Goal: Task Accomplishment & Management: Use online tool/utility

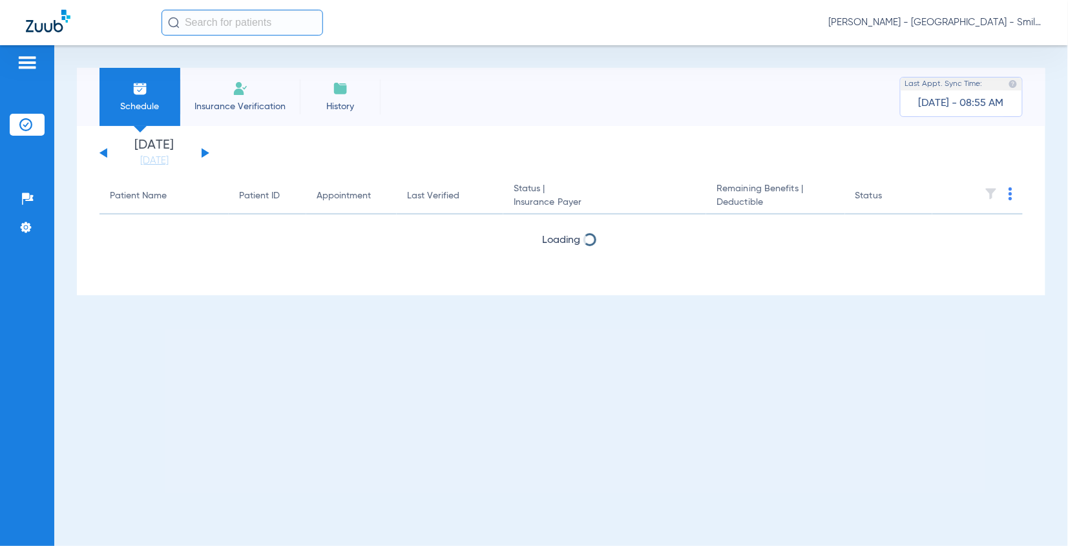
click at [145, 153] on li "Today 08-11-2025" at bounding box center [155, 153] width 78 height 28
click at [146, 154] on link "[DATE]" at bounding box center [155, 160] width 78 height 13
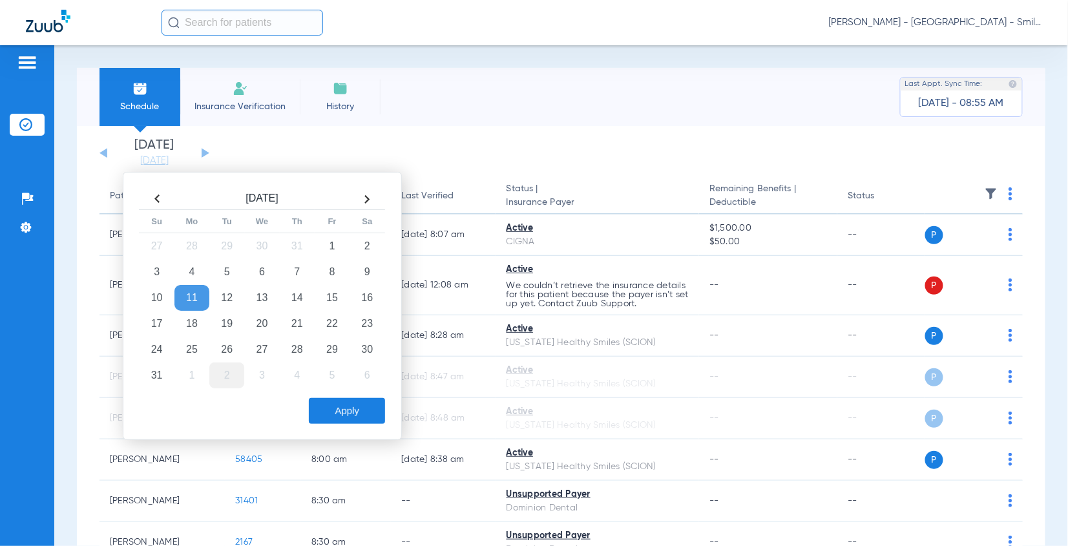
click at [187, 348] on td "25" at bounding box center [192, 350] width 35 height 26
click at [324, 423] on button "Apply" at bounding box center [347, 411] width 76 height 26
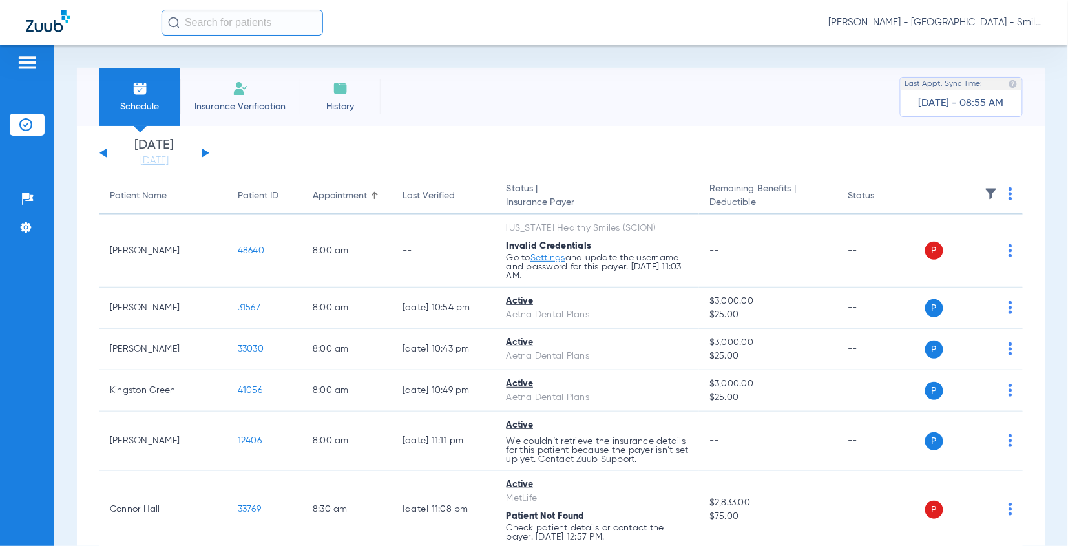
click at [1009, 196] on img at bounding box center [1011, 193] width 4 height 13
click at [922, 254] on button "Verify All" at bounding box center [950, 245] width 101 height 26
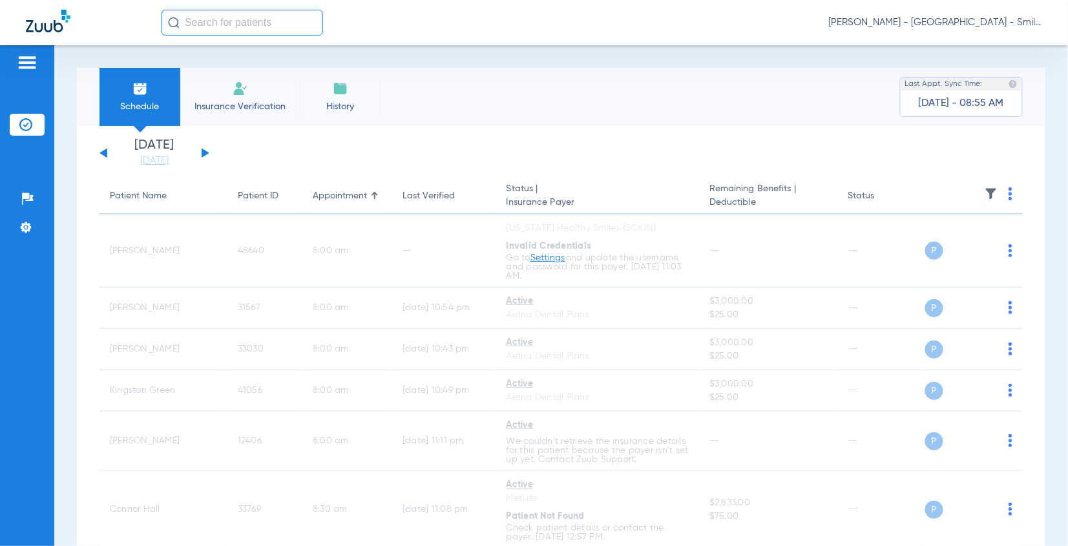
click at [996, 195] on th at bounding box center [975, 196] width 98 height 36
click at [1009, 196] on img at bounding box center [1011, 193] width 4 height 13
click at [957, 238] on button "Verify All" at bounding box center [950, 245] width 101 height 26
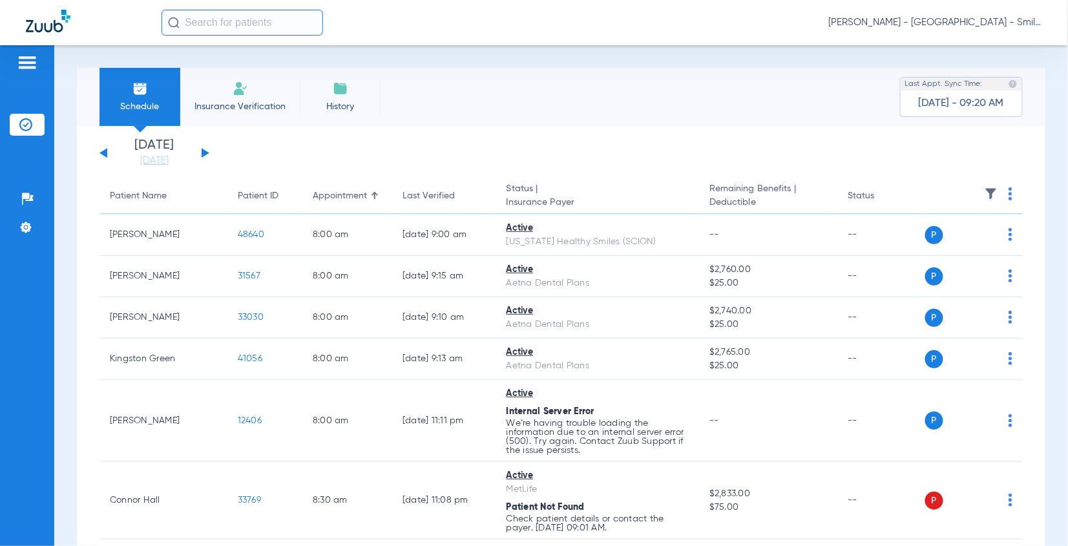
click at [1009, 201] on span at bounding box center [1011, 197] width 4 height 9
click at [946, 247] on span "Verify All" at bounding box center [951, 244] width 81 height 9
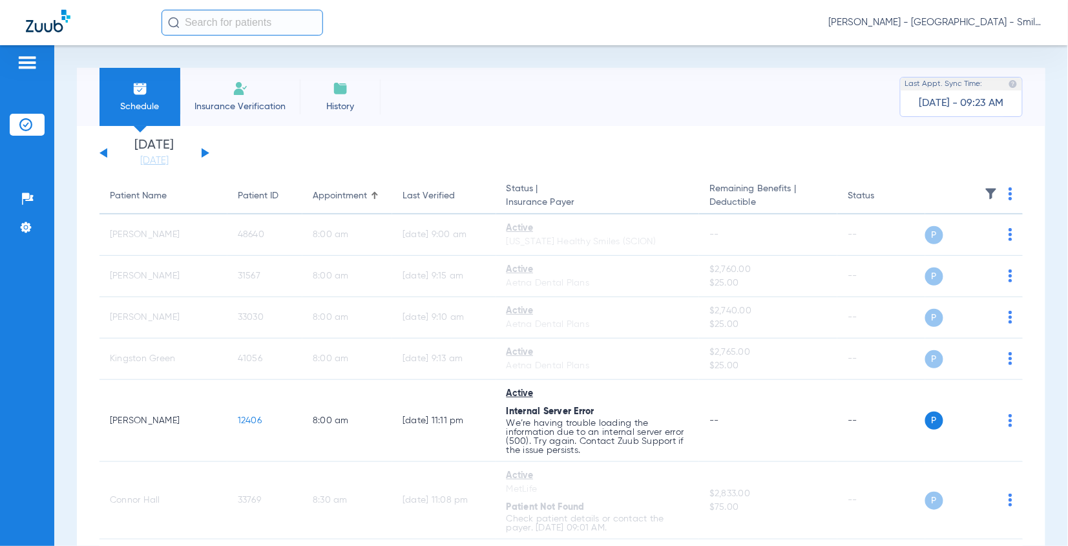
drag, startPoint x: 1043, startPoint y: 413, endPoint x: 801, endPoint y: 167, distance: 345.5
click at [1043, 413] on div "Schedule Insurance Verification History Last Appt. Sync Time: Today - 09:23 AM …" at bounding box center [561, 295] width 1014 height 501
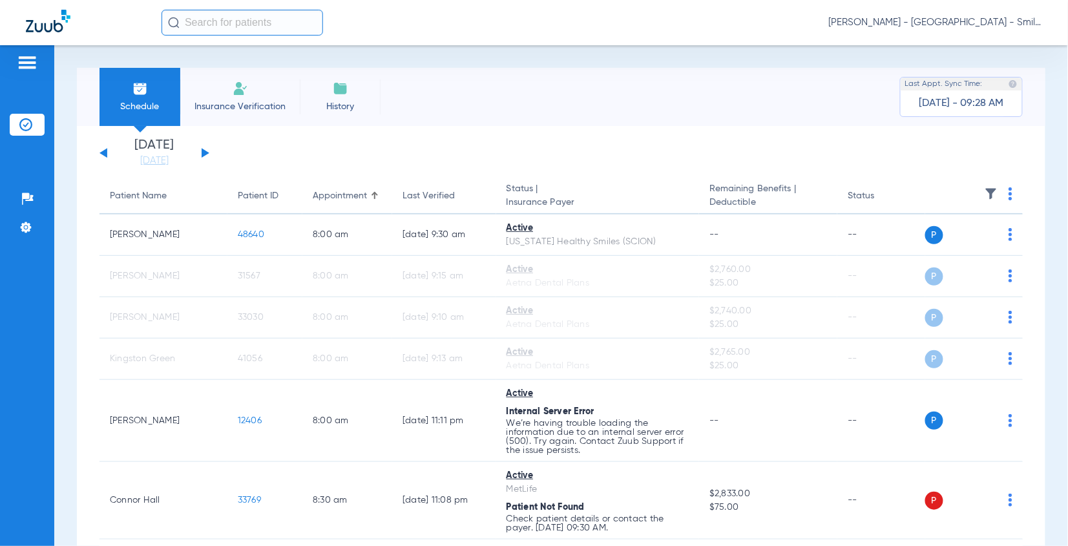
click at [1009, 193] on img at bounding box center [1011, 193] width 4 height 13
click at [968, 243] on span "Verify All" at bounding box center [951, 244] width 81 height 9
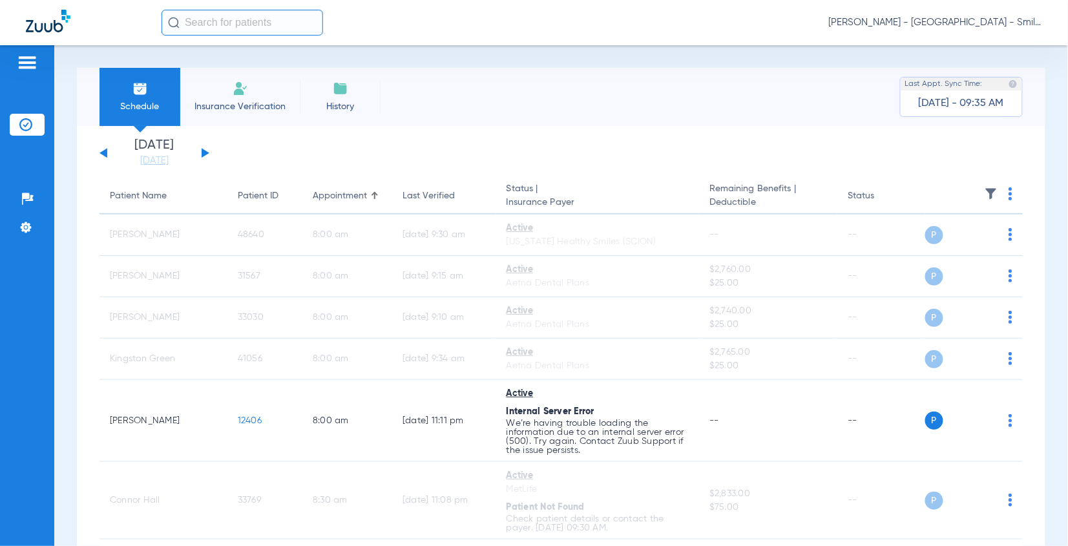
drag, startPoint x: 1021, startPoint y: 152, endPoint x: 1014, endPoint y: 165, distance: 15.3
click at [1009, 193] on img at bounding box center [1011, 193] width 4 height 13
click at [977, 241] on span "Verify All" at bounding box center [951, 244] width 81 height 9
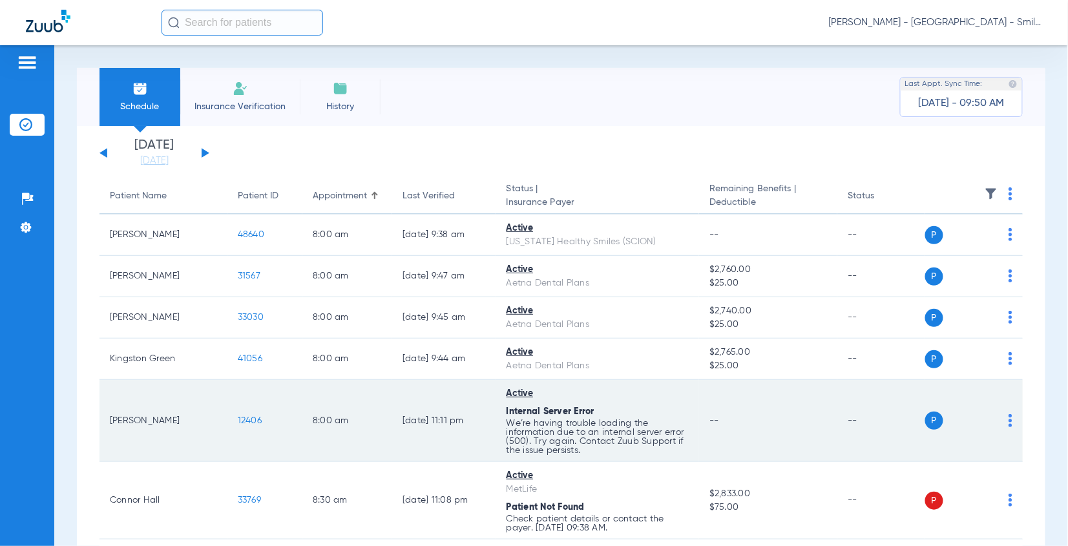
drag, startPoint x: 1004, startPoint y: 463, endPoint x: 928, endPoint y: 434, distance: 80.8
click at [1004, 463] on td "P S" at bounding box center [975, 501] width 98 height 78
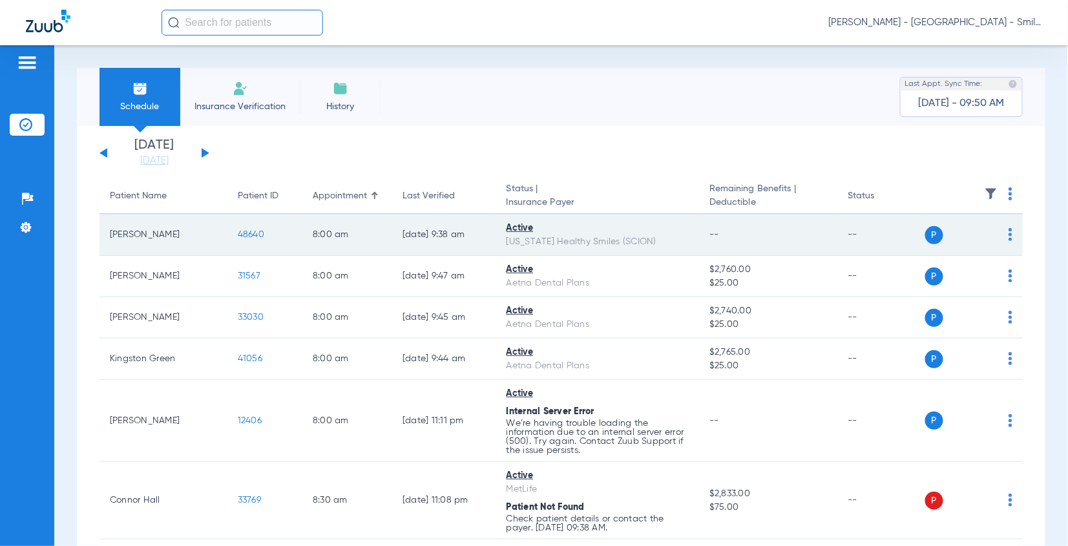
scroll to position [72, 0]
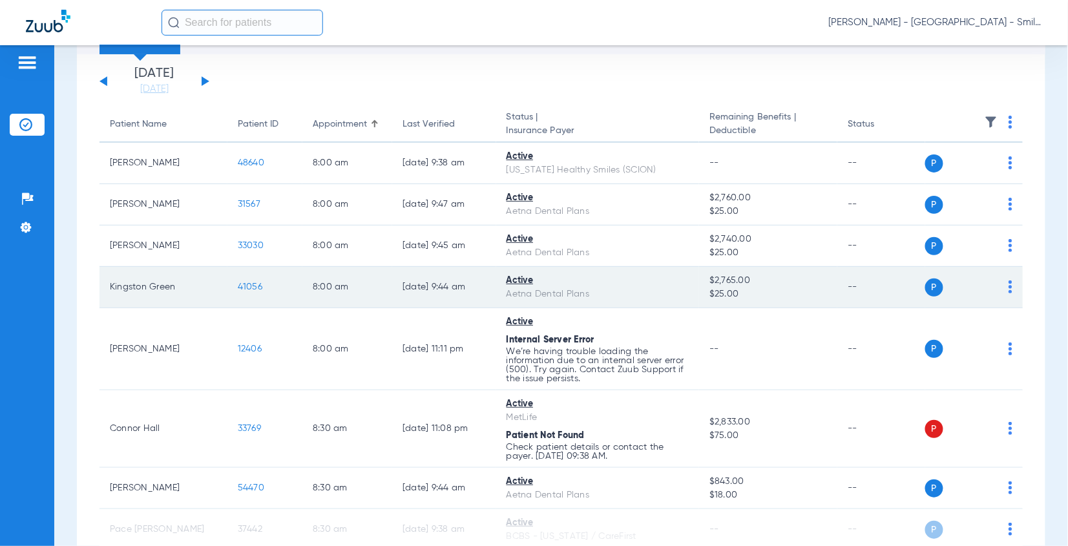
click at [248, 285] on span "41056" at bounding box center [250, 286] width 25 height 9
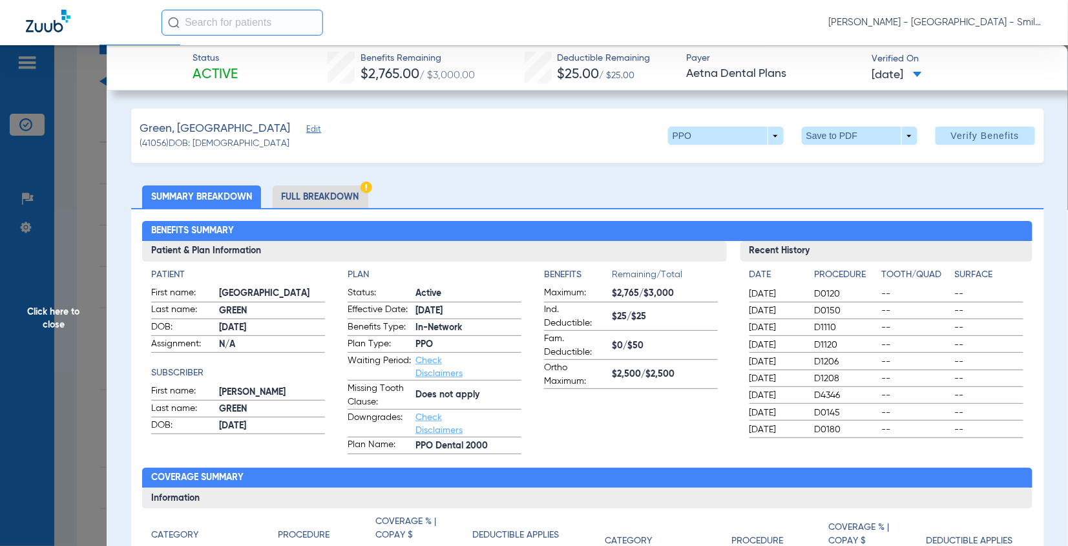
drag, startPoint x: 972, startPoint y: 177, endPoint x: 129, endPoint y: 194, distance: 843.0
click at [88, 190] on span "Click here to close" at bounding box center [53, 318] width 107 height 546
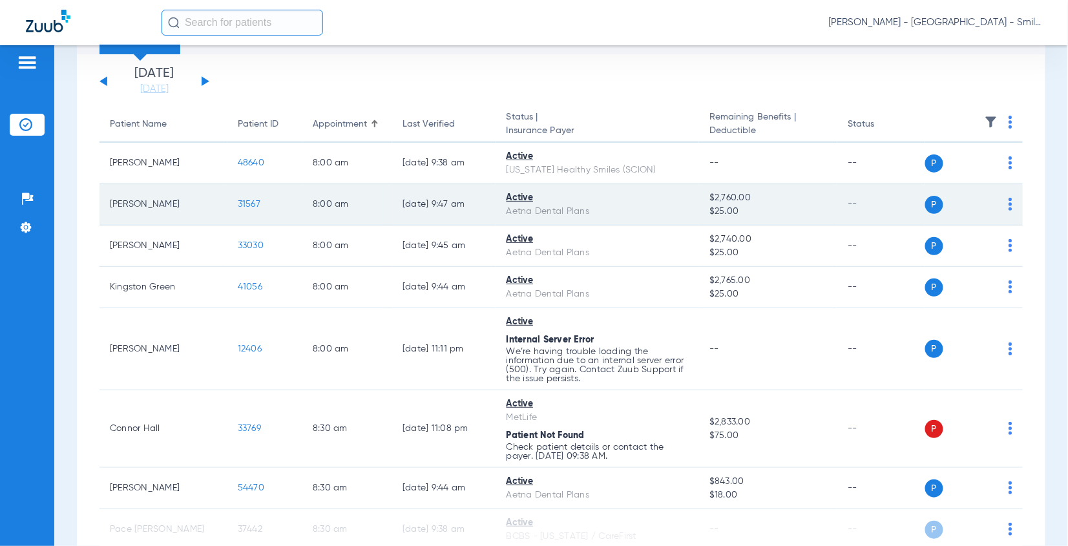
click at [239, 202] on span "31567" at bounding box center [249, 204] width 23 height 9
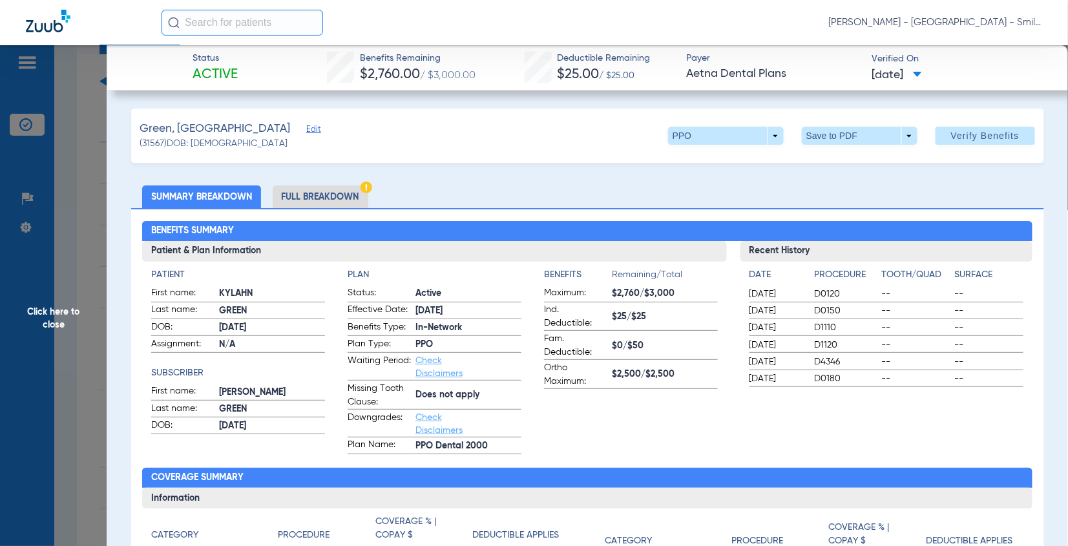
click at [953, 202] on ul "Summary Breakdown Full Breakdown" at bounding box center [587, 196] width 913 height 23
click at [80, 138] on span "Click here to close" at bounding box center [53, 318] width 107 height 546
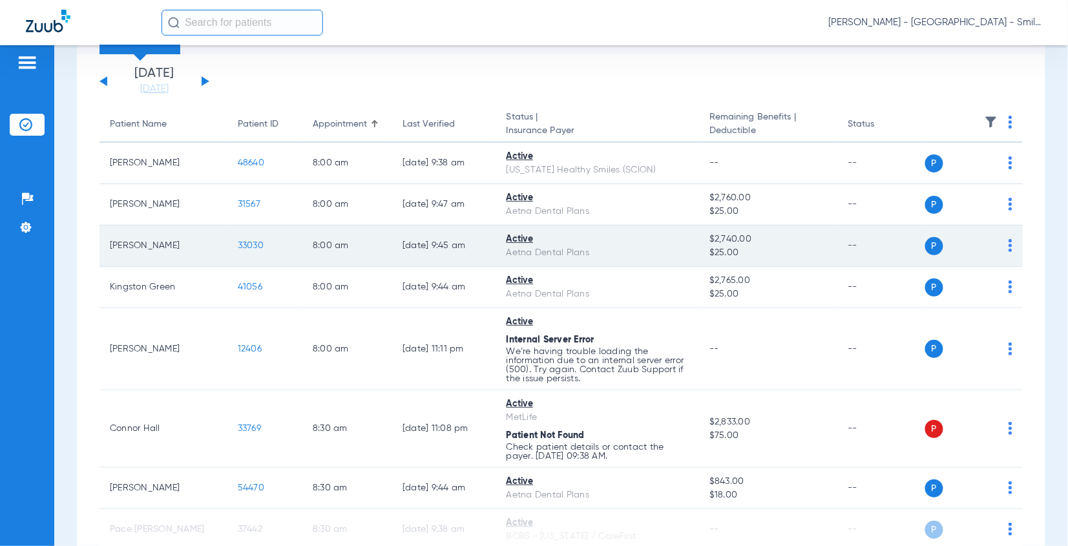
click at [239, 238] on td "33030" at bounding box center [265, 246] width 75 height 41
click at [235, 251] on td "33030" at bounding box center [265, 246] width 75 height 41
click at [238, 250] on span "33030" at bounding box center [251, 245] width 26 height 9
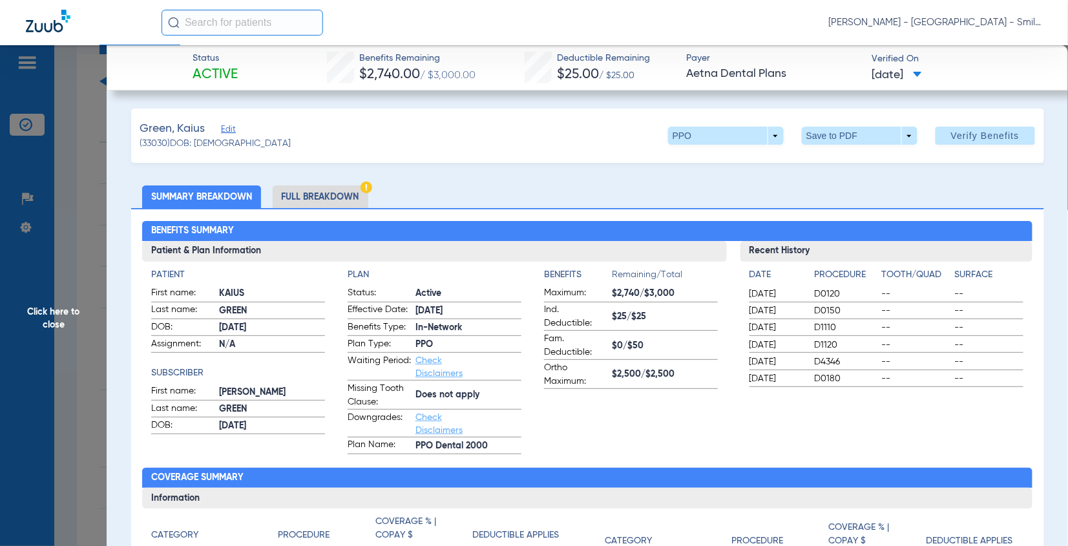
drag, startPoint x: 1002, startPoint y: 231, endPoint x: 423, endPoint y: 301, distance: 583.9
click at [999, 231] on h2 "Benefits Summary" at bounding box center [587, 231] width 891 height 21
click at [959, 425] on div "Recent History Date Procedure Tooth/Quad Surface 02/10/2025 D0120 -- -- 02/10/2…" at bounding box center [887, 347] width 292 height 213
click at [76, 201] on span "Click here to close" at bounding box center [53, 318] width 107 height 546
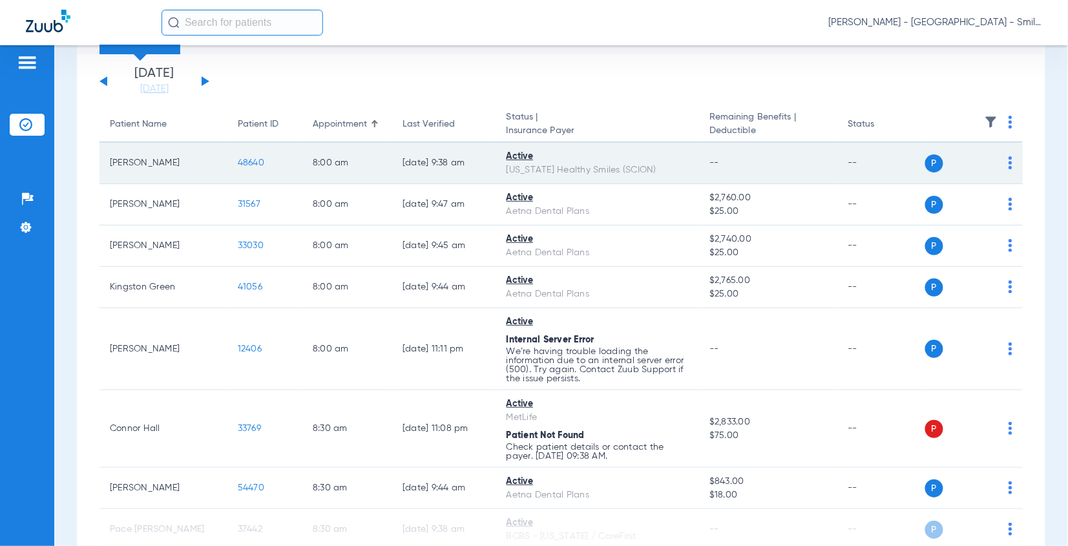
click at [236, 159] on td "48640" at bounding box center [265, 163] width 75 height 41
click at [238, 159] on span "48640" at bounding box center [251, 162] width 26 height 9
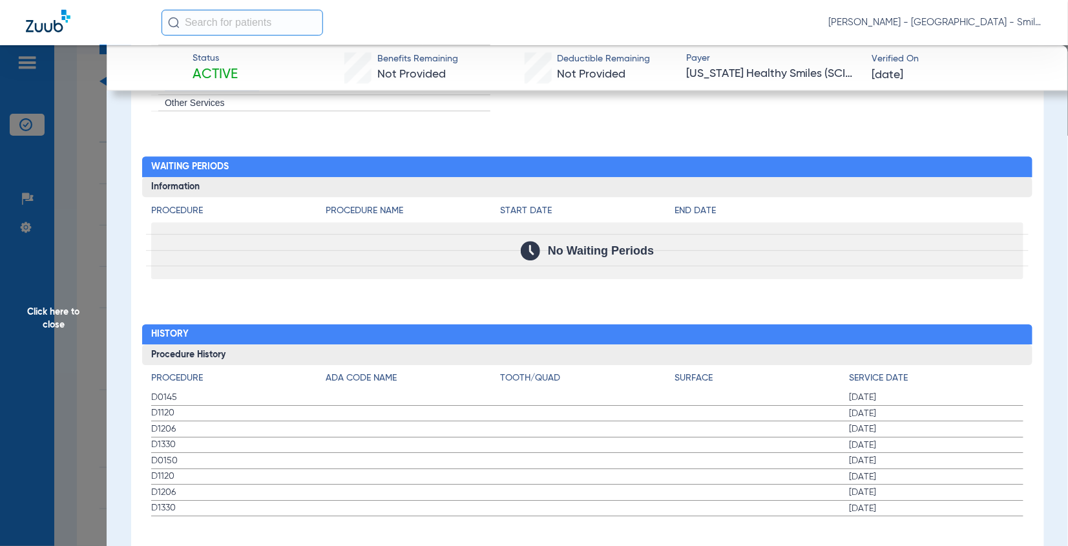
scroll to position [747, 0]
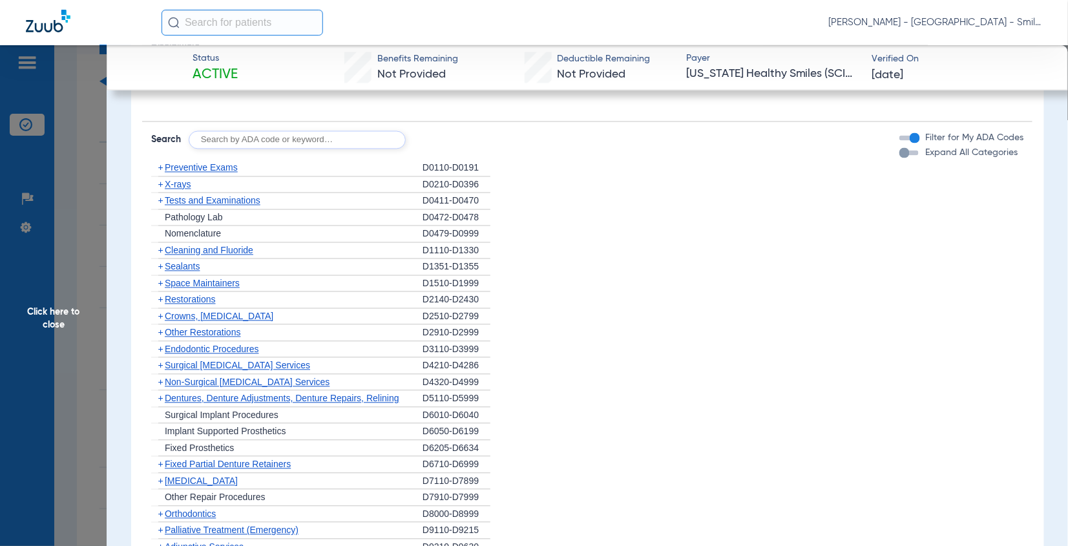
click at [86, 182] on span "Click here to close" at bounding box center [53, 318] width 107 height 546
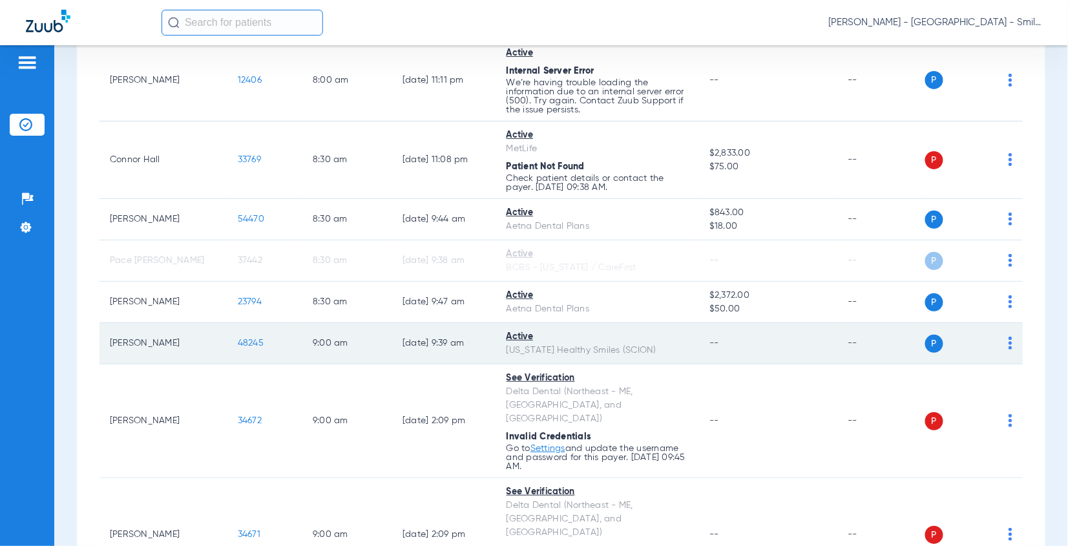
scroll to position [366, 0]
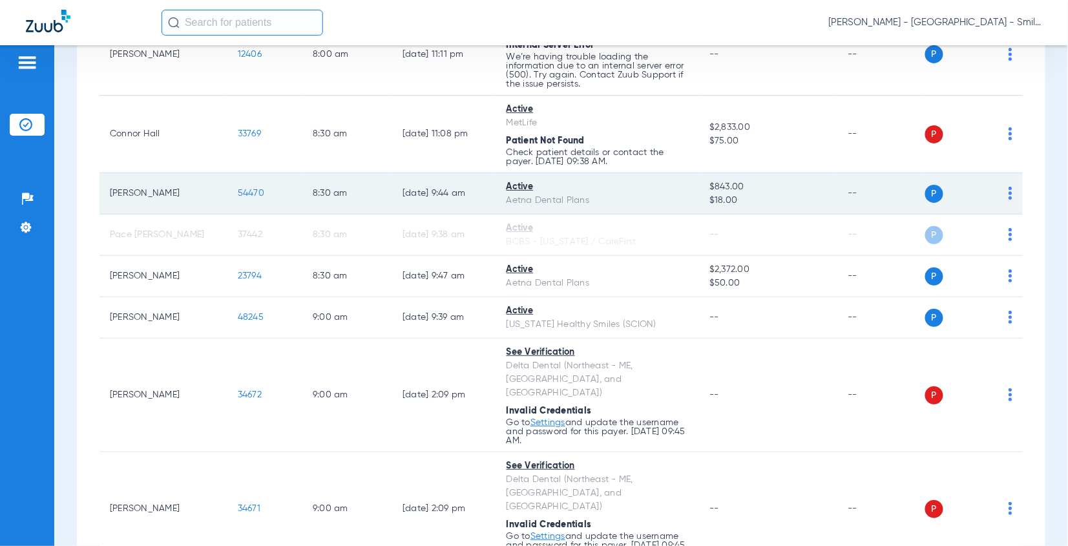
click at [242, 193] on span "54470" at bounding box center [251, 193] width 26 height 9
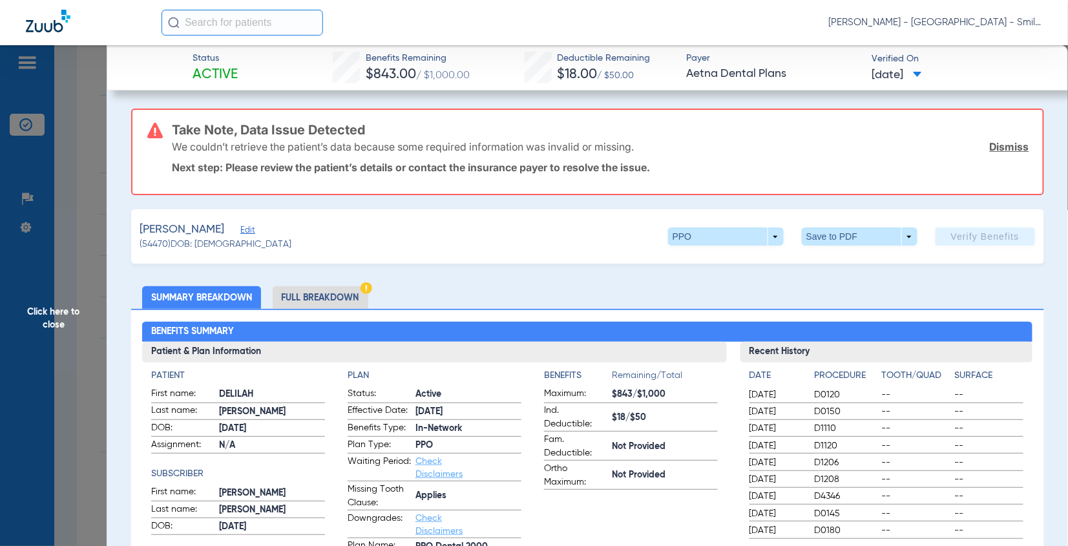
click at [1006, 142] on link "Dismiss" at bounding box center [1009, 146] width 39 height 13
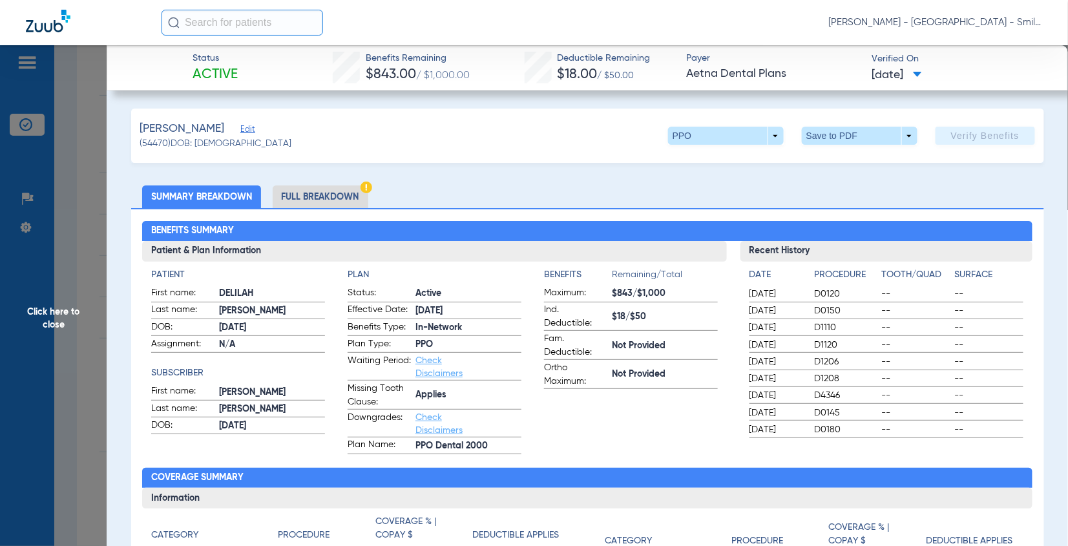
click at [74, 185] on span "Click here to close" at bounding box center [53, 318] width 107 height 546
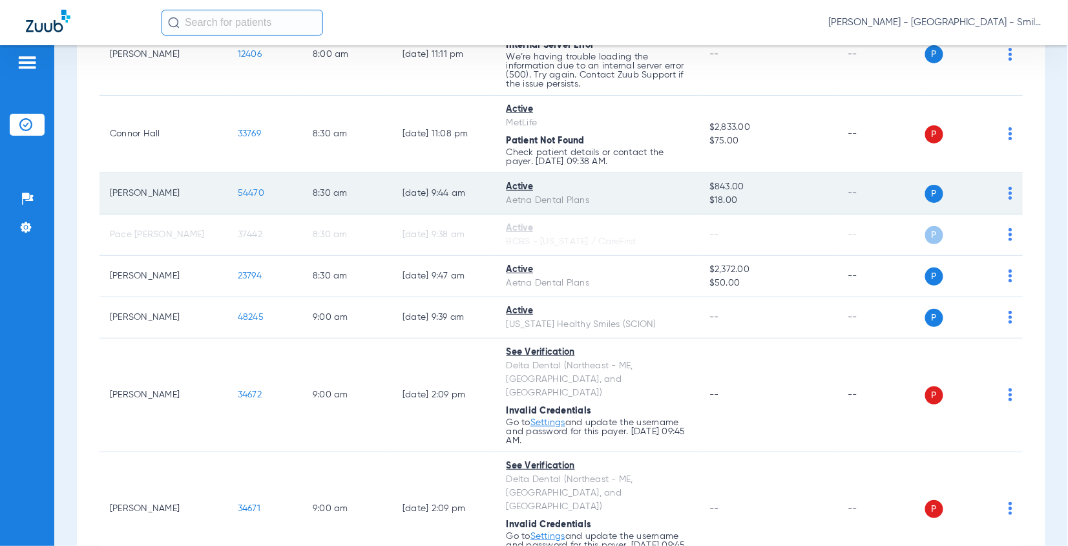
drag, startPoint x: 242, startPoint y: 180, endPoint x: 244, endPoint y: 191, distance: 11.2
click at [243, 180] on td "54470" at bounding box center [265, 193] width 75 height 41
click at [245, 191] on span "54470" at bounding box center [251, 193] width 26 height 9
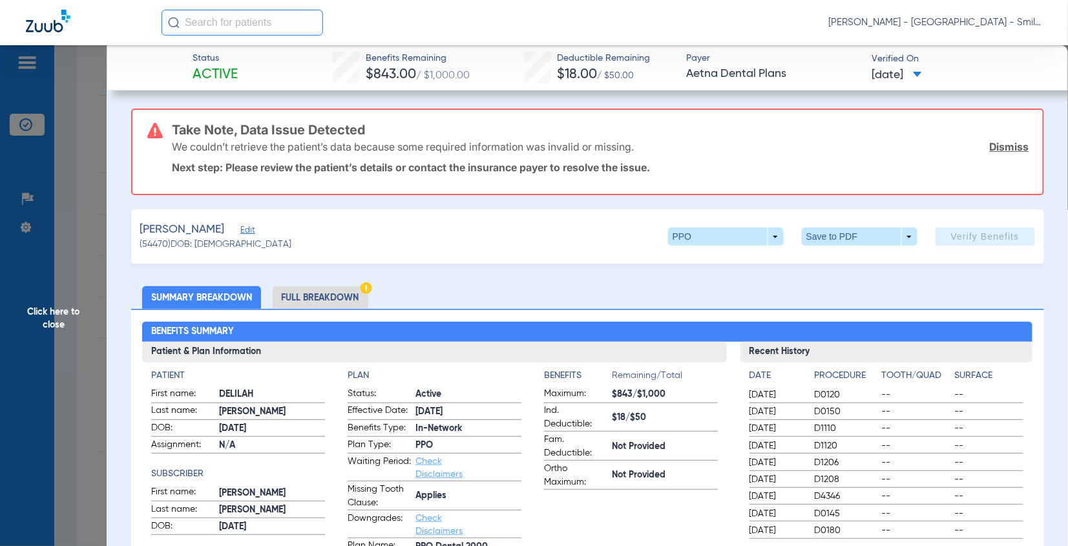
click at [67, 202] on span "Click here to close" at bounding box center [53, 318] width 107 height 546
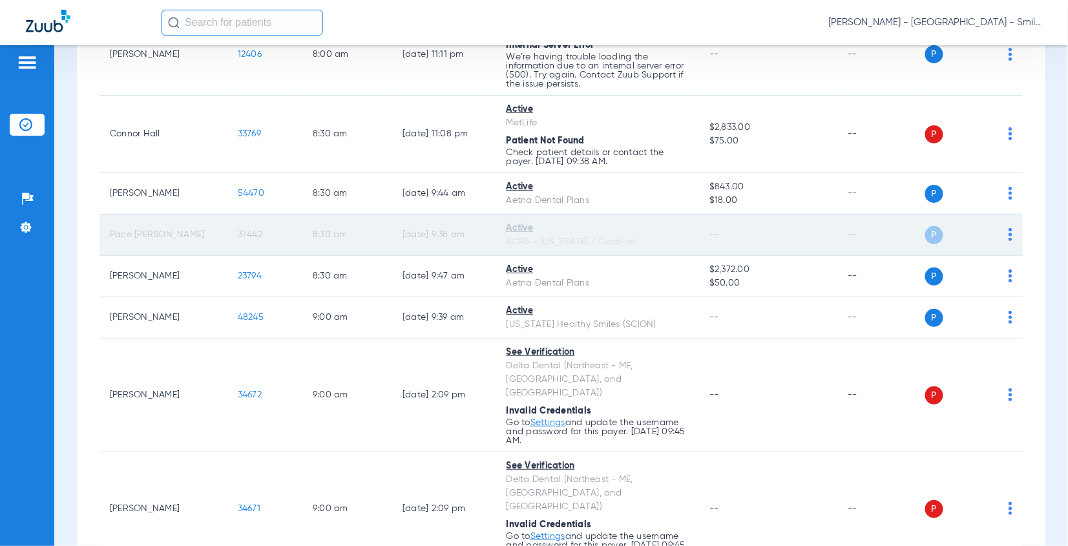
click at [245, 235] on span "37442" at bounding box center [250, 234] width 25 height 9
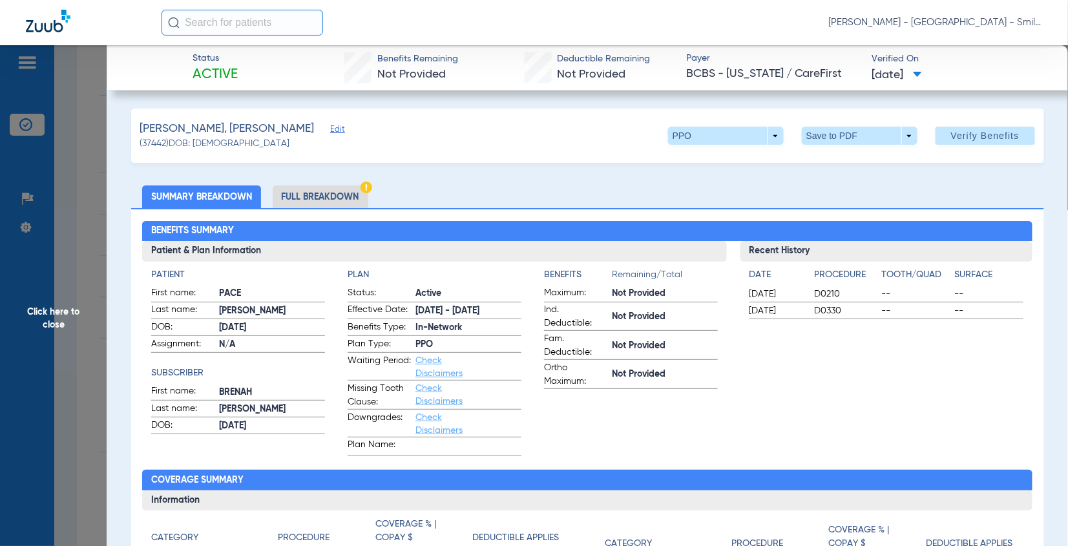
click at [494, 189] on ul "Summary Breakdown Full Breakdown" at bounding box center [587, 196] width 913 height 23
click at [1021, 262] on div "Date Procedure Tooth/Quad Surface 04/10/2023 D0210 -- -- 04/10/2023 D0330 -- --" at bounding box center [887, 291] width 292 height 58
click at [66, 217] on span "Click here to close" at bounding box center [53, 318] width 107 height 546
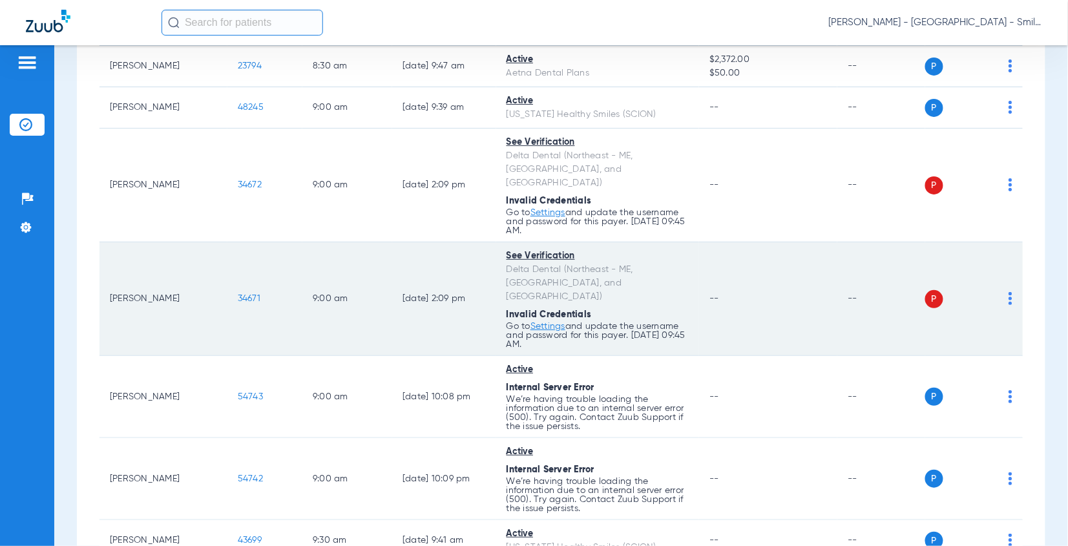
scroll to position [582, 0]
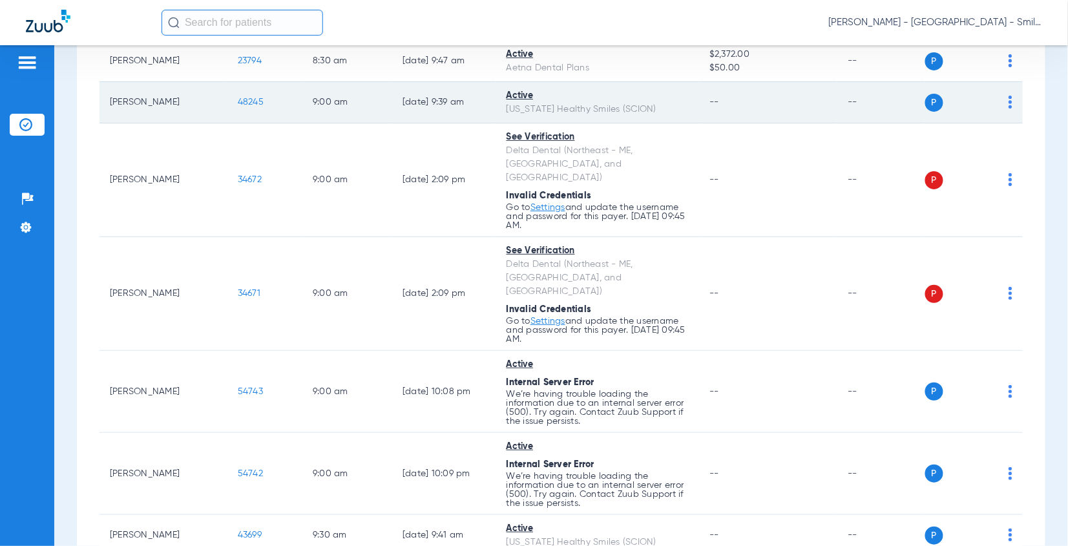
click at [244, 98] on span "48245" at bounding box center [251, 102] width 26 height 9
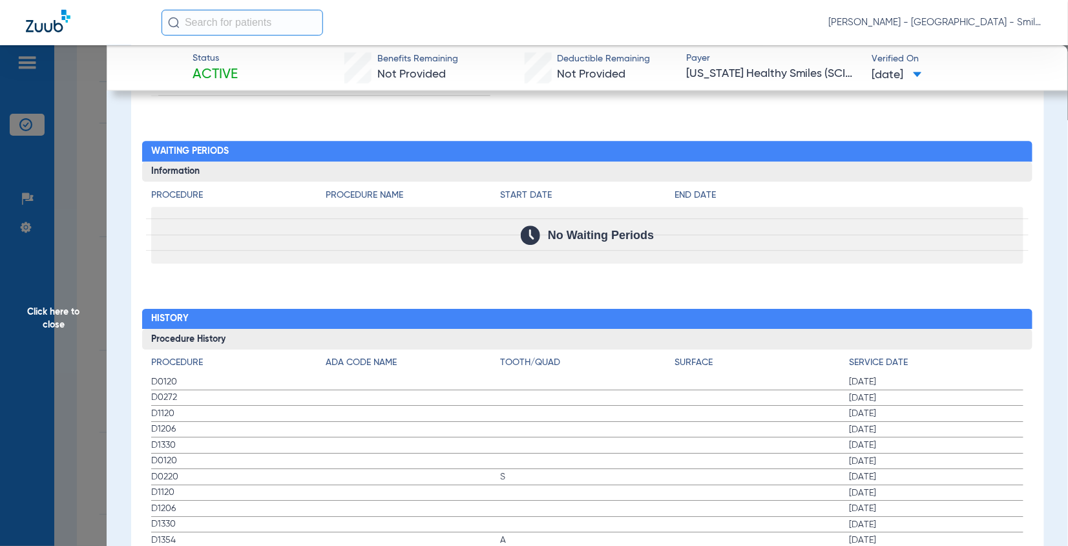
scroll to position [1293, 0]
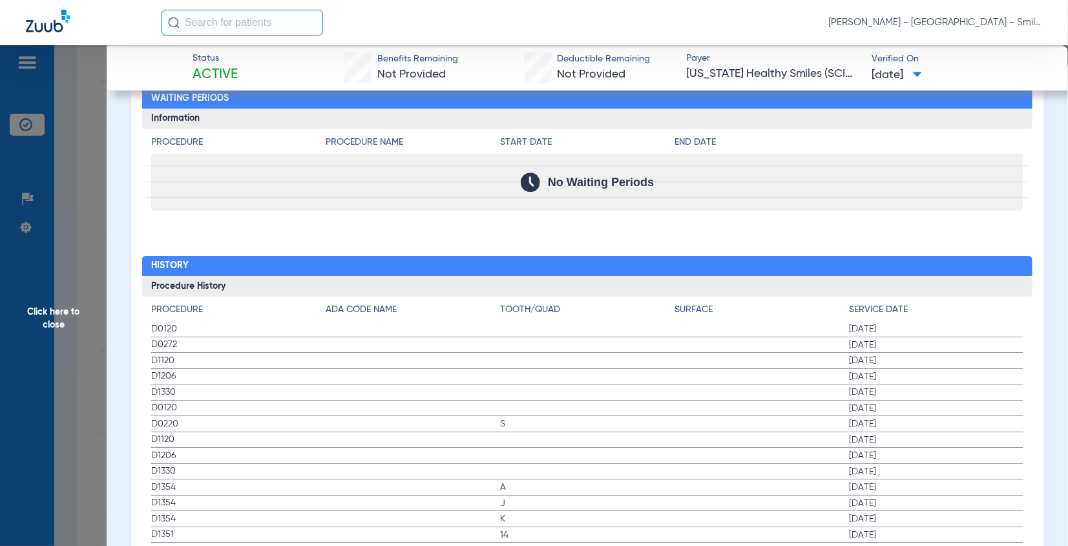
click at [72, 177] on span "Click here to close" at bounding box center [53, 318] width 107 height 546
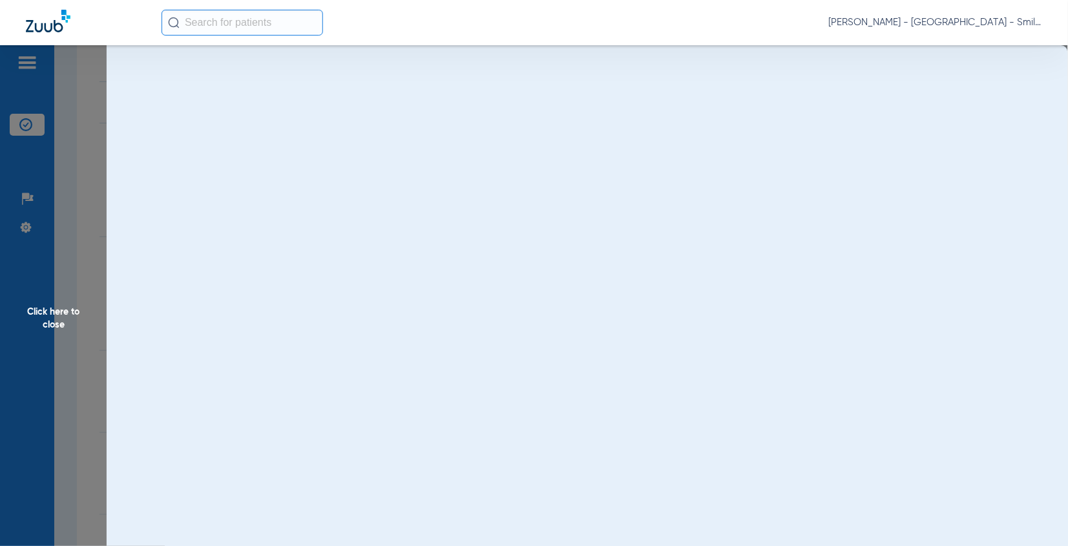
scroll to position [0, 0]
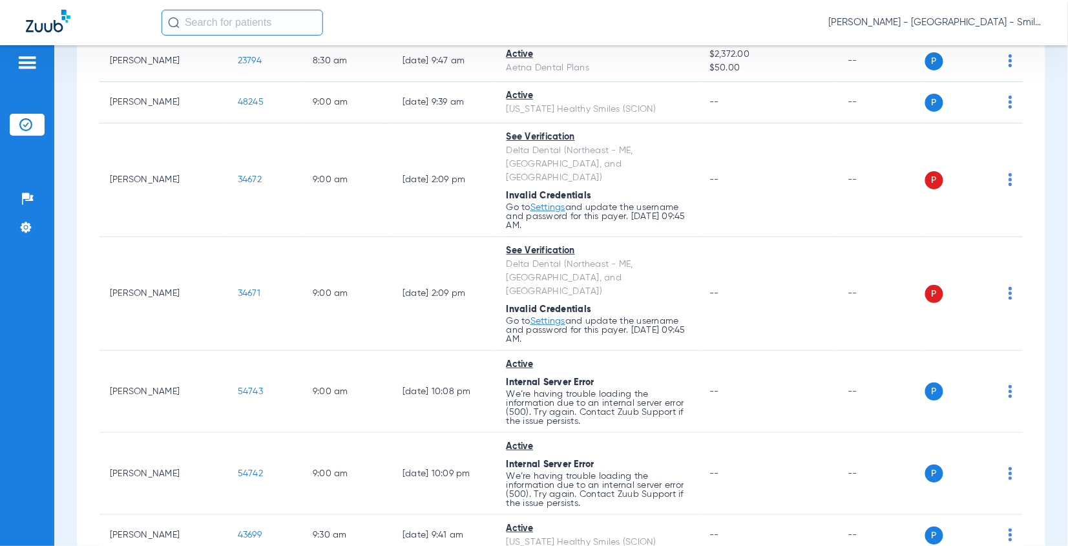
click at [1043, 154] on div "Schedule Insurance Verification History Last Appt. Sync Time: Today - 10:19 AM …" at bounding box center [561, 295] width 1014 height 501
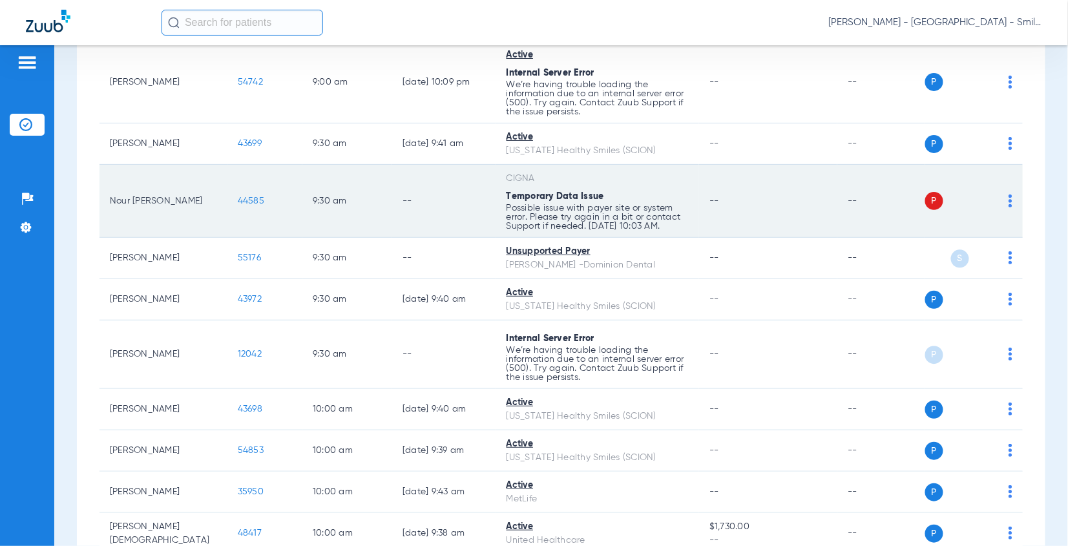
scroll to position [941, 0]
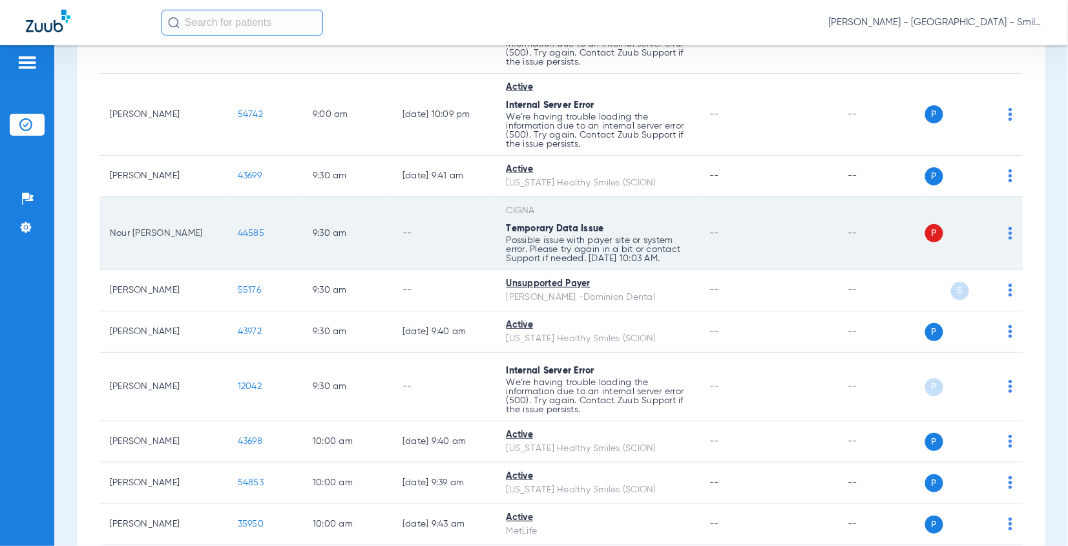
click at [242, 229] on span "44585" at bounding box center [251, 233] width 26 height 9
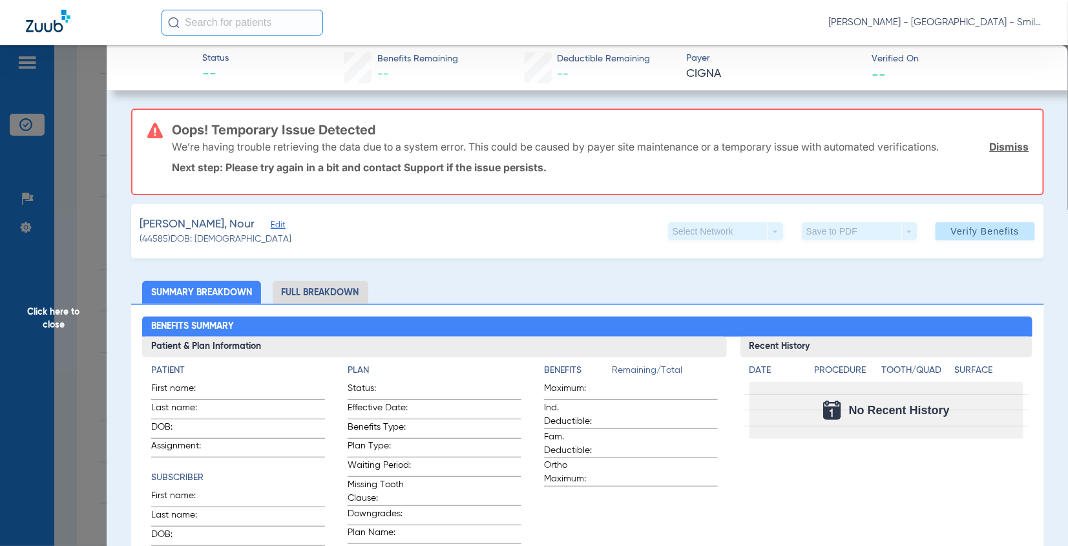
click at [87, 251] on span "Click here to close" at bounding box center [53, 318] width 107 height 546
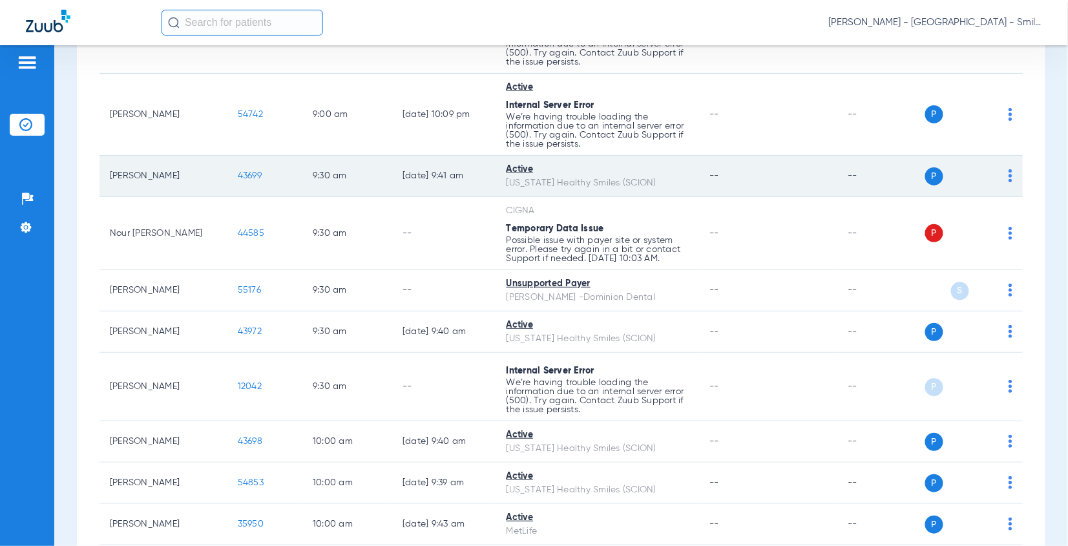
click at [228, 156] on td "43699" at bounding box center [265, 176] width 75 height 41
click at [238, 171] on span "43699" at bounding box center [250, 175] width 24 height 9
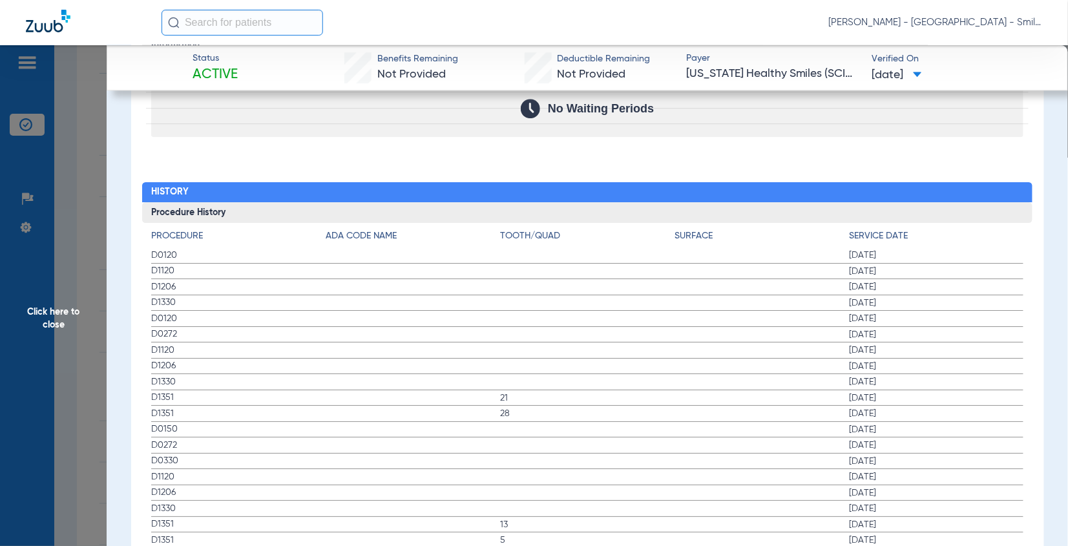
scroll to position [1364, 0]
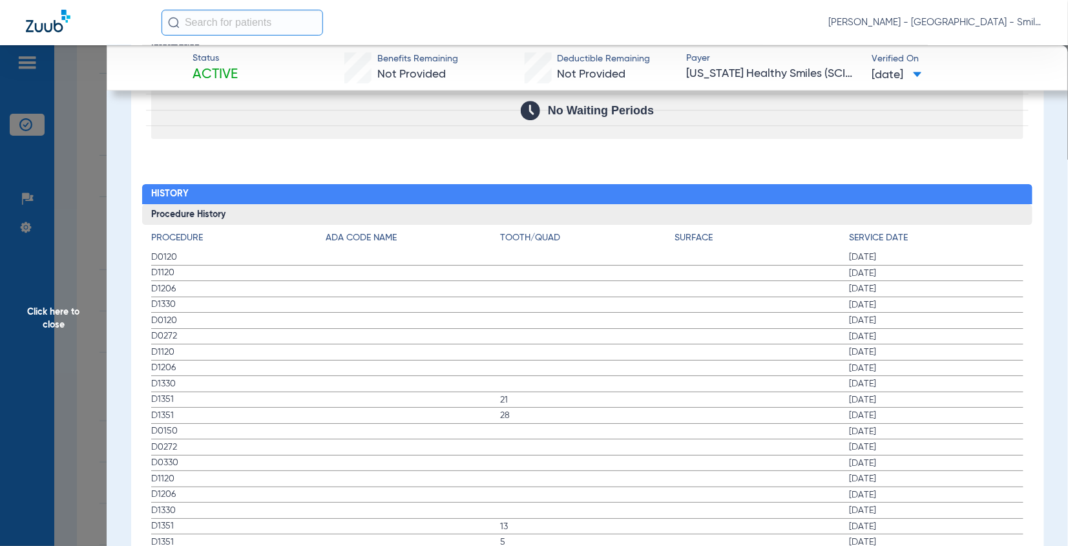
click at [955, 231] on h4 "Service Date" at bounding box center [936, 238] width 175 height 14
click at [72, 190] on span "Click here to close" at bounding box center [53, 318] width 107 height 546
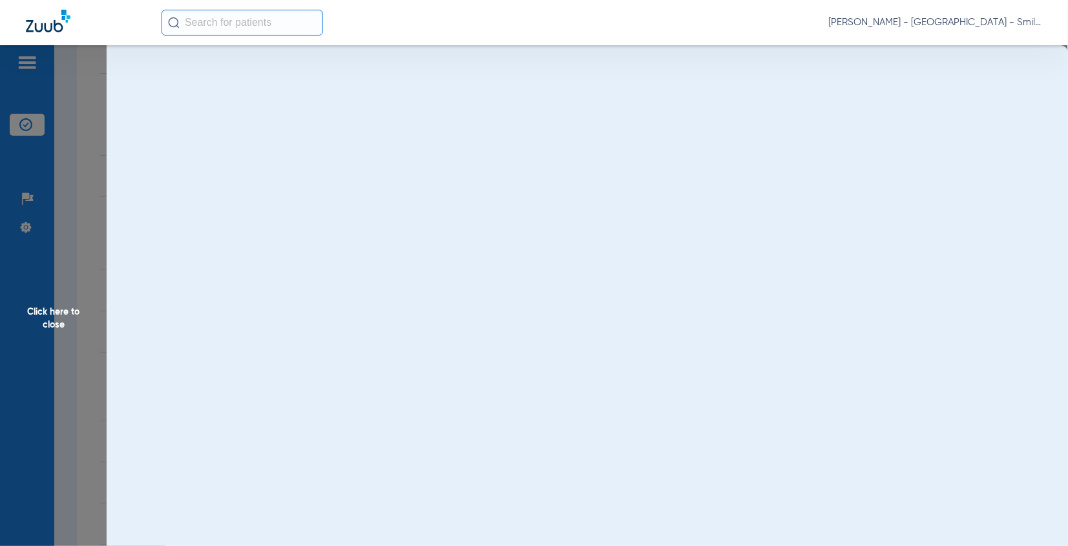
scroll to position [0, 0]
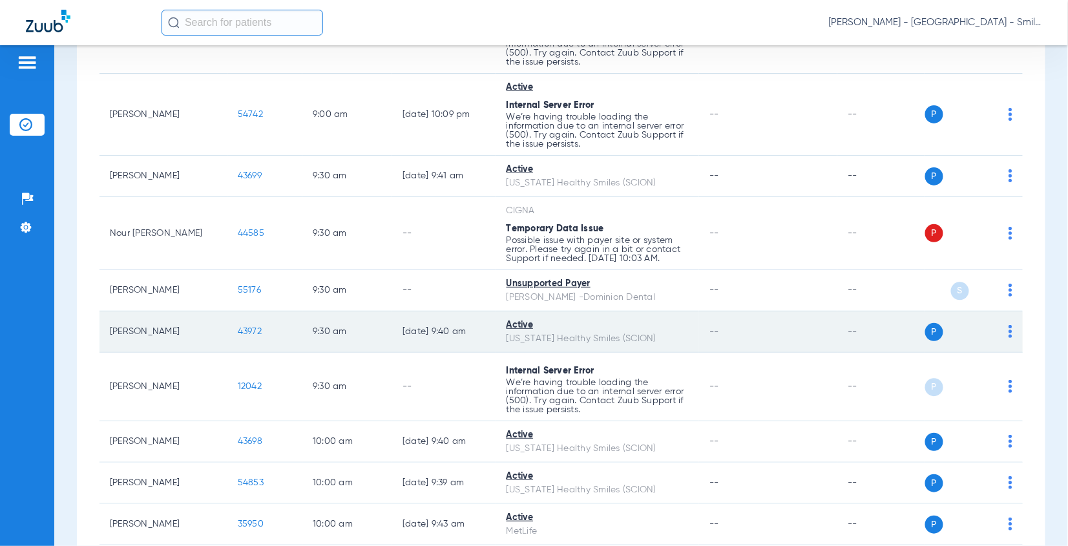
click at [245, 327] on span "43972" at bounding box center [250, 331] width 24 height 9
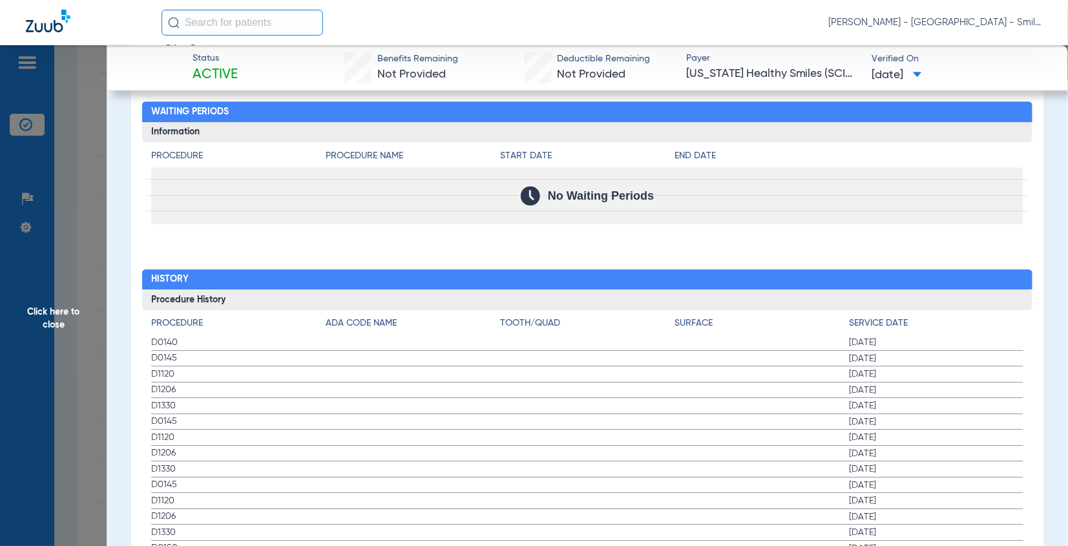
scroll to position [1293, 0]
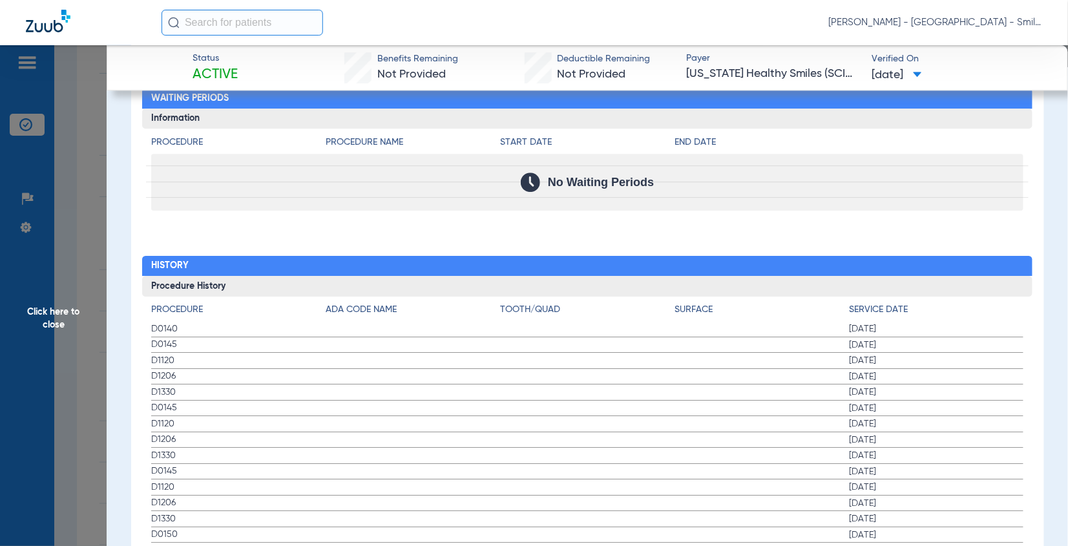
click at [1015, 210] on div "Procedure Benefits Disclaimers The Service History displayed above is the last …" at bounding box center [587, 50] width 913 height 1193
click at [100, 235] on span "Click here to close" at bounding box center [53, 318] width 107 height 546
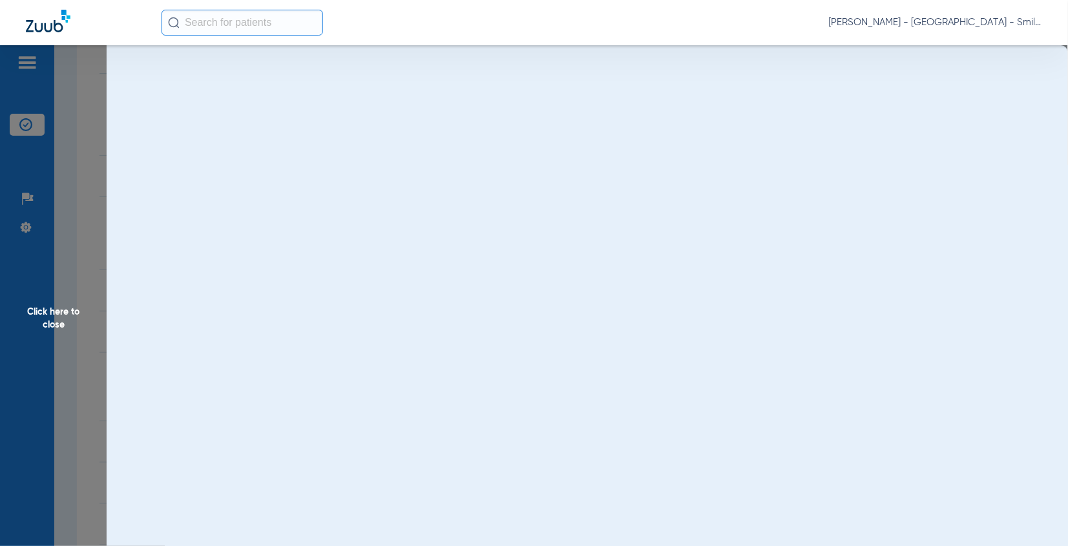
scroll to position [0, 0]
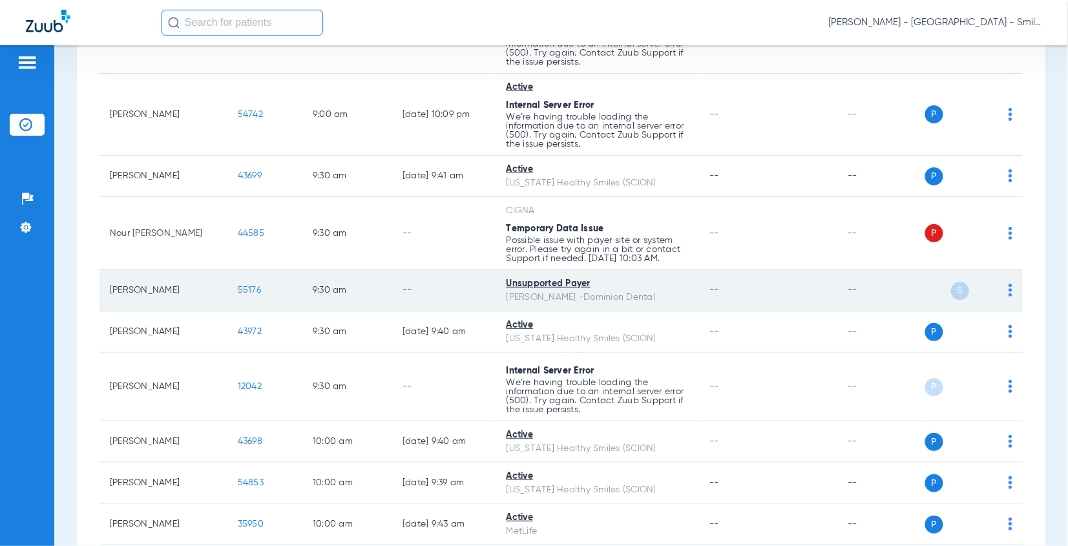
click at [242, 286] on span "55176" at bounding box center [249, 290] width 23 height 9
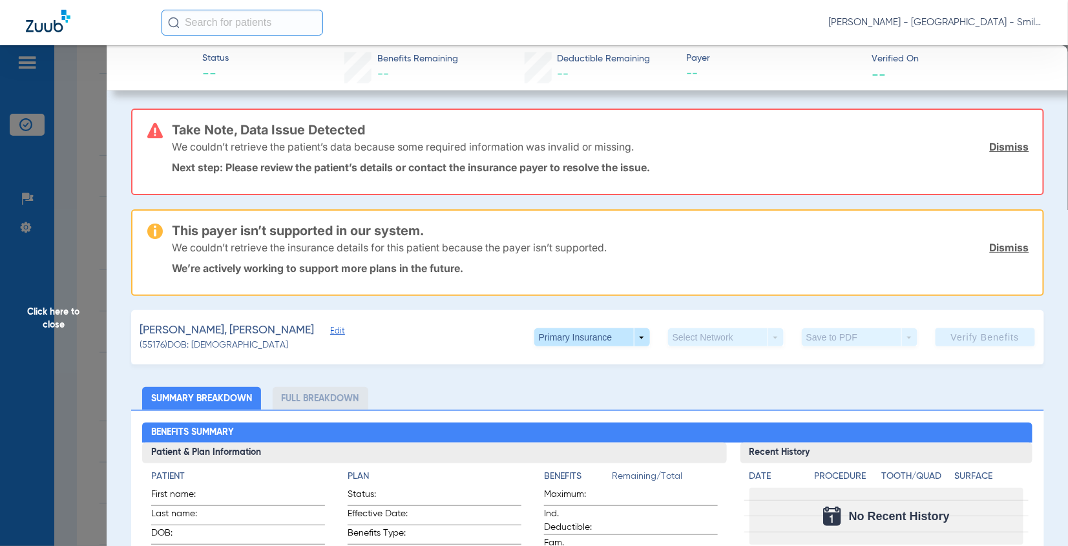
click at [91, 189] on span "Click here to close" at bounding box center [53, 318] width 107 height 546
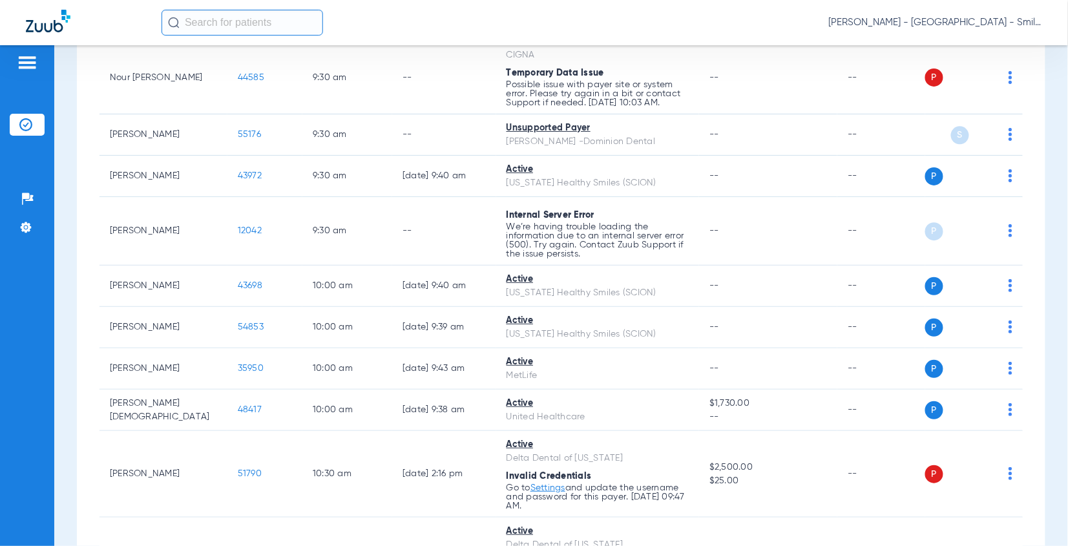
scroll to position [1156, 0]
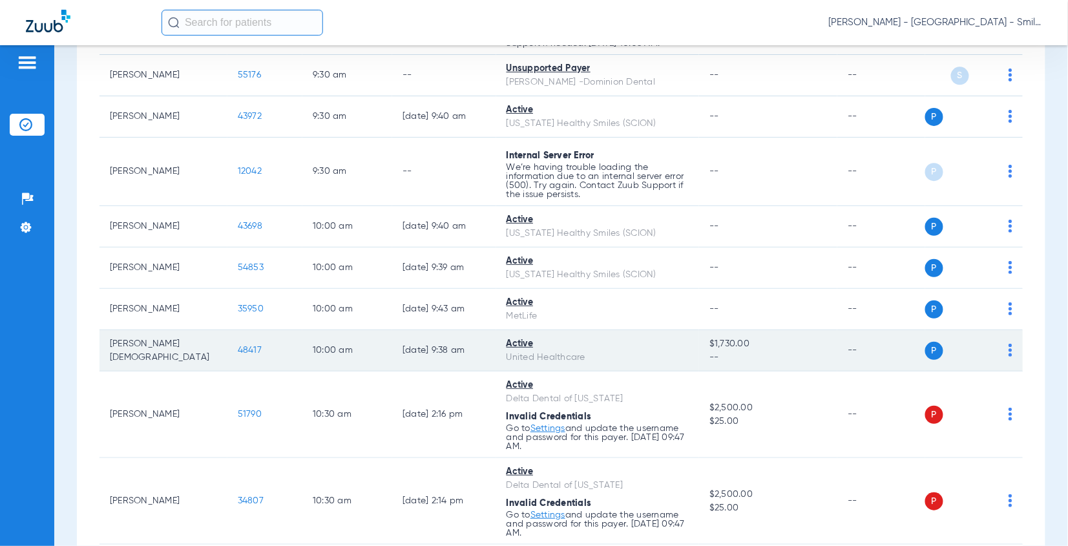
click at [242, 346] on span "48417" at bounding box center [250, 350] width 24 height 9
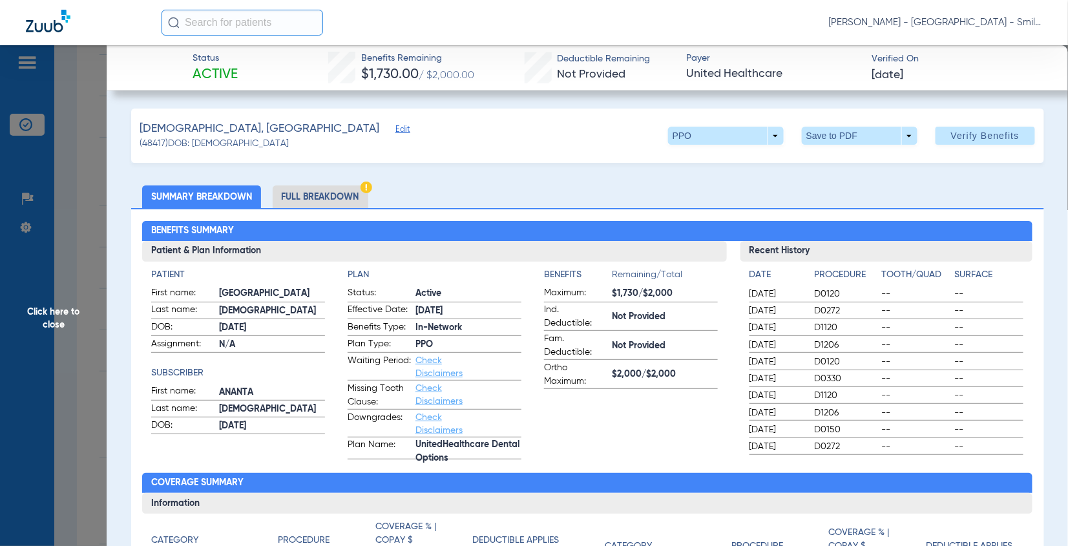
click at [871, 230] on h2 "Benefits Summary" at bounding box center [587, 231] width 891 height 21
drag, startPoint x: 956, startPoint y: 196, endPoint x: 268, endPoint y: 153, distance: 689.7
click at [954, 196] on ul "Summary Breakdown Full Breakdown" at bounding box center [587, 196] width 913 height 23
click at [78, 178] on span "Click here to close" at bounding box center [53, 318] width 107 height 546
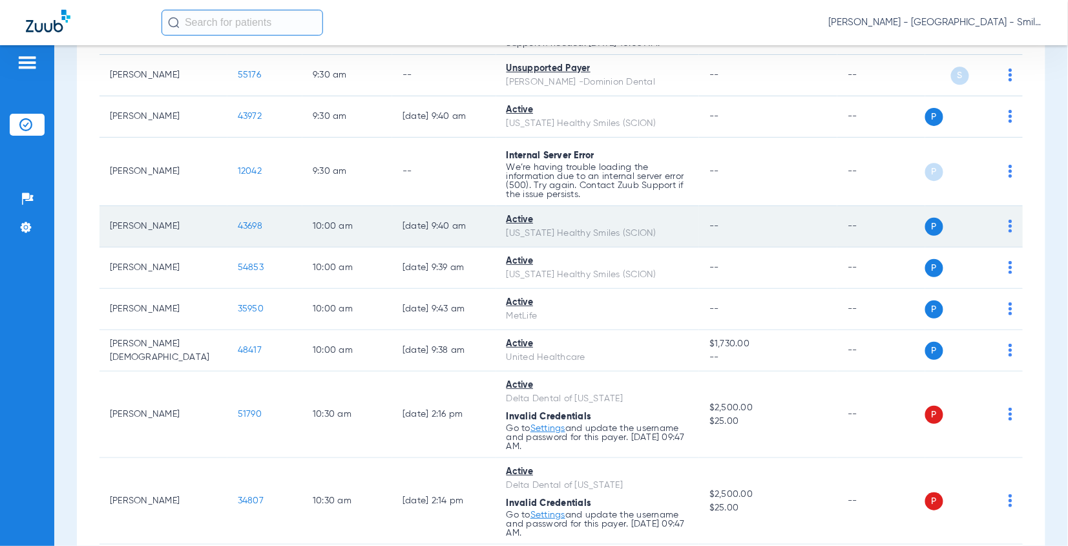
click at [238, 222] on span "43698" at bounding box center [250, 226] width 25 height 9
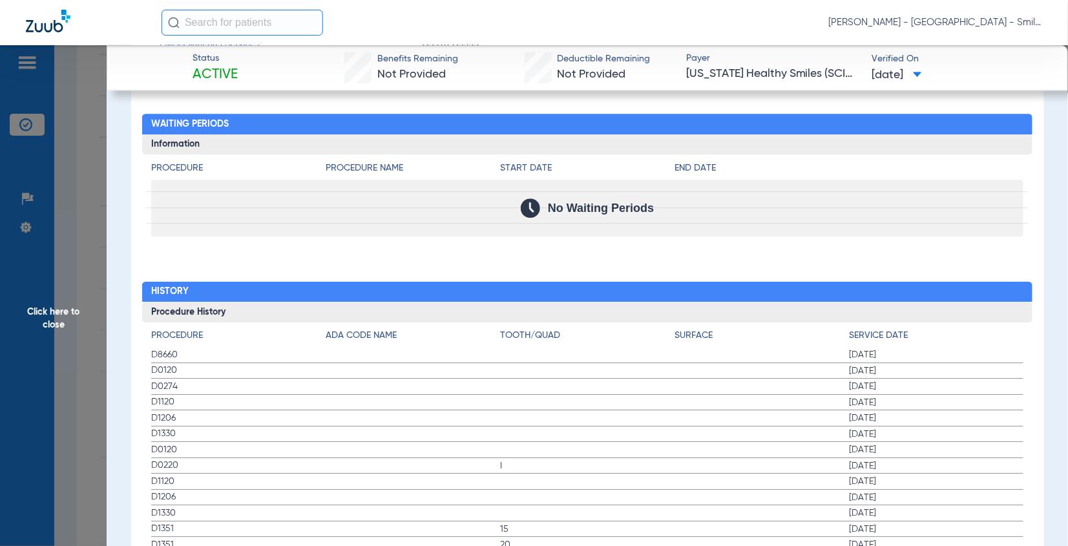
scroll to position [1293, 0]
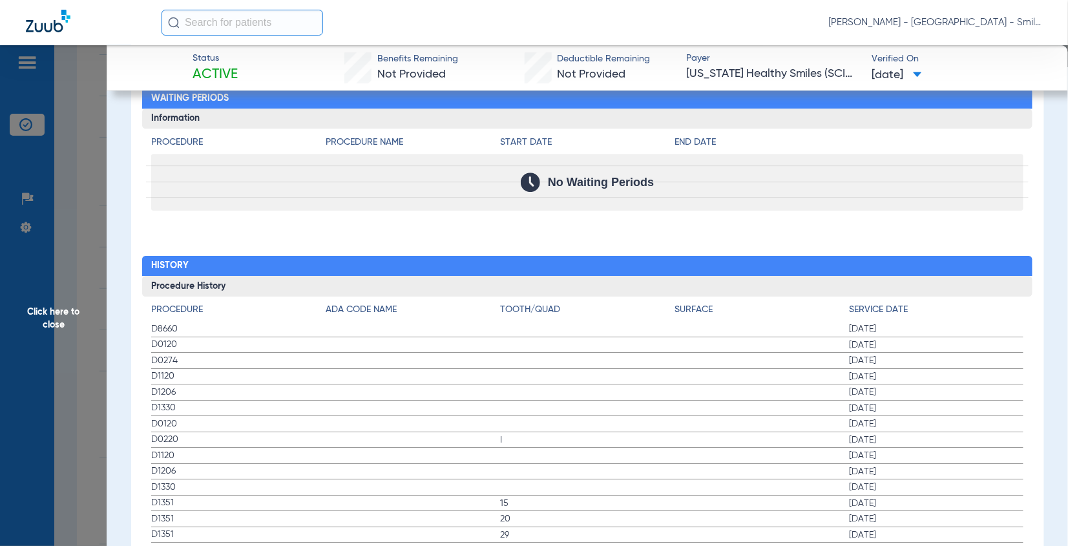
click at [1017, 209] on div "Procedure Benefits Disclaimers The Service History displayed above is the last …" at bounding box center [587, 446] width 913 height 1985
click at [96, 205] on span "Click here to close" at bounding box center [53, 318] width 107 height 546
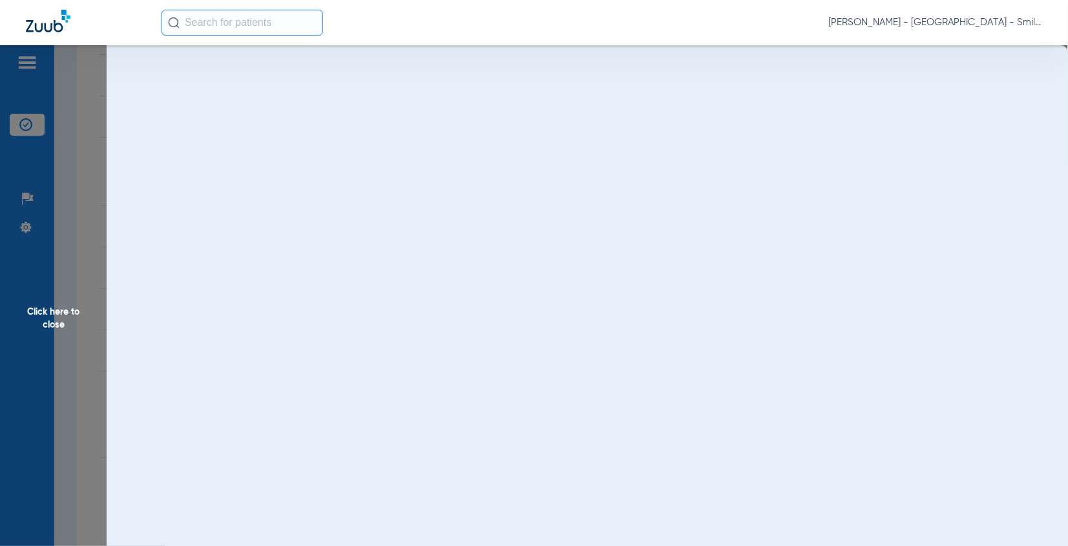
scroll to position [0, 0]
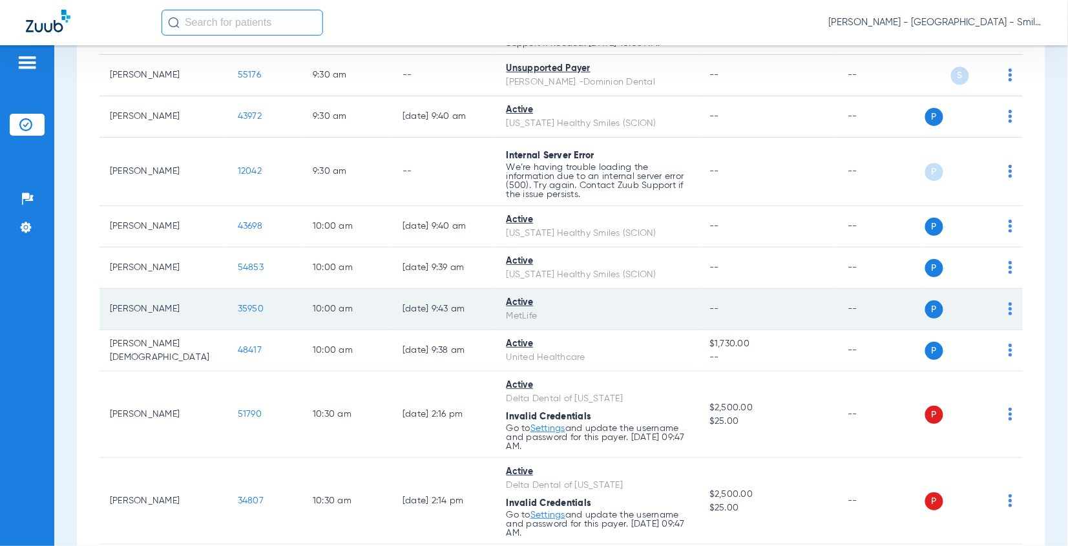
click at [255, 289] on td "35950" at bounding box center [265, 309] width 75 height 41
click at [253, 304] on span "35950" at bounding box center [251, 308] width 26 height 9
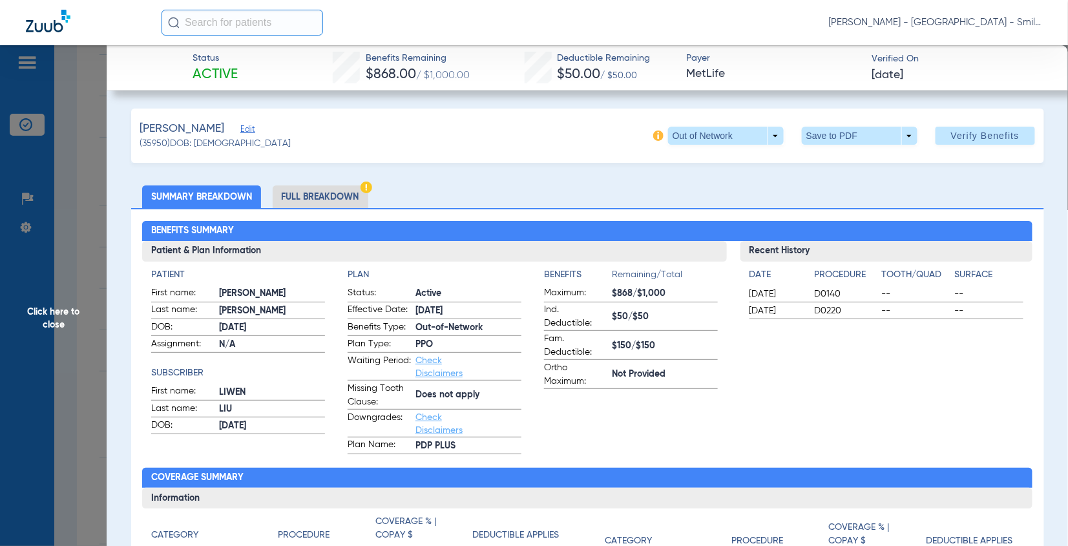
drag, startPoint x: 1019, startPoint y: 443, endPoint x: 847, endPoint y: 328, distance: 207.0
click at [1019, 443] on div "Recent History Date Procedure Tooth/Quad Surface 04/01/2025 D0140 -- -- 04/01/2…" at bounding box center [887, 347] width 292 height 213
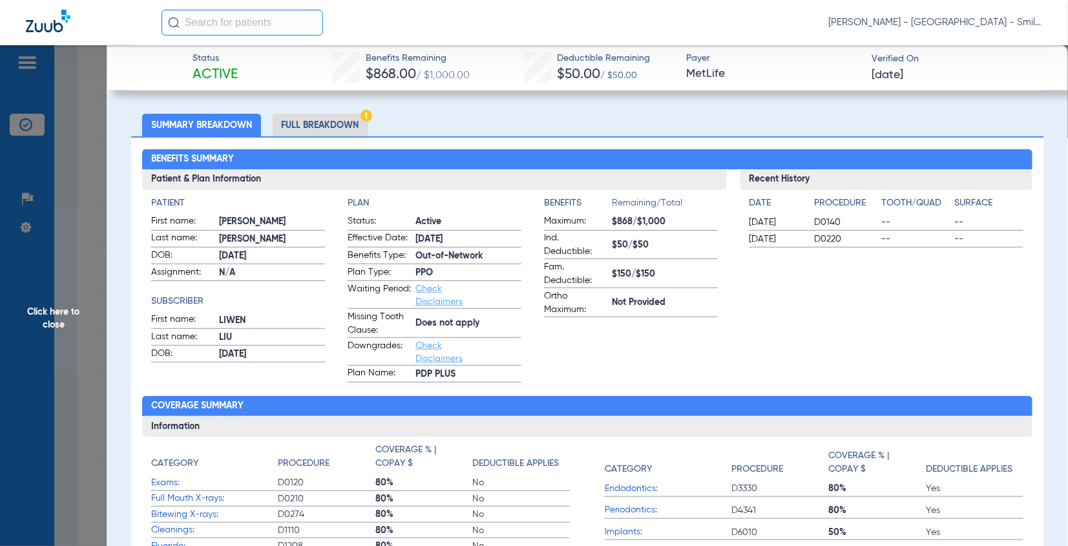
click at [971, 389] on div "Benefits Summary Patient & Plan Information Patient First name: LEON K Last nam…" at bounding box center [587, 390] width 913 height 509
click at [94, 249] on span "Click here to close" at bounding box center [53, 318] width 107 height 546
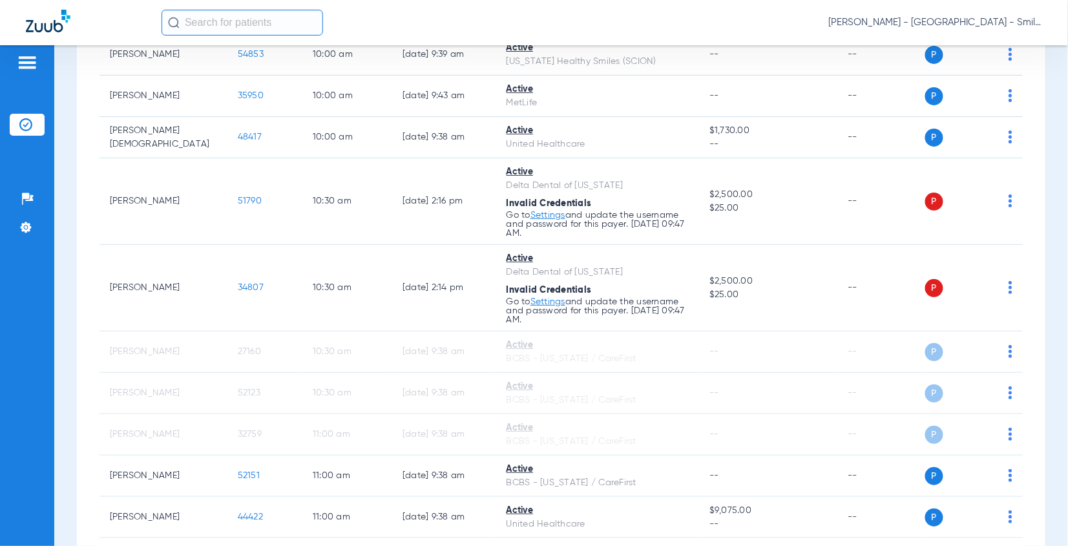
scroll to position [1444, 0]
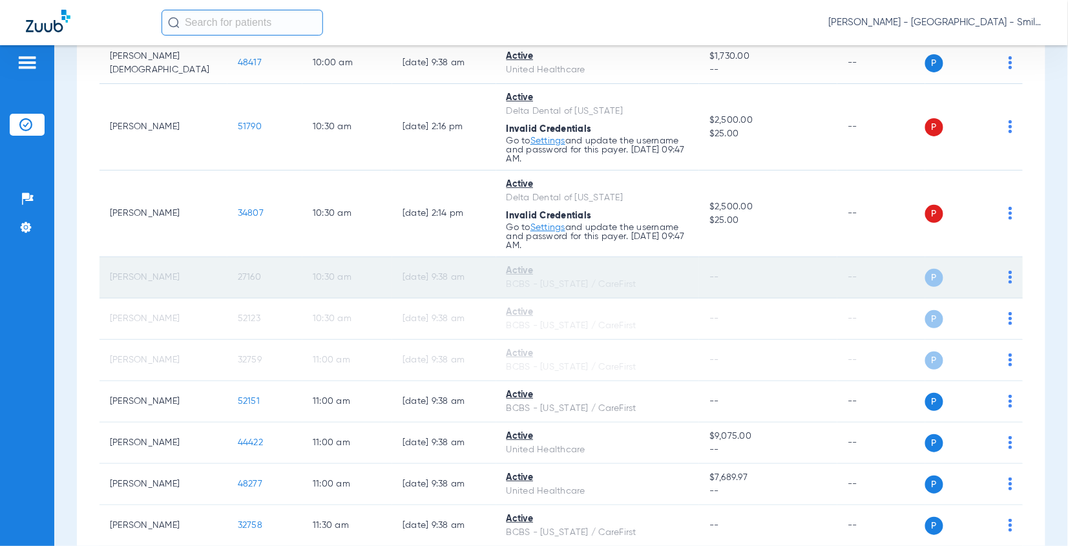
click at [244, 273] on span "27160" at bounding box center [249, 277] width 23 height 9
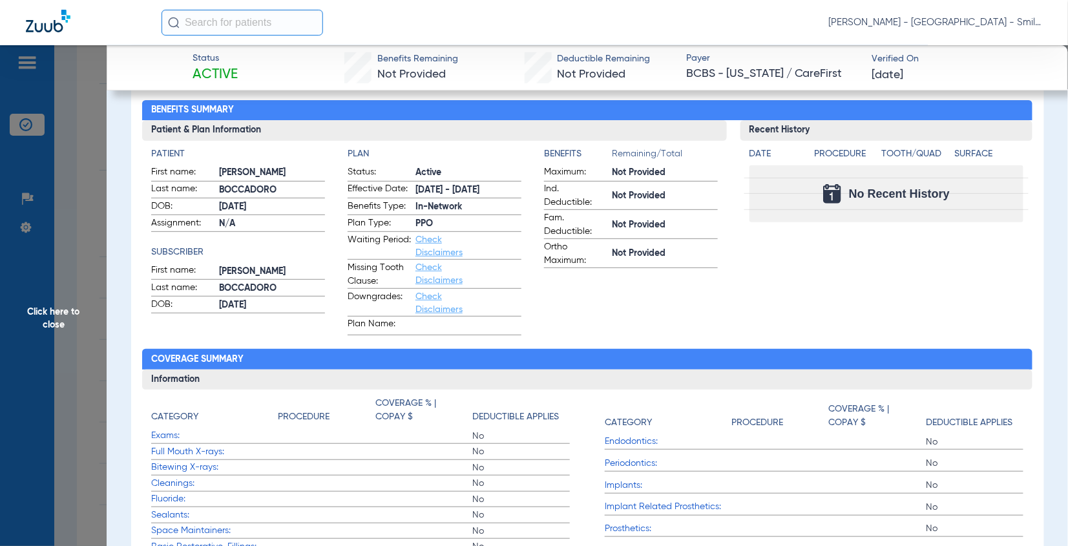
scroll to position [0, 0]
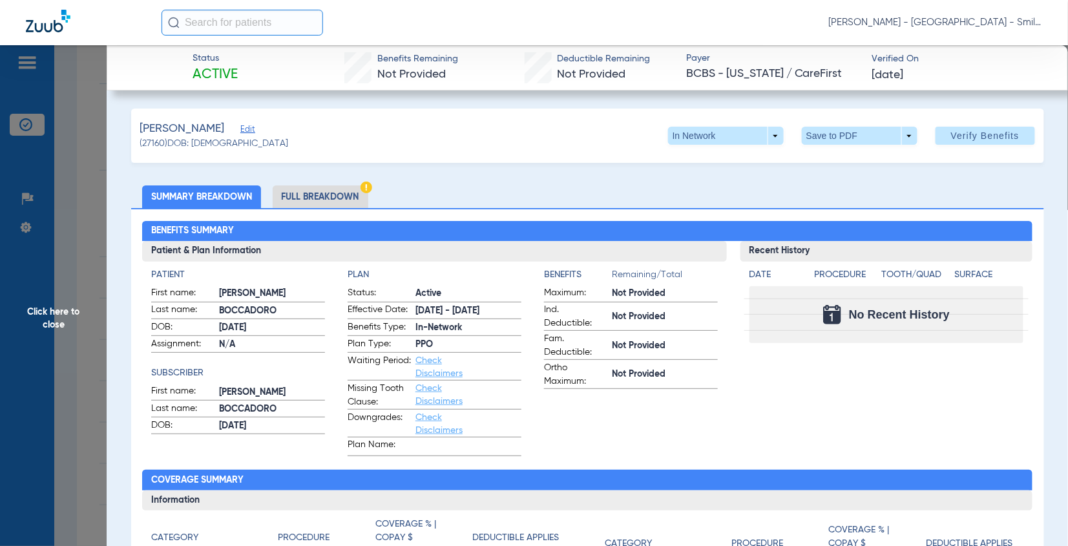
click at [954, 216] on div "Benefits Summary Patient & Plan Information Patient First name: LEILA Last name…" at bounding box center [587, 463] width 913 height 511
click at [88, 162] on span "Click here to close" at bounding box center [53, 318] width 107 height 546
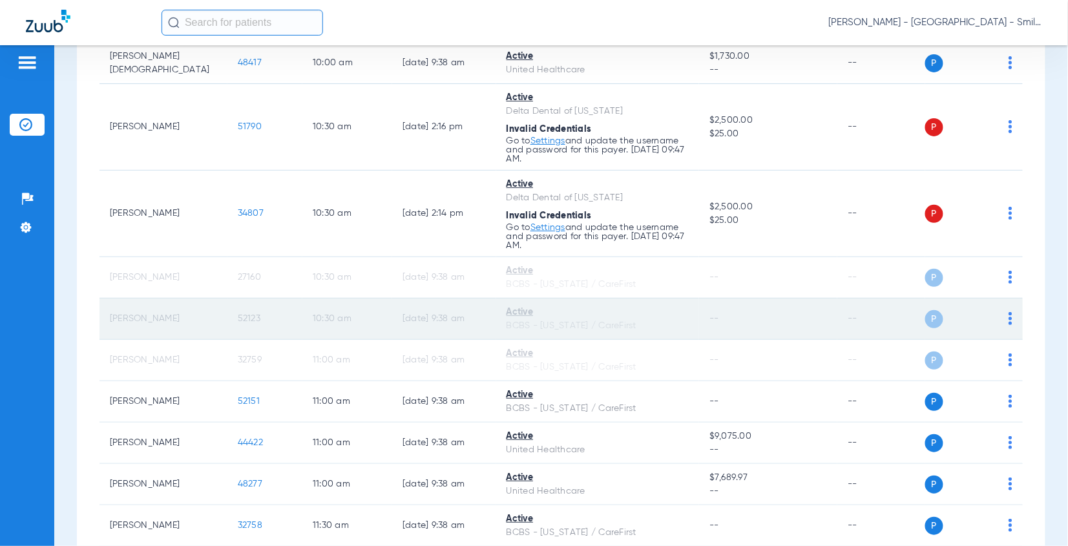
click at [251, 314] on span "52123" at bounding box center [249, 318] width 23 height 9
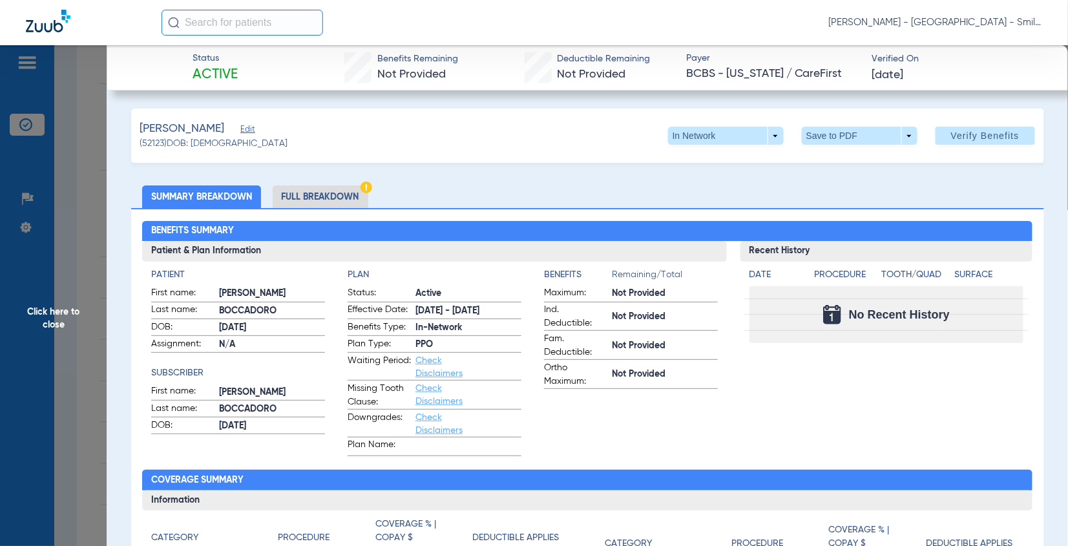
drag, startPoint x: 1005, startPoint y: 189, endPoint x: 206, endPoint y: 173, distance: 799.7
click at [1006, 189] on ul "Summary Breakdown Full Breakdown" at bounding box center [587, 196] width 913 height 23
click at [99, 173] on span "Click here to close" at bounding box center [53, 318] width 107 height 546
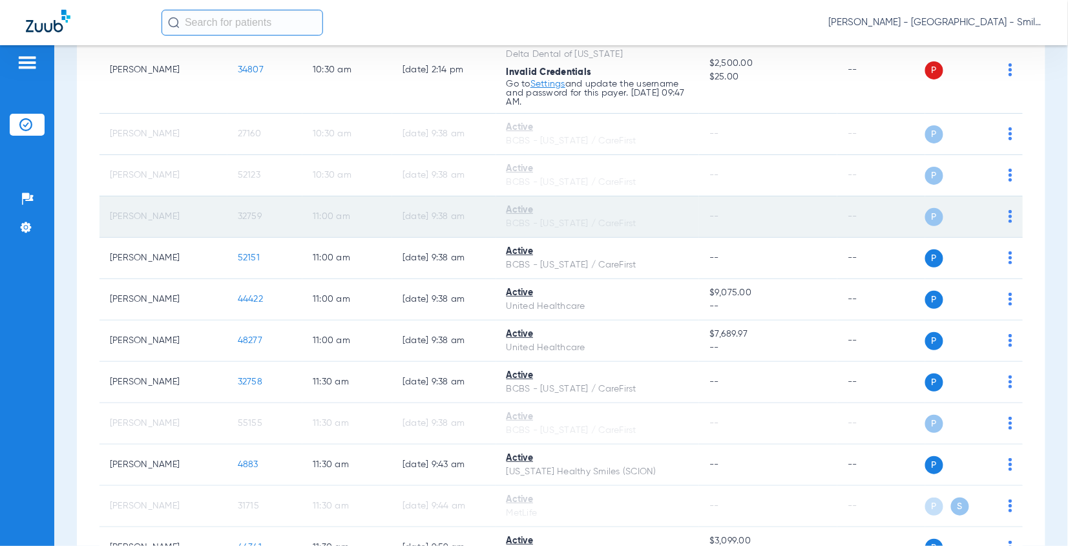
scroll to position [1659, 0]
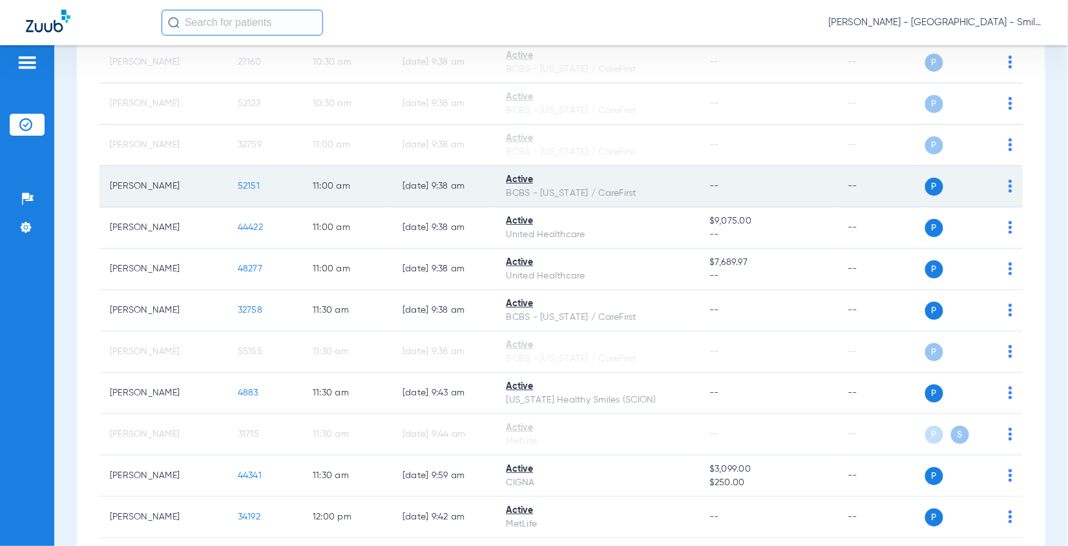
click at [238, 182] on span "52151" at bounding box center [249, 186] width 22 height 9
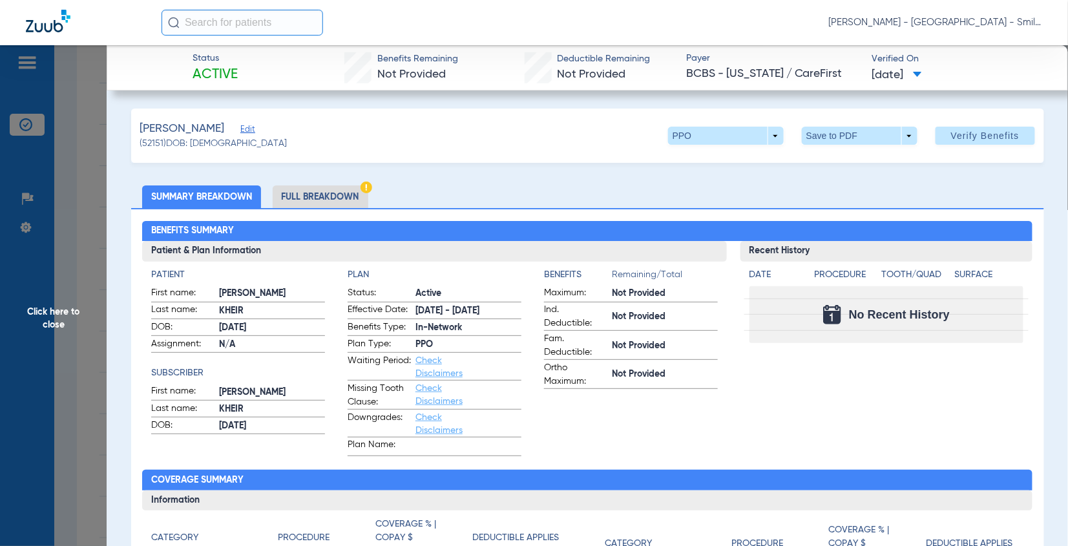
click at [956, 200] on ul "Summary Breakdown Full Breakdown" at bounding box center [587, 196] width 913 height 23
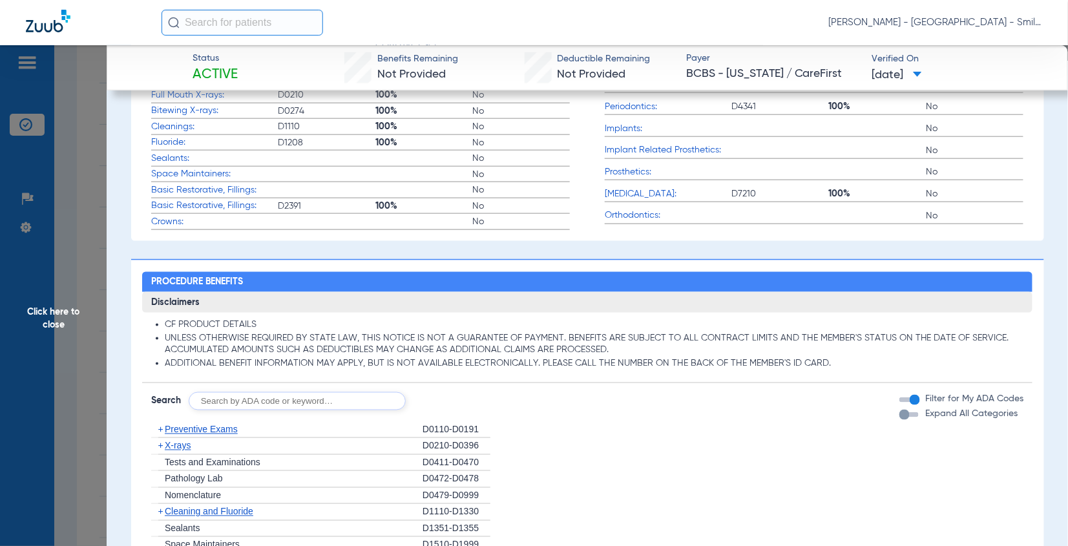
drag, startPoint x: 124, startPoint y: 230, endPoint x: 109, endPoint y: 232, distance: 15.0
click at [123, 230] on app-member-insurance-verification-view "Status Active Benefits Remaining Not Provided Deductible Remaining Not Provided…" at bounding box center [588, 421] width 962 height 1706
click at [109, 232] on app-member-insurance-verification-view "Status Active Benefits Remaining Not Provided Deductible Remaining Not Provided…" at bounding box center [588, 421] width 962 height 1706
drag, startPoint x: 61, startPoint y: 241, endPoint x: 120, endPoint y: 189, distance: 77.8
click at [61, 241] on span "Click here to close" at bounding box center [53, 318] width 107 height 546
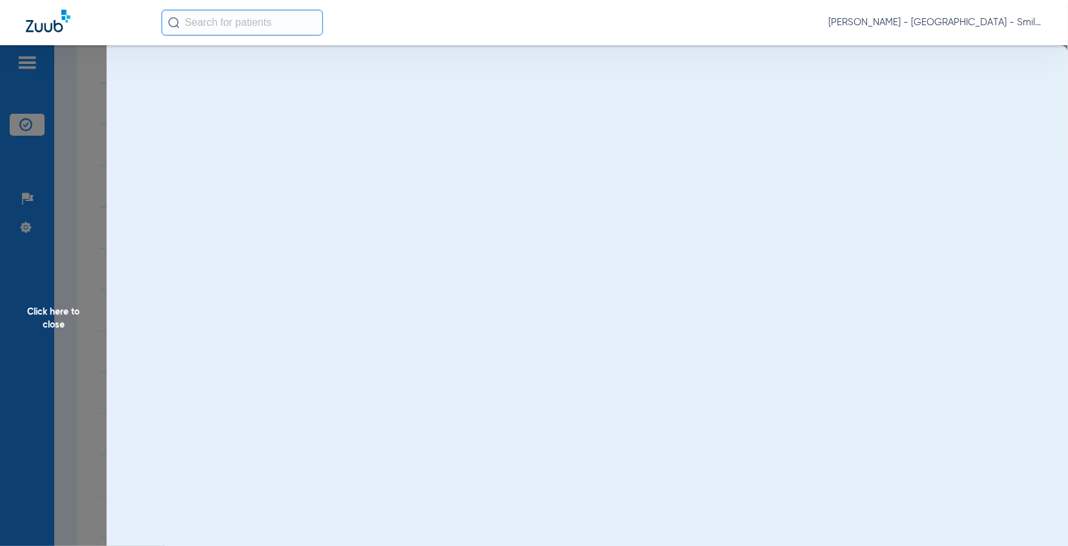
scroll to position [0, 0]
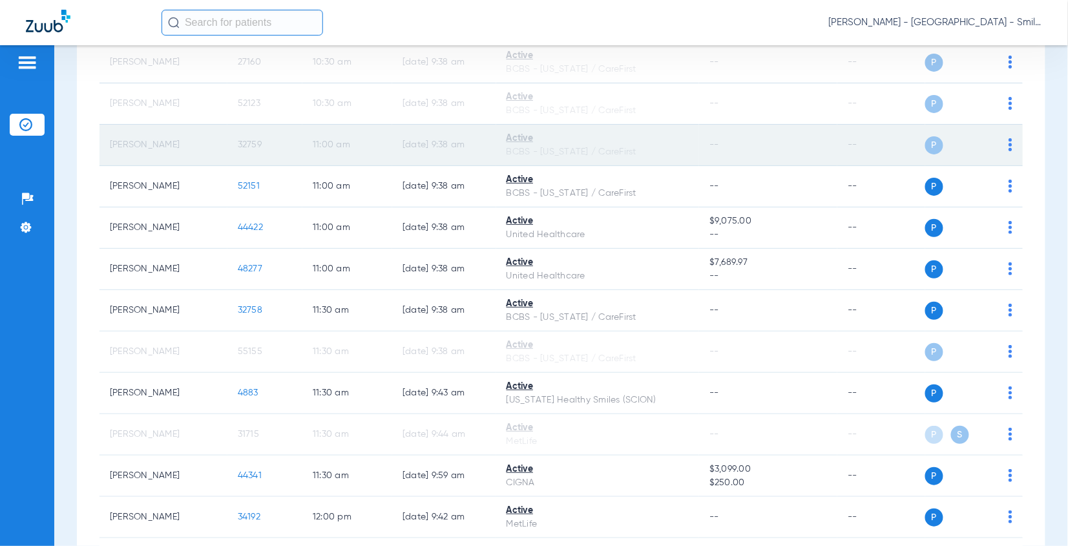
click at [246, 140] on span "32759" at bounding box center [250, 144] width 24 height 9
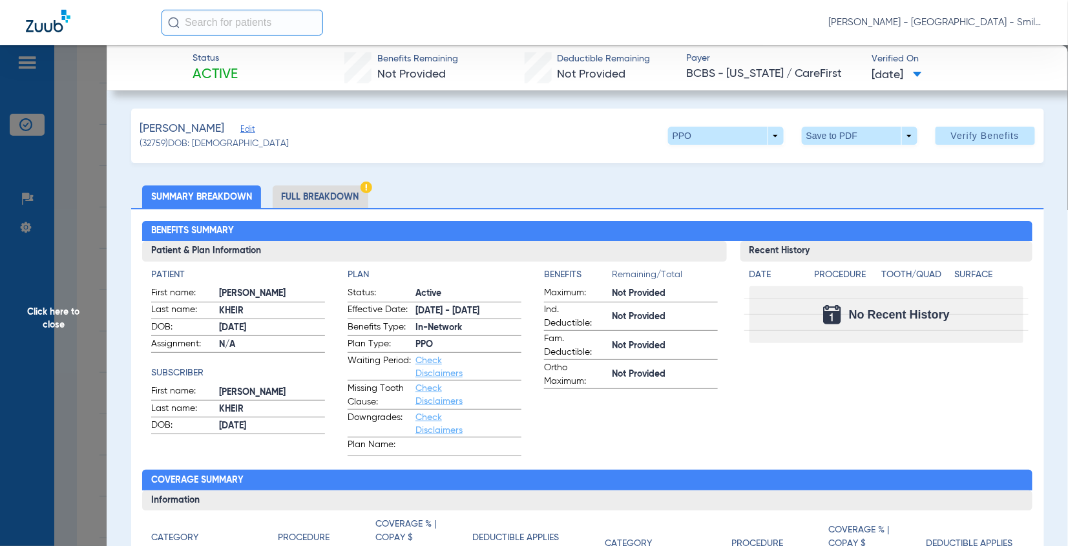
click at [985, 226] on h2 "Benefits Summary" at bounding box center [587, 231] width 891 height 21
click at [71, 237] on span "Click here to close" at bounding box center [53, 318] width 107 height 546
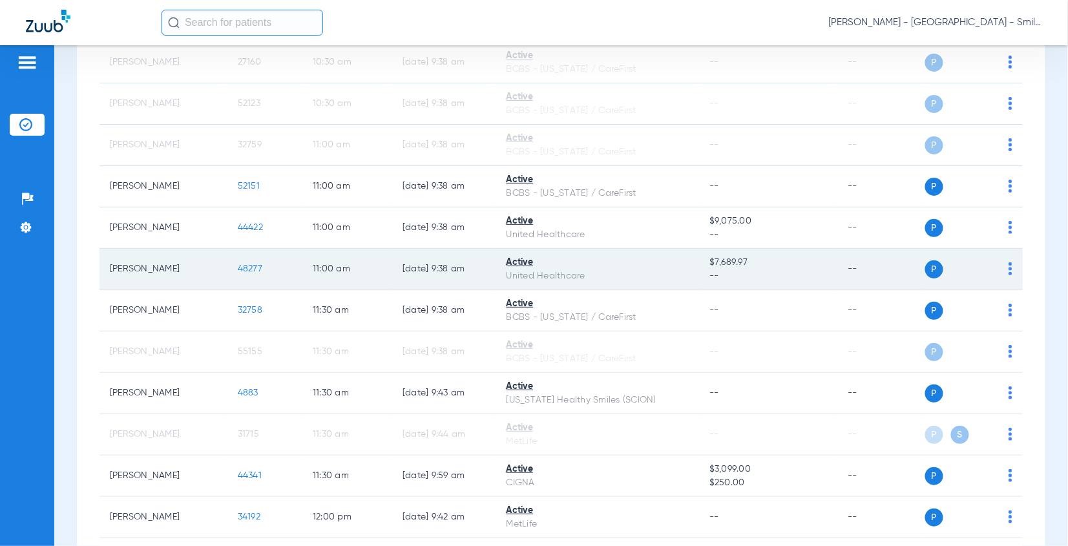
click at [244, 264] on span "48277" at bounding box center [250, 268] width 25 height 9
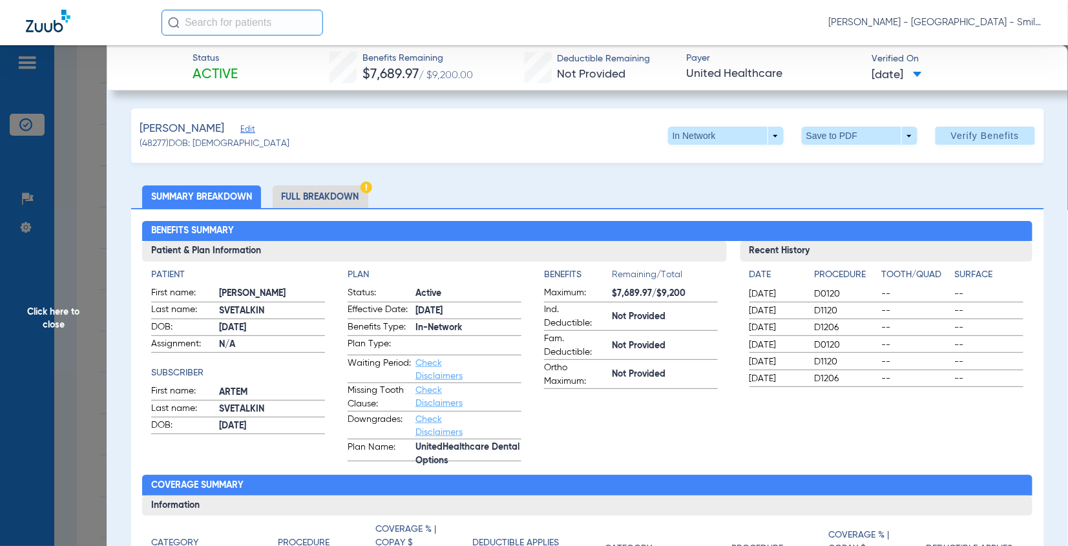
drag, startPoint x: 979, startPoint y: 211, endPoint x: 179, endPoint y: 176, distance: 800.9
click at [979, 211] on div "Benefits Summary Patient & Plan Information Patient First name: MATTHEW Last na…" at bounding box center [587, 466] width 913 height 516
click at [101, 191] on span "Click here to close" at bounding box center [53, 318] width 107 height 546
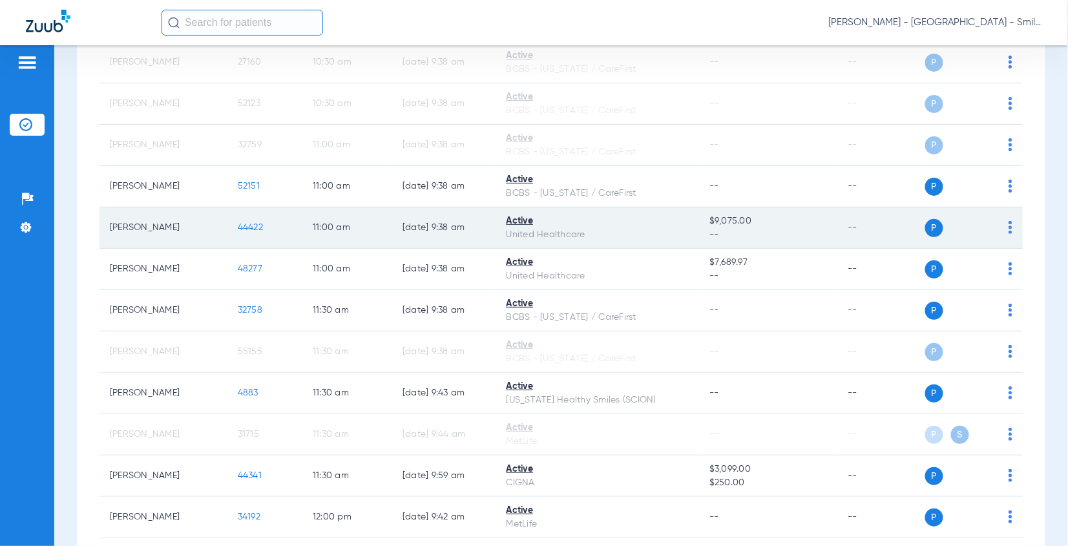
click at [243, 223] on span "44422" at bounding box center [250, 227] width 25 height 9
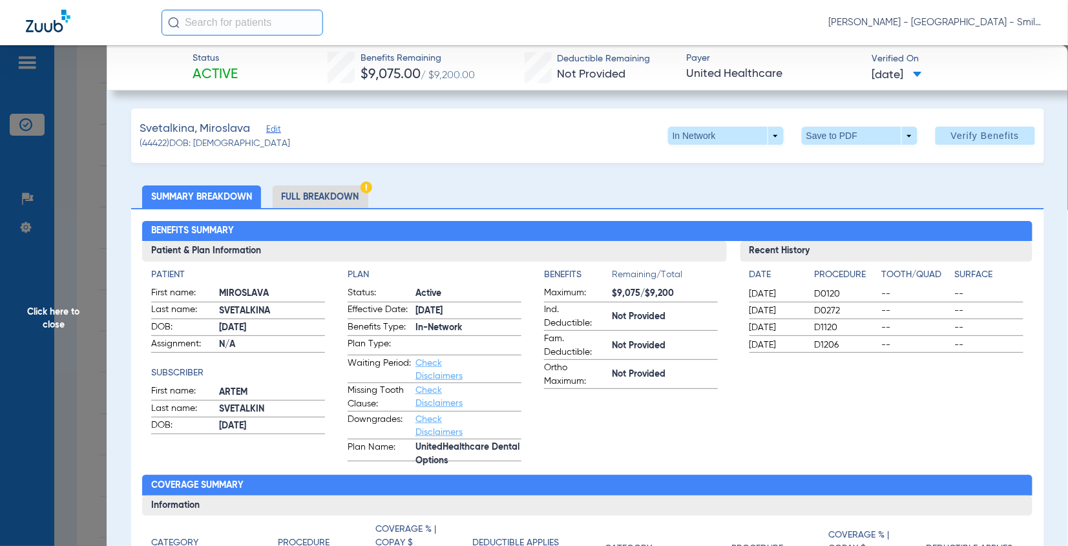
click at [988, 206] on ul "Summary Breakdown Full Breakdown" at bounding box center [587, 196] width 913 height 23
click at [56, 205] on span "Click here to close" at bounding box center [53, 318] width 107 height 546
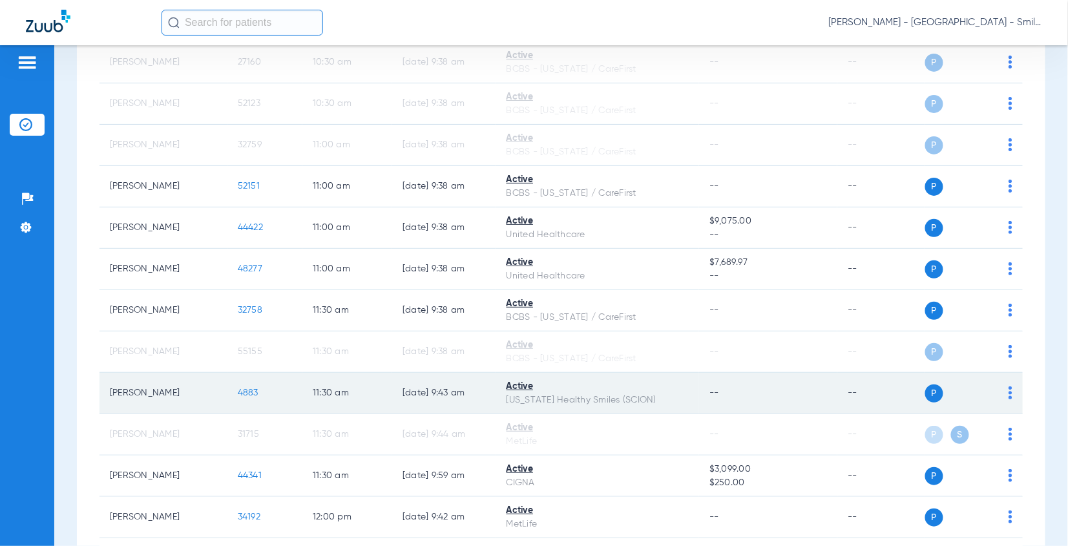
click at [245, 388] on span "4883" at bounding box center [248, 392] width 21 height 9
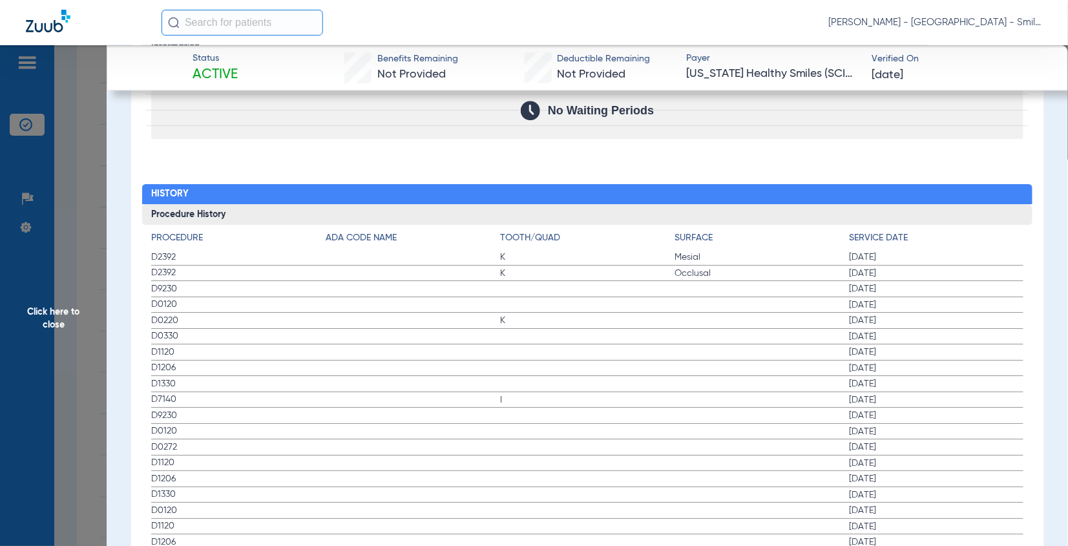
scroll to position [1293, 0]
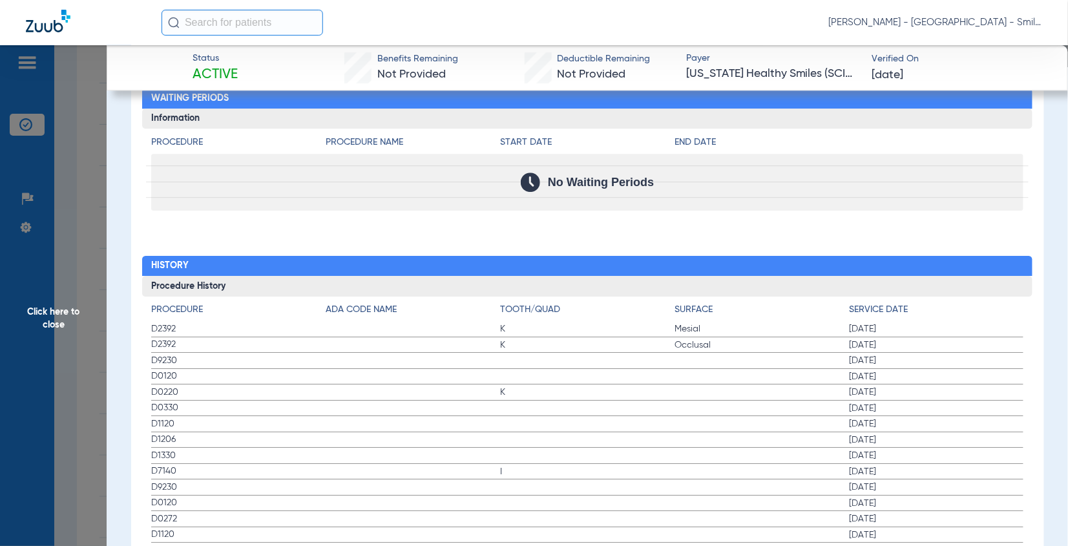
click at [957, 256] on h2 "History" at bounding box center [587, 266] width 891 height 21
click at [93, 213] on span "Click here to close" at bounding box center [53, 318] width 107 height 546
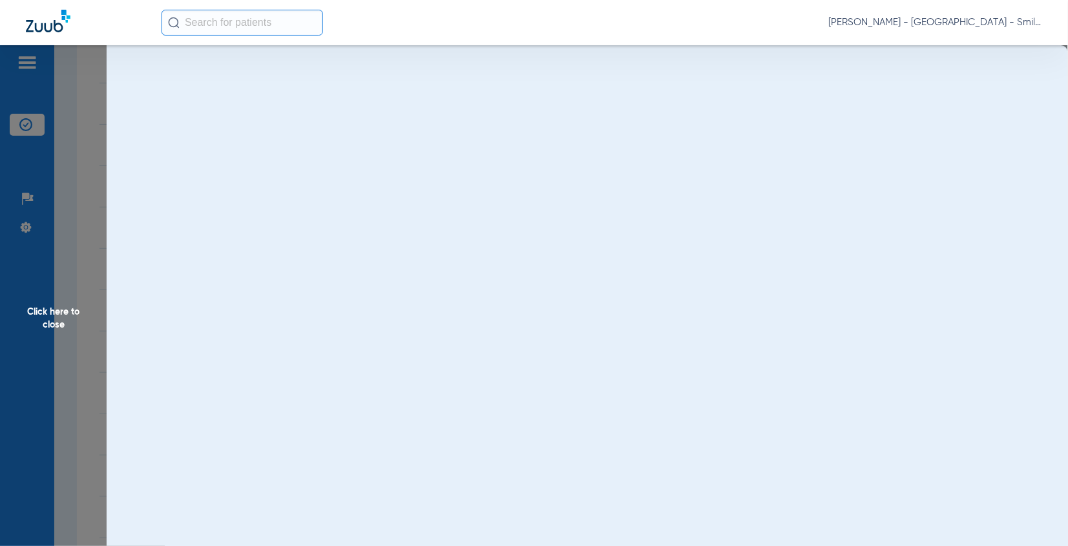
scroll to position [0, 0]
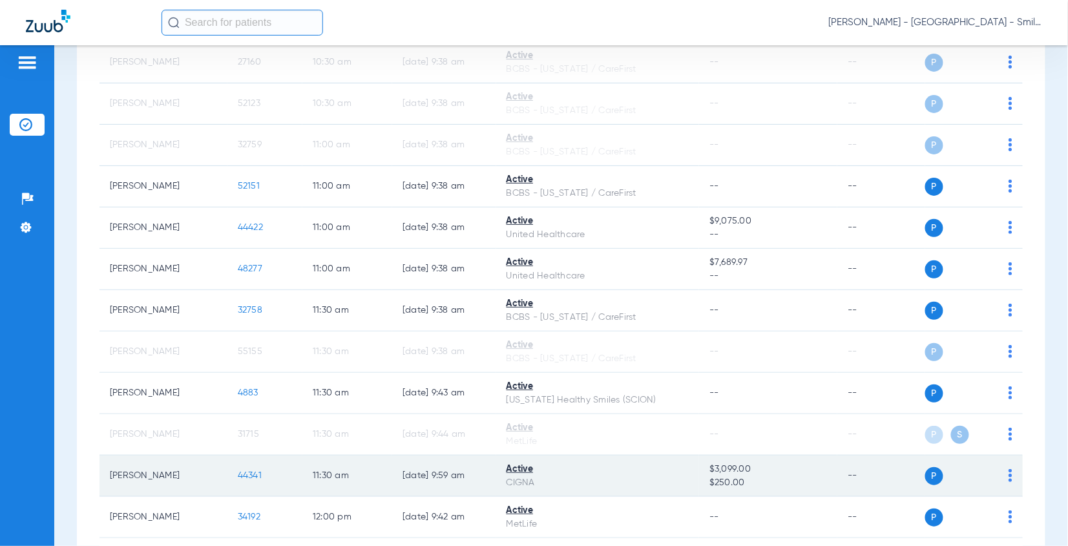
click at [238, 471] on span "44341" at bounding box center [250, 475] width 24 height 9
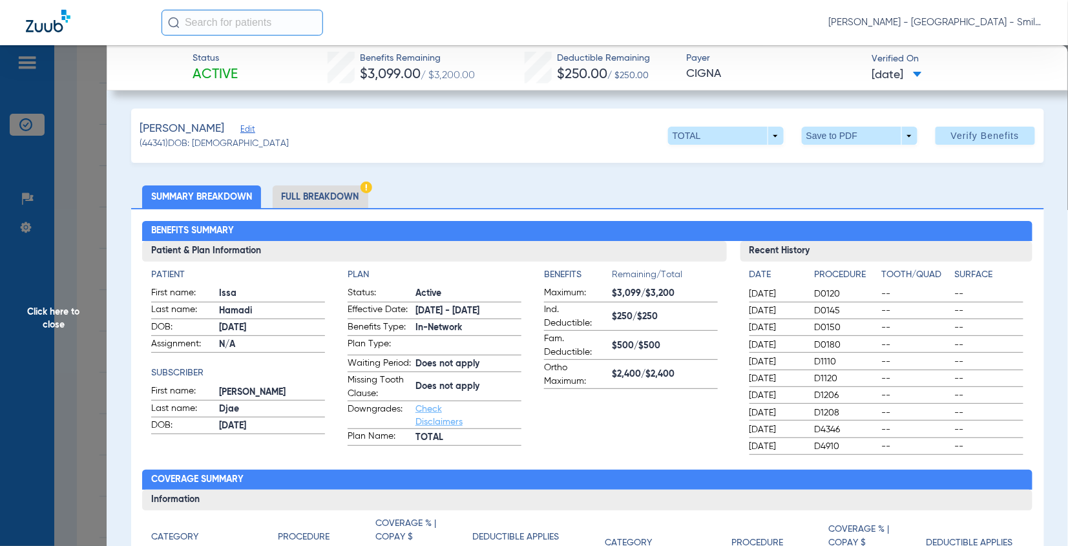
click at [930, 304] on span "--" at bounding box center [916, 310] width 69 height 13
click at [83, 195] on span "Click here to close" at bounding box center [53, 318] width 107 height 546
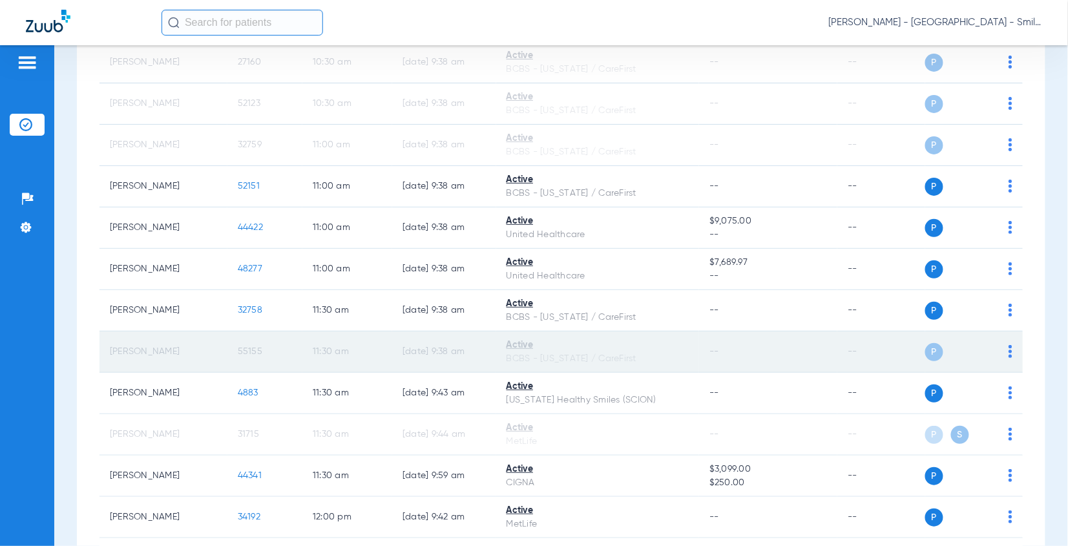
click at [240, 347] on span "55155" at bounding box center [250, 351] width 25 height 9
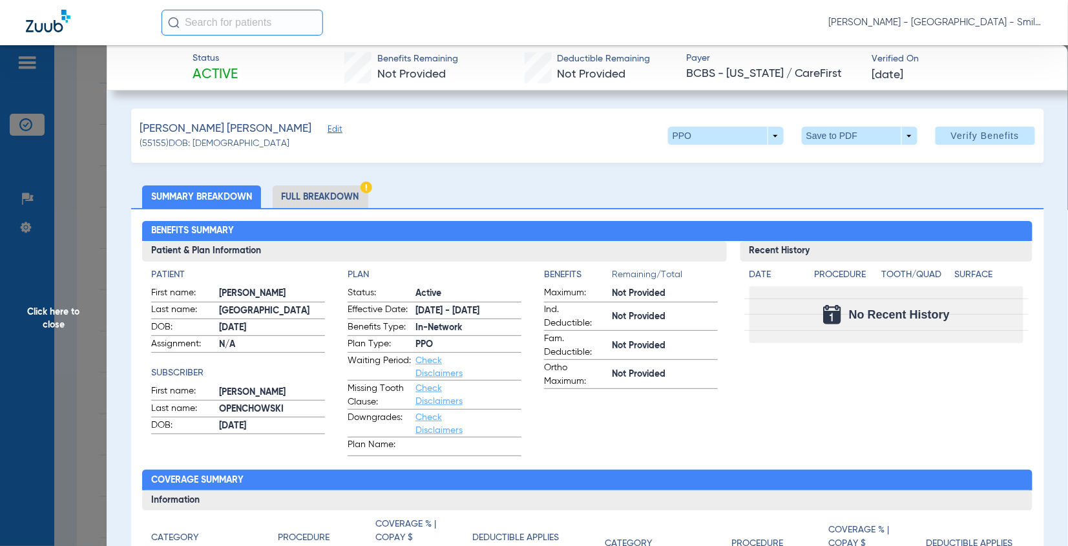
click at [937, 187] on ul "Summary Breakdown Full Breakdown" at bounding box center [587, 196] width 913 height 23
click at [81, 191] on span "Click here to close" at bounding box center [53, 318] width 107 height 546
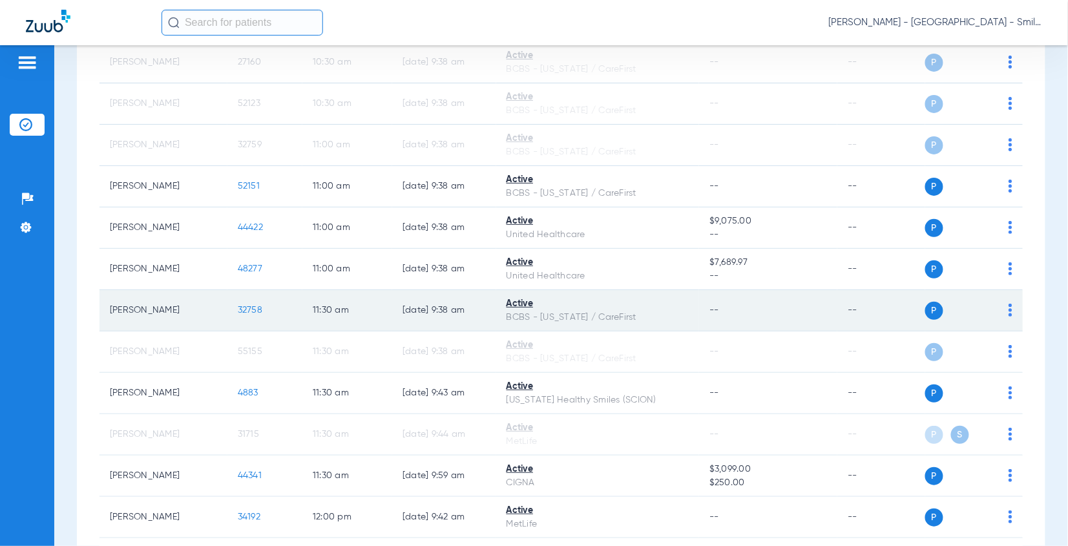
click at [251, 306] on span "32758" at bounding box center [250, 310] width 25 height 9
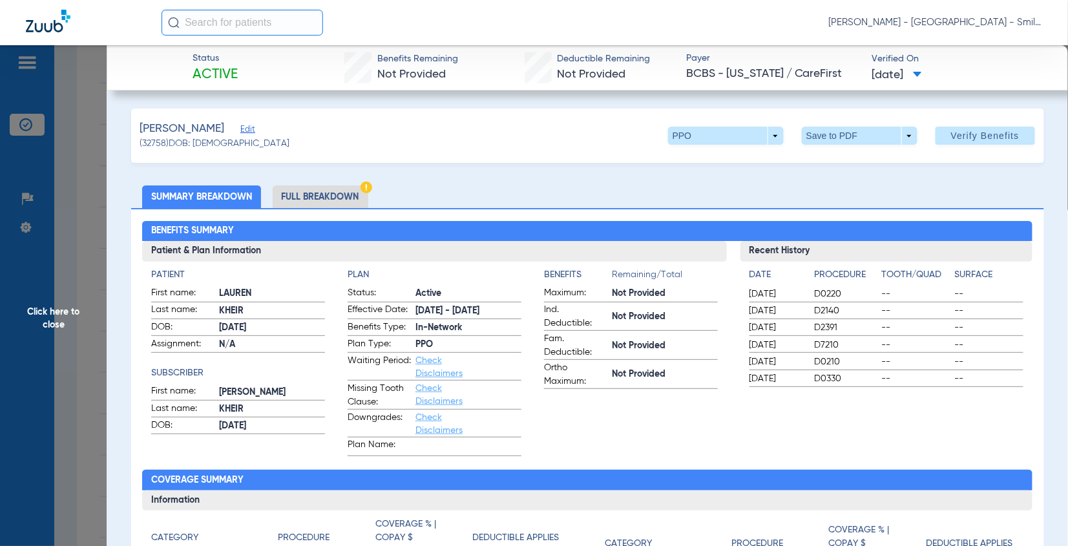
drag, startPoint x: 957, startPoint y: 280, endPoint x: 53, endPoint y: 229, distance: 905.6
click at [957, 280] on h4 "Surface" at bounding box center [989, 275] width 69 height 14
click at [43, 220] on span "Click here to close" at bounding box center [53, 318] width 107 height 546
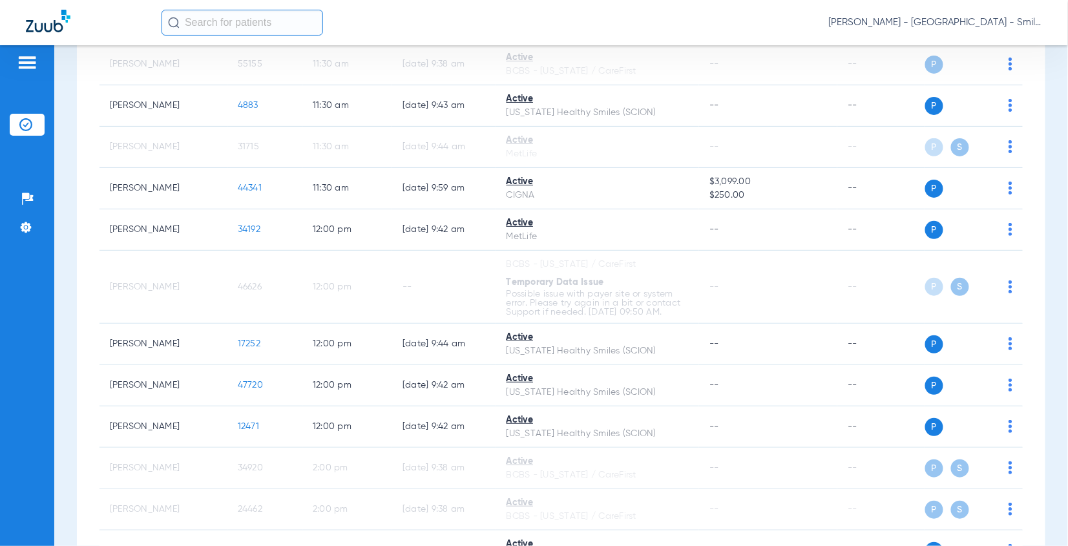
scroll to position [2018, 0]
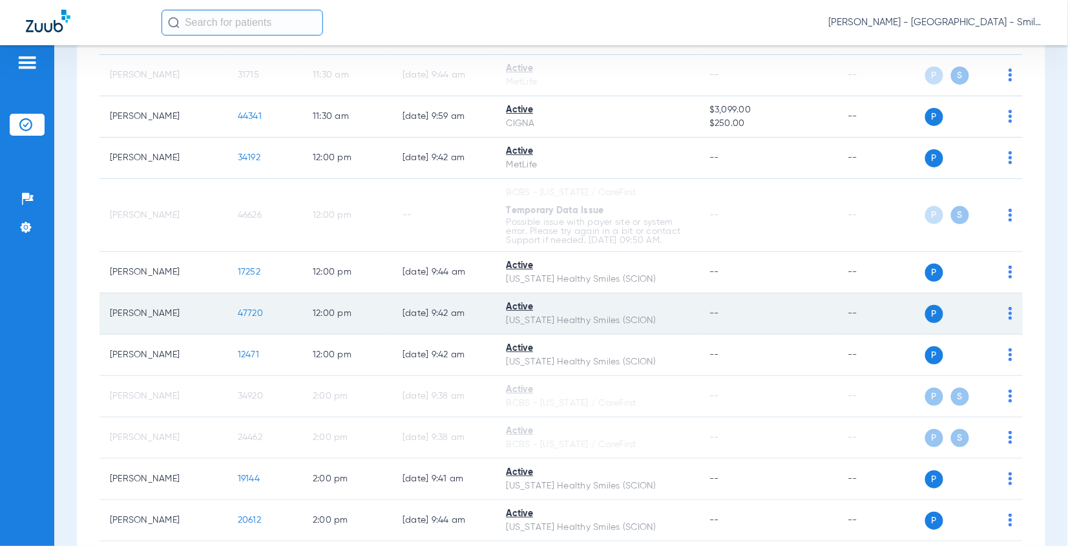
click at [233, 293] on td "47720" at bounding box center [265, 313] width 75 height 41
click at [238, 309] on span "47720" at bounding box center [250, 313] width 25 height 9
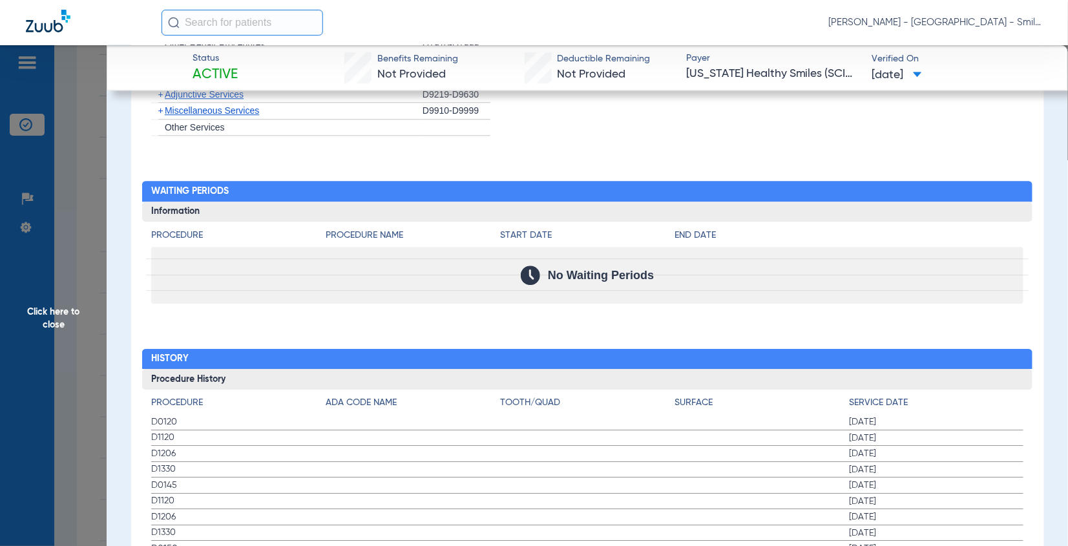
scroll to position [1287, 0]
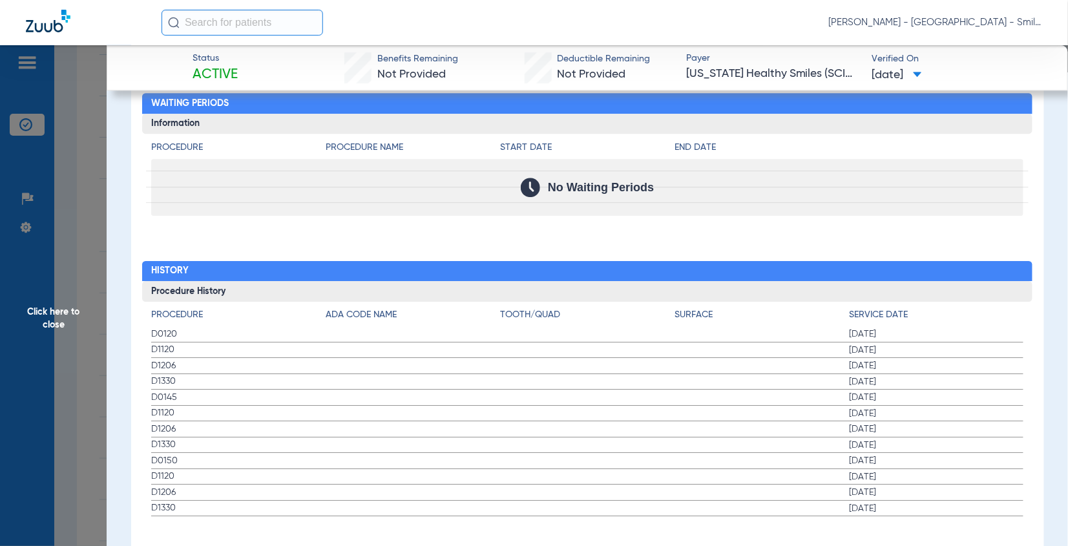
drag, startPoint x: 1035, startPoint y: 222, endPoint x: 72, endPoint y: 173, distance: 963.6
click at [30, 173] on span "Click here to close" at bounding box center [53, 318] width 107 height 546
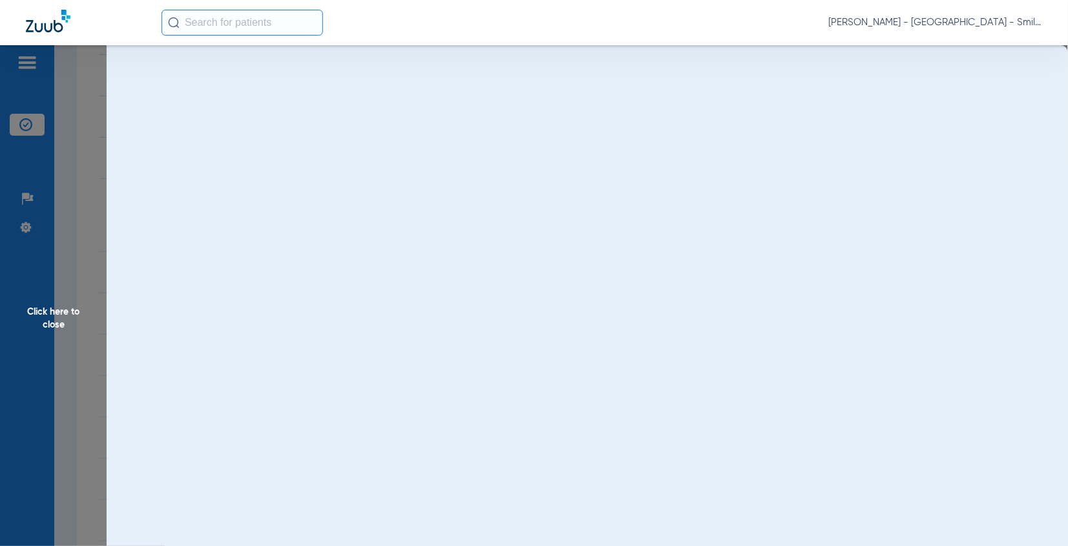
scroll to position [0, 0]
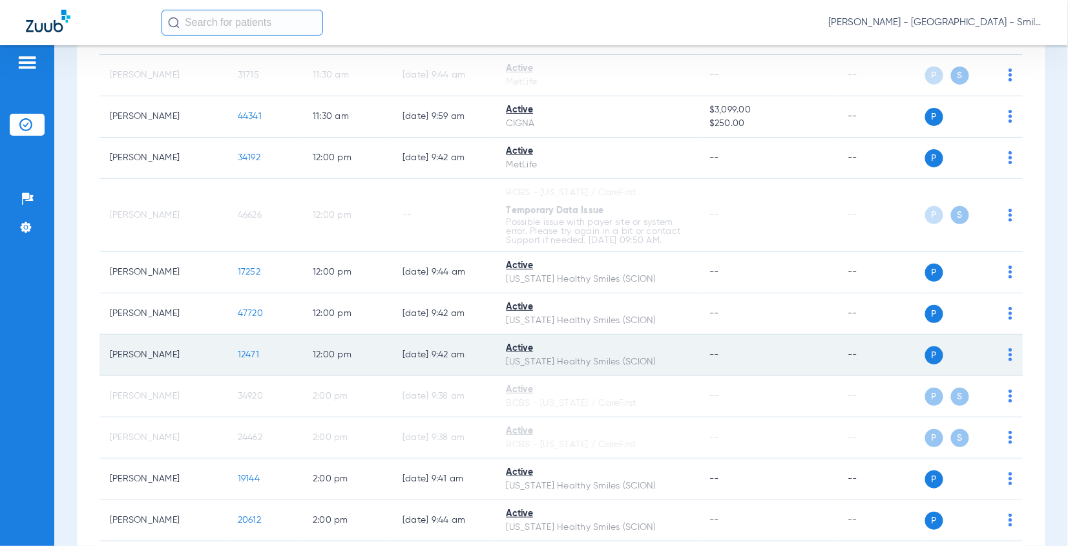
click at [244, 350] on span "12471" at bounding box center [248, 354] width 21 height 9
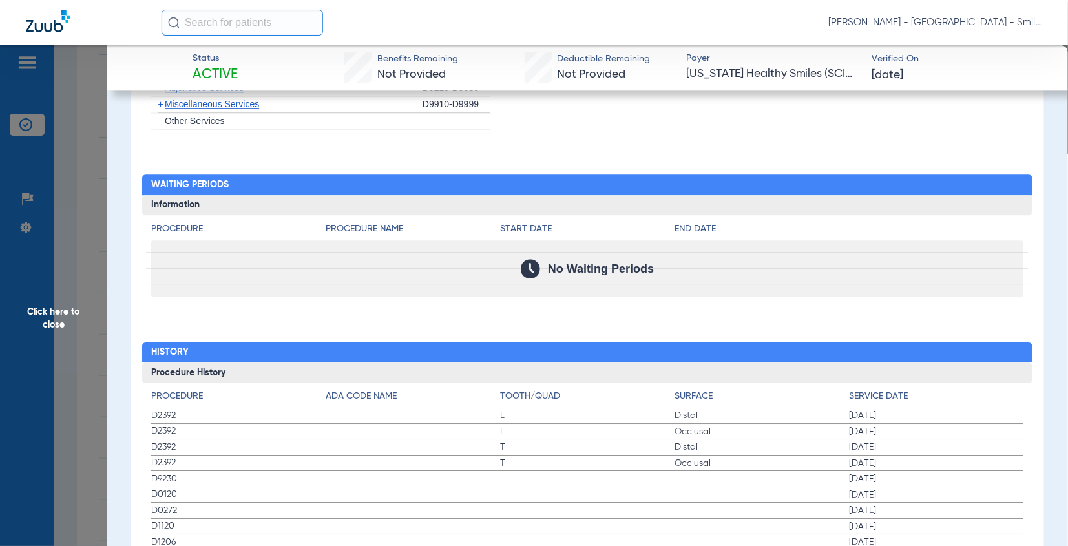
scroll to position [1364, 0]
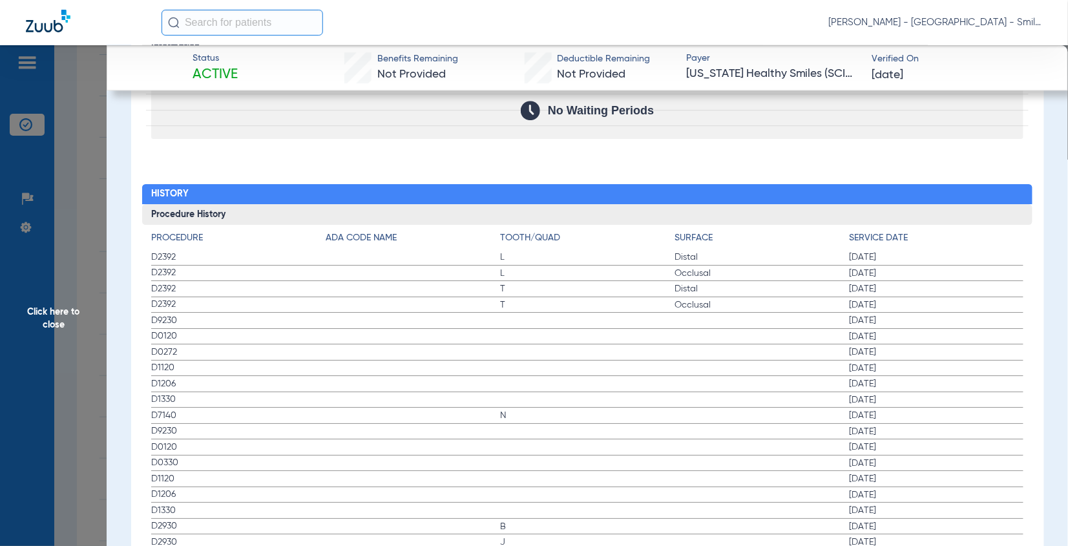
click at [920, 251] on span "02/11/2025" at bounding box center [936, 257] width 175 height 13
click at [83, 168] on span "Click here to close" at bounding box center [53, 318] width 107 height 546
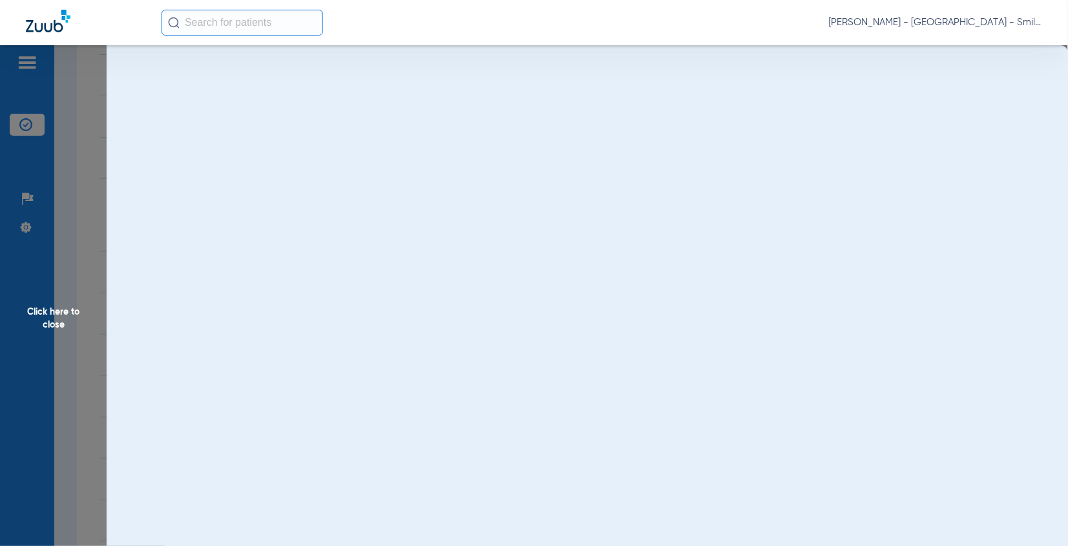
scroll to position [0, 0]
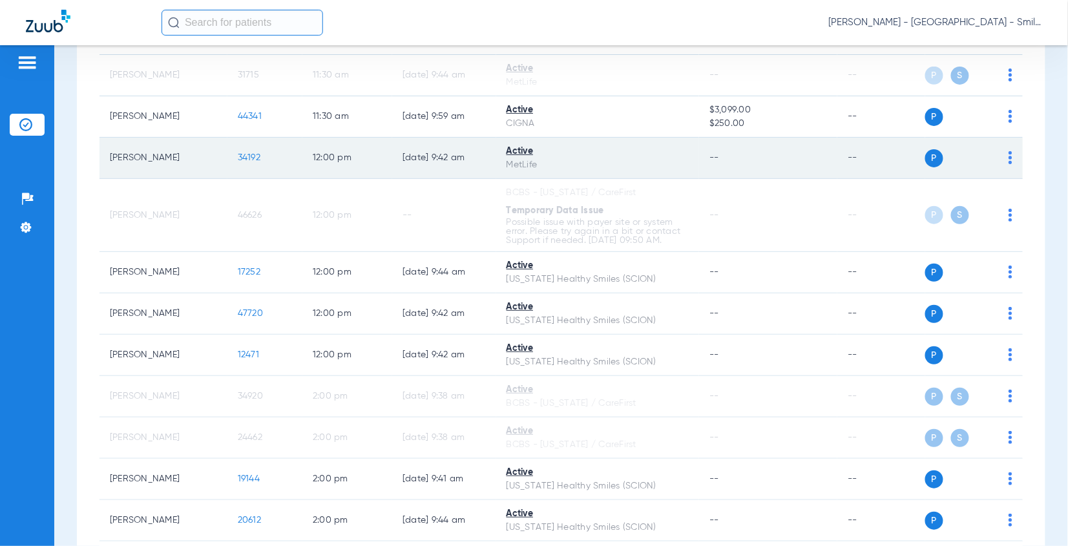
click at [254, 138] on td "34192" at bounding box center [265, 158] width 75 height 41
click at [250, 153] on span "34192" at bounding box center [249, 157] width 23 height 9
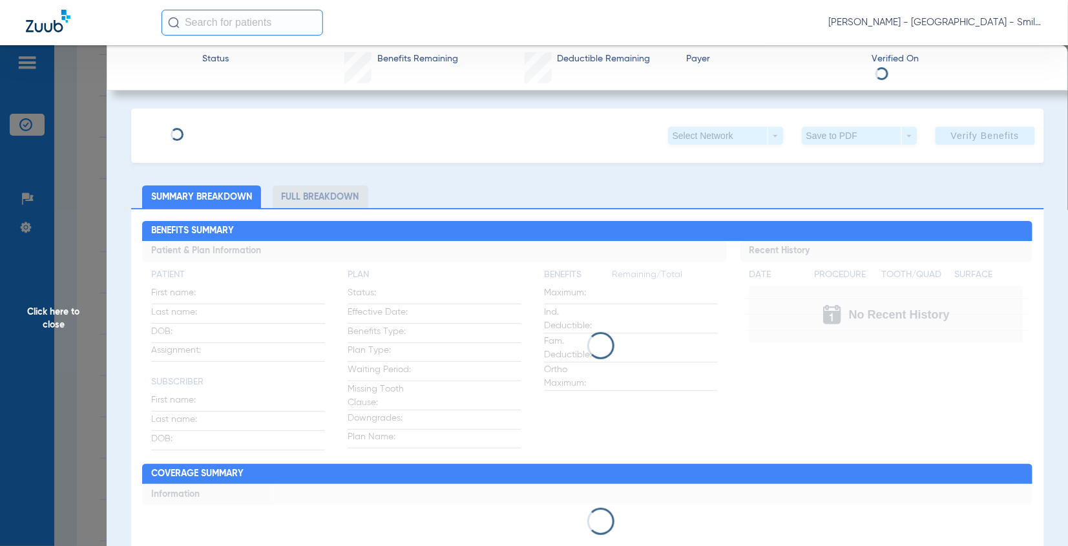
click at [750, 211] on div "Benefits Summary Patient & Plan Information Patient First name: Last name: DOB:…" at bounding box center [587, 389] width 913 height 362
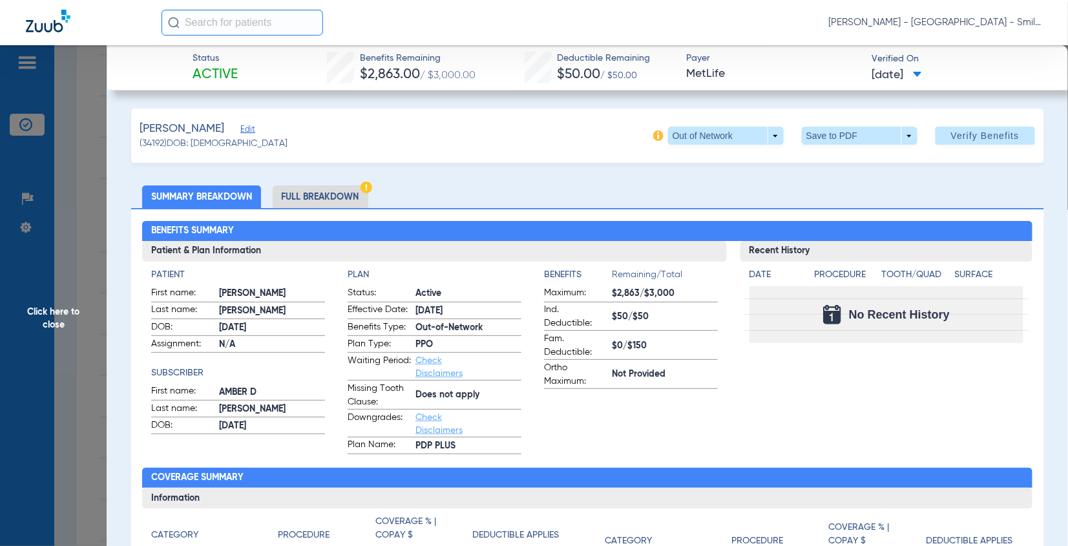
click at [73, 288] on span "Click here to close" at bounding box center [53, 318] width 107 height 546
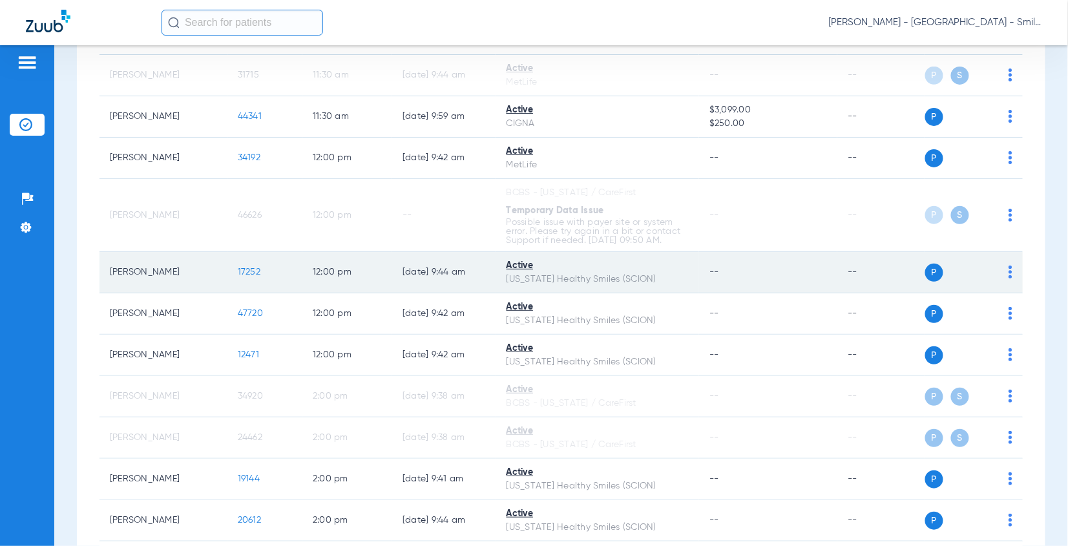
click at [243, 268] on span "17252" at bounding box center [249, 272] width 23 height 9
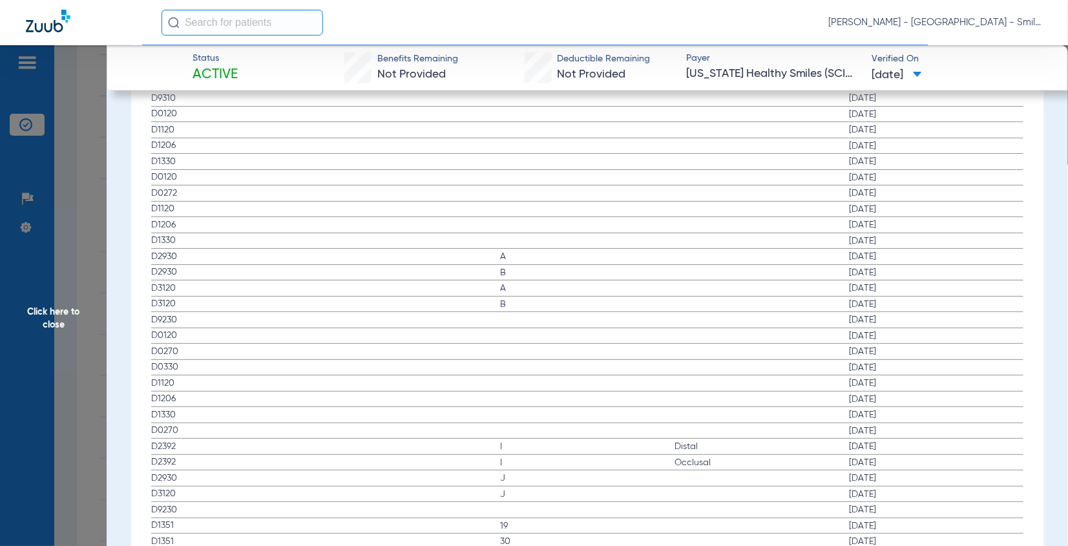
scroll to position [1508, 0]
click at [924, 187] on span "08/15/2024" at bounding box center [936, 193] width 175 height 13
click at [97, 199] on span "Click here to close" at bounding box center [53, 318] width 107 height 546
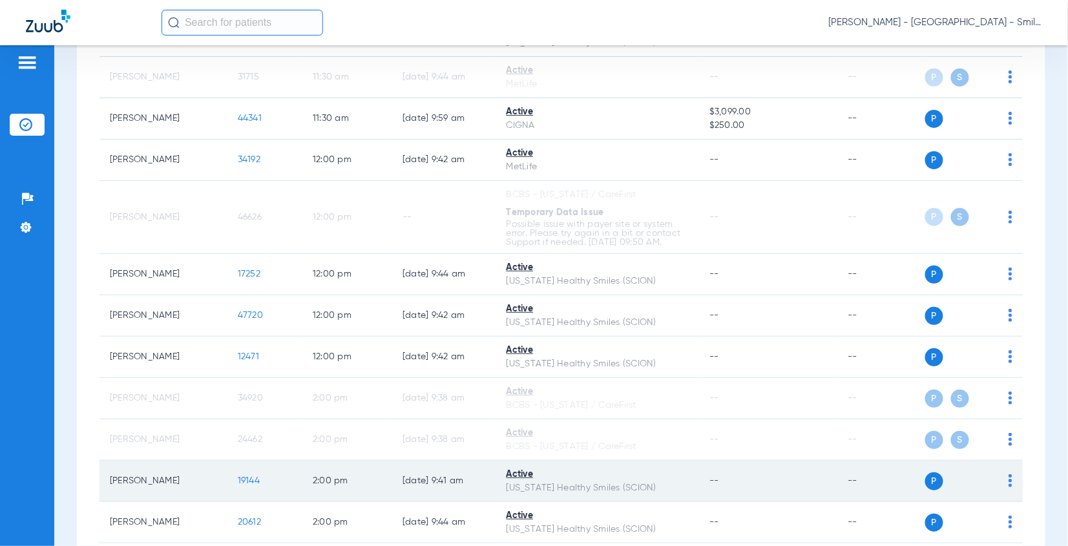
scroll to position [2018, 0]
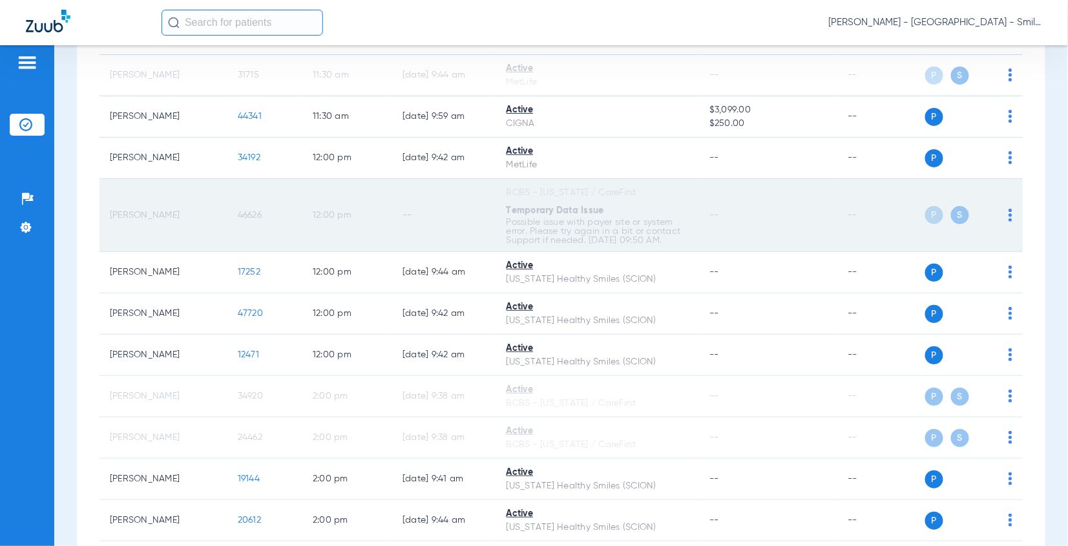
click at [251, 179] on td "46626" at bounding box center [265, 215] width 75 height 73
click at [249, 211] on span "46626" at bounding box center [250, 215] width 24 height 9
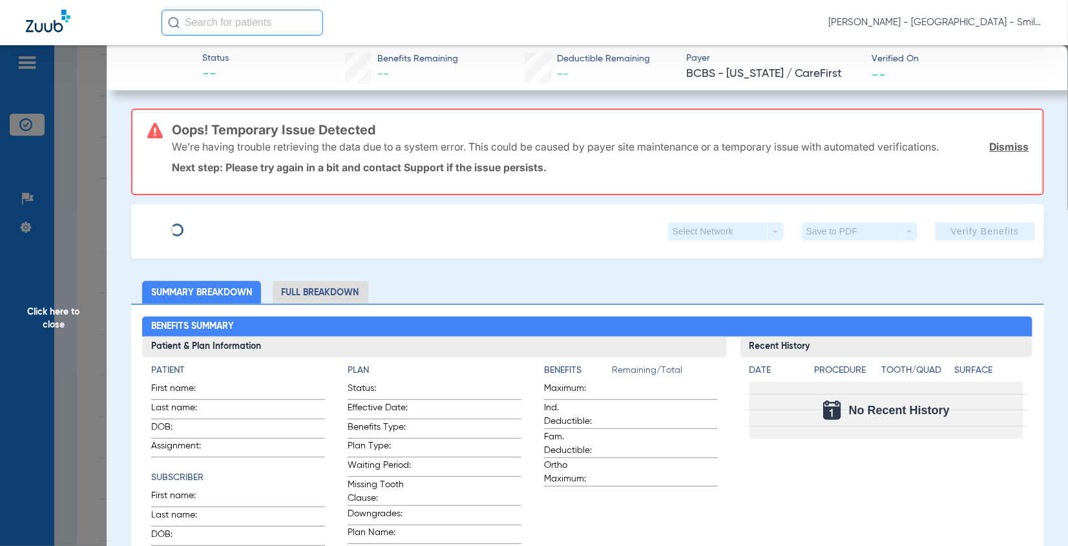
drag, startPoint x: 92, startPoint y: 204, endPoint x: 447, endPoint y: 10, distance: 404.9
click at [91, 204] on span "Click here to close" at bounding box center [53, 318] width 107 height 546
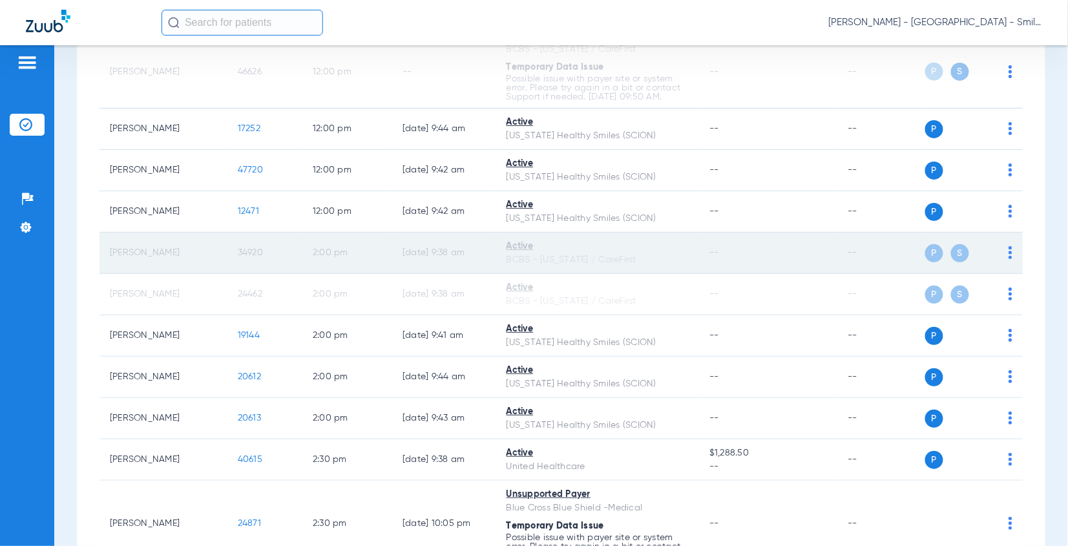
scroll to position [2234, 0]
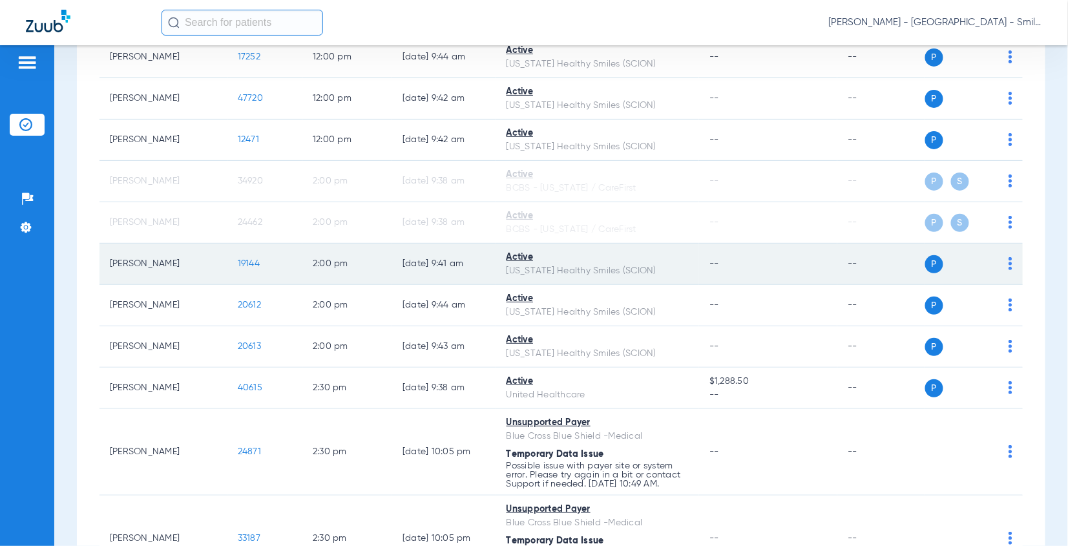
click at [243, 259] on span "19144" at bounding box center [249, 263] width 22 height 9
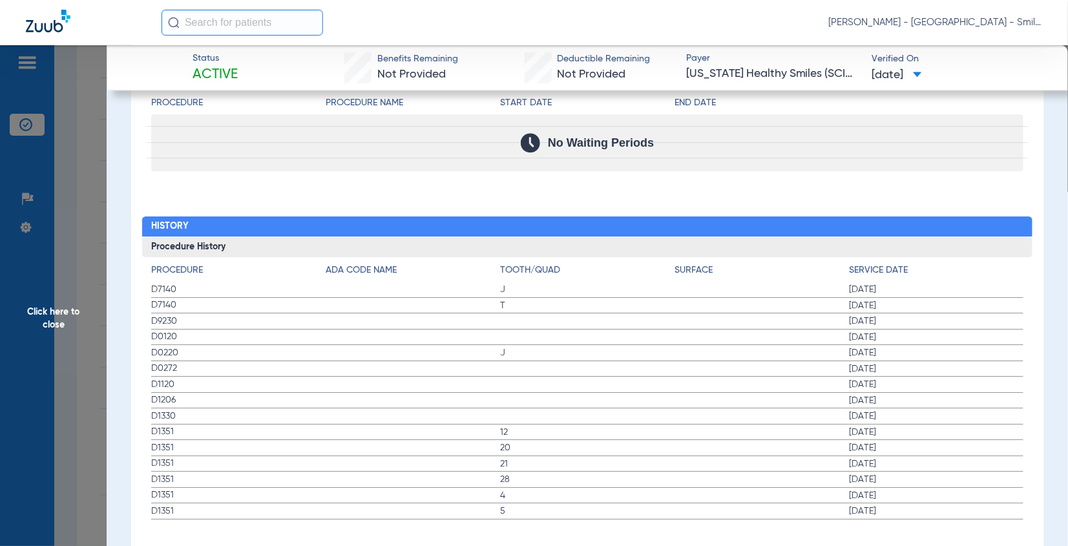
scroll to position [1264, 0]
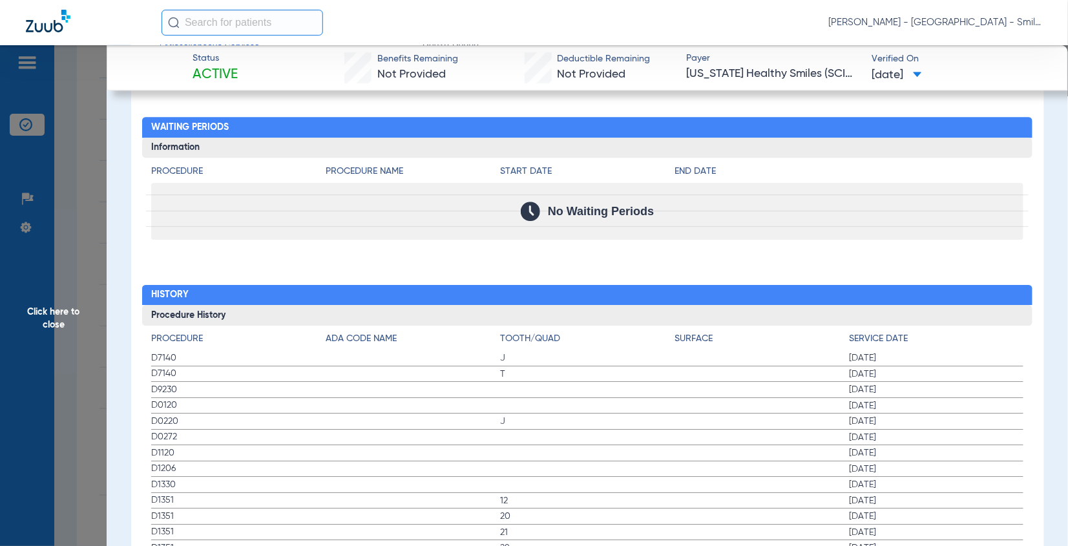
click at [93, 178] on span "Click here to close" at bounding box center [53, 318] width 107 height 546
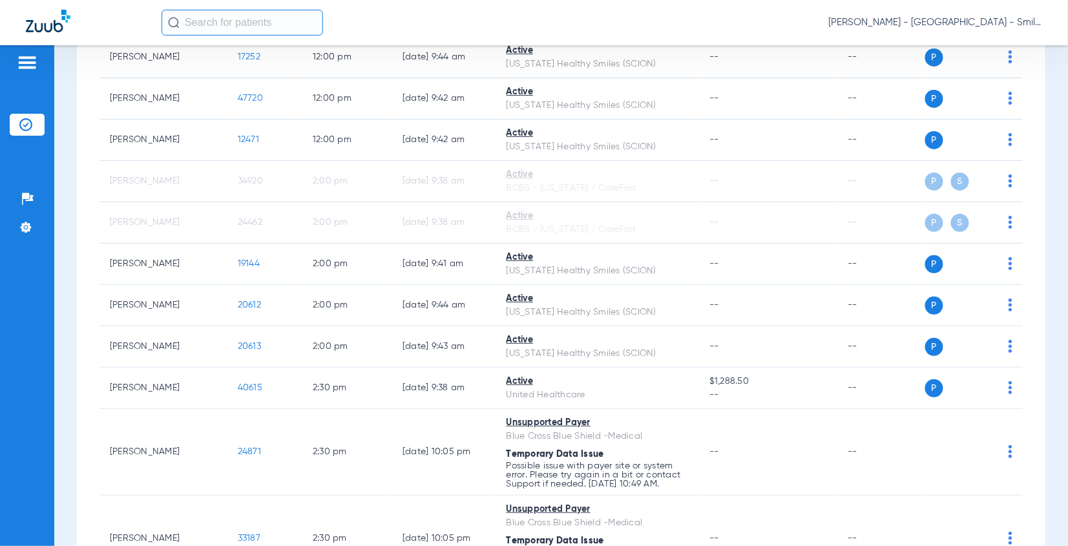
scroll to position [0, 0]
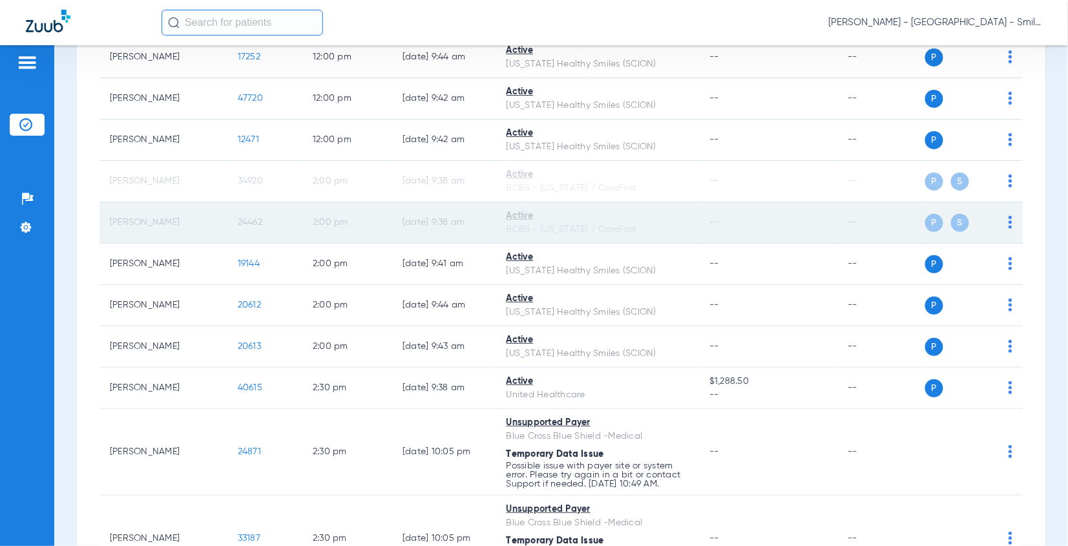
click at [248, 218] on span "24462" at bounding box center [250, 222] width 25 height 9
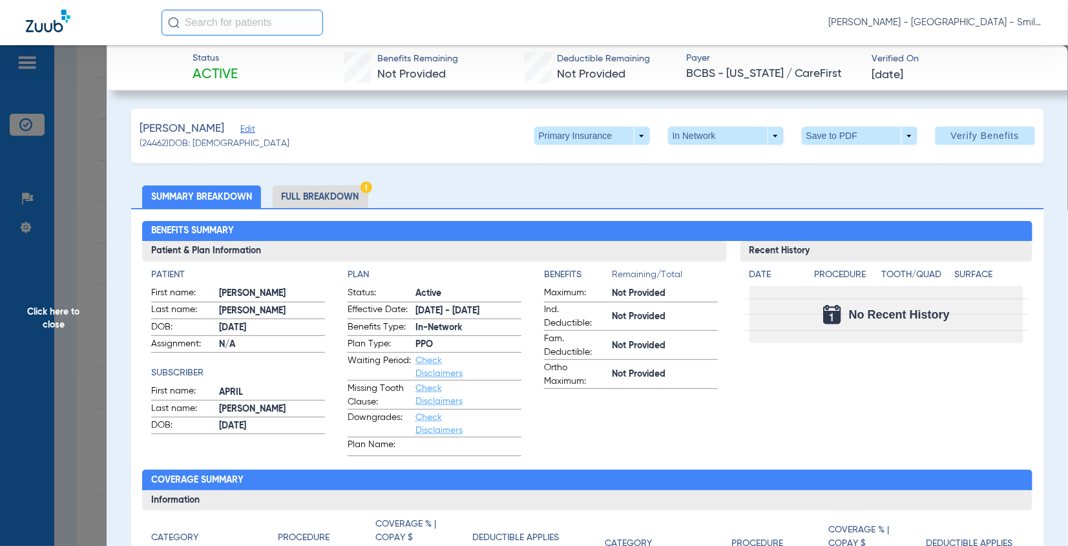
drag, startPoint x: 1052, startPoint y: 240, endPoint x: 386, endPoint y: 118, distance: 676.8
click at [585, 134] on span at bounding box center [592, 135] width 31 height 31
click at [597, 193] on button "Secondary Insurance" at bounding box center [578, 188] width 106 height 26
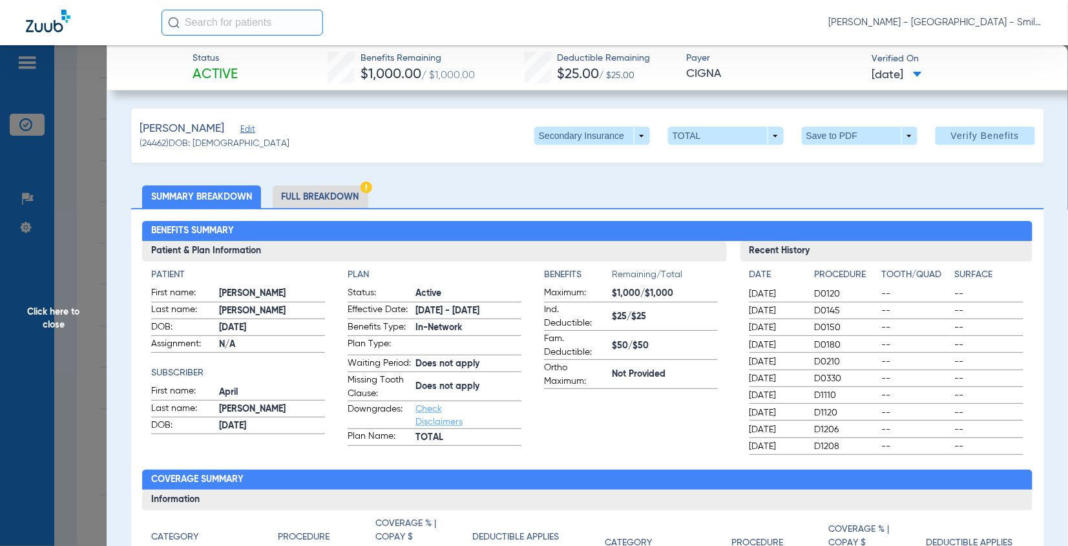
drag, startPoint x: 993, startPoint y: 240, endPoint x: 215, endPoint y: 167, distance: 781.5
click at [993, 241] on app-breakdown-subsection "Recent History Date Procedure Tooth/Quad Surface 02/05/2025 D0120 -- -- 02/05/2…" at bounding box center [887, 348] width 292 height 214
click at [54, 160] on span "Click here to close" at bounding box center [53, 318] width 107 height 546
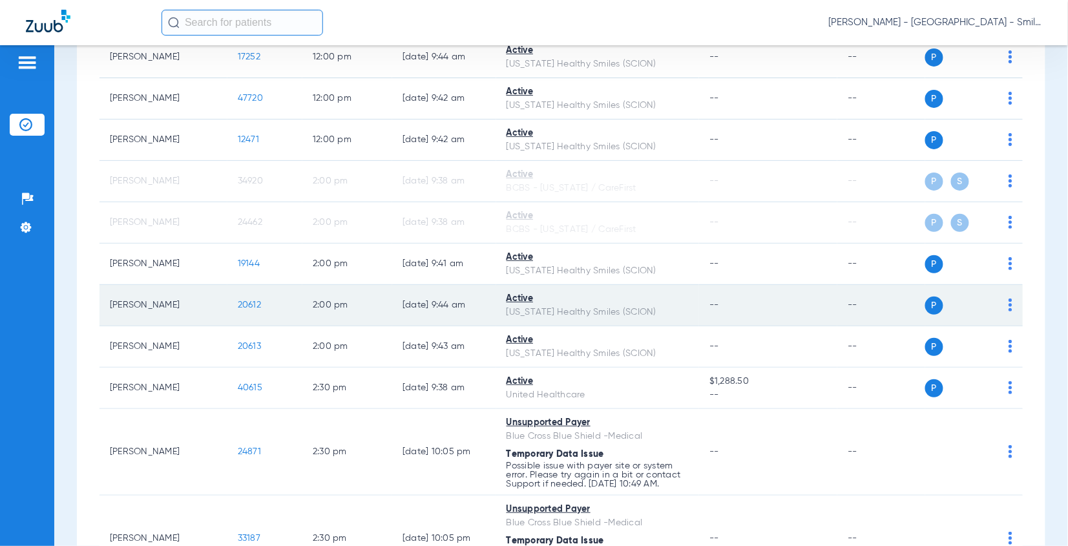
click at [242, 301] on span "20612" at bounding box center [249, 305] width 23 height 9
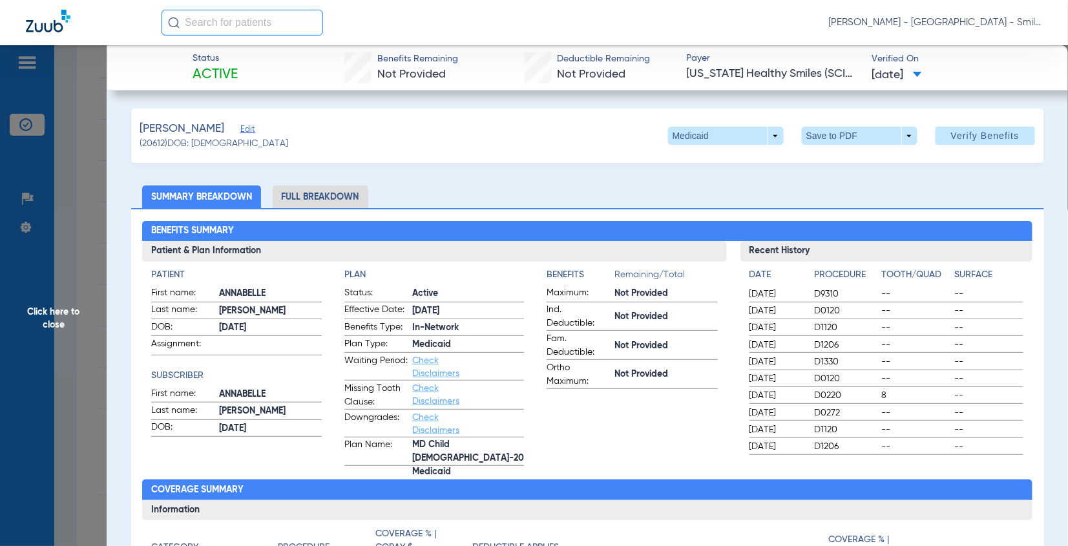
click at [361, 226] on h2 "Benefits Summary" at bounding box center [587, 231] width 891 height 21
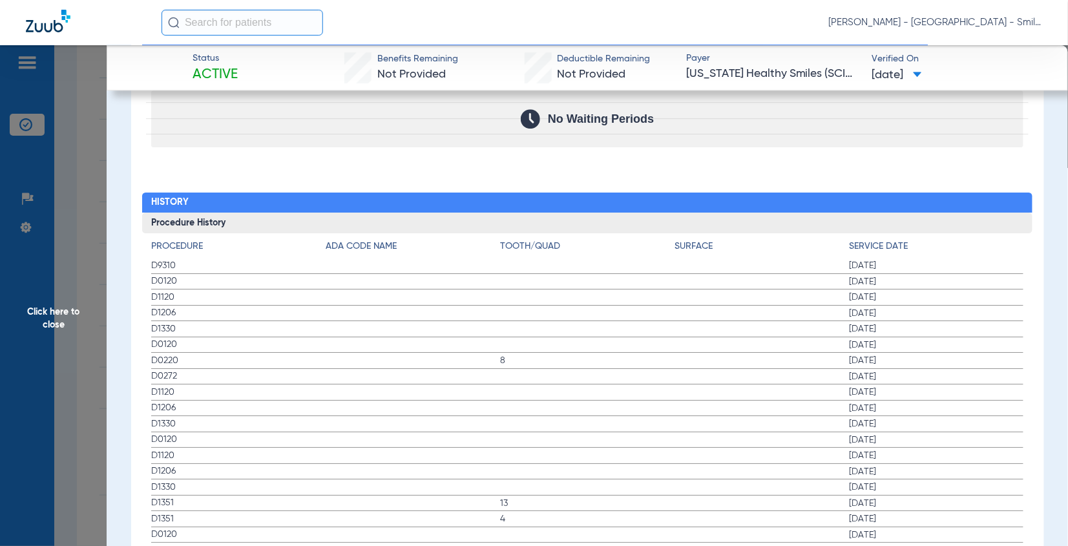
scroll to position [1364, 0]
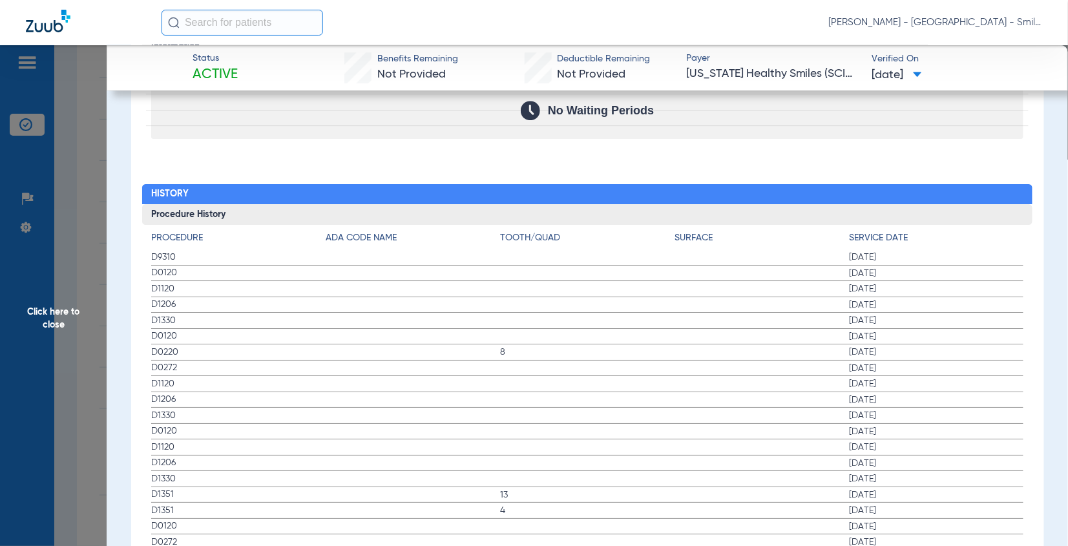
click at [983, 441] on span "11/20/2023" at bounding box center [936, 447] width 175 height 13
click at [76, 226] on span "Click here to close" at bounding box center [53, 318] width 107 height 546
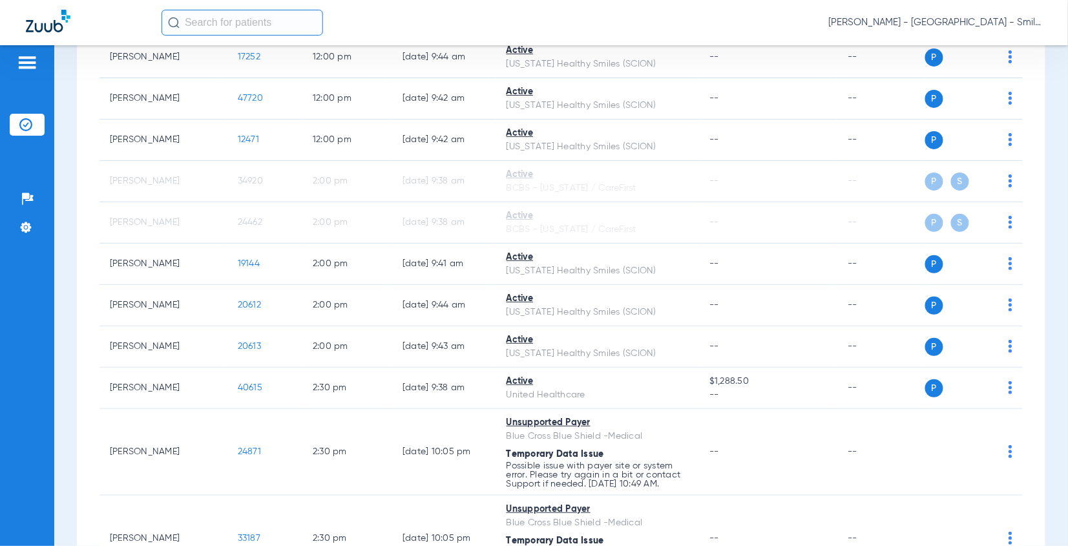
scroll to position [0, 0]
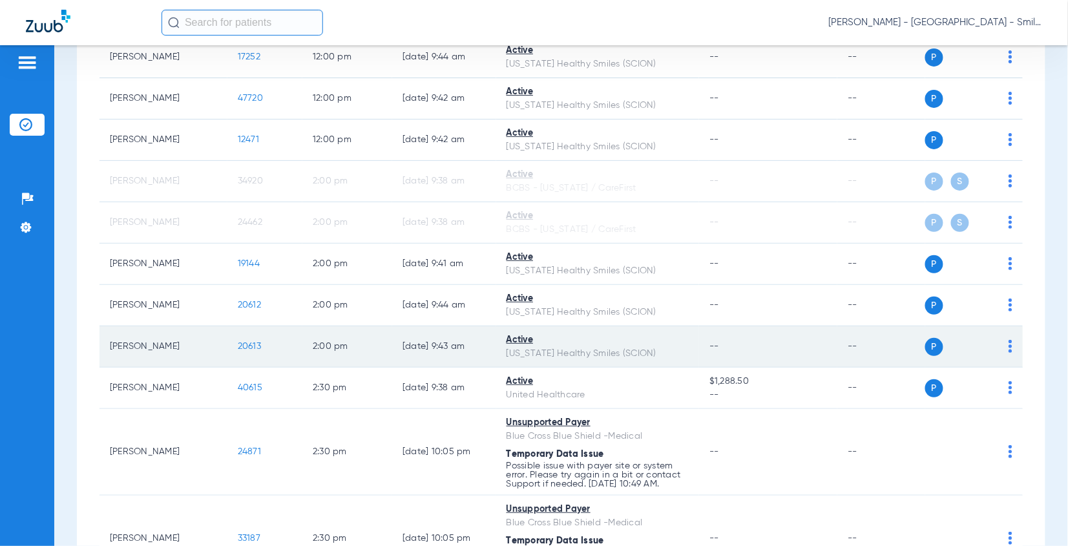
click at [244, 342] on span "20613" at bounding box center [249, 346] width 23 height 9
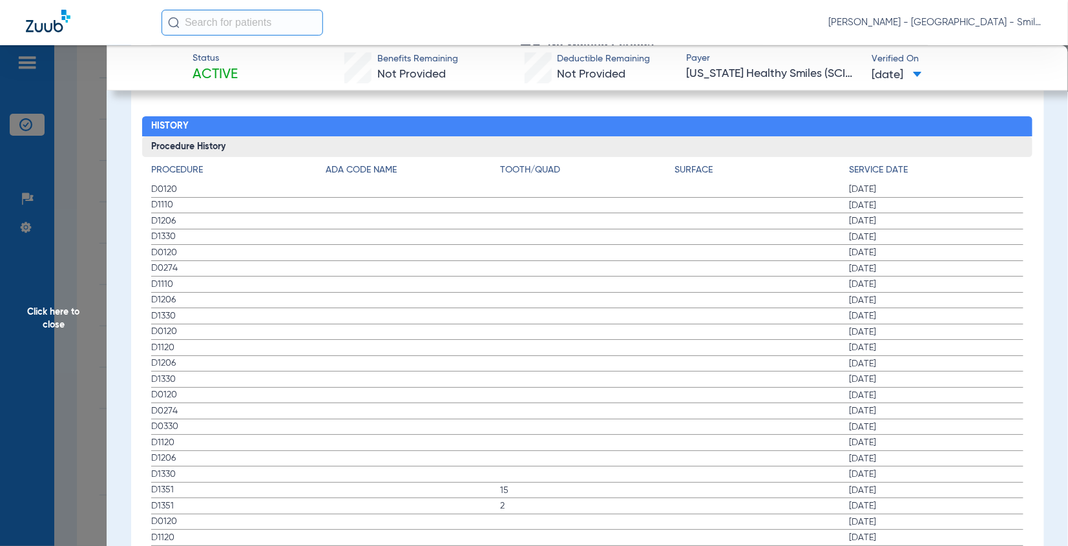
scroll to position [1436, 0]
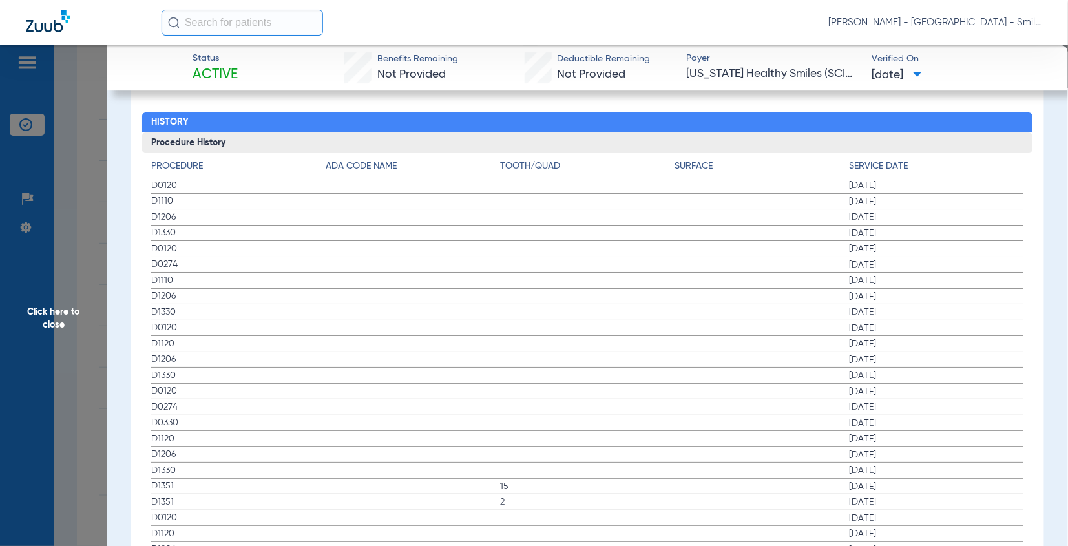
click at [962, 274] on span "08/12/2024" at bounding box center [936, 280] width 175 height 13
click at [81, 178] on span "Click here to close" at bounding box center [53, 318] width 107 height 546
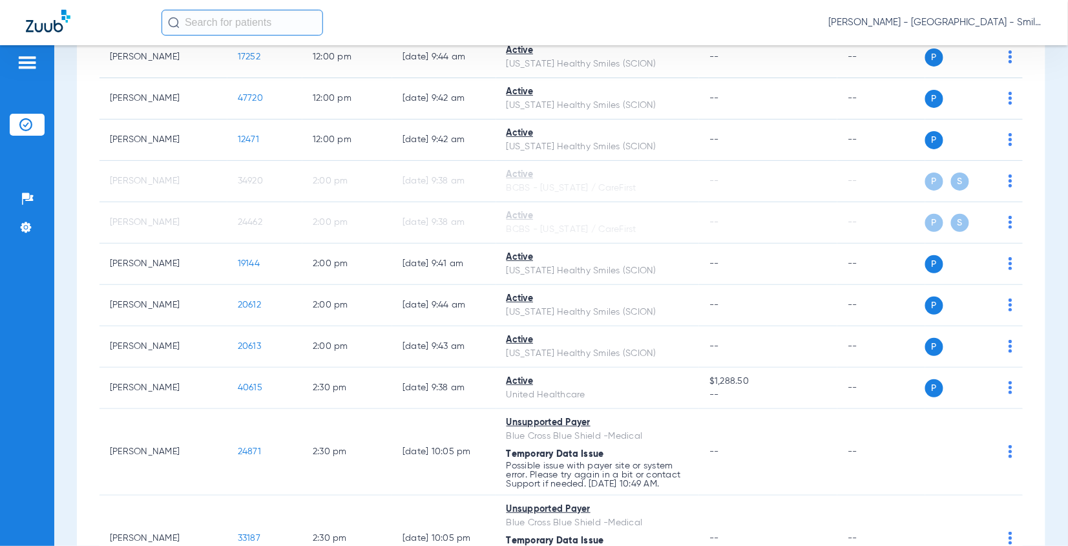
scroll to position [0, 0]
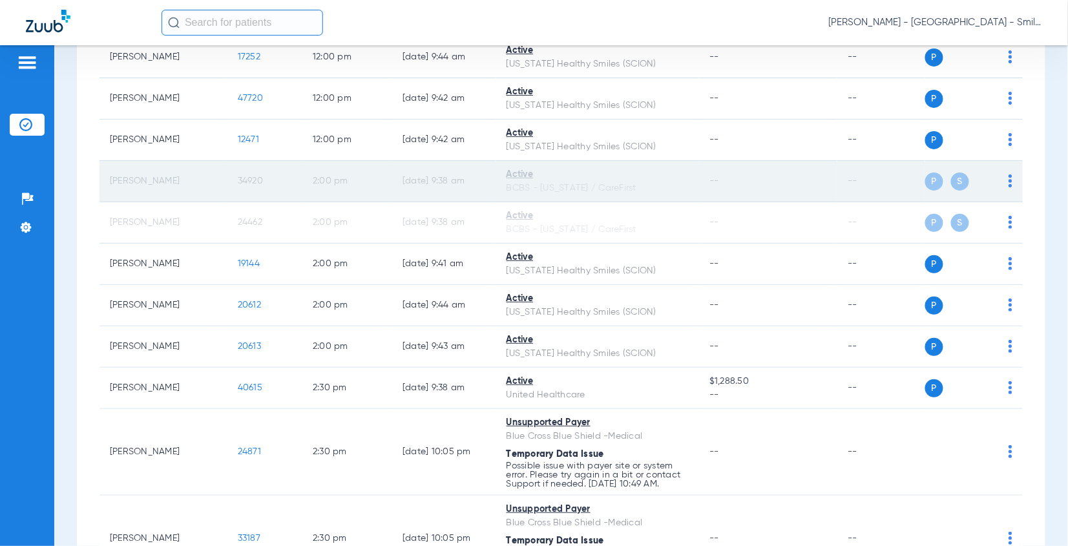
click at [245, 176] on span "34920" at bounding box center [250, 180] width 25 height 9
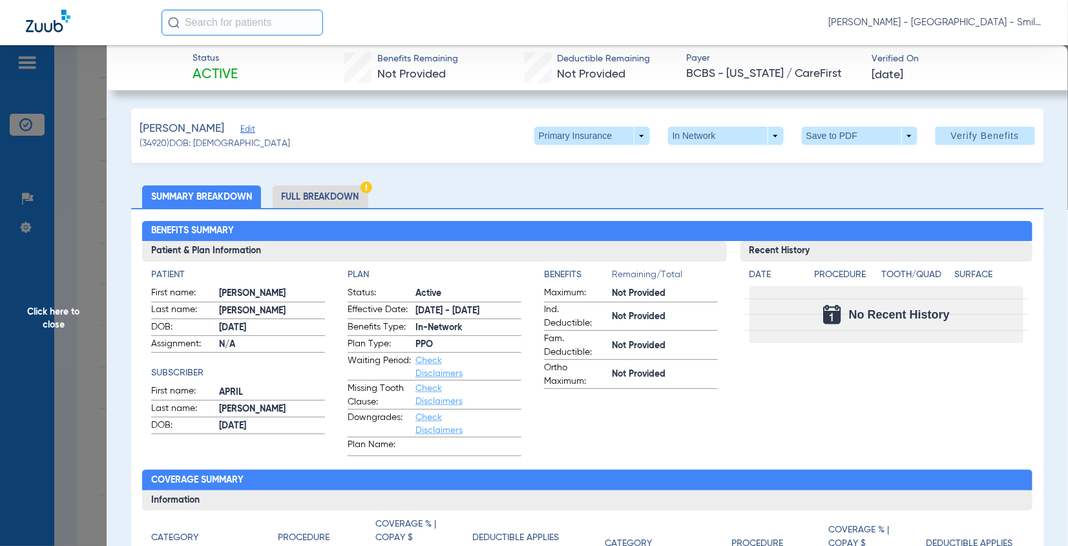
drag, startPoint x: 1054, startPoint y: 248, endPoint x: 679, endPoint y: 121, distance: 395.3
click at [581, 132] on span at bounding box center [592, 135] width 31 height 31
click at [579, 183] on span "Secondary Insurance" at bounding box center [577, 187] width 85 height 9
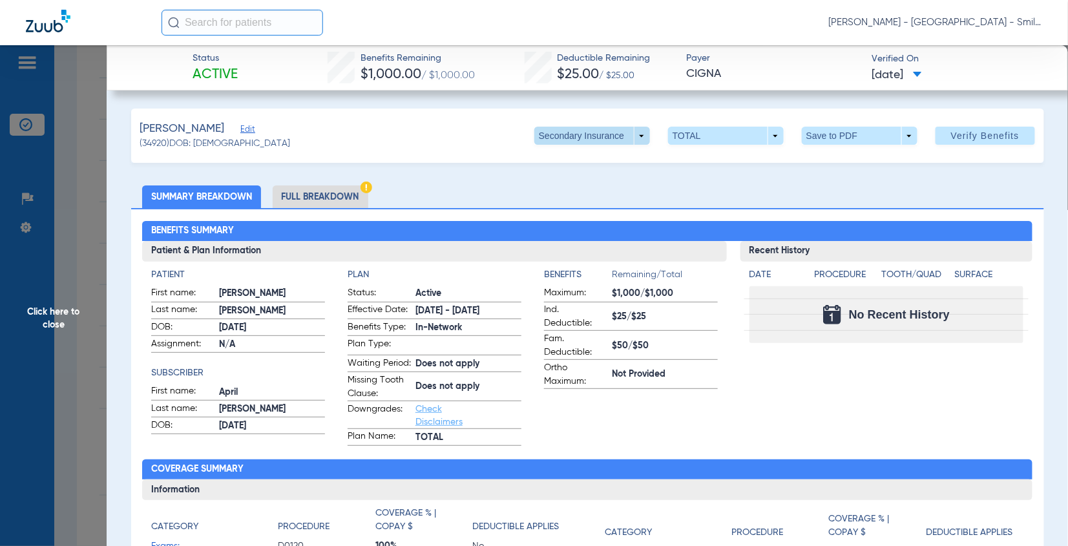
click at [620, 132] on span at bounding box center [593, 136] width 116 height 18
click at [612, 162] on span "Primary Insurance" at bounding box center [577, 161] width 85 height 9
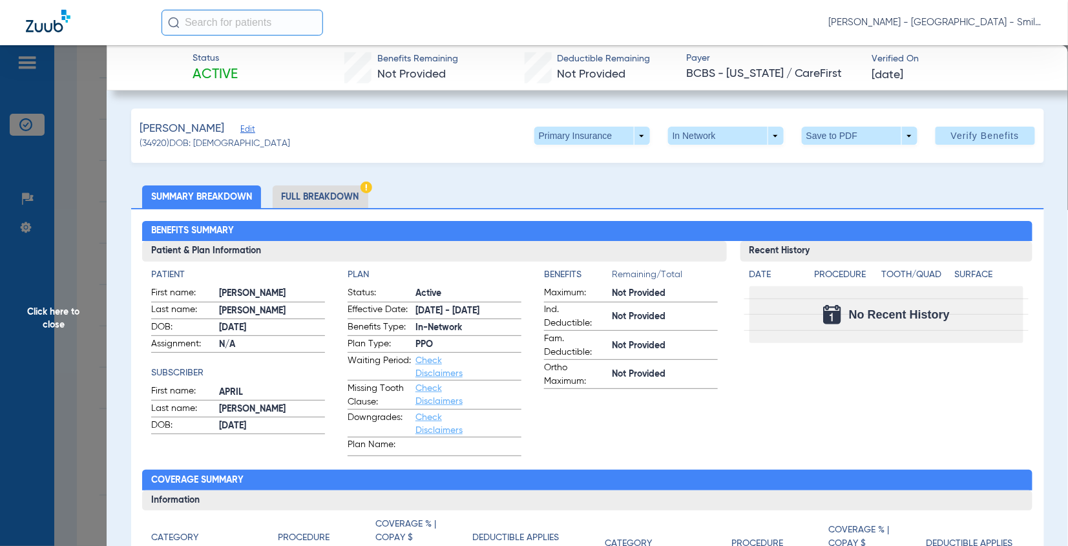
drag, startPoint x: 1048, startPoint y: 240, endPoint x: 195, endPoint y: 219, distance: 853.4
click at [80, 223] on span "Click here to close" at bounding box center [53, 318] width 107 height 546
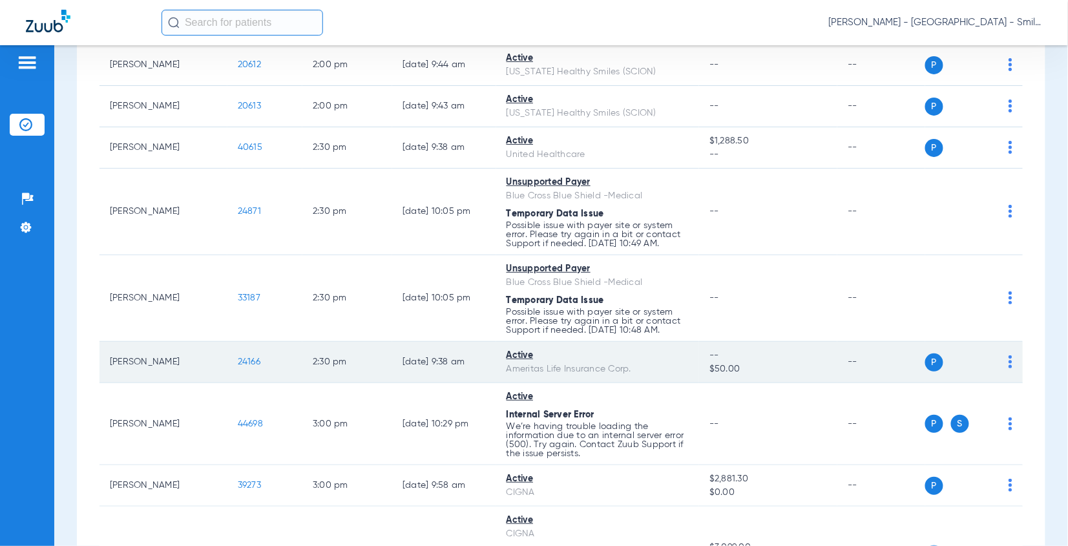
scroll to position [2449, 0]
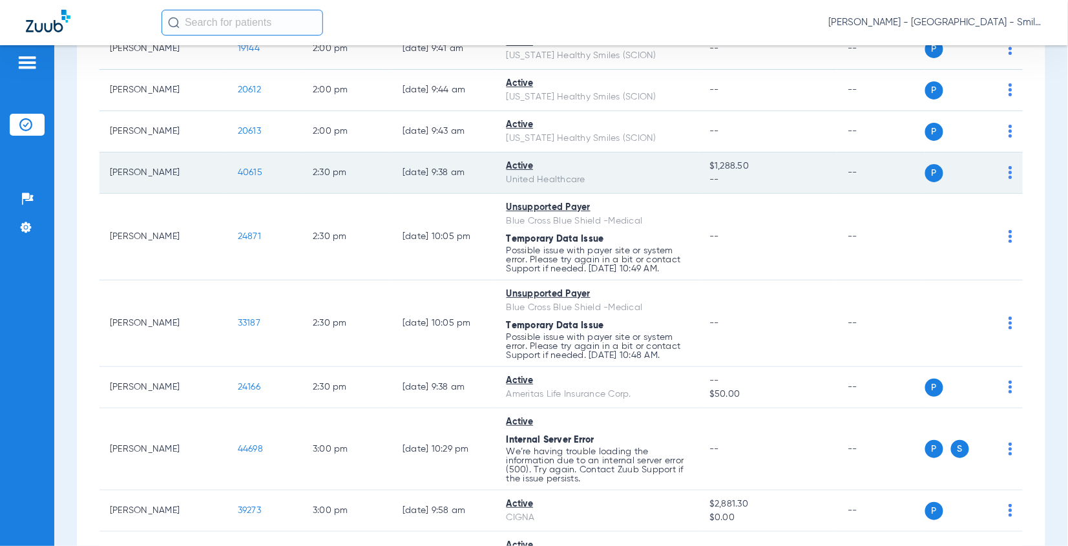
click at [250, 168] on span "40615" at bounding box center [250, 172] width 25 height 9
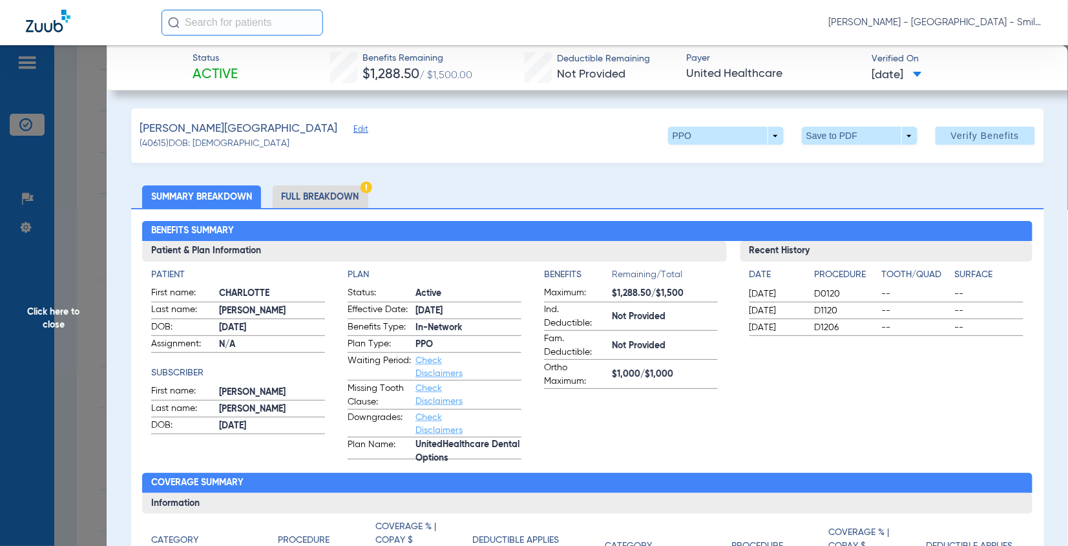
click at [1024, 273] on div "Benefits Summary Patient & Plan Information Patient First name: CHARLOTTE Last …" at bounding box center [587, 465] width 913 height 514
click at [88, 182] on span "Click here to close" at bounding box center [53, 318] width 107 height 546
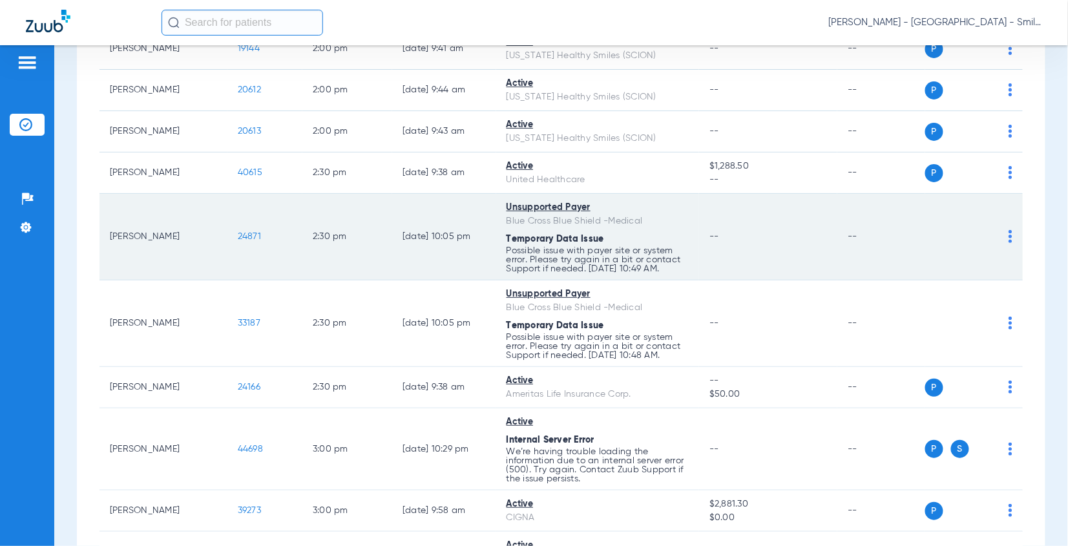
click at [244, 194] on td "24871" at bounding box center [265, 237] width 75 height 87
drag, startPoint x: 1018, startPoint y: 238, endPoint x: 700, endPoint y: 215, distance: 318.8
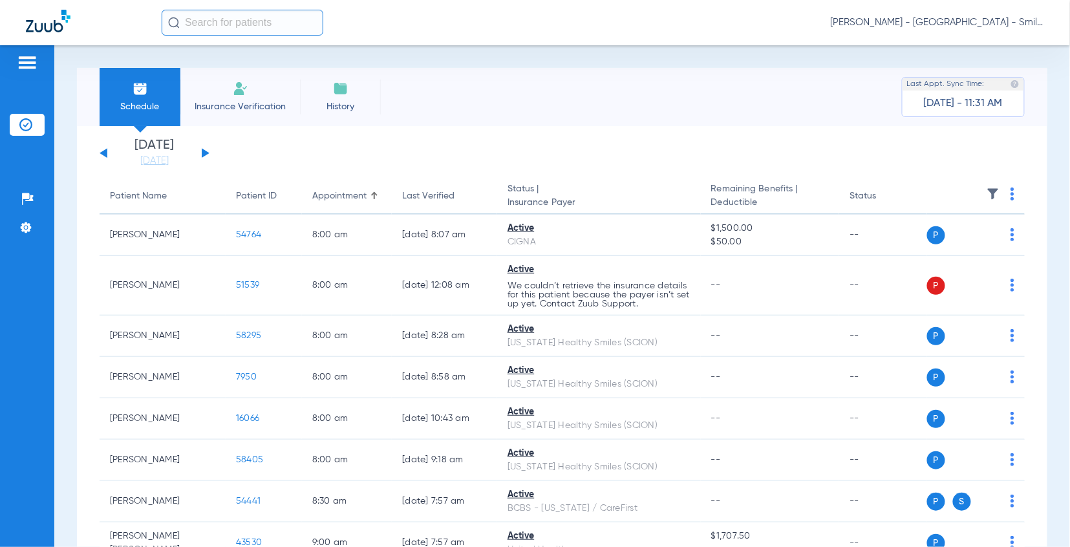
click at [960, 143] on app-single-date-navigator "[DATE] [DATE] [DATE] [DATE] [DATE] [DATE] [DATE] [DATE] [DATE] [DATE] [DATE] [D…" at bounding box center [562, 153] width 925 height 28
click at [149, 155] on link "[DATE]" at bounding box center [155, 160] width 78 height 13
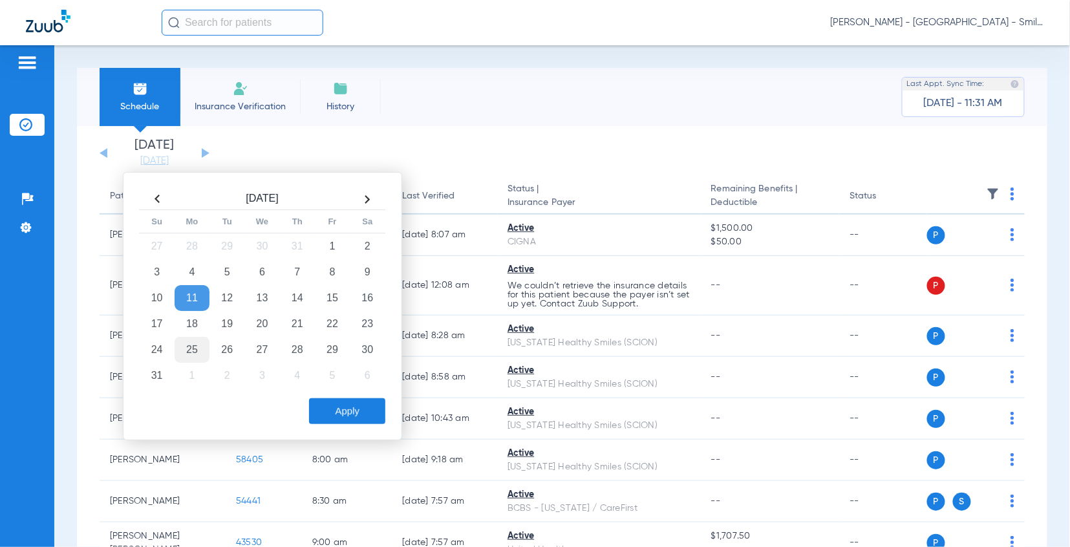
click at [178, 348] on td "25" at bounding box center [192, 350] width 35 height 26
click at [374, 413] on button "Apply" at bounding box center [347, 411] width 76 height 26
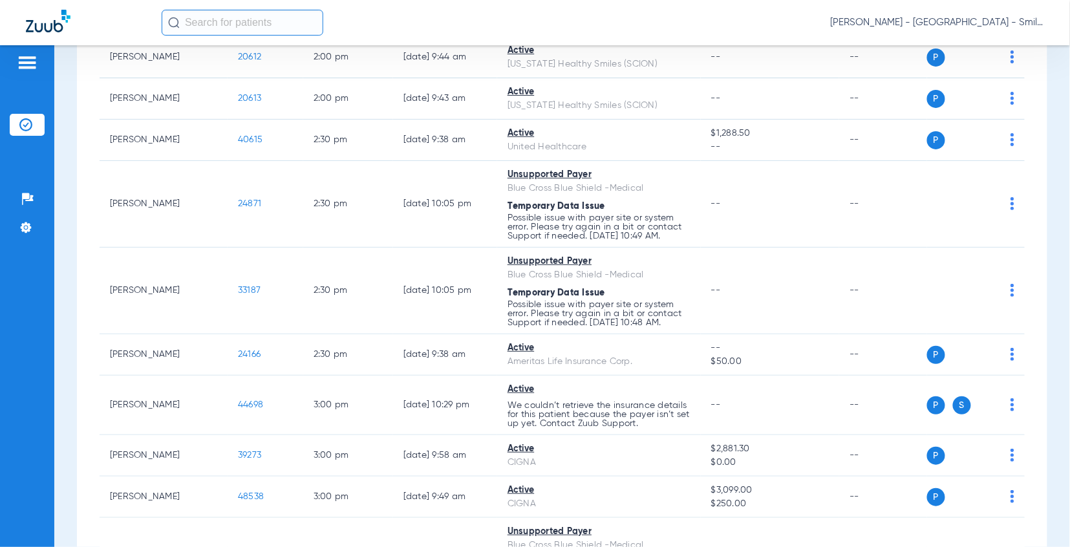
scroll to position [2378, 0]
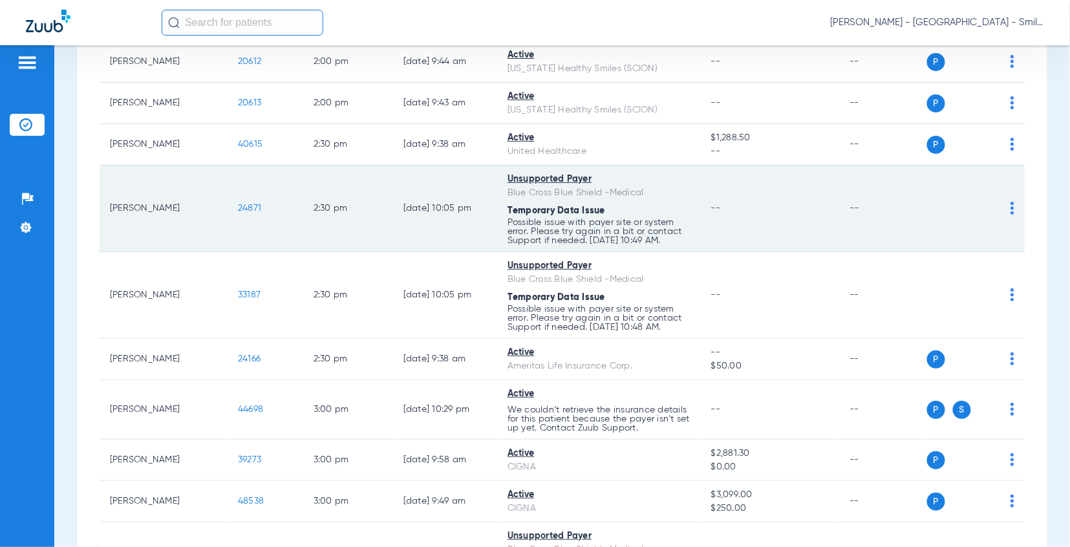
click at [238, 204] on span "24871" at bounding box center [249, 208] width 23 height 9
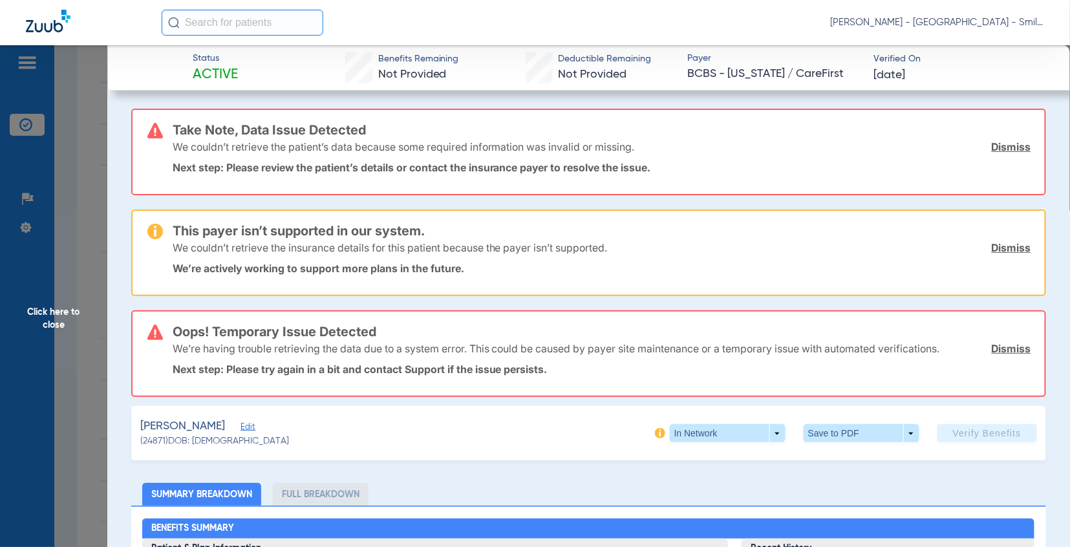
drag, startPoint x: 92, startPoint y: 188, endPoint x: 748, endPoint y: 65, distance: 667.5
click at [92, 188] on span "Click here to close" at bounding box center [53, 318] width 107 height 547
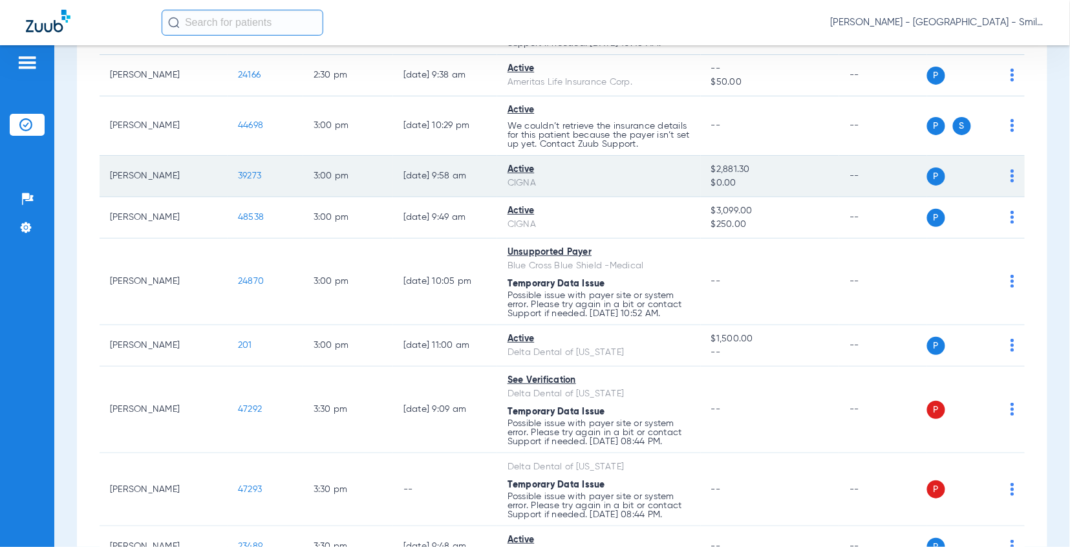
scroll to position [2665, 0]
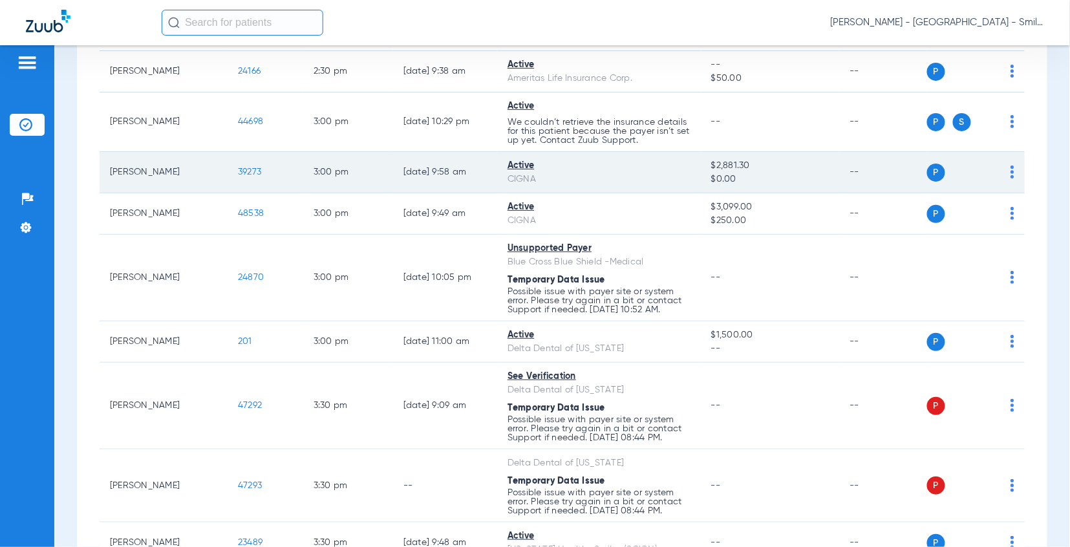
click at [238, 167] on span "39273" at bounding box center [249, 171] width 23 height 9
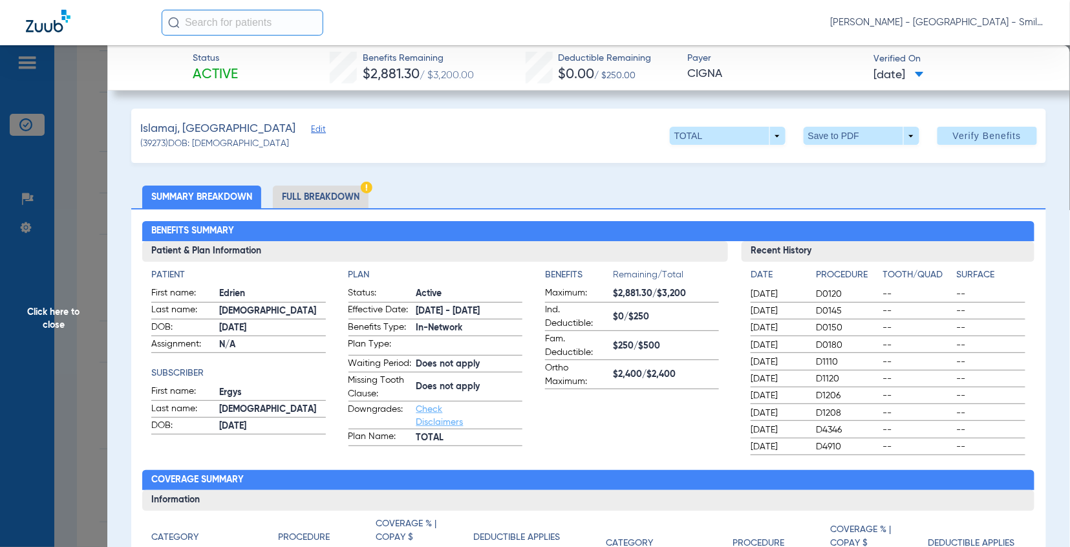
drag, startPoint x: 980, startPoint y: 280, endPoint x: 259, endPoint y: 264, distance: 722.1
click at [980, 280] on h4 "Surface" at bounding box center [991, 275] width 69 height 14
click at [89, 257] on span "Click here to close" at bounding box center [53, 318] width 107 height 547
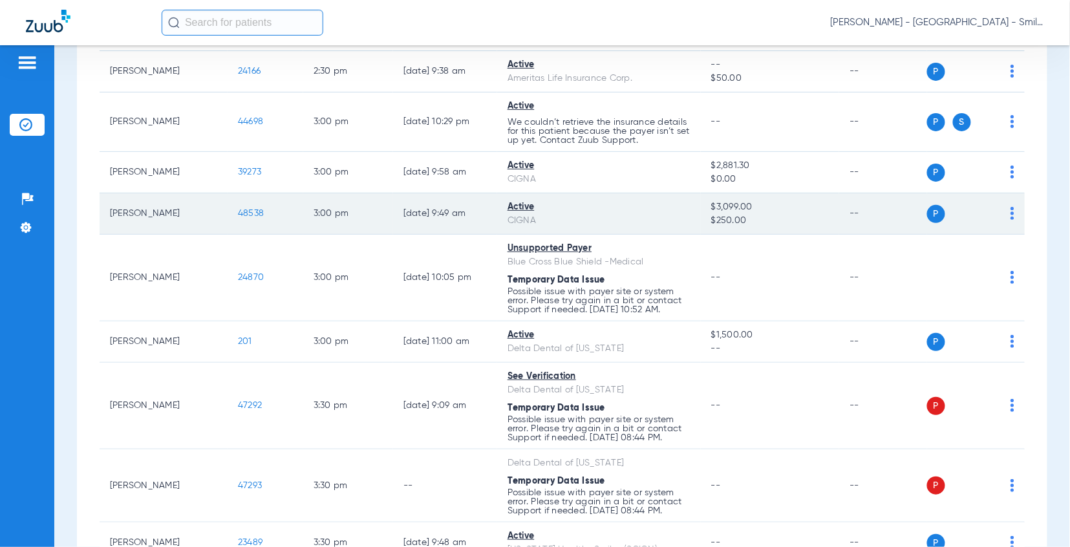
click at [251, 209] on span "48538" at bounding box center [251, 213] width 26 height 9
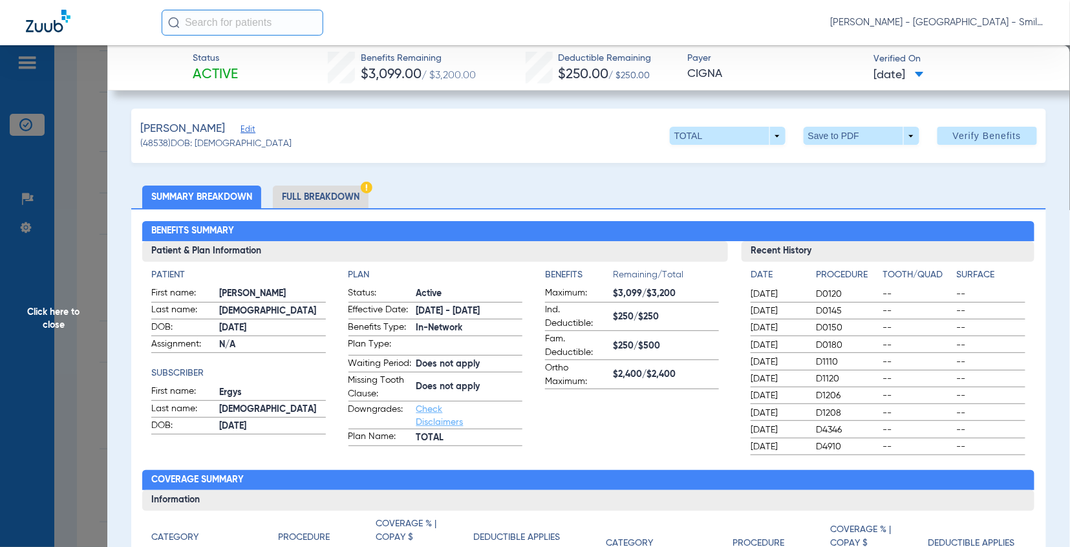
click at [983, 202] on ul "Summary Breakdown Full Breakdown" at bounding box center [588, 196] width 915 height 23
drag, startPoint x: 982, startPoint y: 244, endPoint x: 137, endPoint y: 236, distance: 845.4
click at [982, 244] on h3 "Recent History" at bounding box center [887, 251] width 293 height 21
click at [76, 217] on span "Click here to close" at bounding box center [53, 318] width 107 height 547
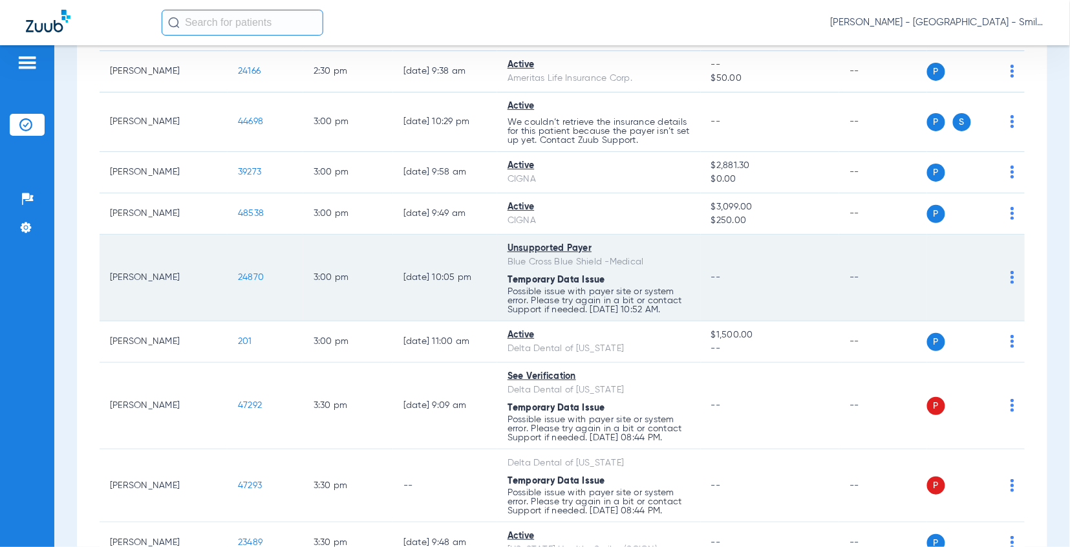
click at [241, 273] on span "24870" at bounding box center [251, 277] width 26 height 9
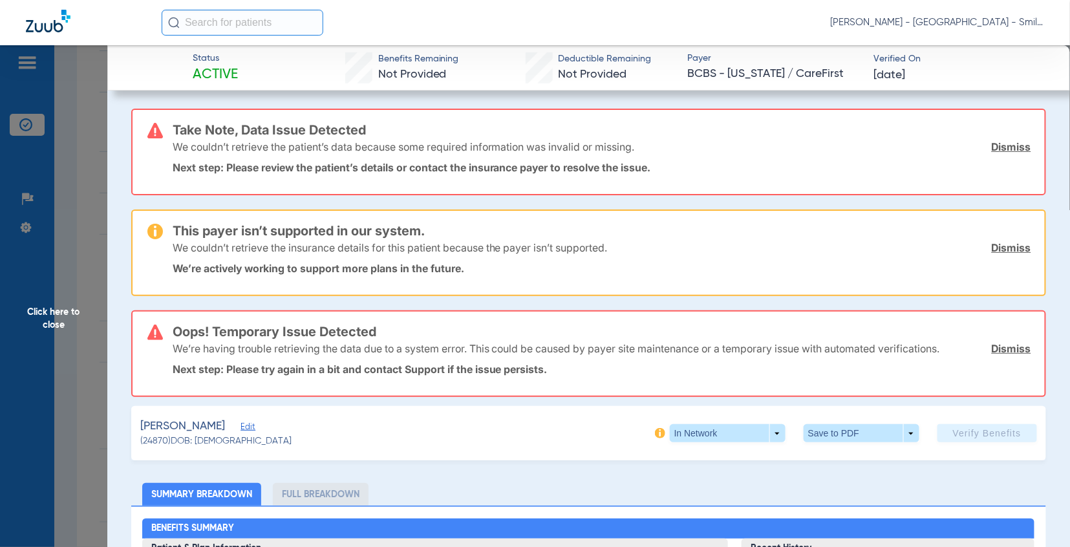
click at [57, 224] on span "Click here to close" at bounding box center [53, 318] width 107 height 547
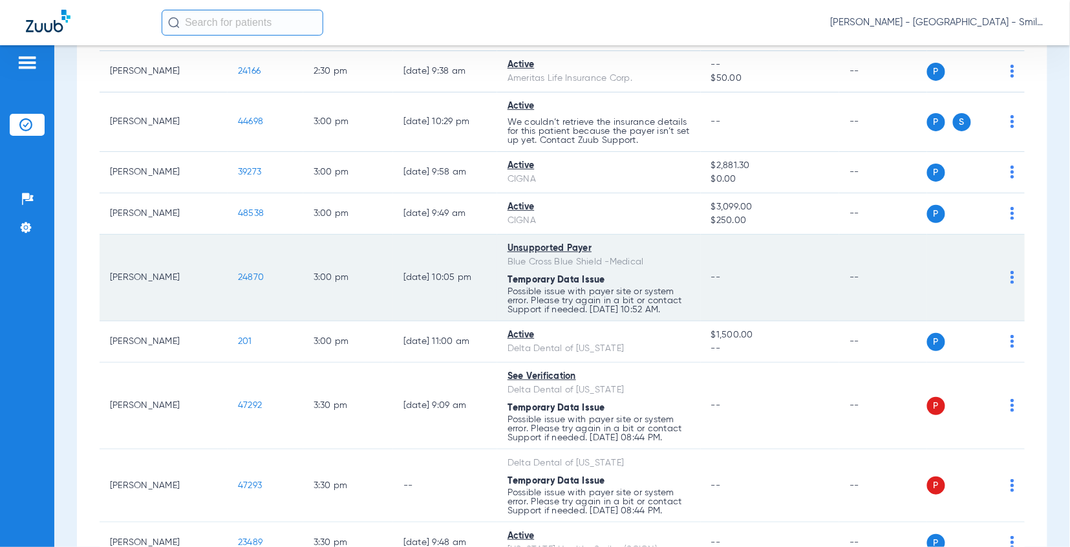
drag, startPoint x: 1029, startPoint y: 396, endPoint x: 655, endPoint y: 206, distance: 419.4
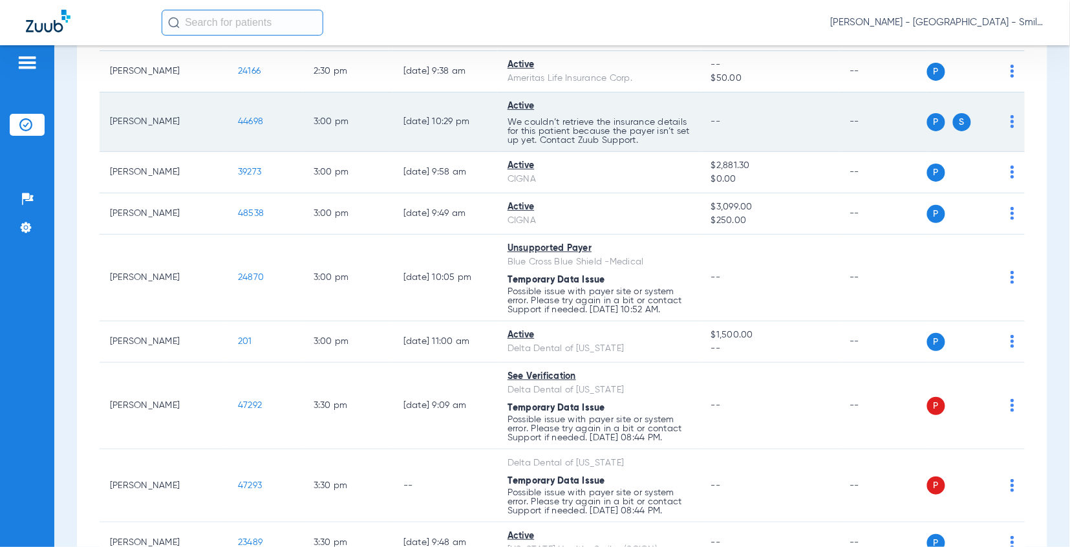
click at [240, 117] on span "44698" at bounding box center [250, 121] width 25 height 9
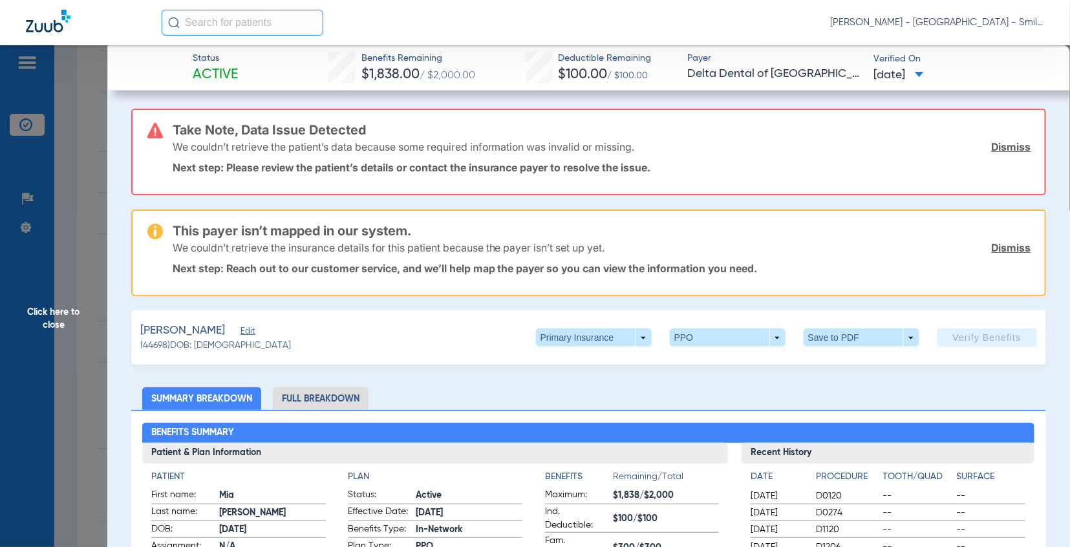
drag, startPoint x: 47, startPoint y: 165, endPoint x: 19, endPoint y: 228, distance: 69.2
click at [46, 165] on span "Click here to close" at bounding box center [53, 318] width 107 height 547
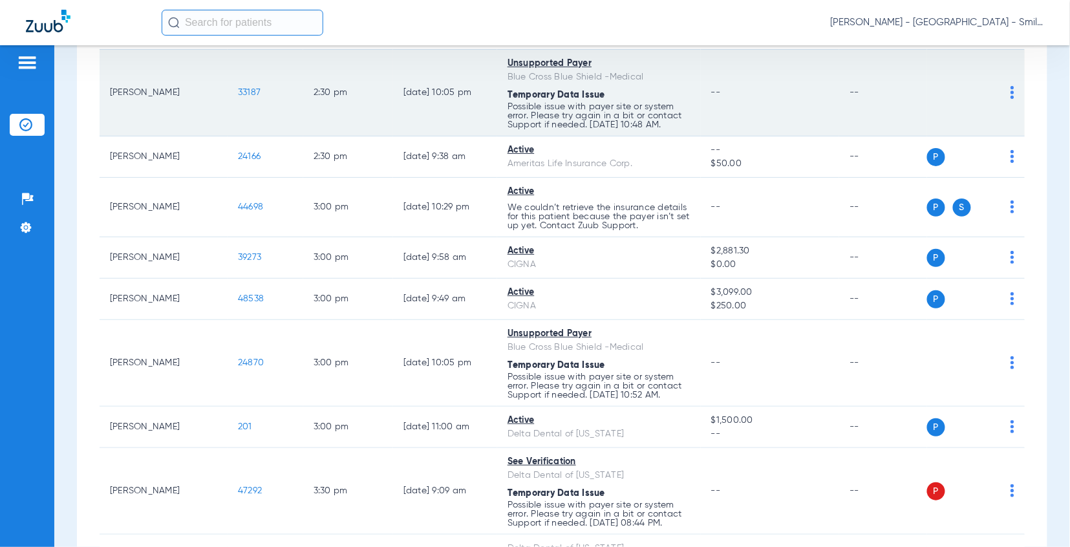
scroll to position [2585, 0]
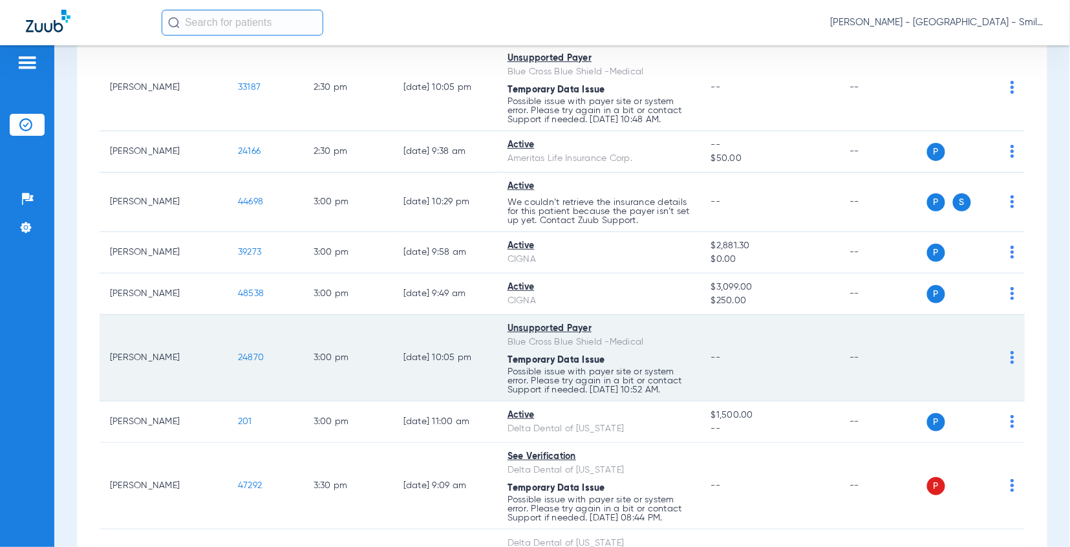
drag, startPoint x: 1039, startPoint y: 294, endPoint x: 489, endPoint y: 287, distance: 550.7
click at [1039, 293] on div "Schedule Insurance Verification History Last Appt. Sync Time: [DATE] - 11:39 AM…" at bounding box center [561, 296] width 1015 height 502
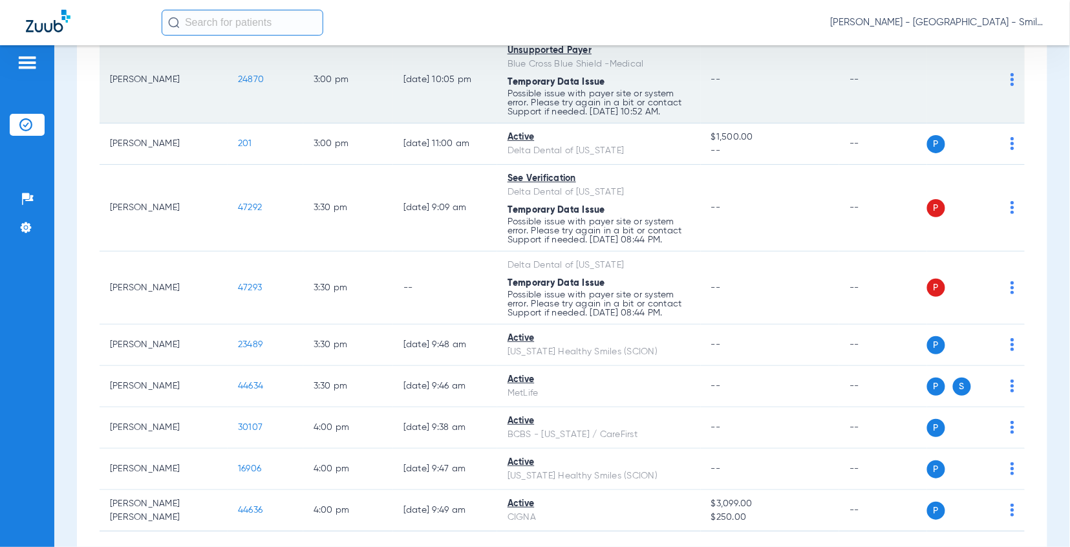
scroll to position [2872, 0]
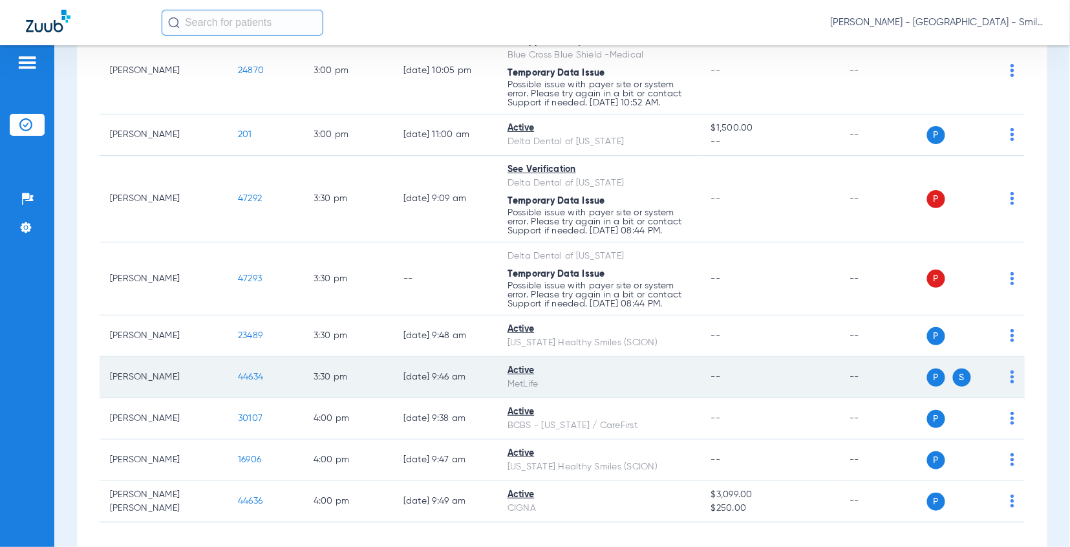
click at [238, 372] on span "44634" at bounding box center [250, 376] width 25 height 9
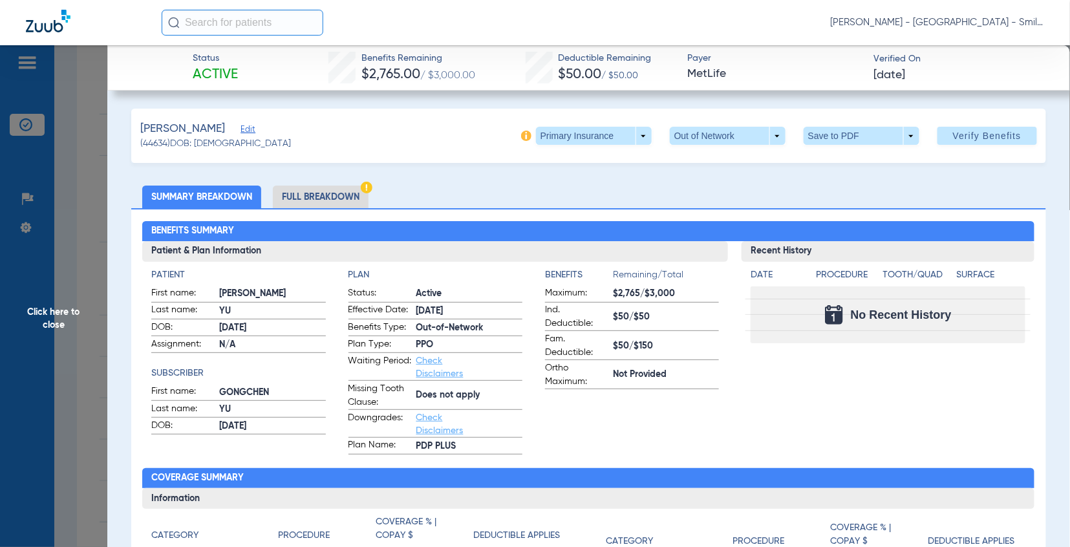
click at [982, 238] on h2 "Benefits Summary" at bounding box center [588, 231] width 892 height 21
click at [103, 133] on span "Click here to close" at bounding box center [53, 318] width 107 height 547
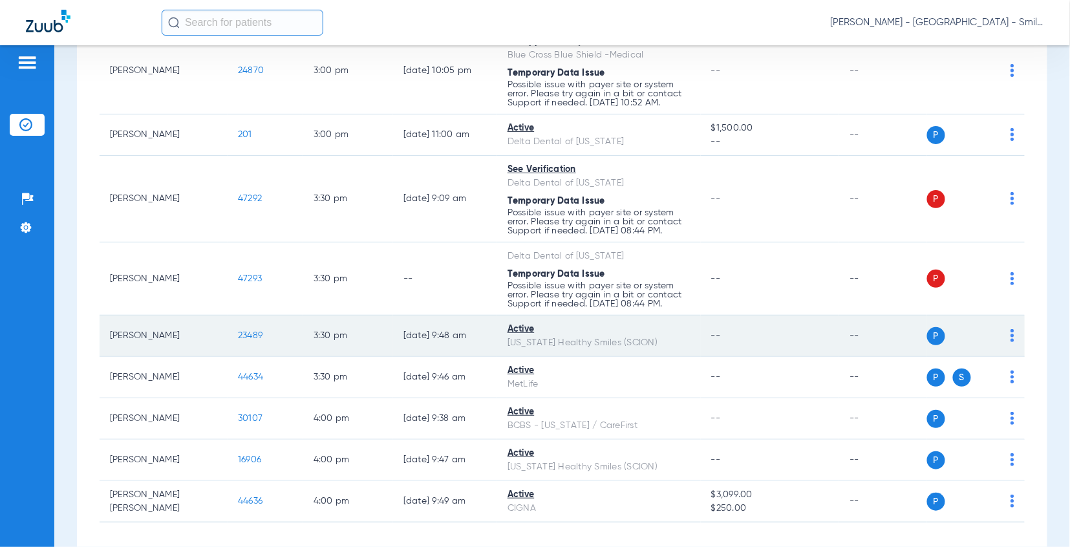
click at [240, 331] on span "23489" at bounding box center [250, 335] width 25 height 9
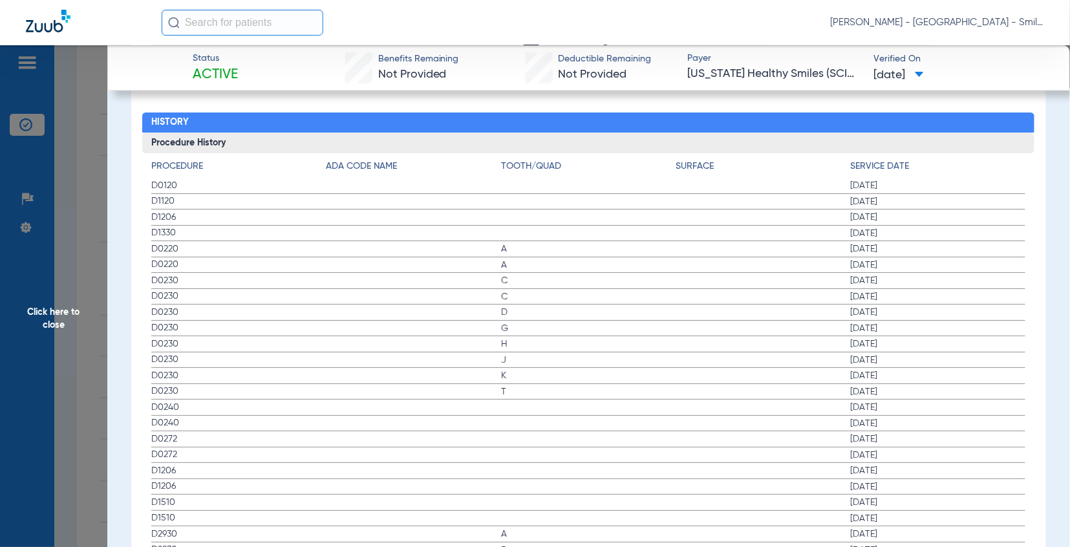
scroll to position [957, 0]
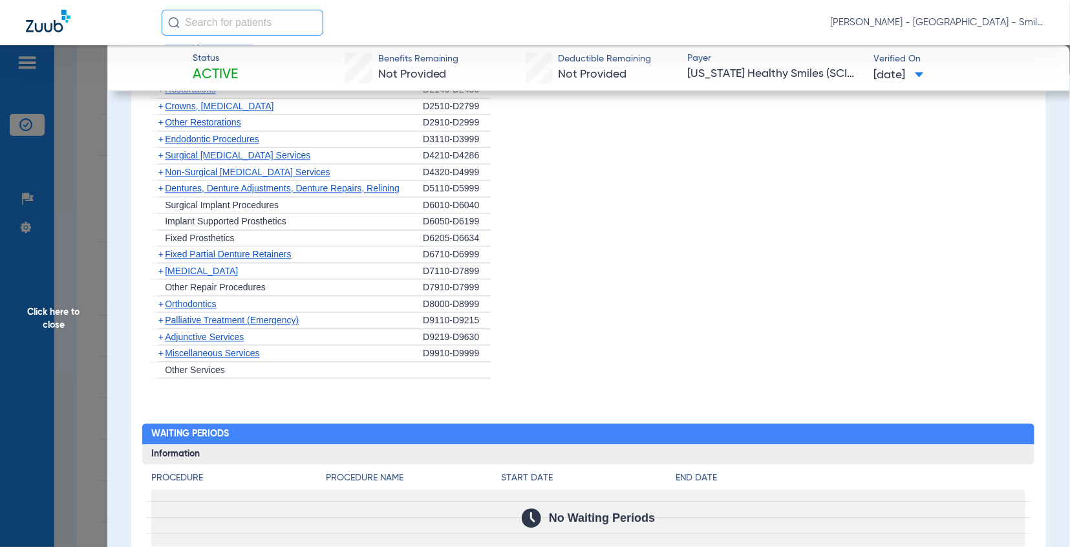
click at [70, 228] on span "Click here to close" at bounding box center [53, 318] width 107 height 547
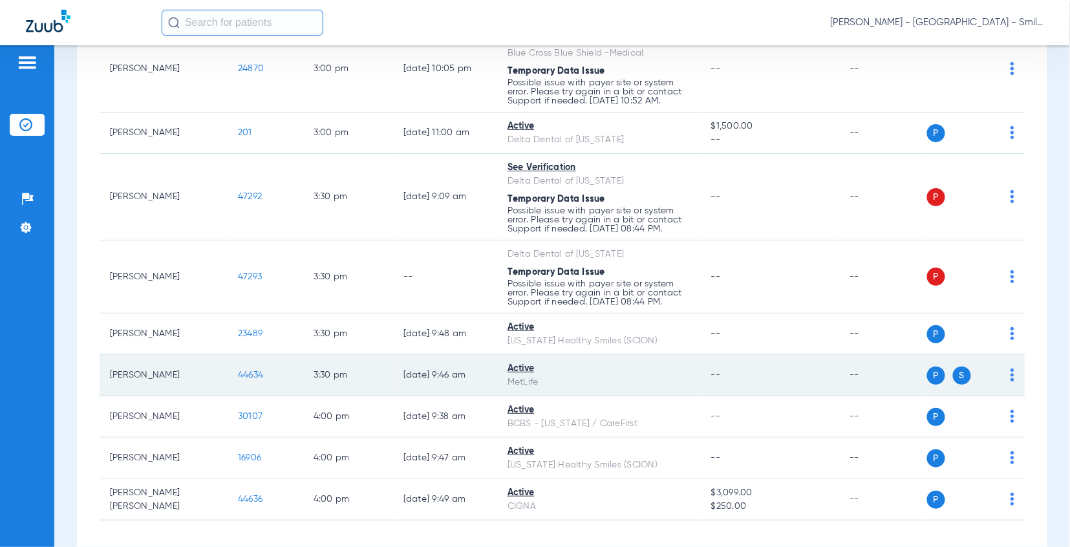
scroll to position [2875, 0]
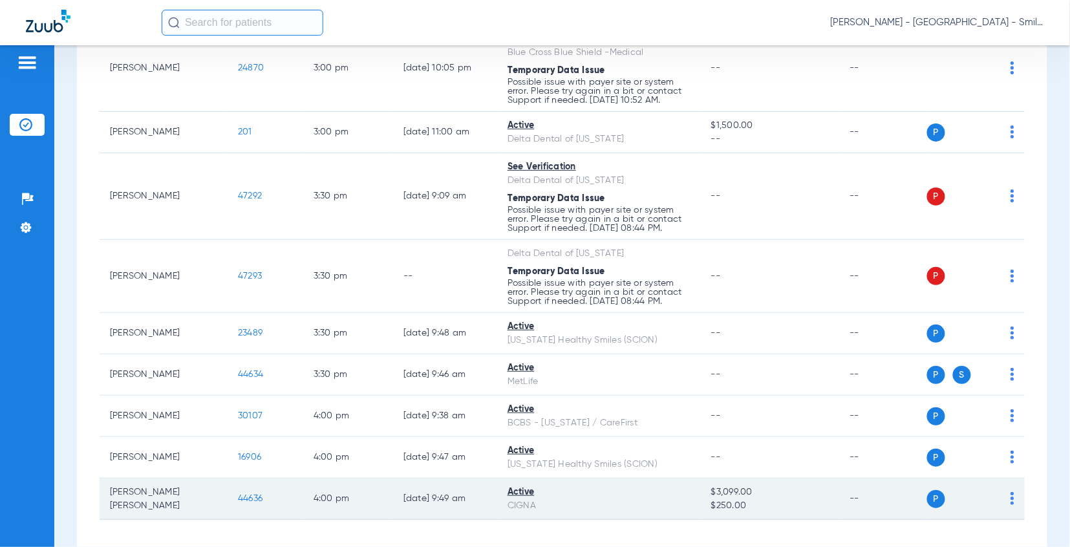
click at [248, 494] on span "44636" at bounding box center [250, 498] width 25 height 9
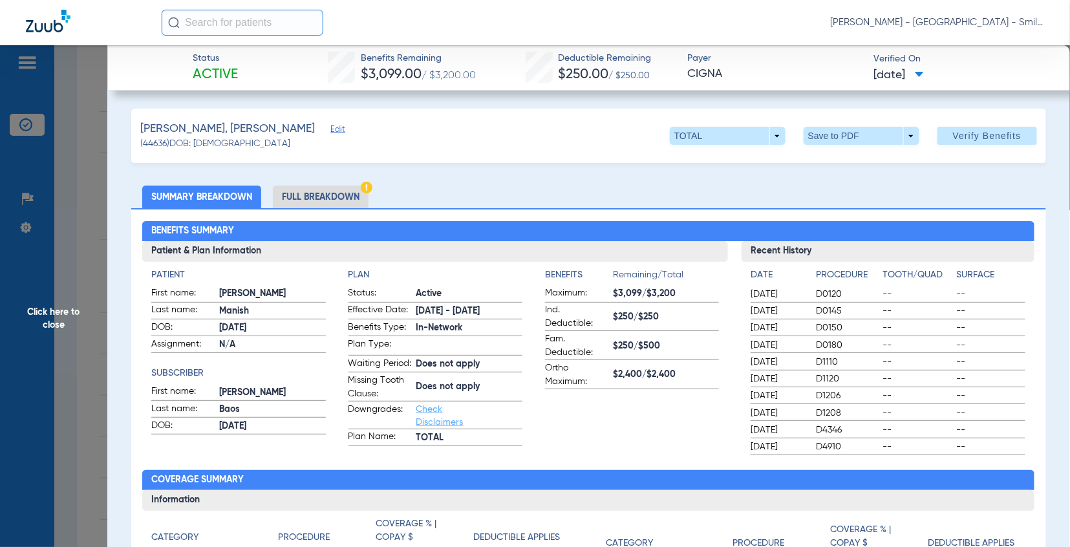
drag, startPoint x: 1030, startPoint y: 180, endPoint x: 245, endPoint y: 250, distance: 788.4
click at [56, 216] on span "Click here to close" at bounding box center [53, 318] width 107 height 547
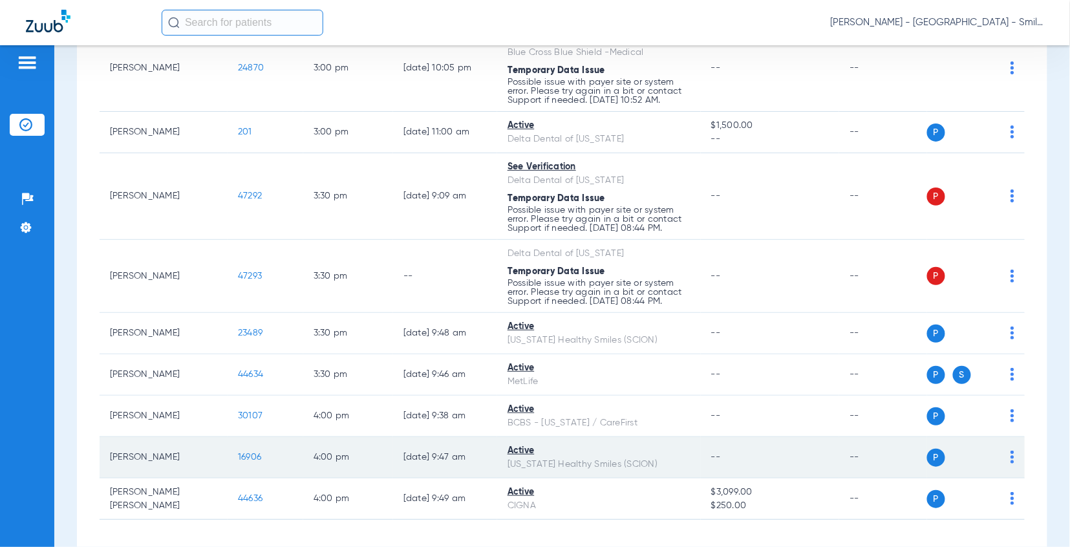
click at [242, 452] on span "16906" at bounding box center [249, 456] width 23 height 9
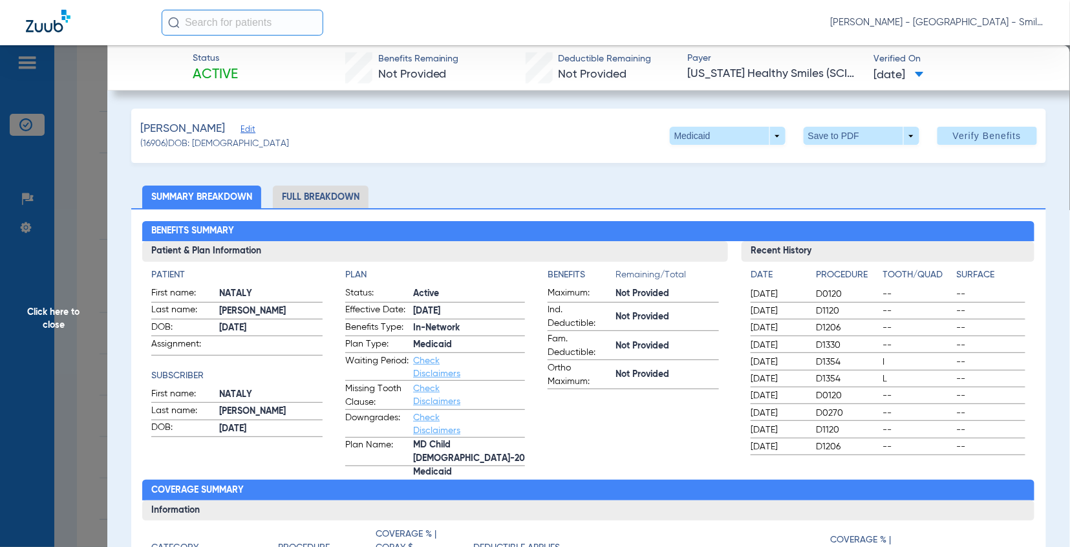
drag, startPoint x: 972, startPoint y: 424, endPoint x: 352, endPoint y: 237, distance: 647.4
click at [973, 424] on span "--" at bounding box center [991, 429] width 69 height 13
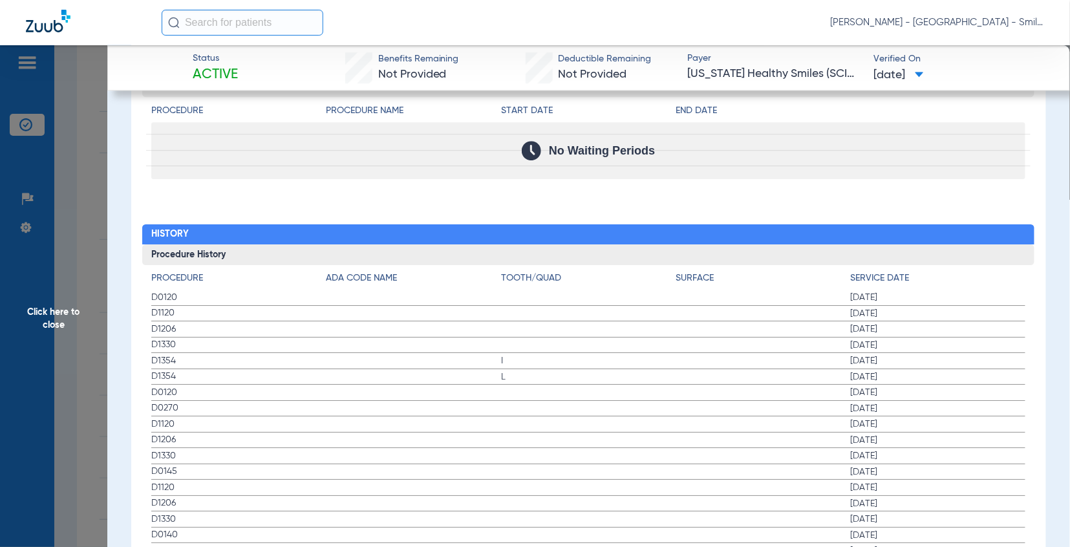
scroll to position [1220, 0]
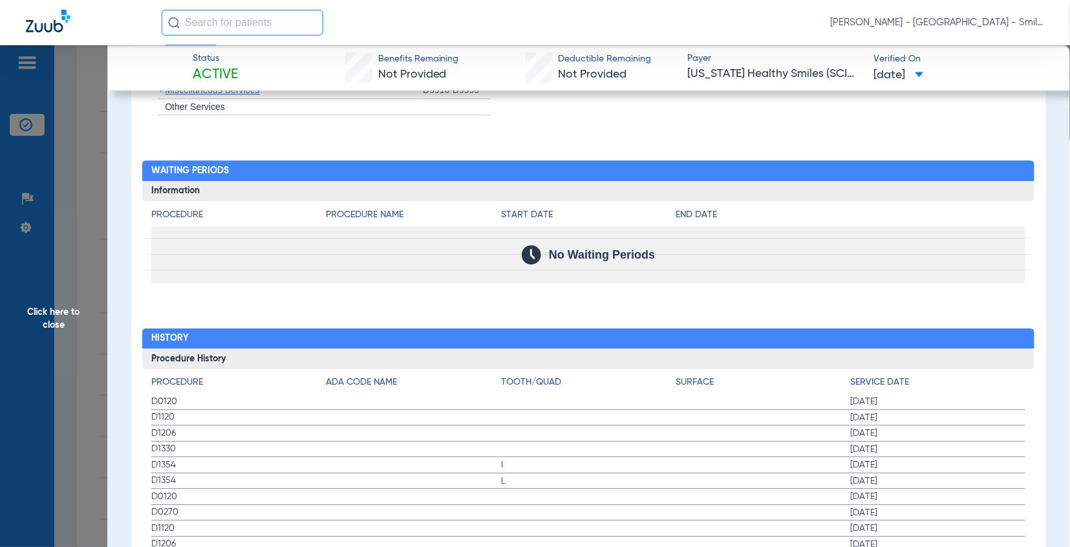
click at [1000, 201] on div "Procedure Procedure Name Start Date End Date No Waiting Periods" at bounding box center [588, 242] width 892 height 82
click at [66, 59] on span "Click here to close" at bounding box center [53, 318] width 107 height 547
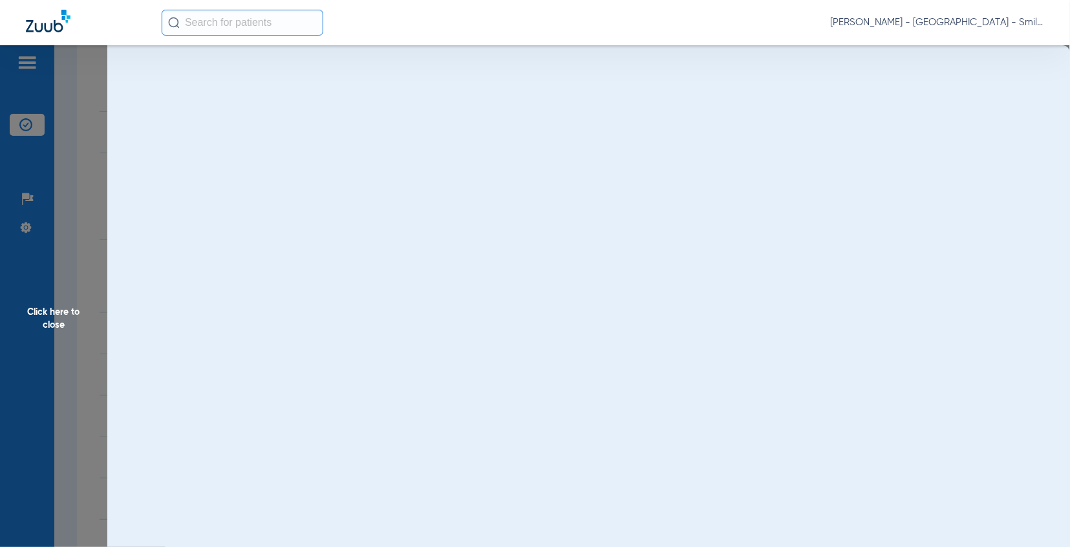
scroll to position [0, 0]
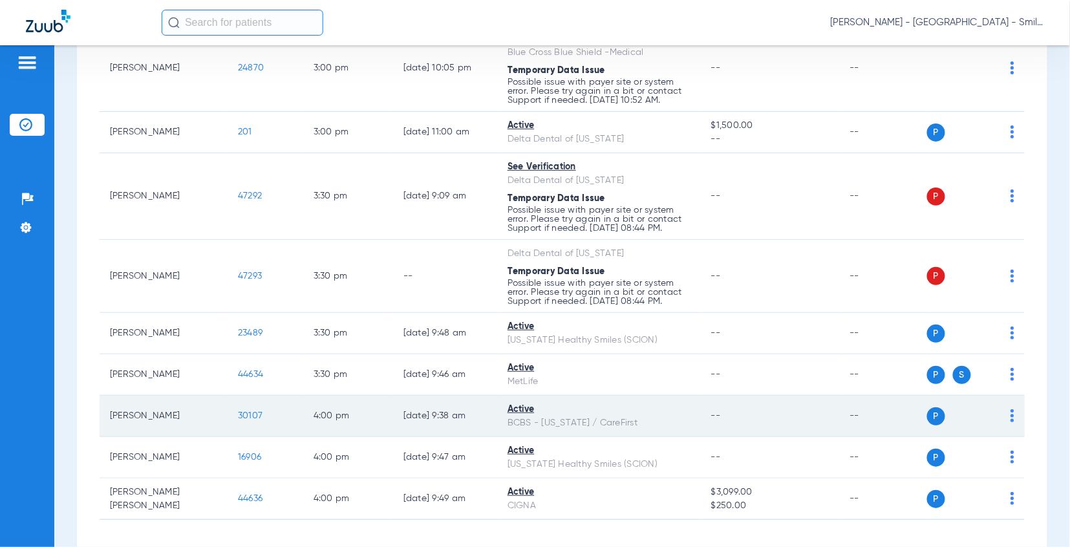
click at [252, 411] on span "30107" at bounding box center [250, 415] width 25 height 9
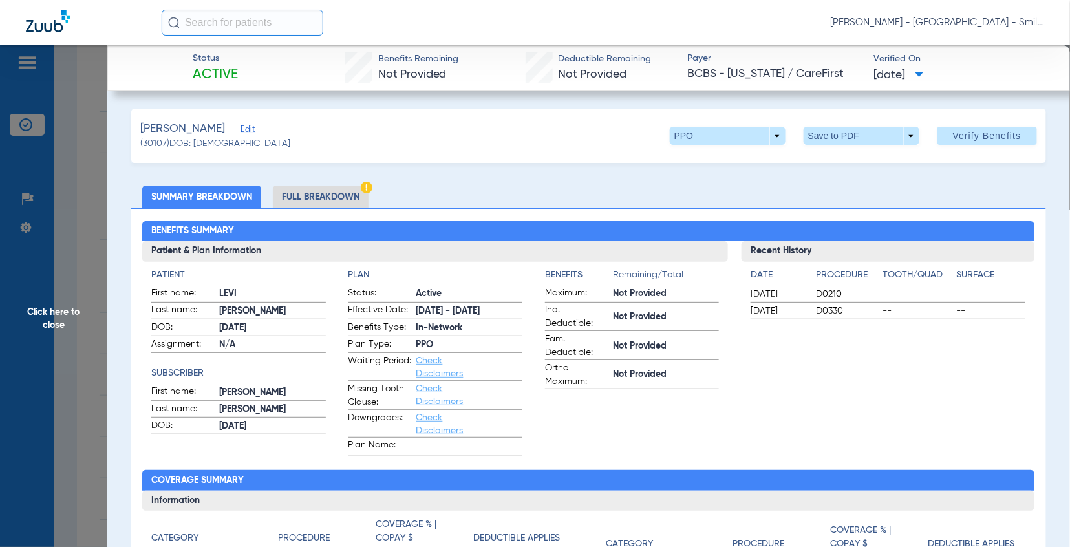
click at [967, 29] on div "[PERSON_NAME] - [GEOGRAPHIC_DATA] - SmileLand PD" at bounding box center [603, 23] width 882 height 26
click at [961, 23] on span "[PERSON_NAME] - [GEOGRAPHIC_DATA] - SmileLand PD" at bounding box center [937, 22] width 213 height 13
click at [958, 70] on button "Log out" at bounding box center [995, 72] width 93 height 26
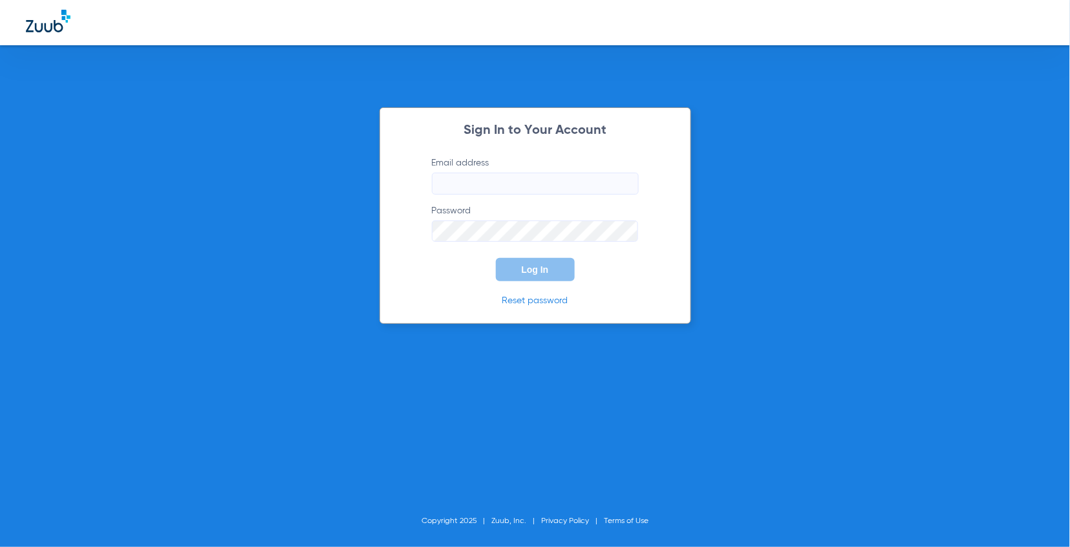
type input "[EMAIL_ADDRESS][DOMAIN_NAME]"
click at [556, 268] on button "Log In" at bounding box center [535, 269] width 79 height 23
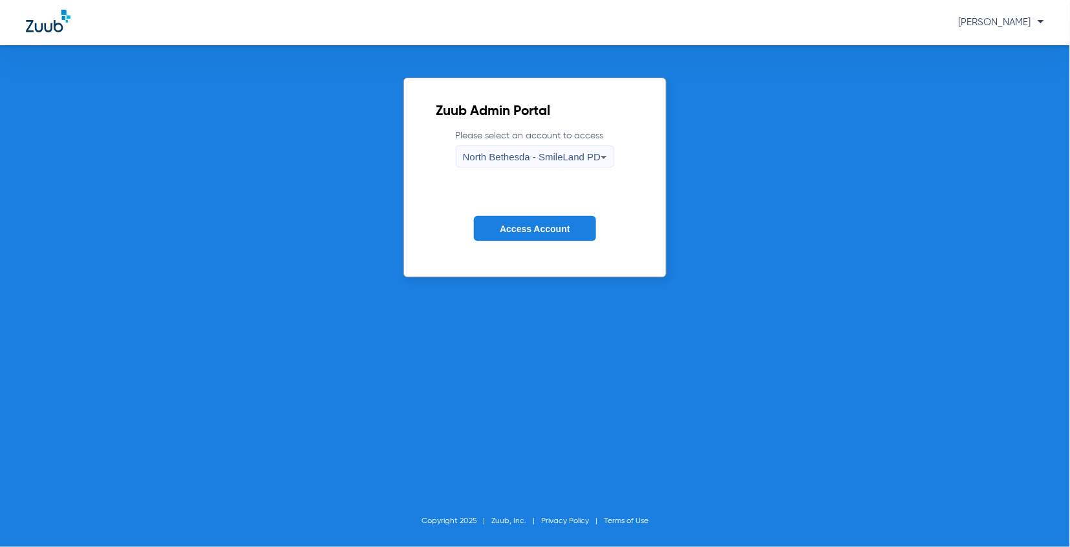
click at [557, 165] on div "North Bethesda - SmileLand PD" at bounding box center [532, 157] width 138 height 22
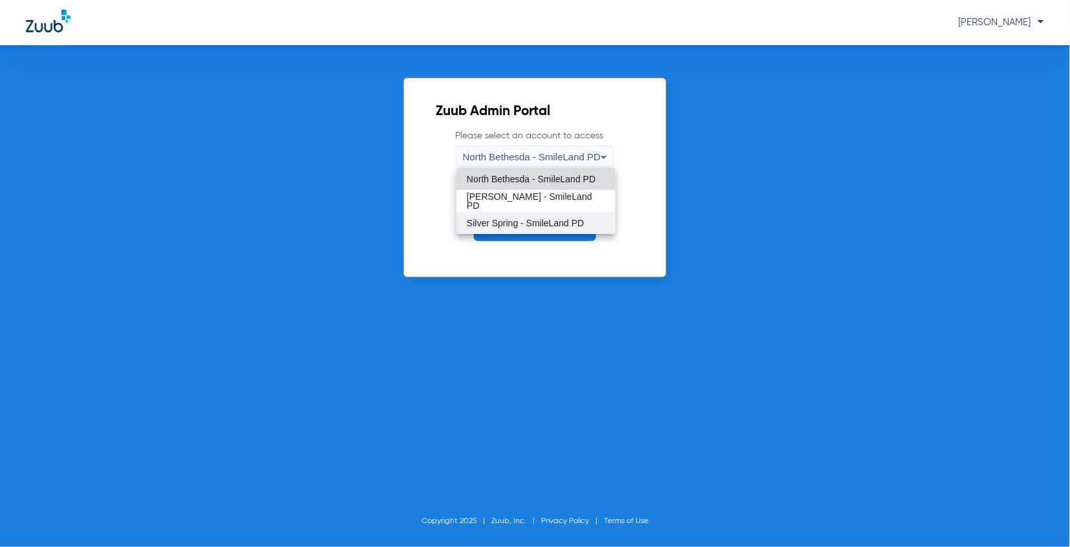
click at [531, 222] on span "Silver Spring - SmileLand PD" at bounding box center [525, 222] width 117 height 9
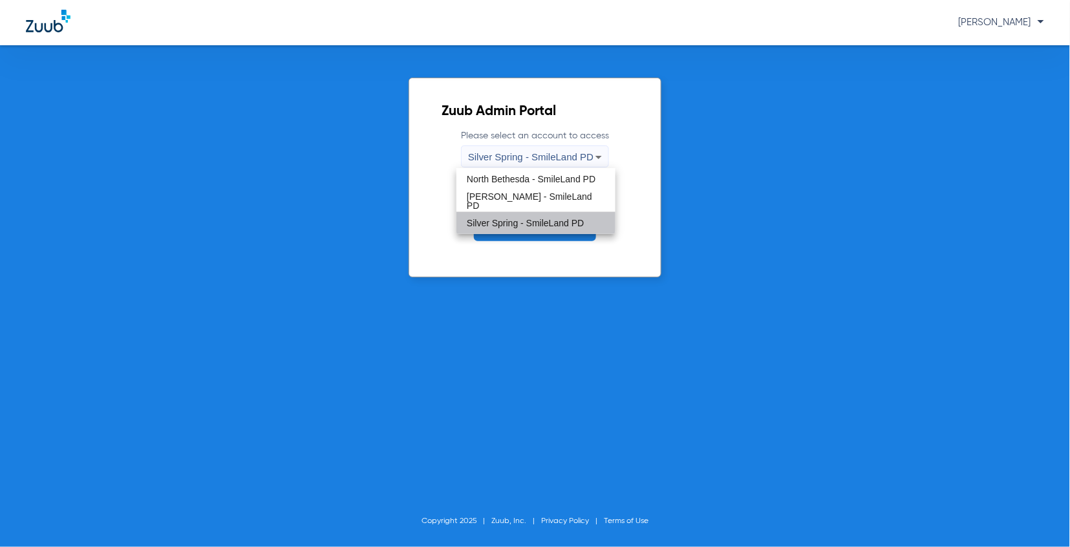
click at [531, 222] on button "Access Account" at bounding box center [535, 228] width 122 height 25
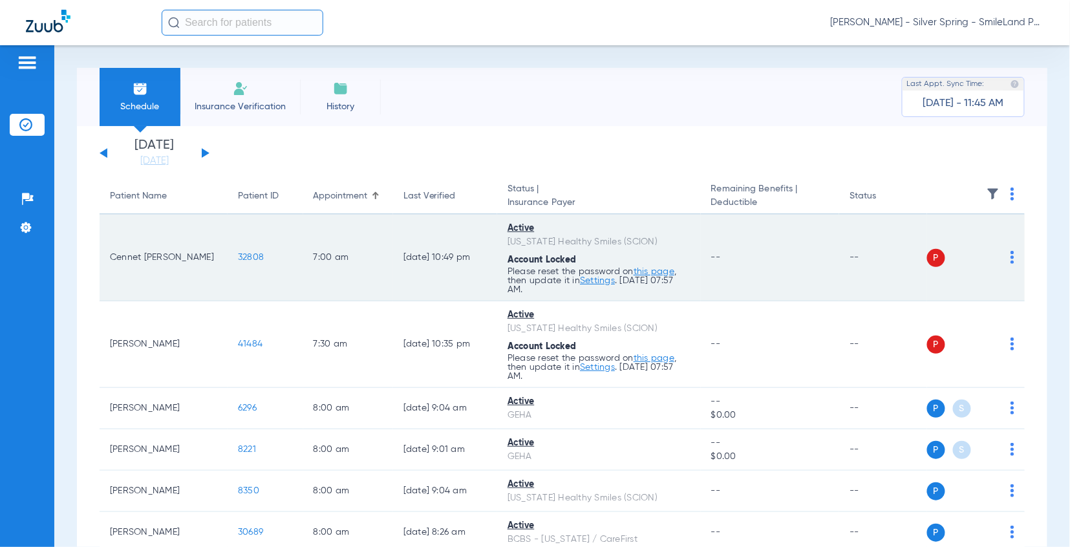
click at [1050, 432] on div "Schedule Insurance Verification History Last Appt. Sync Time: [DATE] - 11:45 AM…" at bounding box center [561, 296] width 1015 height 502
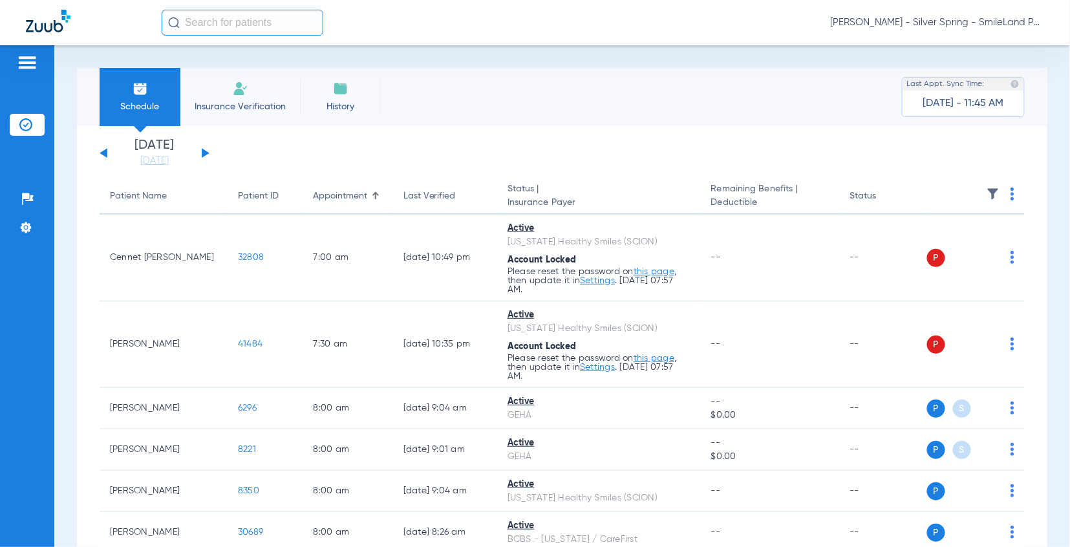
click at [167, 158] on link "[DATE]" at bounding box center [155, 160] width 78 height 13
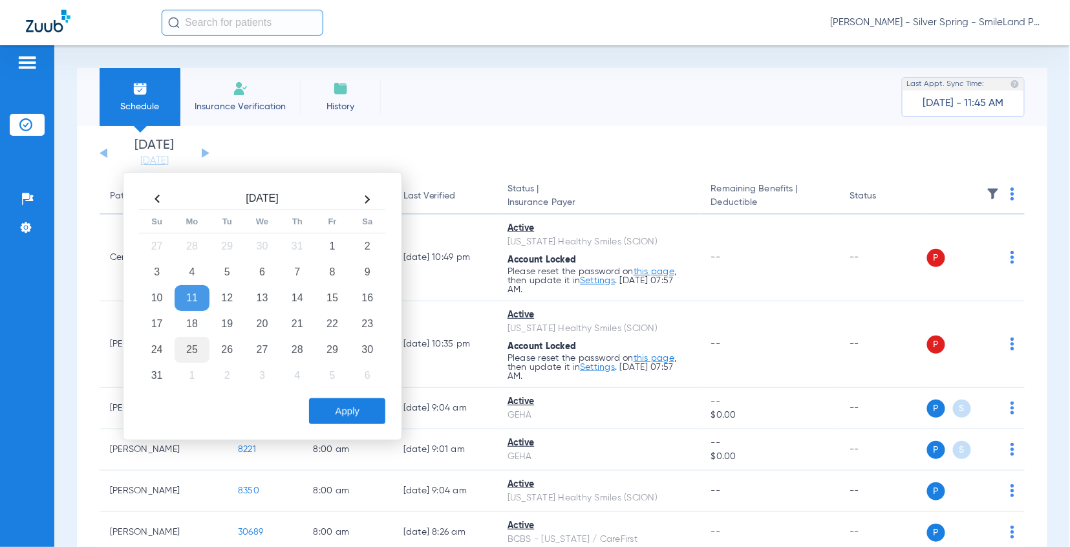
click at [182, 343] on td "25" at bounding box center [192, 350] width 35 height 26
click at [357, 409] on button "Apply" at bounding box center [347, 411] width 76 height 26
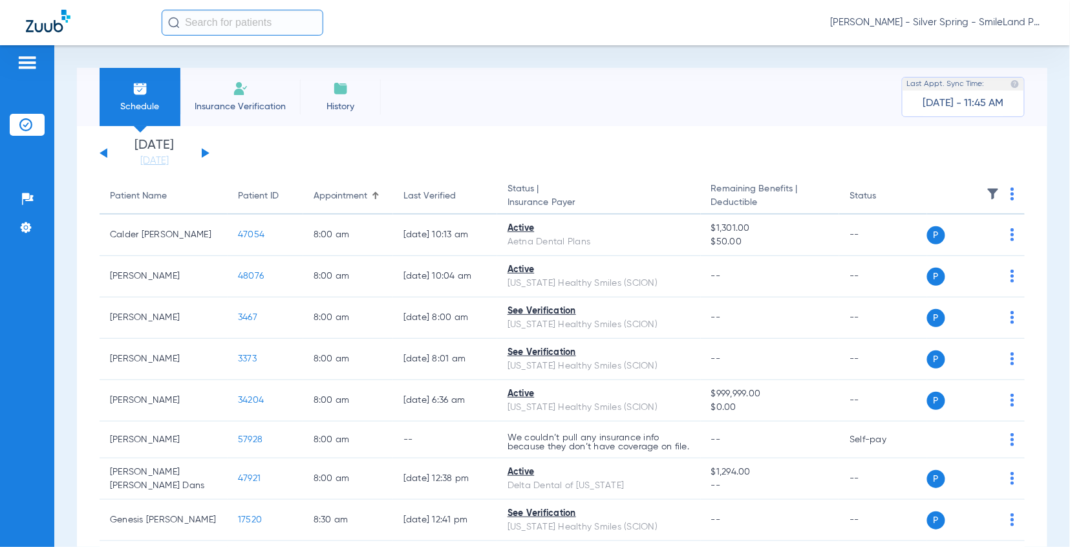
click at [998, 194] on th at bounding box center [976, 196] width 98 height 36
click at [1000, 195] on th at bounding box center [976, 196] width 98 height 36
click at [1010, 195] on img at bounding box center [1012, 193] width 4 height 13
drag, startPoint x: 948, startPoint y: 238, endPoint x: 999, endPoint y: 196, distance: 65.2
click at [948, 238] on button "Verify All" at bounding box center [952, 245] width 101 height 26
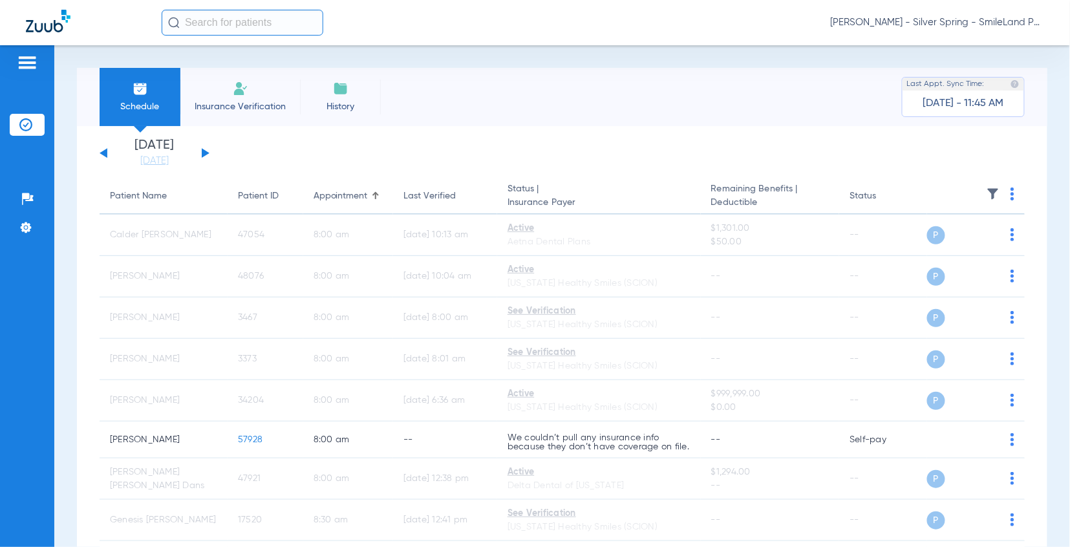
click at [1010, 194] on img at bounding box center [1012, 193] width 4 height 13
click at [1010, 192] on img at bounding box center [1012, 193] width 4 height 13
click at [988, 240] on span "Verify All" at bounding box center [952, 244] width 81 height 9
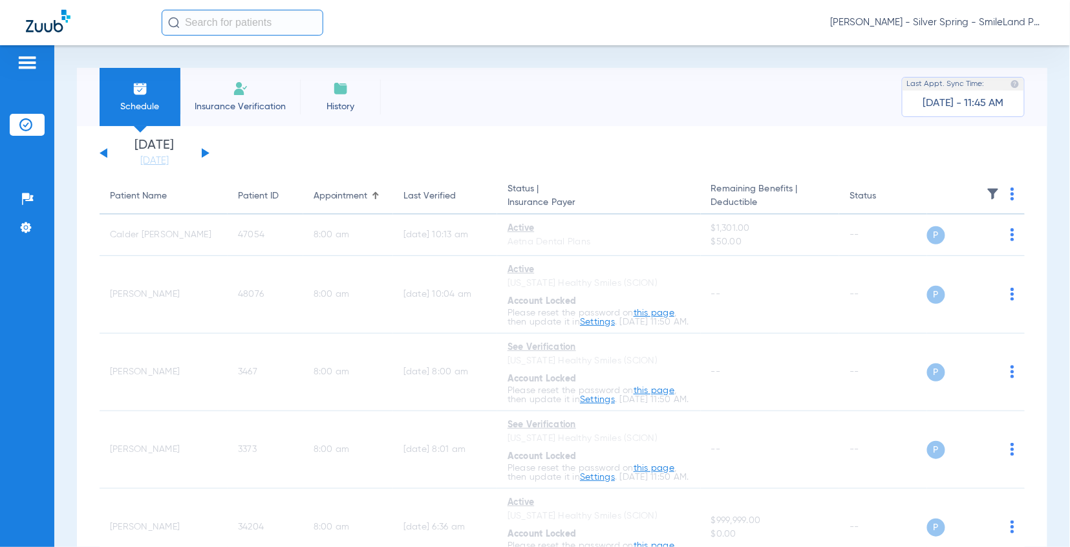
drag, startPoint x: 1008, startPoint y: 151, endPoint x: 1010, endPoint y: 184, distance: 32.4
click at [1008, 151] on app-single-date-navigator "[DATE] [DATE] [DATE] [DATE] [DATE] [DATE] [DATE] [DATE] [DATE] [DATE] [DATE] [D…" at bounding box center [562, 153] width 925 height 28
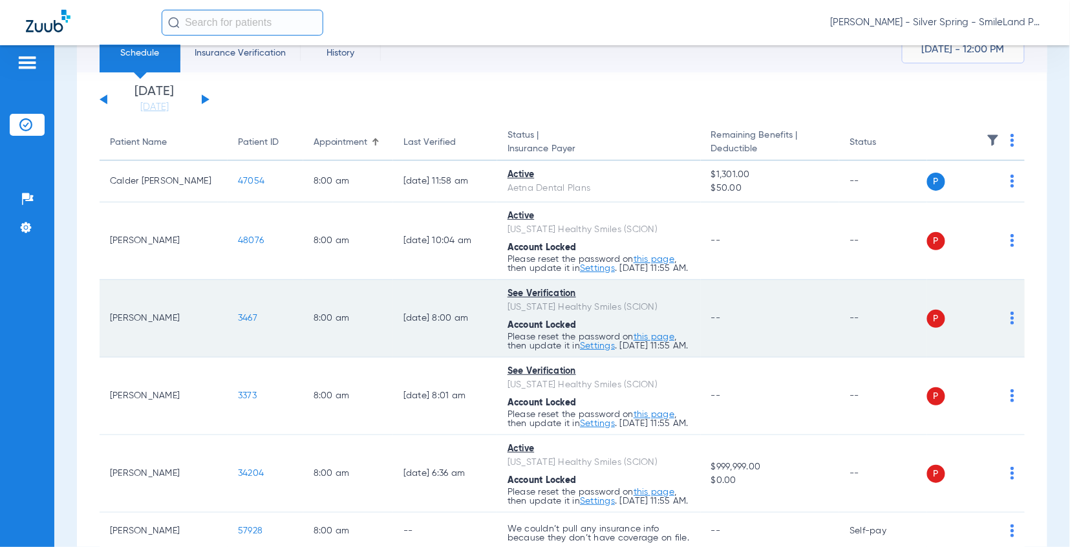
scroll to position [8, 0]
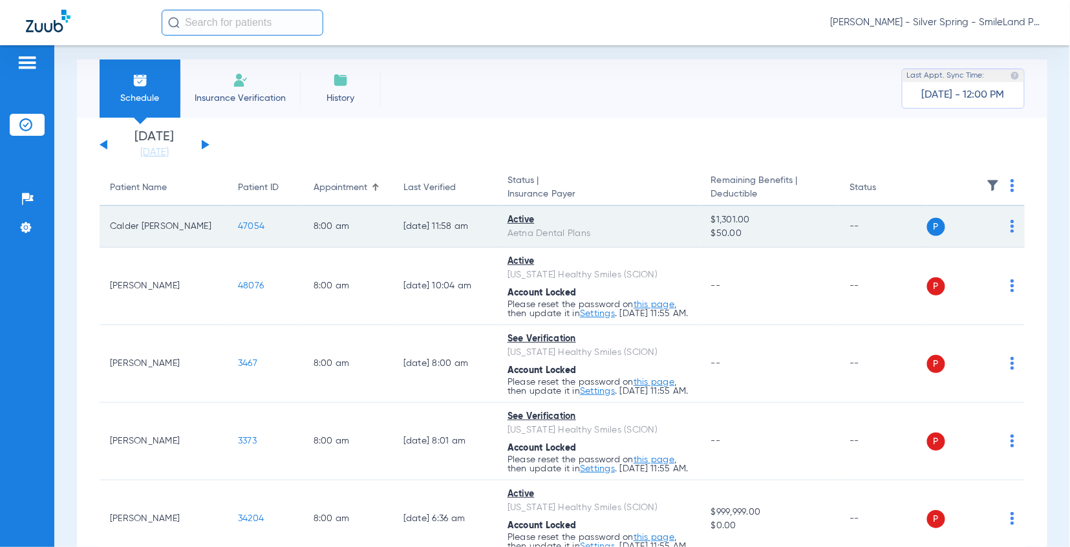
click at [245, 230] on span "47054" at bounding box center [251, 226] width 26 height 9
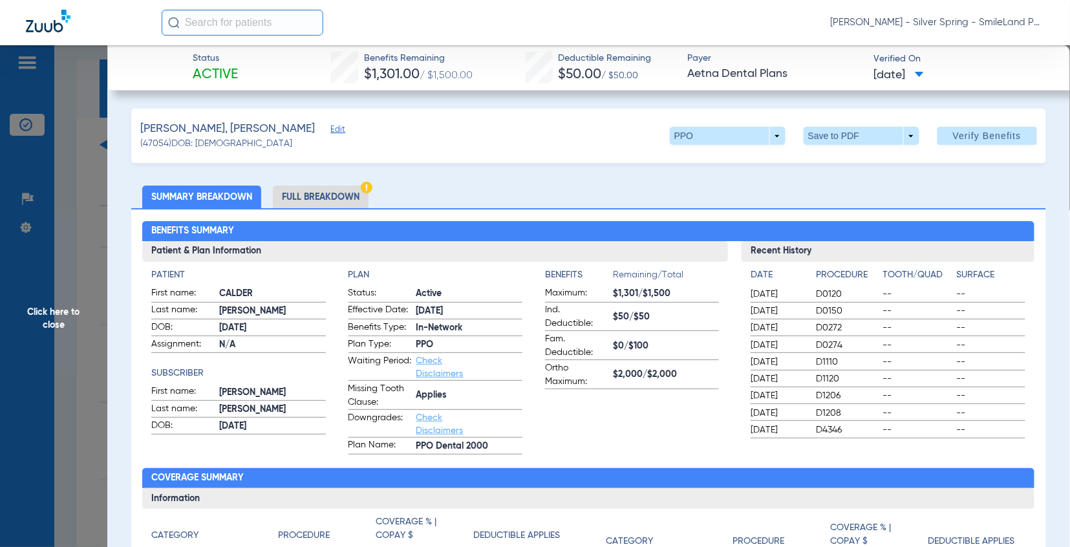
click at [1002, 431] on span "--" at bounding box center [991, 429] width 69 height 13
drag, startPoint x: 70, startPoint y: 149, endPoint x: 81, endPoint y: 155, distance: 12.7
click at [70, 148] on span "Click here to close" at bounding box center [53, 318] width 107 height 547
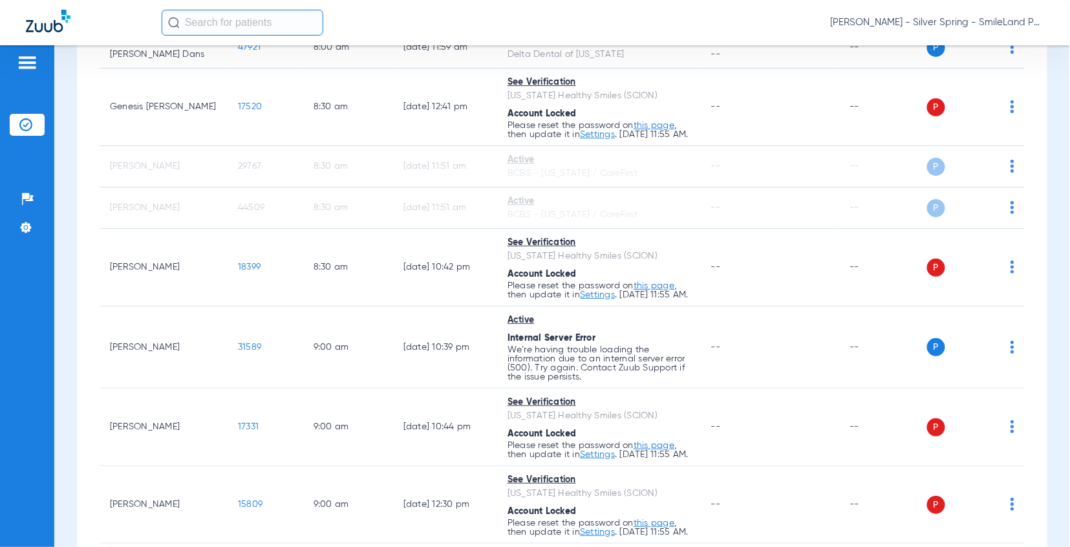
scroll to position [582, 0]
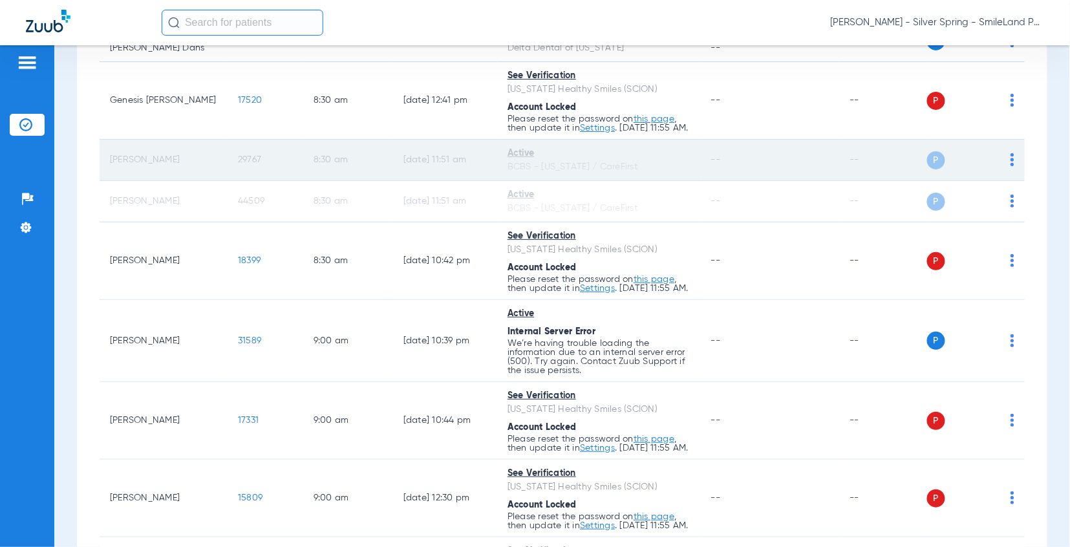
click at [250, 164] on span "29767" at bounding box center [249, 159] width 23 height 9
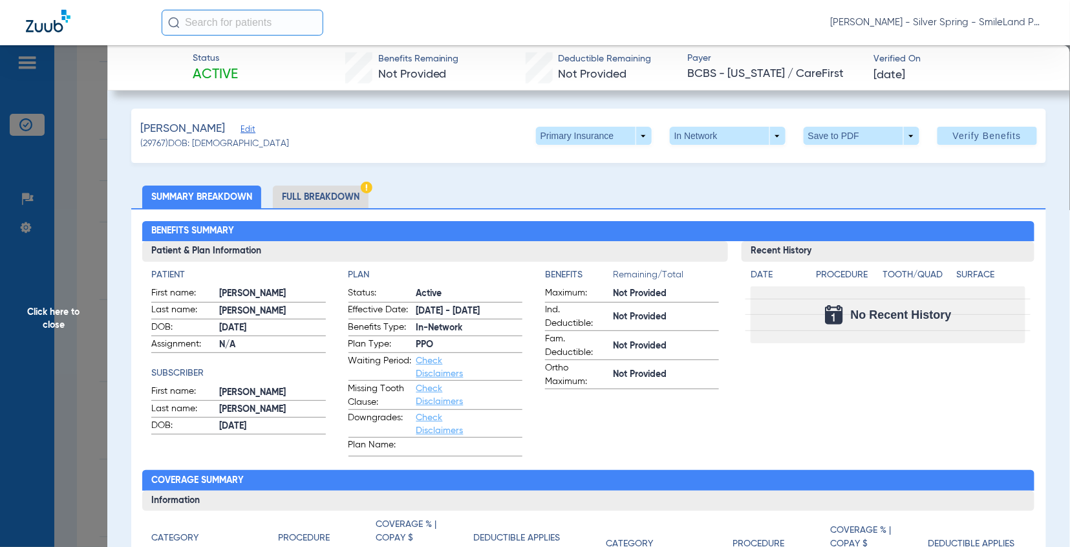
click at [1022, 258] on h3 "Recent History" at bounding box center [887, 251] width 293 height 21
click at [550, 130] on span at bounding box center [594, 136] width 116 height 18
click at [556, 193] on button "Secondary Insurance" at bounding box center [579, 188] width 106 height 26
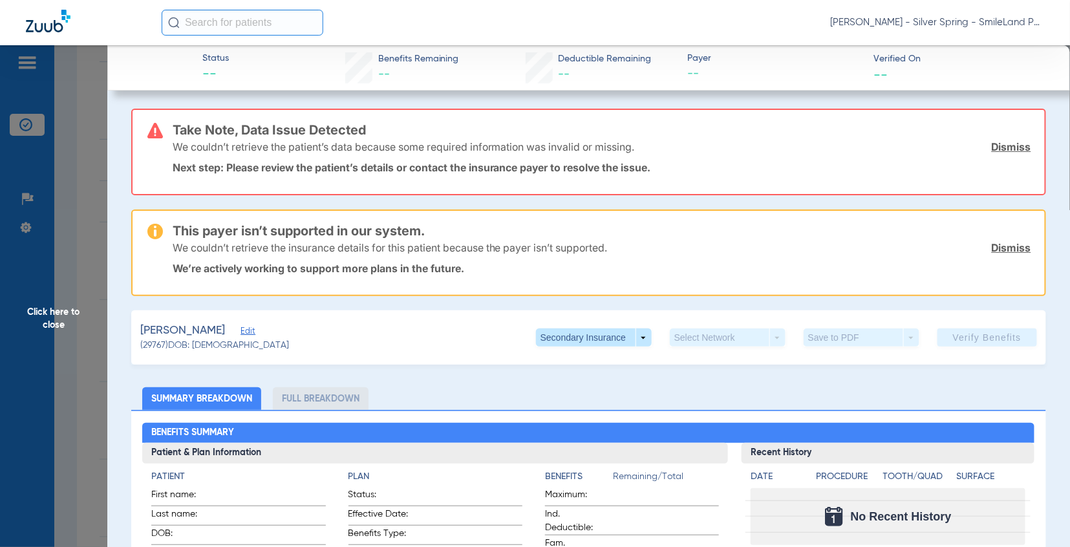
drag, startPoint x: 975, startPoint y: 262, endPoint x: 630, endPoint y: 25, distance: 418.4
click at [975, 262] on p "We’re actively working to support more plans in the future." at bounding box center [602, 268] width 858 height 13
click at [72, 177] on span "Click here to close" at bounding box center [53, 318] width 107 height 547
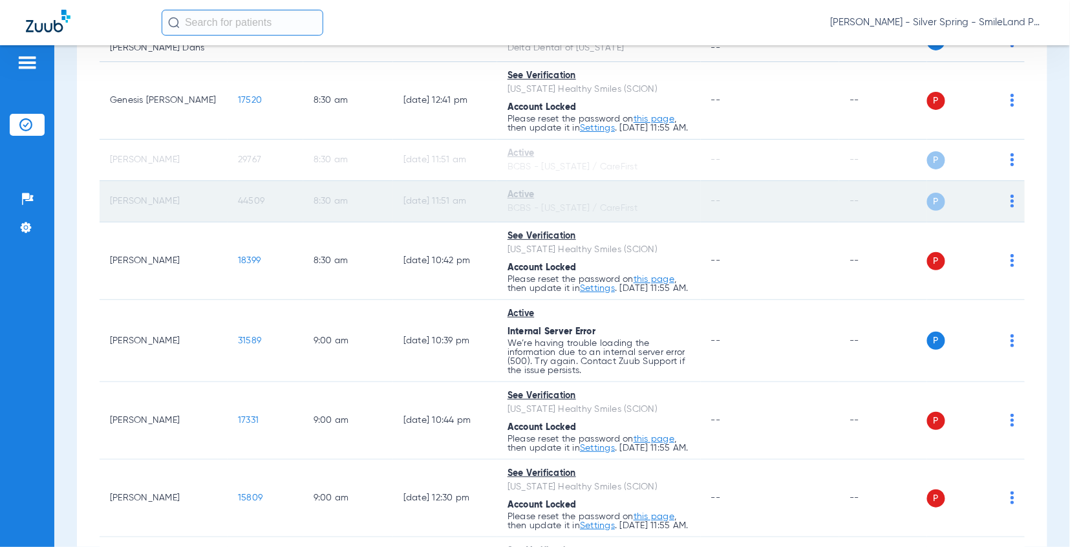
click at [250, 206] on span "44509" at bounding box center [251, 200] width 26 height 9
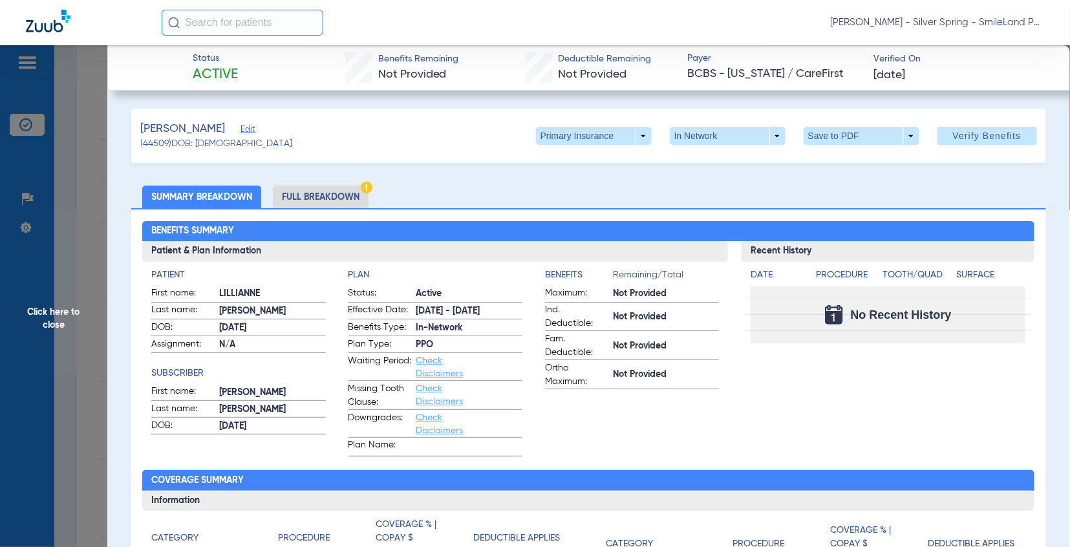
click at [975, 221] on h2 "Benefits Summary" at bounding box center [588, 231] width 892 height 21
click at [949, 206] on ul "Summary Breakdown Full Breakdown" at bounding box center [588, 196] width 915 height 23
click at [92, 233] on span "Click here to close" at bounding box center [53, 318] width 107 height 547
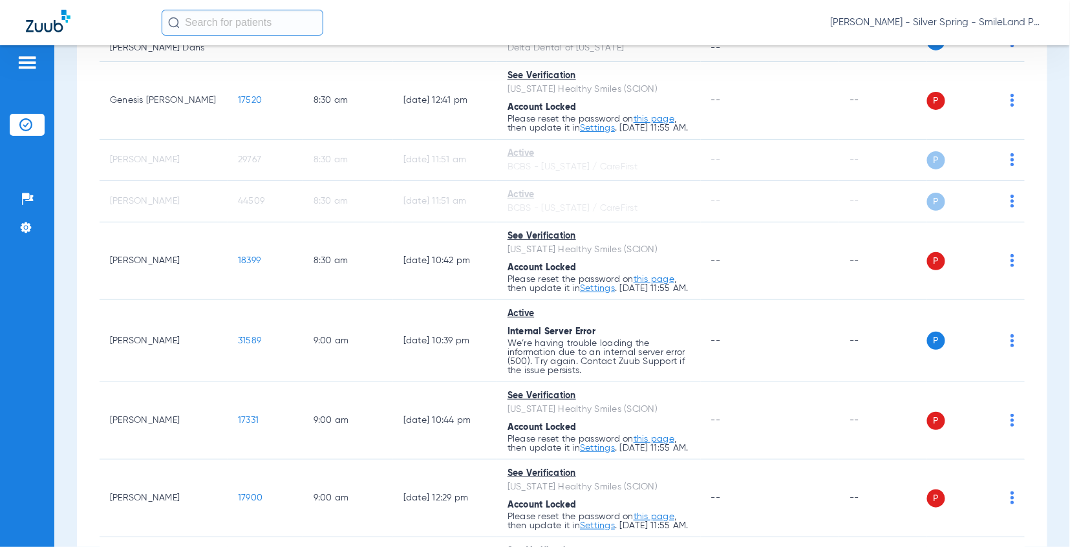
click at [1044, 179] on div "Schedule Insurance Verification History Last Appt. Sync Time: [DATE] - 12:11 PM…" at bounding box center [561, 296] width 1015 height 502
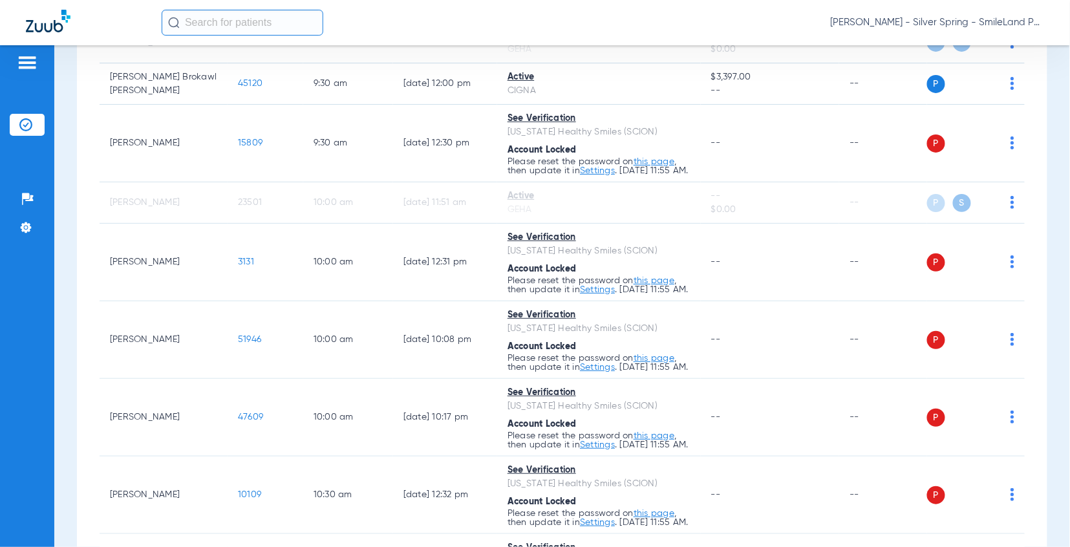
scroll to position [1301, 0]
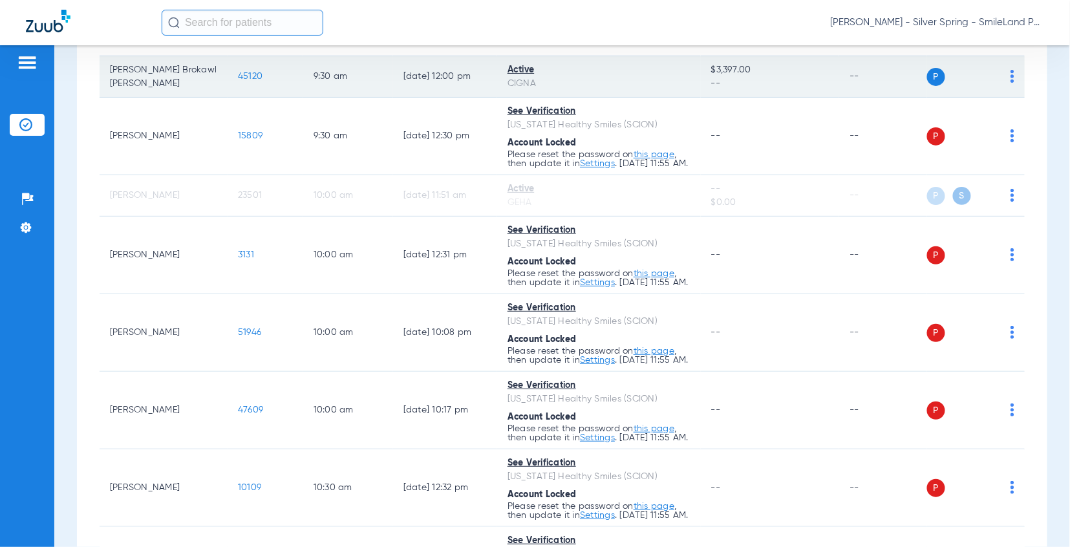
click at [249, 81] on span "45120" at bounding box center [250, 76] width 25 height 9
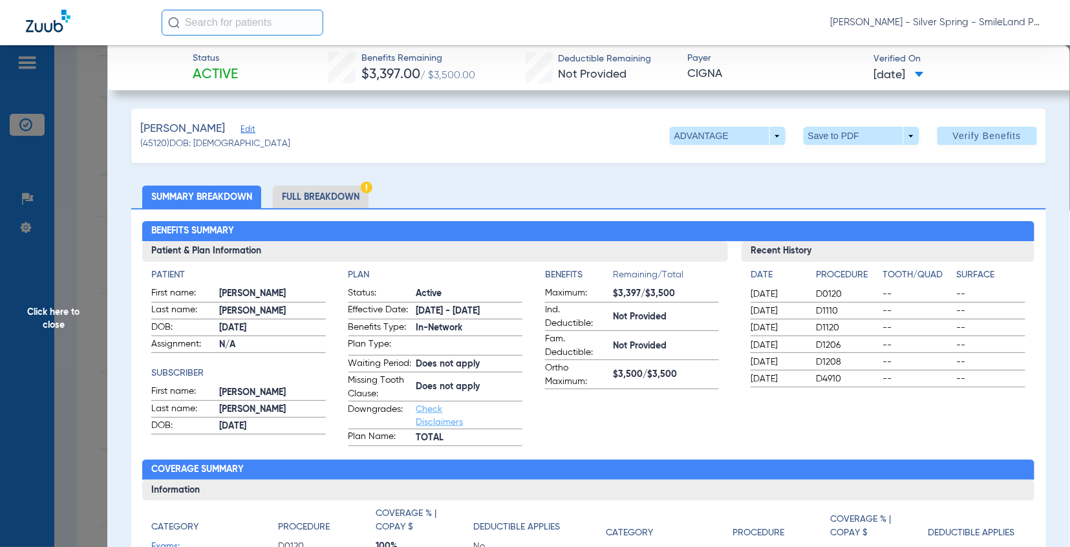
drag, startPoint x: 1011, startPoint y: 226, endPoint x: 1002, endPoint y: 229, distance: 9.6
click at [1011, 227] on h2 "Benefits Summary" at bounding box center [588, 231] width 892 height 21
click at [977, 226] on h2 "Benefits Summary" at bounding box center [588, 231] width 892 height 21
click at [90, 189] on span "Click here to close" at bounding box center [53, 318] width 107 height 547
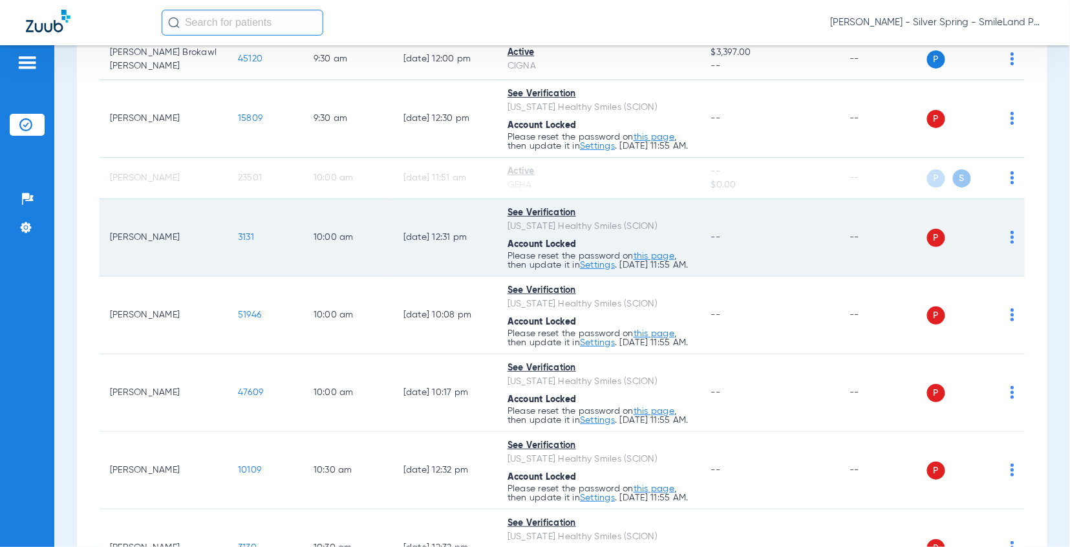
scroll to position [1293, 0]
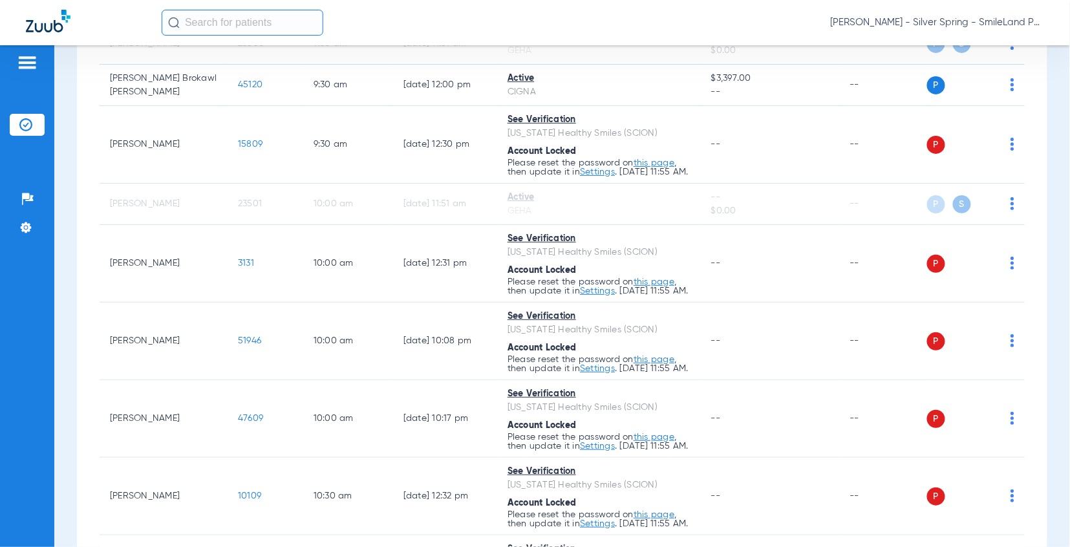
click at [251, 23] on td "11967" at bounding box center [266, 2] width 76 height 41
click at [248, 6] on span "11967" at bounding box center [248, 1] width 21 height 9
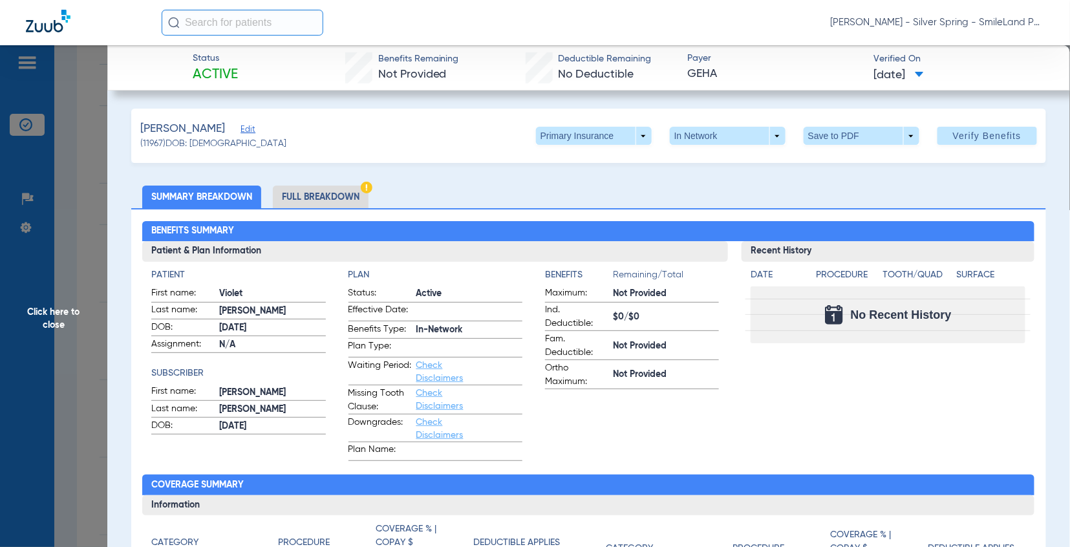
click at [1015, 221] on h2 "Benefits Summary" at bounding box center [588, 231] width 892 height 21
click at [653, 140] on div "Primary Insurance arrow_drop_down In Network arrow_drop_down Save to PDF arrow_…" at bounding box center [786, 136] width 501 height 18
click at [644, 138] on div "Primary Insurance arrow_drop_down In Network arrow_drop_down Save to PDF arrow_…" at bounding box center [786, 136] width 501 height 18
click at [634, 137] on span at bounding box center [594, 136] width 116 height 18
click at [584, 187] on span "Secondary Insurance" at bounding box center [578, 187] width 85 height 9
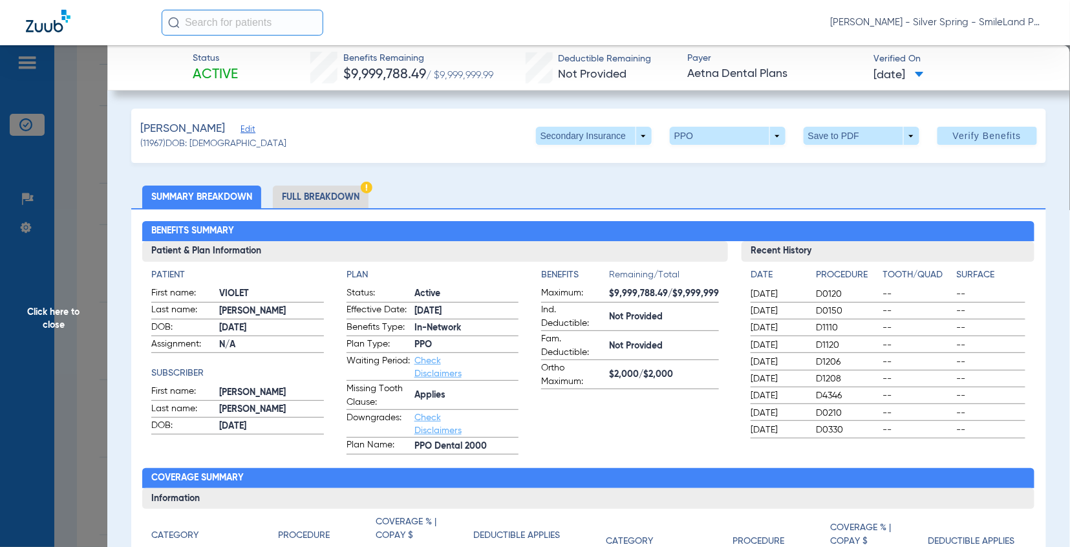
click at [953, 259] on h3 "Recent History" at bounding box center [887, 251] width 293 height 21
drag, startPoint x: 23, startPoint y: 171, endPoint x: 39, endPoint y: 164, distance: 16.8
click at [23, 170] on span "Click here to close" at bounding box center [53, 318] width 107 height 547
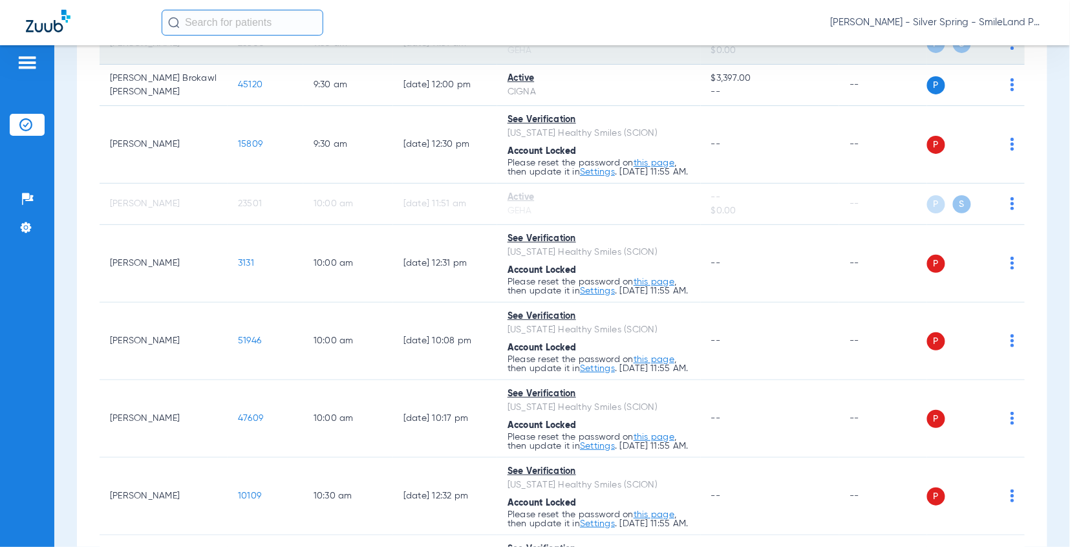
click at [253, 48] on span "23500" at bounding box center [251, 43] width 26 height 9
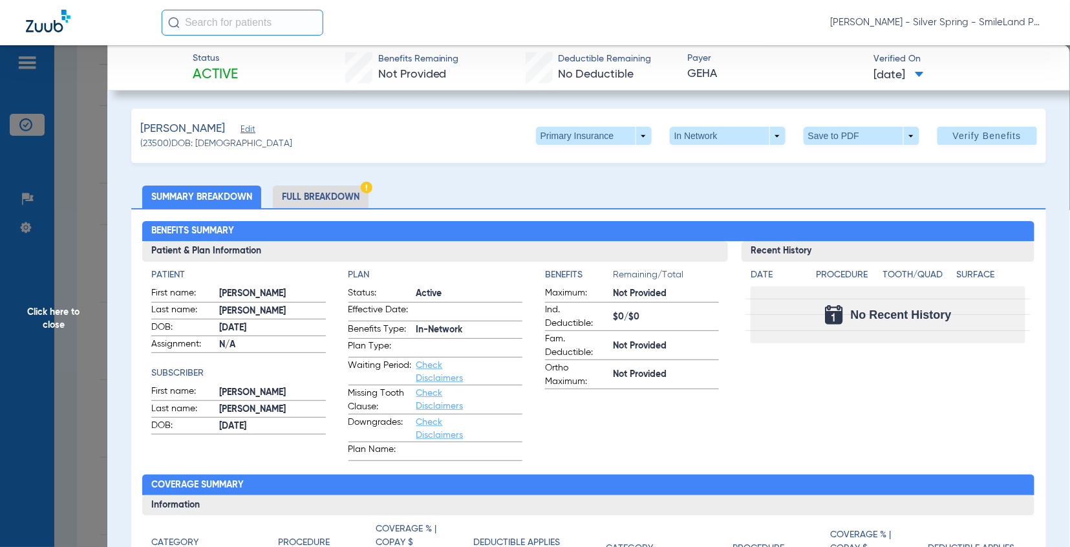
drag, startPoint x: 1023, startPoint y: 270, endPoint x: 587, endPoint y: 385, distance: 451.2
click at [1023, 270] on div "Date Procedure Tooth/Quad Surface No Recent History" at bounding box center [887, 303] width 293 height 82
click at [1020, 194] on ul "Summary Breakdown Full Breakdown" at bounding box center [588, 196] width 915 height 23
click at [631, 139] on span at bounding box center [594, 136] width 116 height 18
click at [617, 189] on span "Secondary Insurance" at bounding box center [578, 187] width 85 height 9
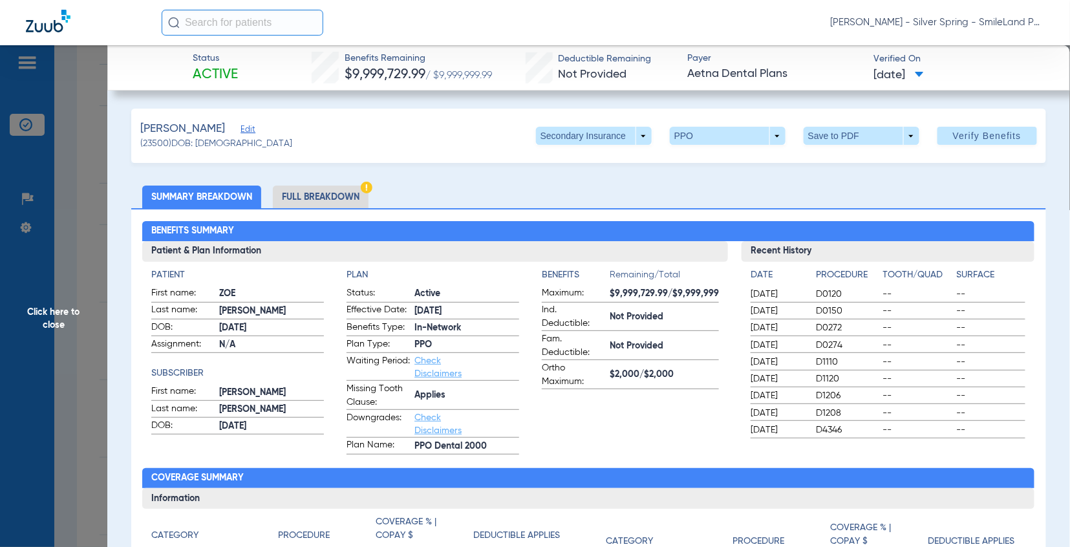
click at [962, 254] on h3 "Recent History" at bounding box center [887, 251] width 293 height 21
click at [88, 235] on span "Click here to close" at bounding box center [53, 318] width 107 height 547
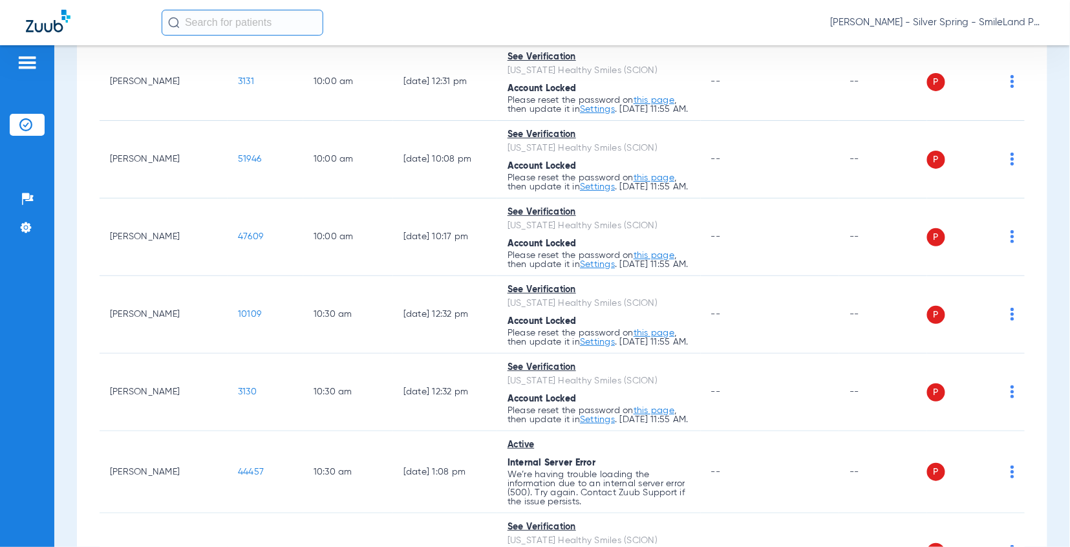
scroll to position [1508, 0]
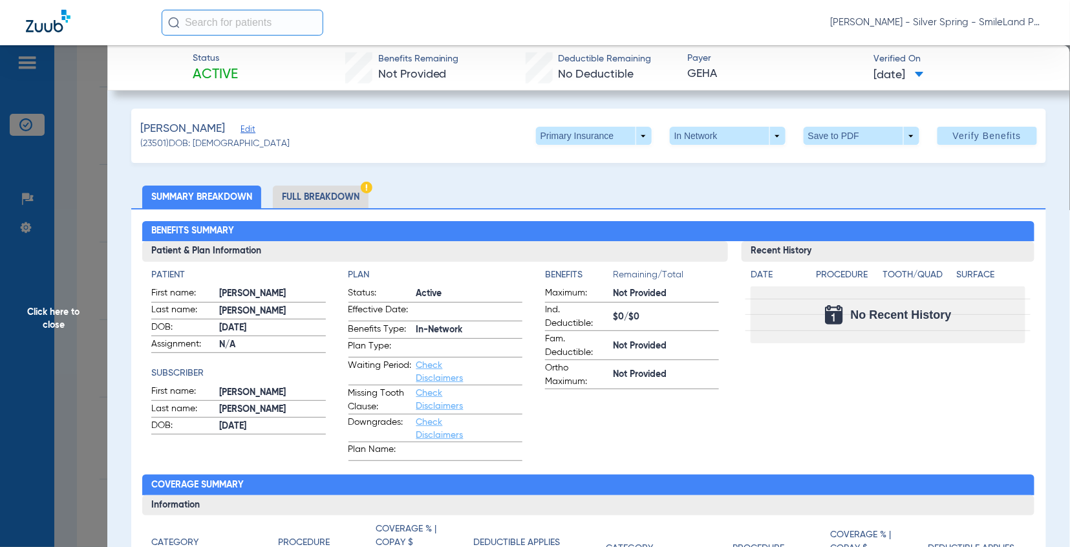
click at [966, 206] on ul "Summary Breakdown Full Breakdown" at bounding box center [588, 196] width 915 height 23
click at [80, 165] on span "Click here to close" at bounding box center [53, 318] width 107 height 547
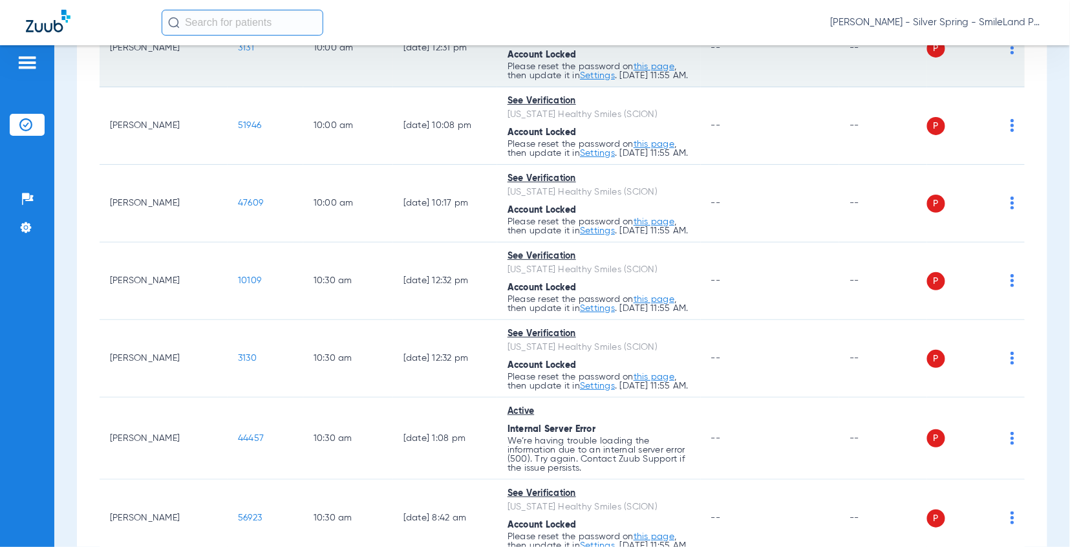
drag, startPoint x: 1039, startPoint y: 167, endPoint x: 588, endPoint y: 195, distance: 452.0
click at [1039, 167] on div "Schedule Insurance Verification History Last Appt. Sync Time: [DATE] - 12:16 PM…" at bounding box center [561, 296] width 1015 height 502
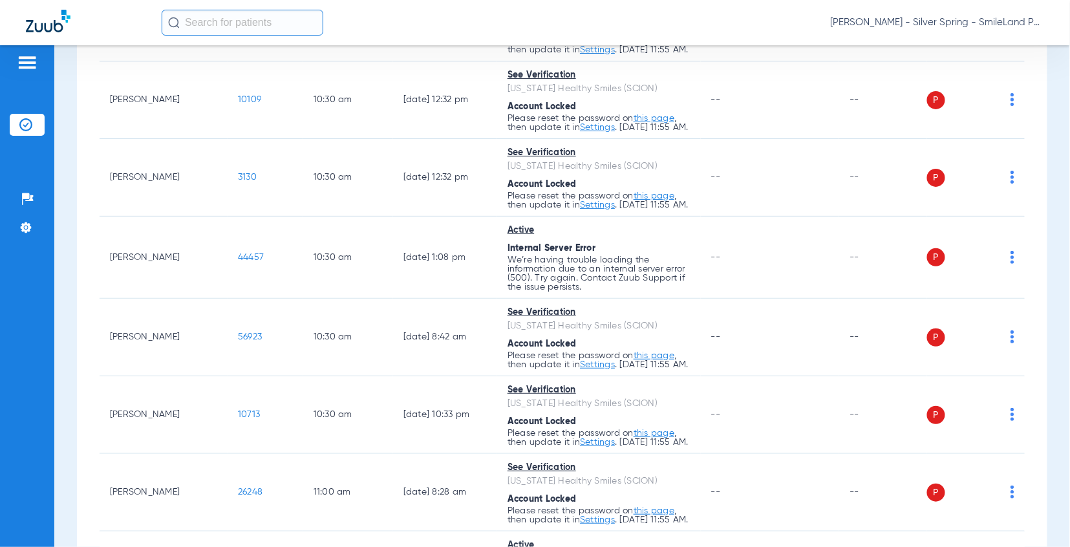
scroll to position [1723, 0]
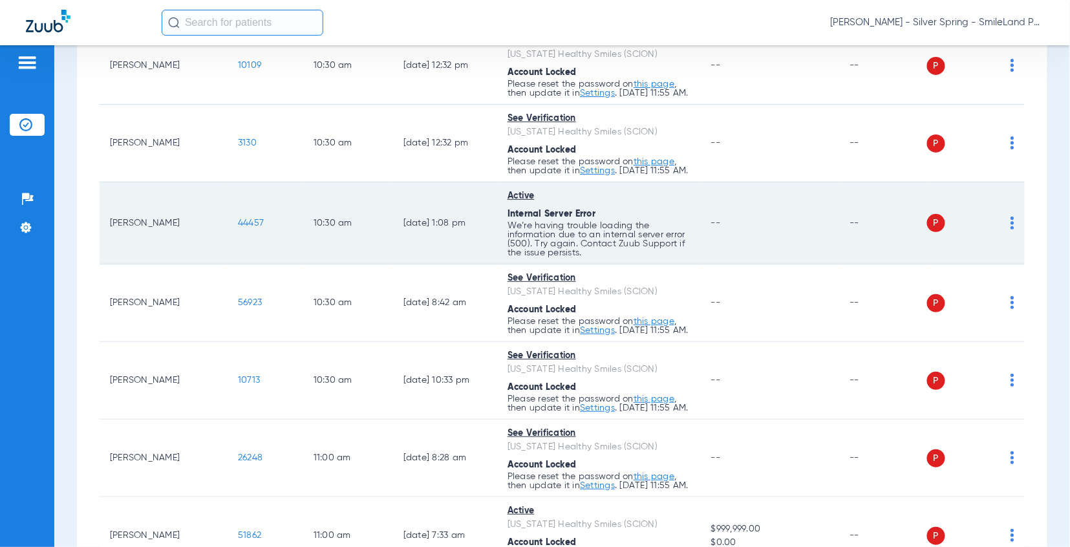
click at [244, 228] on span "44457" at bounding box center [251, 222] width 26 height 9
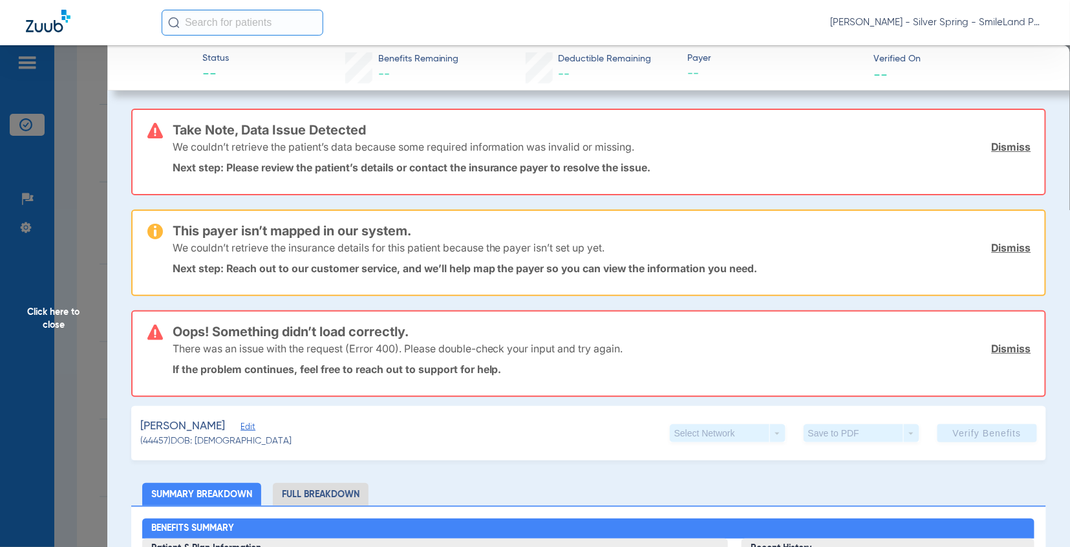
drag, startPoint x: 96, startPoint y: 208, endPoint x: 24, endPoint y: 193, distance: 73.3
click at [95, 207] on span "Click here to close" at bounding box center [53, 318] width 107 height 547
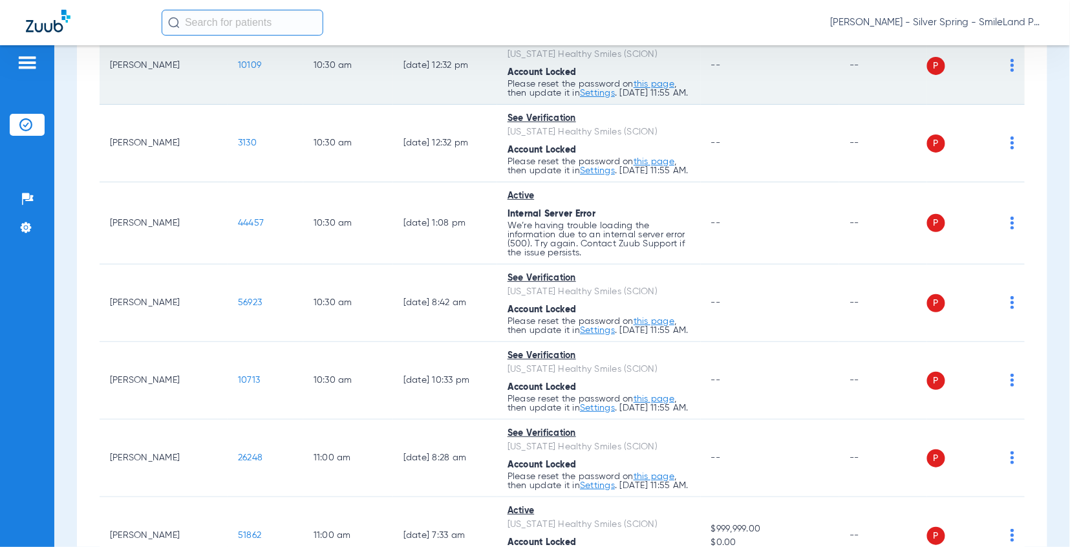
drag, startPoint x: 1053, startPoint y: 179, endPoint x: 257, endPoint y: 186, distance: 795.7
click at [1053, 179] on div "Schedule Insurance Verification History Last Appt. Sync Time: [DATE] - 12:16 PM…" at bounding box center [561, 296] width 1015 height 502
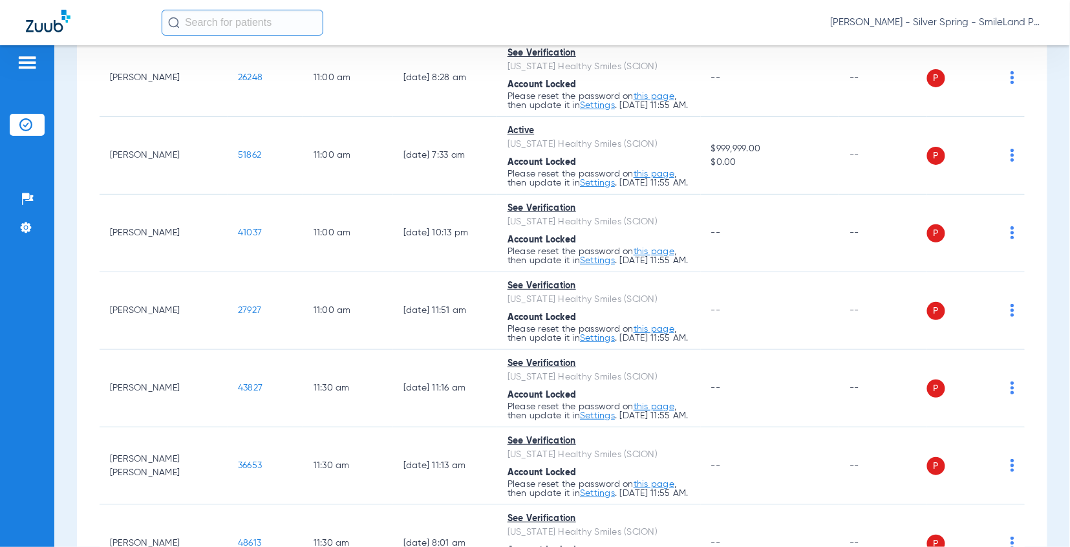
scroll to position [1867, 0]
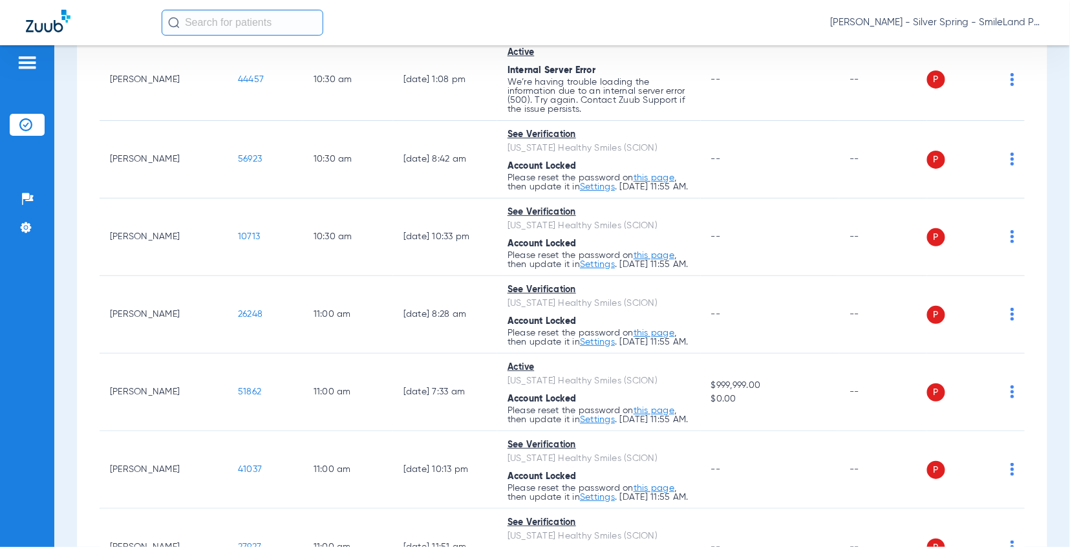
click at [1040, 194] on div "Schedule Insurance Verification History Last Appt. Sync Time: [DATE] - 12:16 PM…" at bounding box center [561, 296] width 1015 height 502
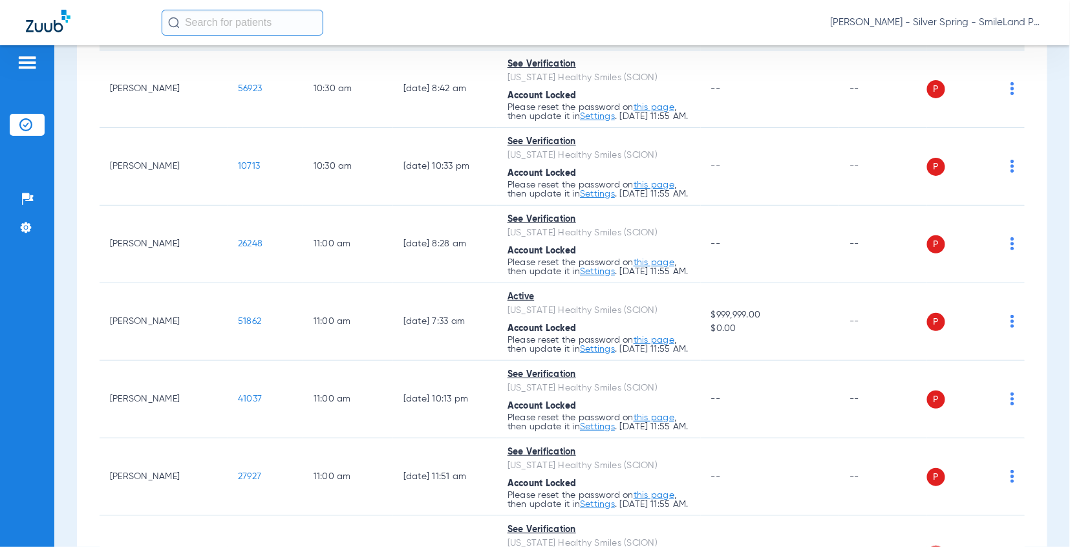
scroll to position [1939, 0]
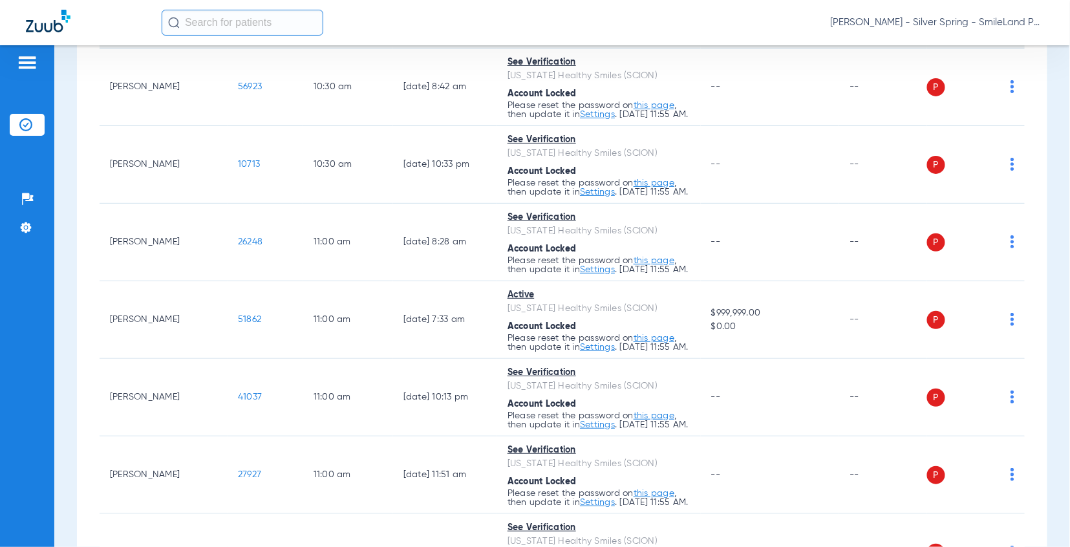
click at [236, 48] on td "44457" at bounding box center [266, 7] width 76 height 82
click at [238, 12] on span "44457" at bounding box center [251, 7] width 26 height 9
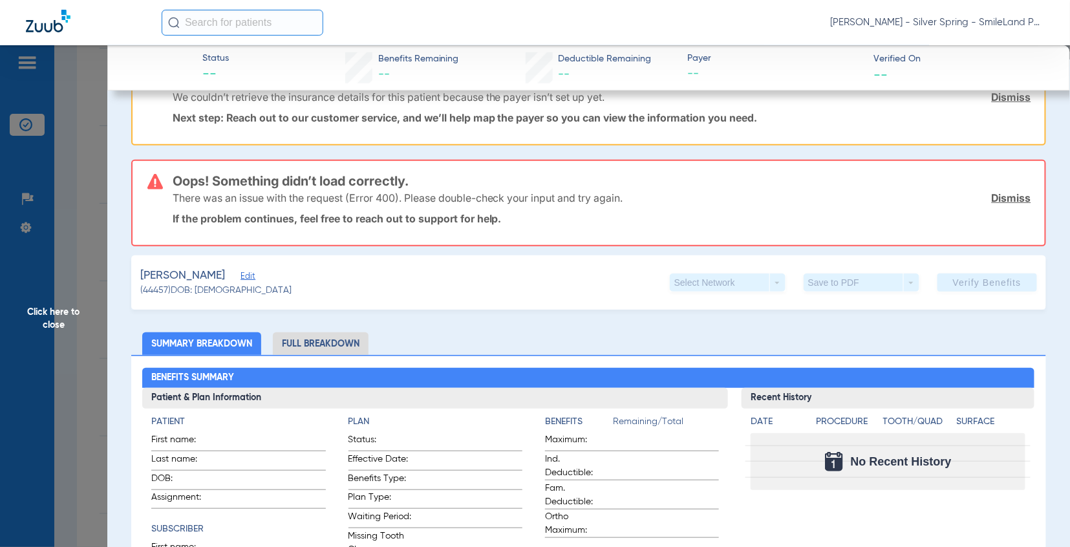
scroll to position [215, 0]
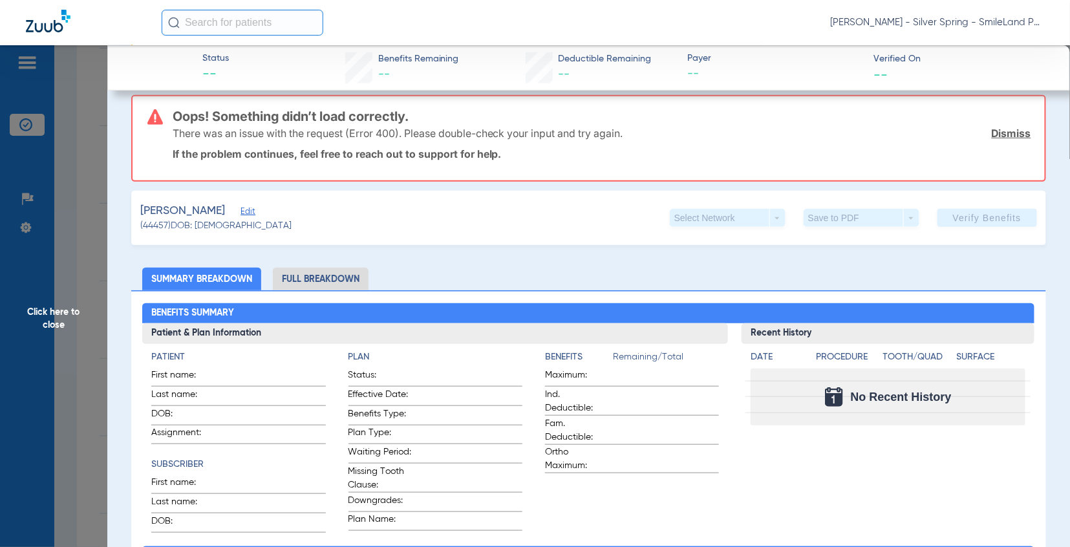
click at [111, 281] on app-member-insurance-verification-view "Status -- Benefits Remaining -- Deductible Remaining -- Payer -- Verified On --…" at bounding box center [588, 503] width 963 height 1346
click at [971, 324] on h3 "Recent History" at bounding box center [887, 333] width 293 height 21
click at [90, 209] on span "Click here to close" at bounding box center [53, 318] width 107 height 547
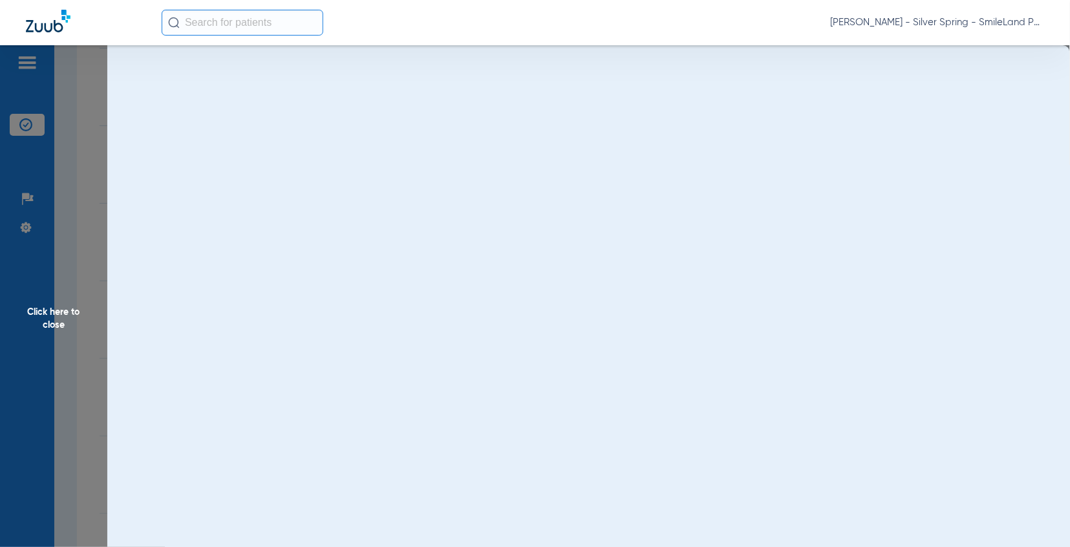
scroll to position [0, 0]
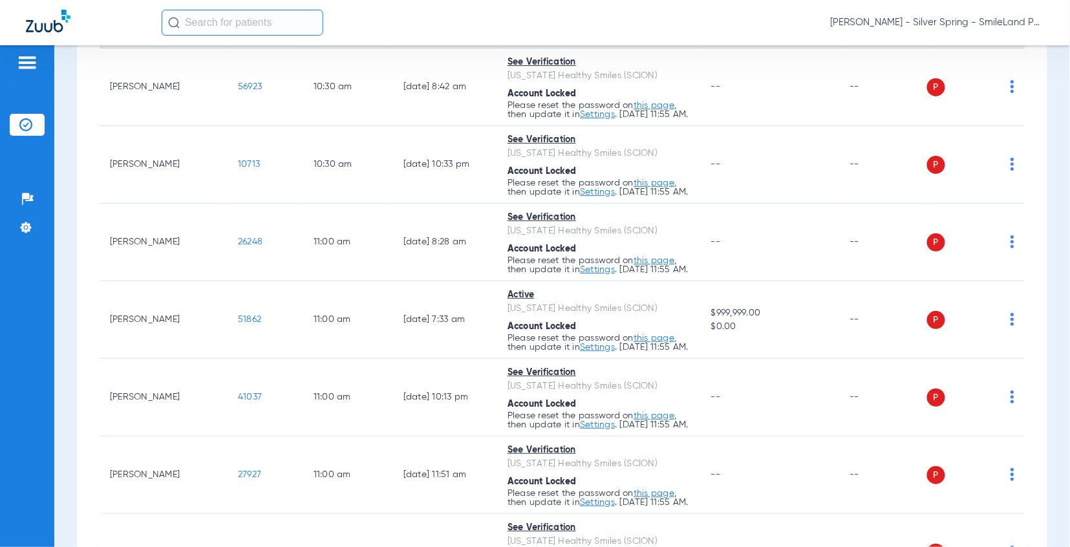
click at [244, 12] on span "44457" at bounding box center [251, 7] width 26 height 9
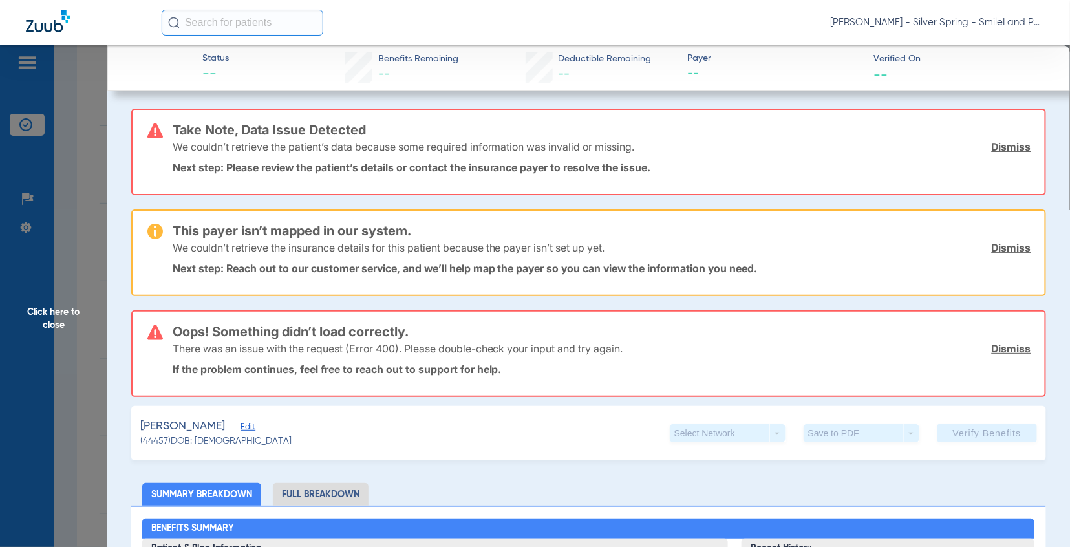
drag, startPoint x: 87, startPoint y: 231, endPoint x: 219, endPoint y: 251, distance: 134.0
click at [87, 231] on span "Click here to close" at bounding box center [53, 318] width 107 height 547
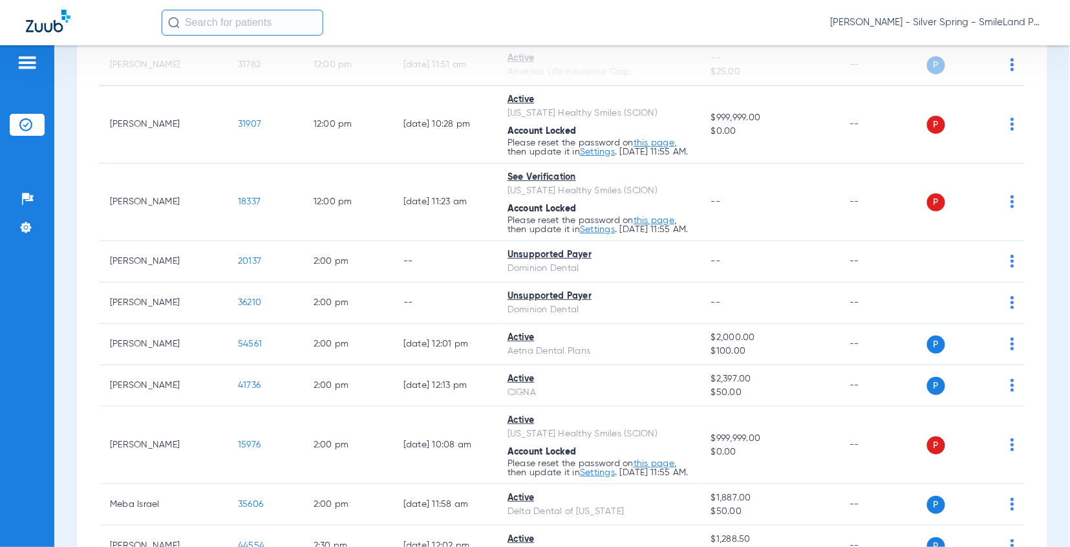
scroll to position [2872, 0]
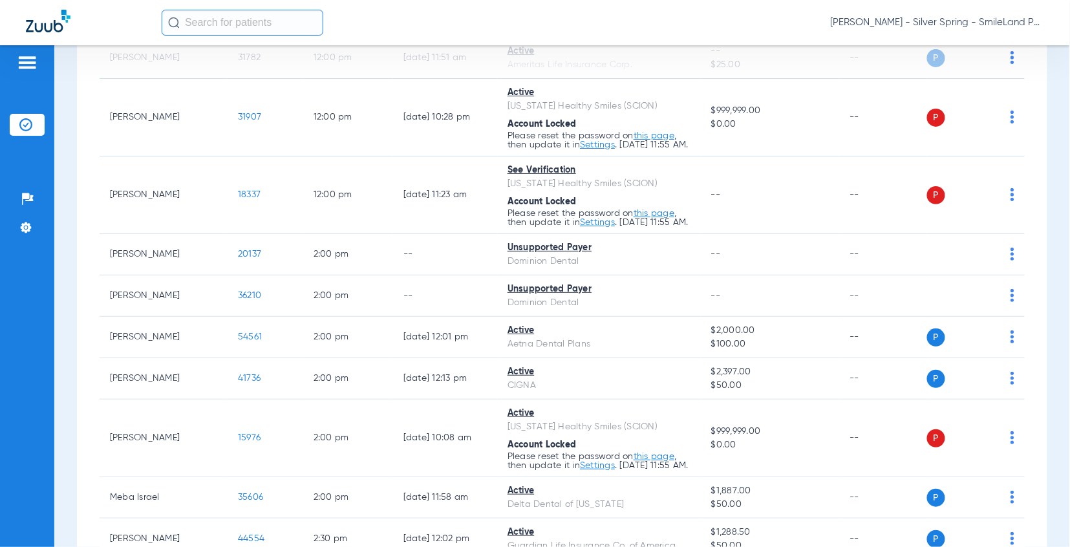
drag, startPoint x: 968, startPoint y: 229, endPoint x: 847, endPoint y: 234, distance: 120.3
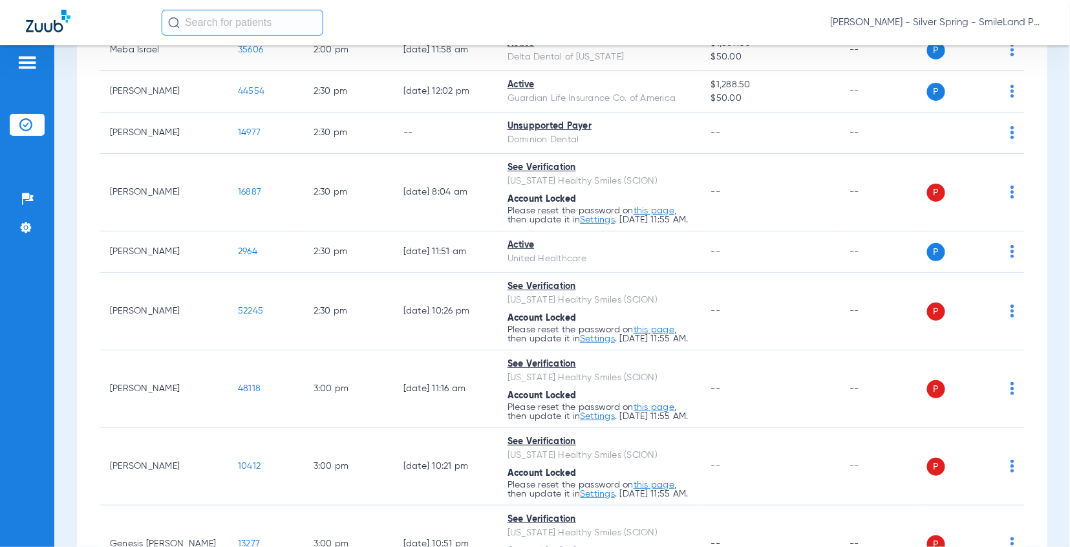
scroll to position [3303, 0]
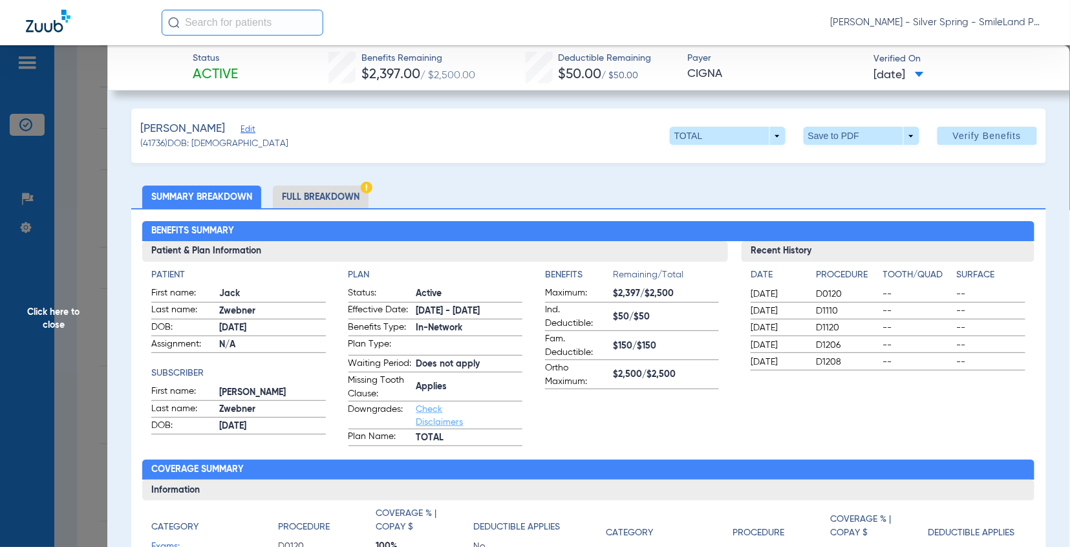
click at [933, 283] on app-breakdown-title "Tooth/Quad" at bounding box center [917, 277] width 69 height 18
click at [71, 158] on span "Click here to close" at bounding box center [53, 318] width 107 height 547
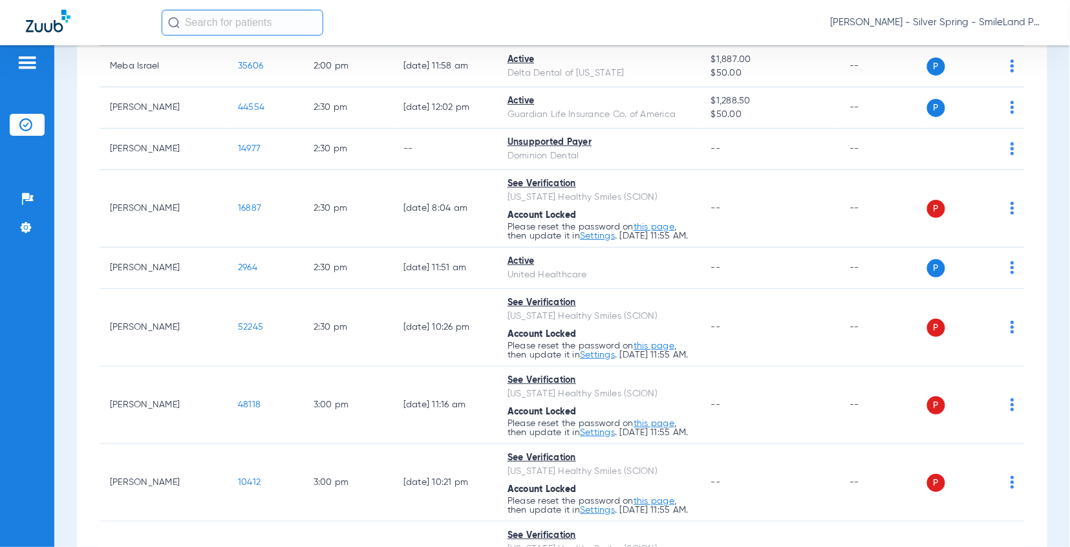
drag, startPoint x: 1041, startPoint y: 39, endPoint x: 708, endPoint y: 0, distance: 335.2
click at [1041, 39] on div "[PERSON_NAME] - Silver Spring - SmileLand PD" at bounding box center [535, 22] width 1070 height 45
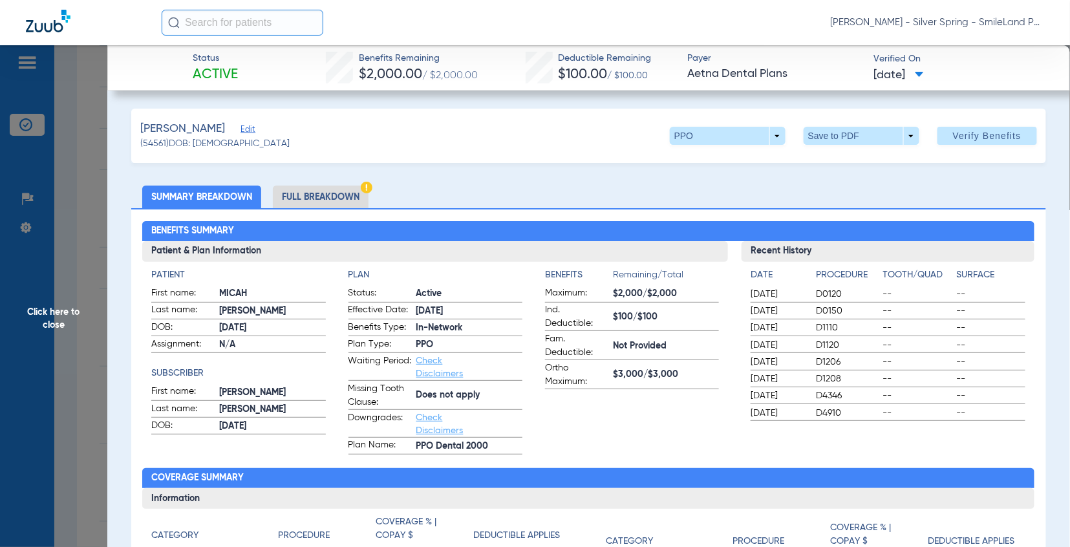
click at [1013, 295] on span "--" at bounding box center [991, 294] width 69 height 13
click at [94, 156] on span "Click here to close" at bounding box center [53, 318] width 107 height 547
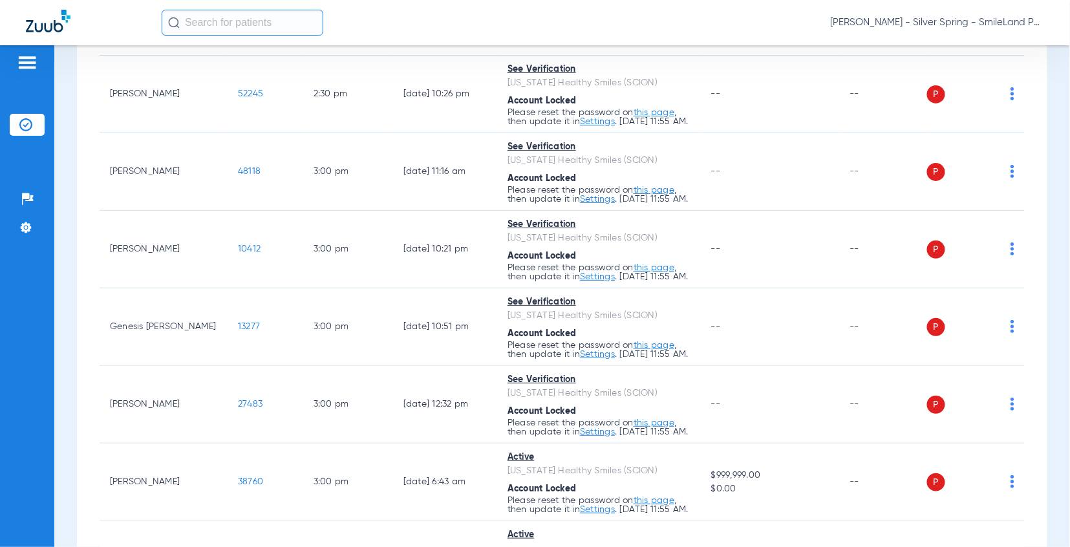
scroll to position [3590, 0]
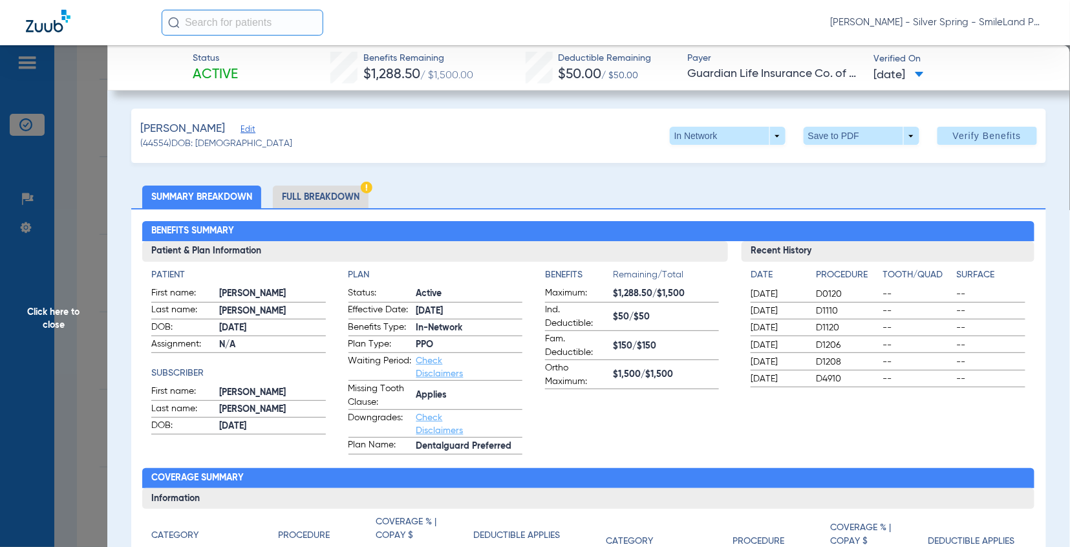
click at [953, 303] on div "[DATE] D1110 -- --" at bounding box center [887, 311] width 275 height 16
click at [55, 182] on span "Click here to close" at bounding box center [53, 318] width 107 height 547
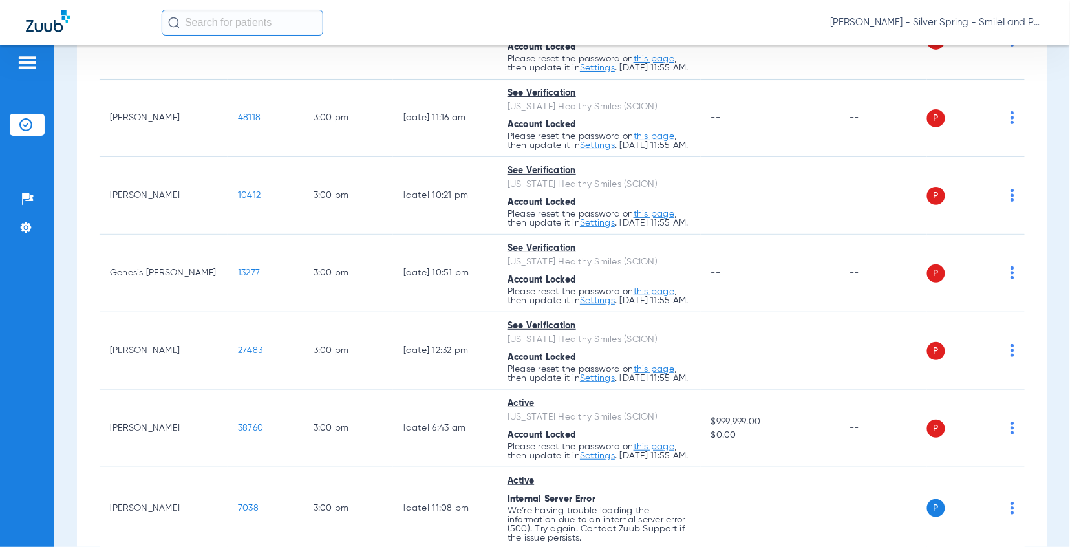
drag, startPoint x: 1026, startPoint y: 171, endPoint x: 707, endPoint y: 224, distance: 323.1
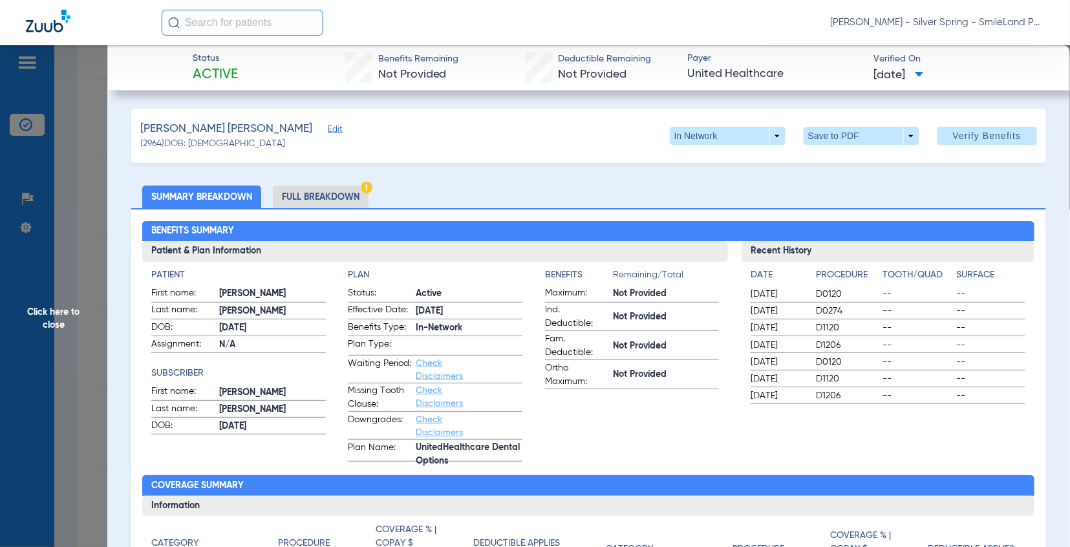
click at [999, 304] on span "--" at bounding box center [991, 310] width 69 height 13
click at [96, 216] on span "Click here to close" at bounding box center [53, 318] width 107 height 547
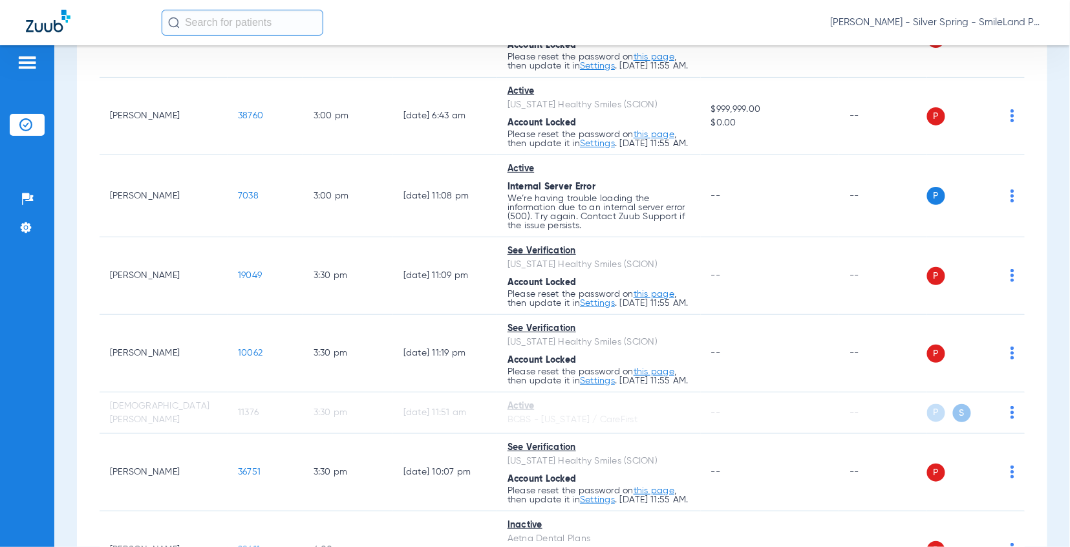
scroll to position [4021, 0]
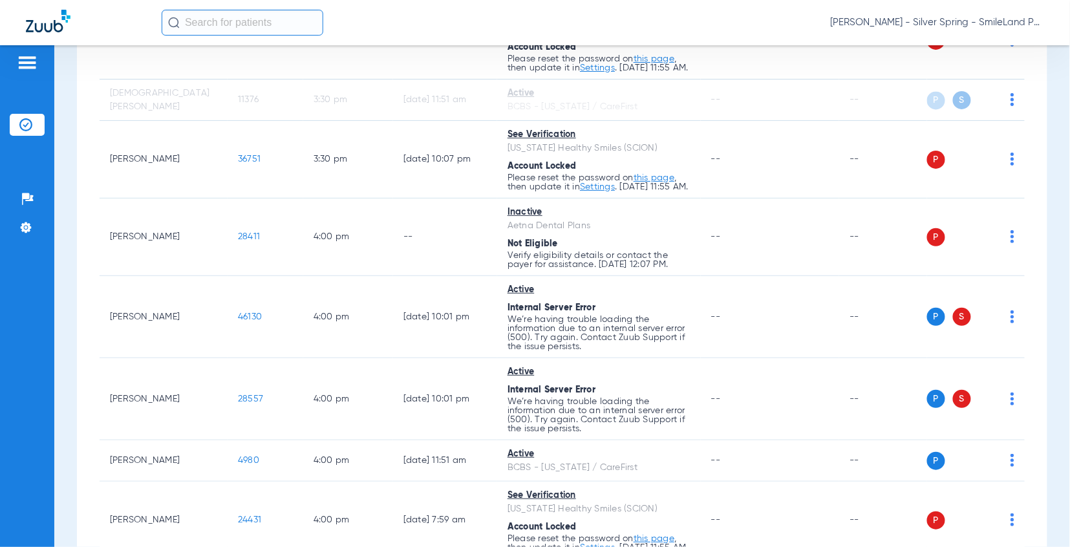
scroll to position [4308, 0]
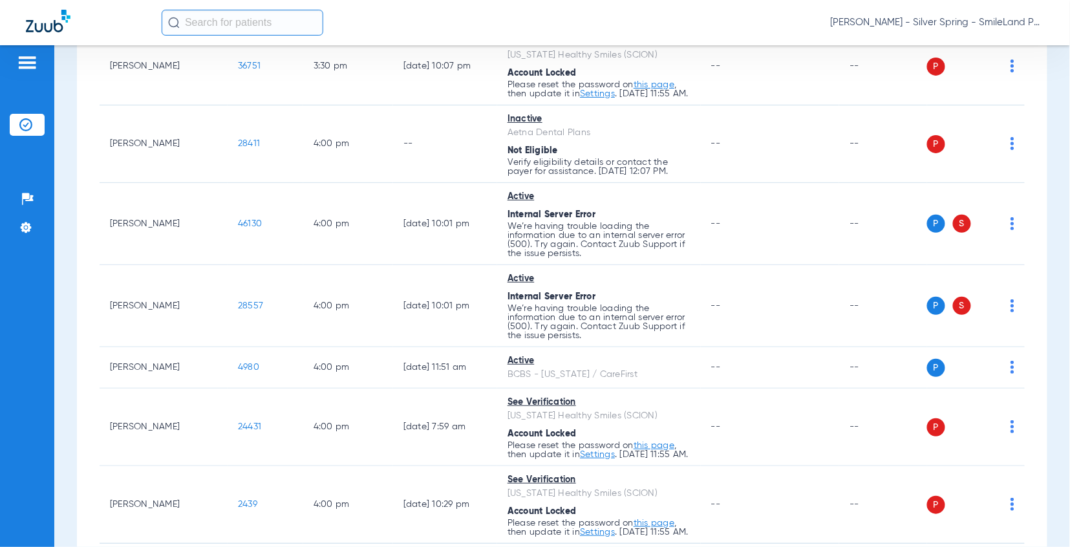
click at [238, 11] on span "11376" at bounding box center [248, 6] width 21 height 9
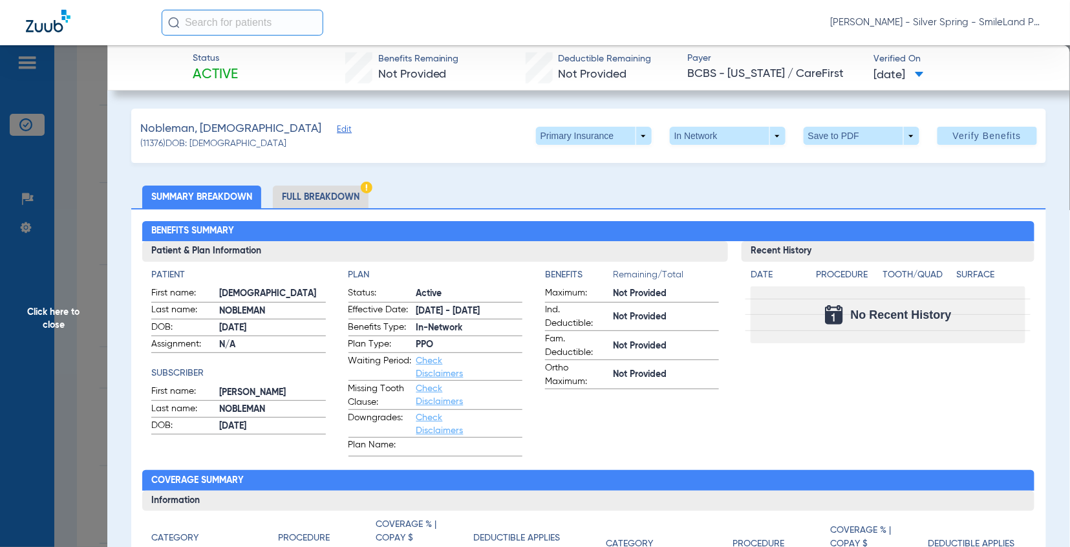
drag, startPoint x: 1001, startPoint y: 430, endPoint x: 643, endPoint y: 249, distance: 401.2
click at [1001, 430] on div "Recent History Date Procedure Tooth/Quad Surface No Recent History" at bounding box center [887, 348] width 293 height 215
click at [69, 199] on span "Click here to close" at bounding box center [53, 318] width 107 height 547
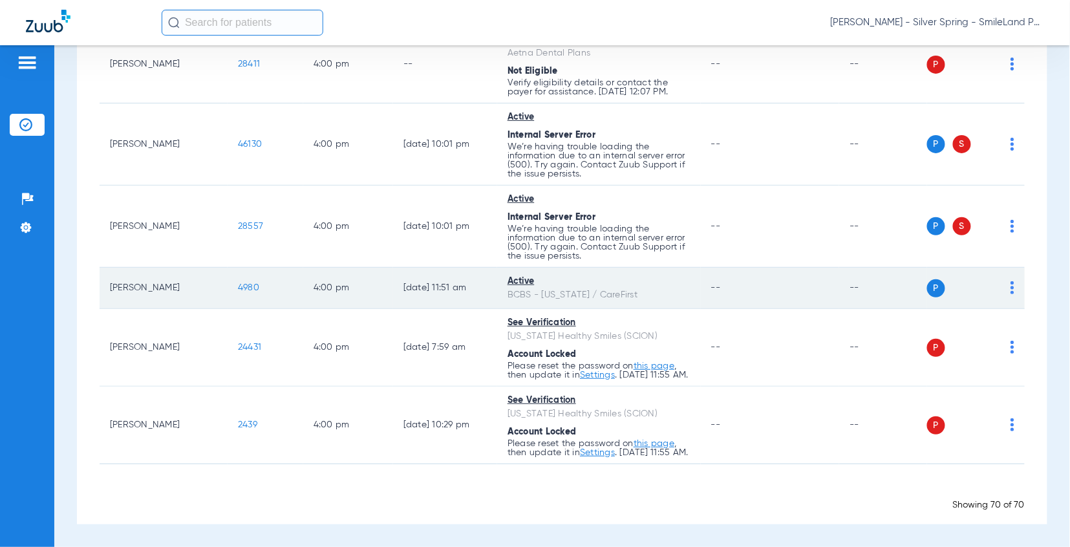
scroll to position [4704, 0]
click at [242, 292] on span "4980" at bounding box center [248, 287] width 21 height 9
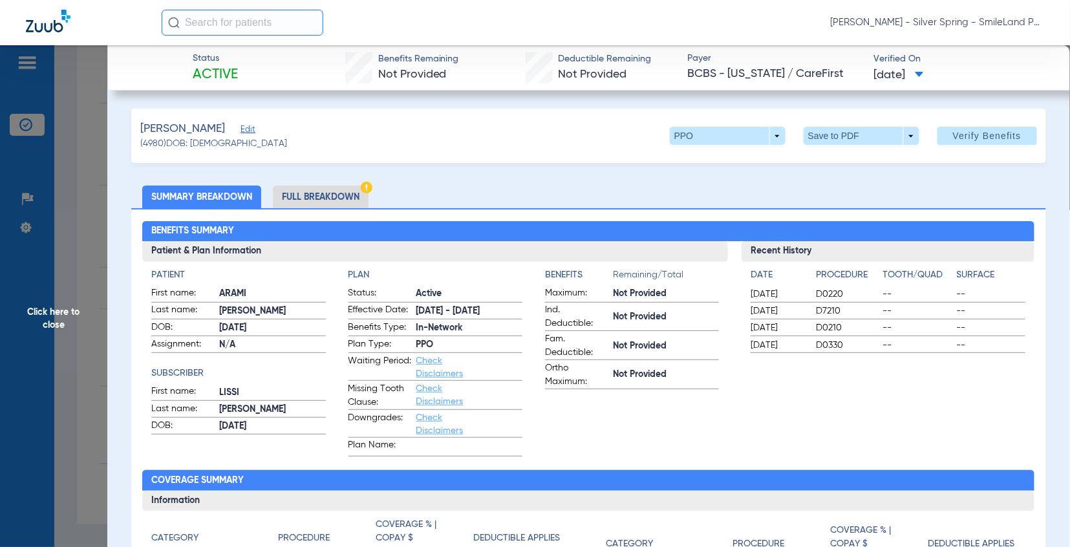
click at [962, 268] on h4 "Surface" at bounding box center [991, 275] width 69 height 14
click at [59, 290] on span "Click here to close" at bounding box center [53, 318] width 107 height 547
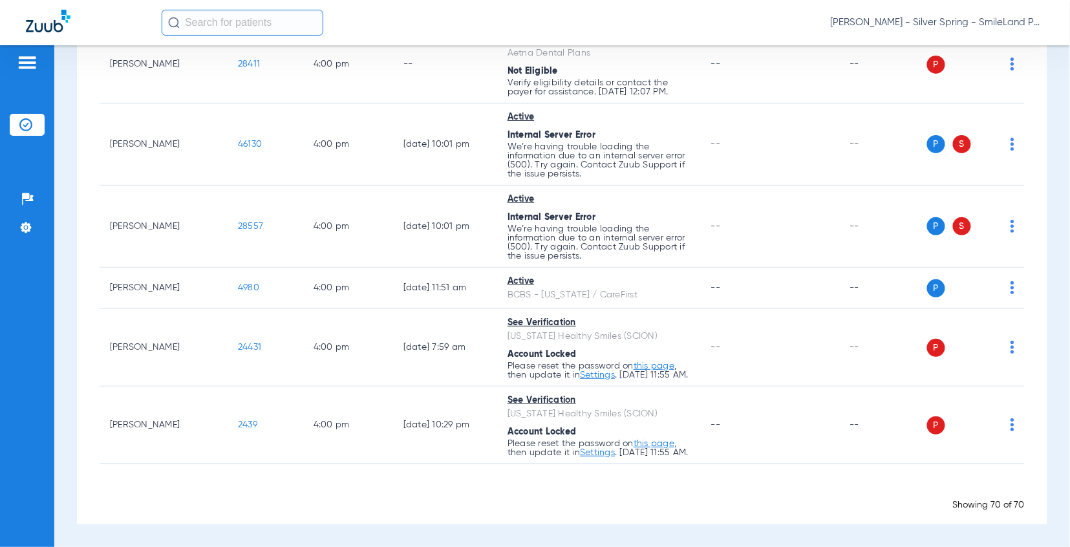
scroll to position [4632, 0]
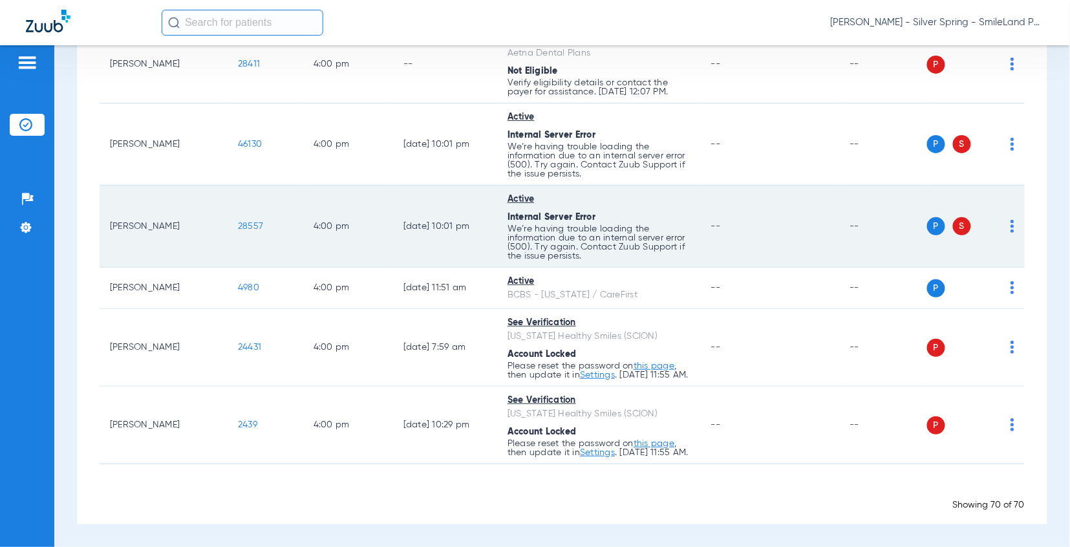
click at [242, 231] on span "28557" at bounding box center [250, 226] width 25 height 9
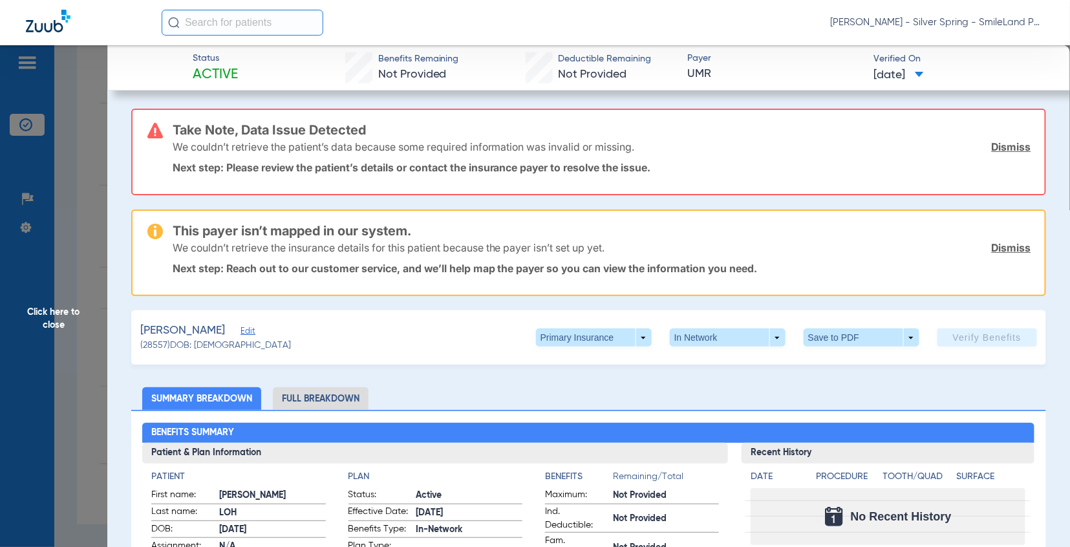
click at [56, 229] on span "Click here to close" at bounding box center [53, 318] width 107 height 547
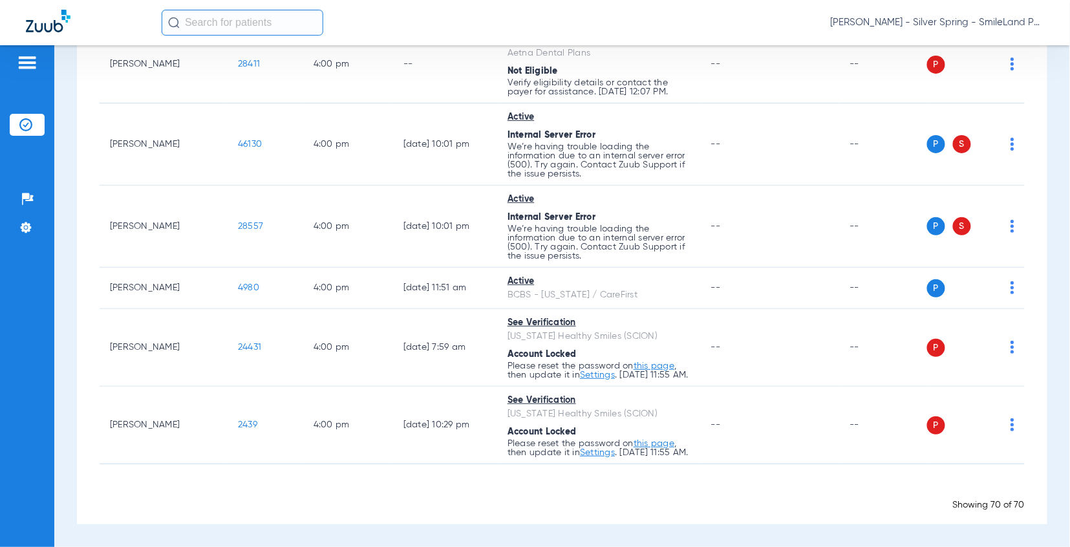
click at [1043, 222] on div "Schedule Insurance Verification History Last Appt. Sync Time: [DATE] - 12:23 PM…" at bounding box center [561, 296] width 1015 height 502
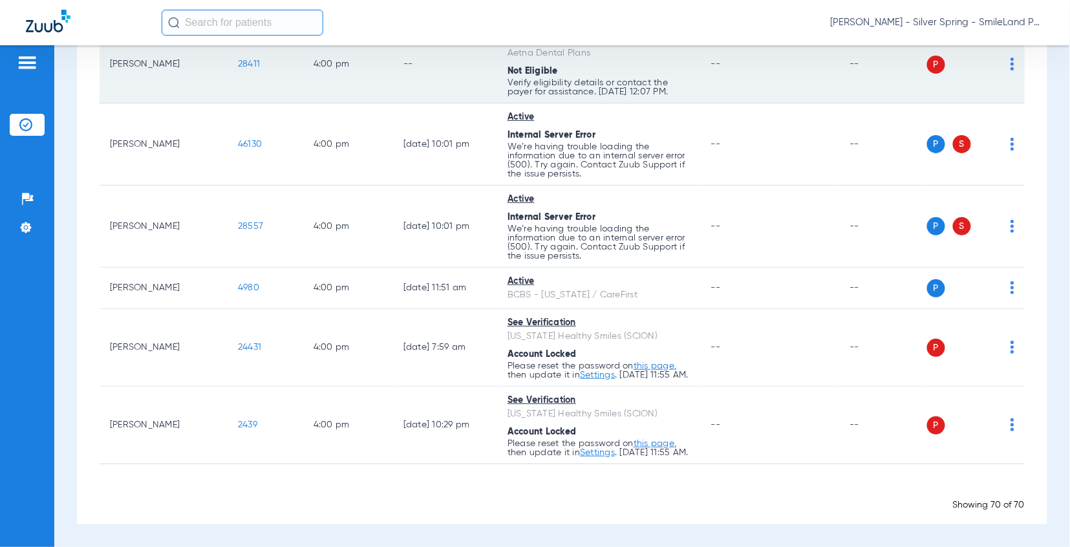
click at [248, 69] on span "28411" at bounding box center [249, 63] width 22 height 9
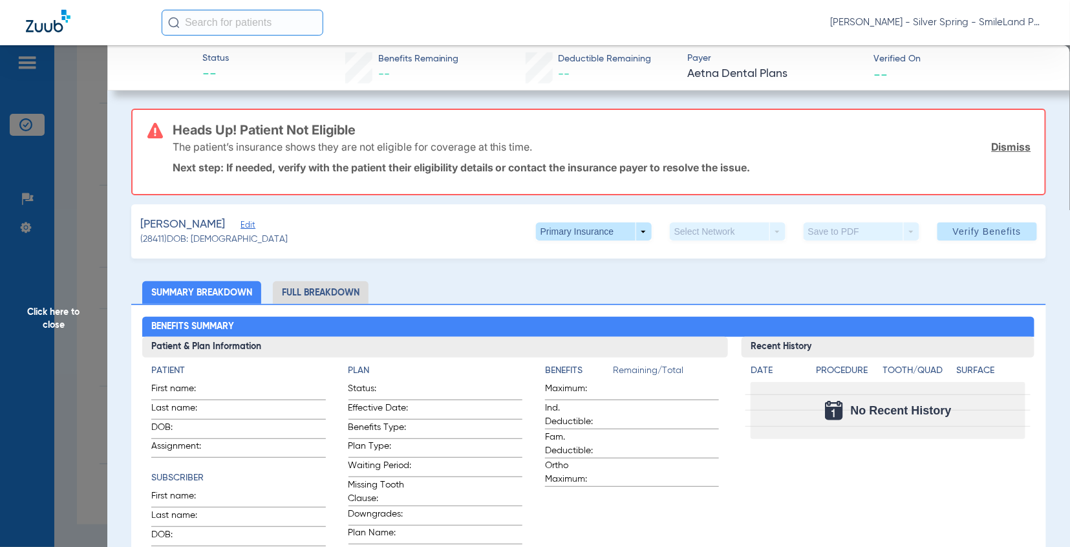
click at [57, 190] on span "Click here to close" at bounding box center [53, 318] width 107 height 547
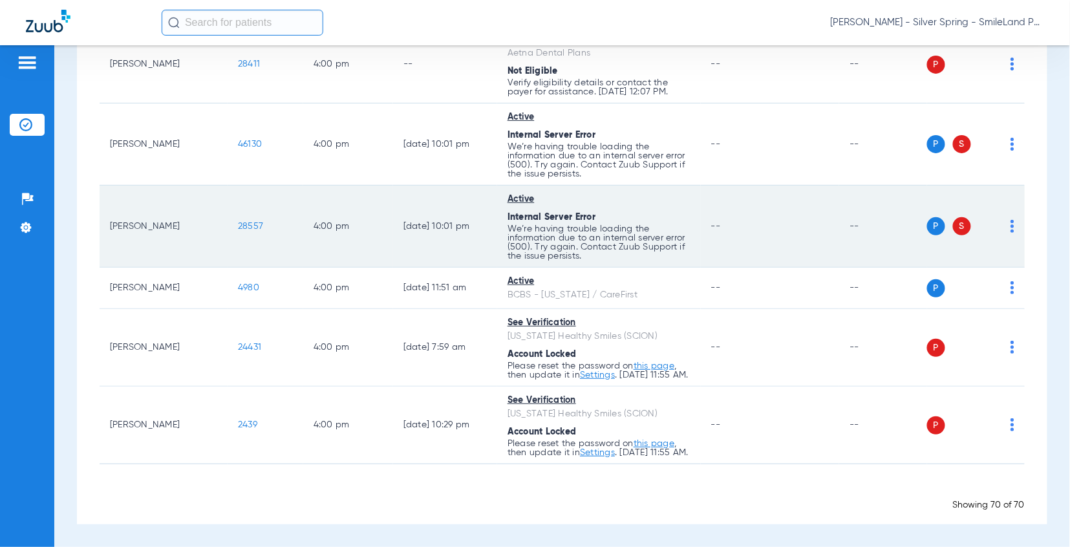
click at [247, 231] on span "28557" at bounding box center [250, 226] width 25 height 9
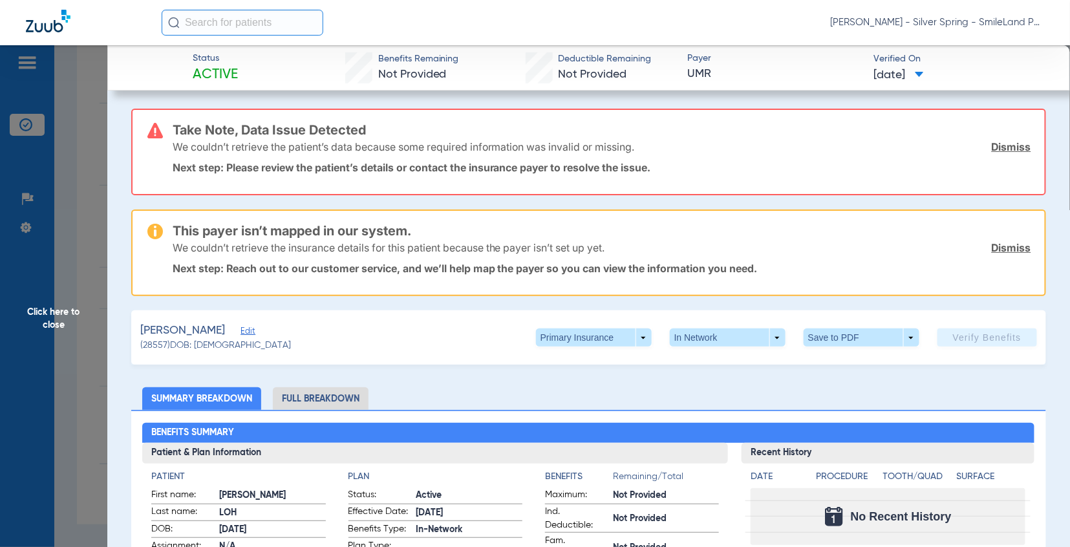
click at [59, 270] on span "Click here to close" at bounding box center [53, 318] width 107 height 547
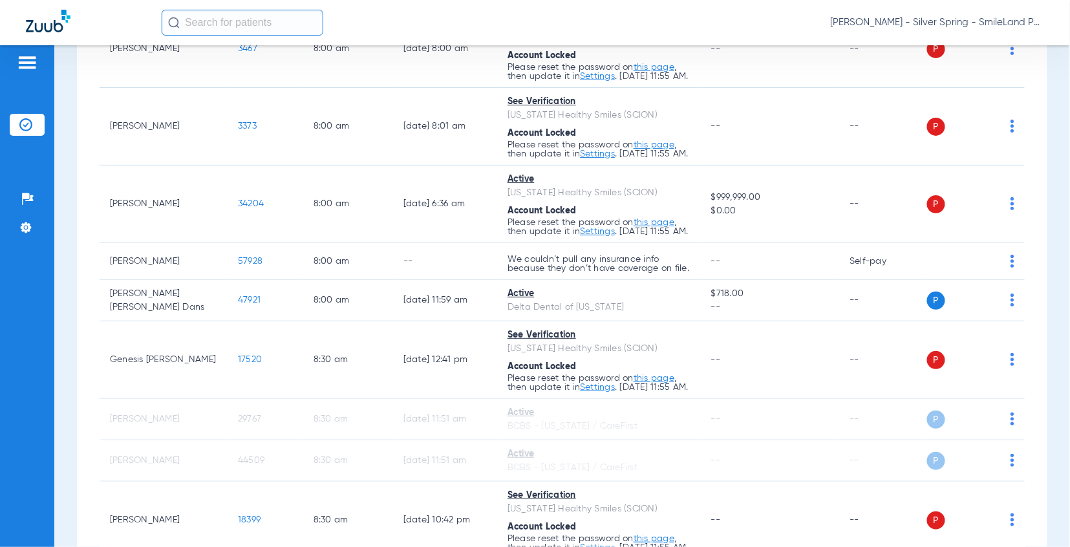
scroll to position [0, 0]
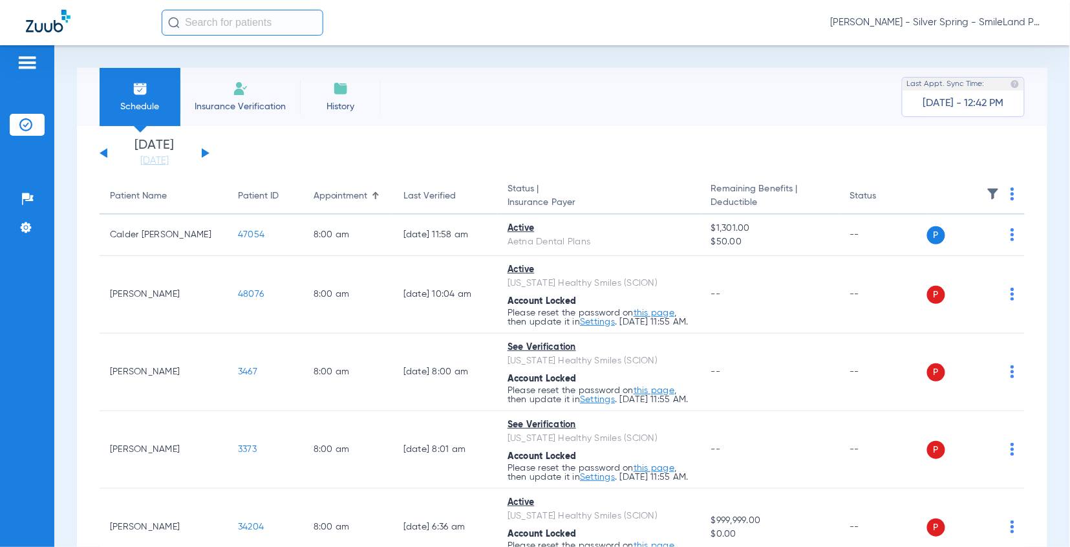
click at [999, 196] on th at bounding box center [976, 196] width 98 height 36
click at [1010, 191] on img at bounding box center [1012, 193] width 4 height 13
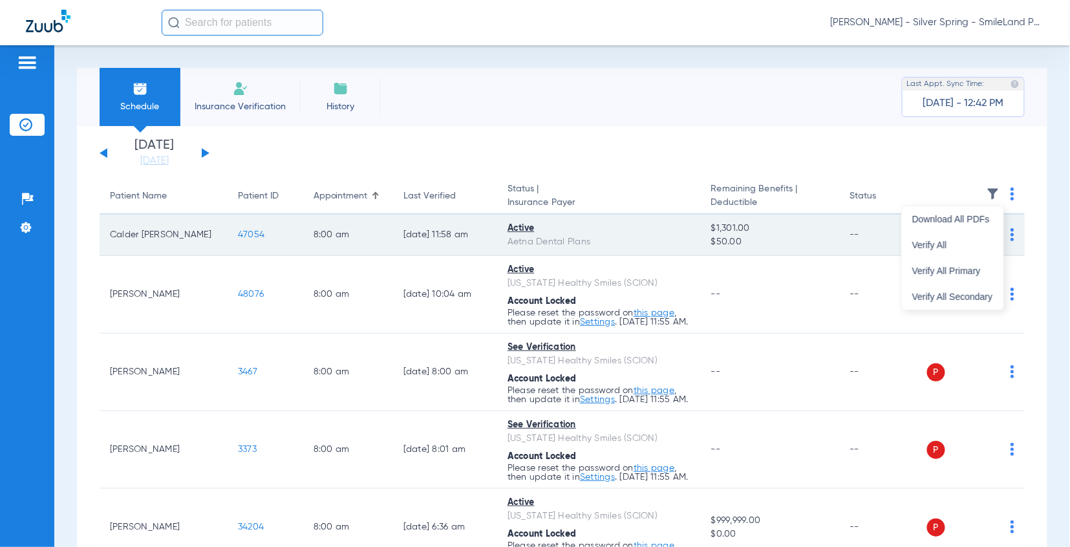
drag, startPoint x: 964, startPoint y: 229, endPoint x: 960, endPoint y: 251, distance: 21.7
click at [960, 252] on div "Download All PDFs Verify All Verify All Primary Verify All Secondary" at bounding box center [952, 257] width 101 height 103
click at [960, 251] on td "P S" at bounding box center [976, 235] width 98 height 41
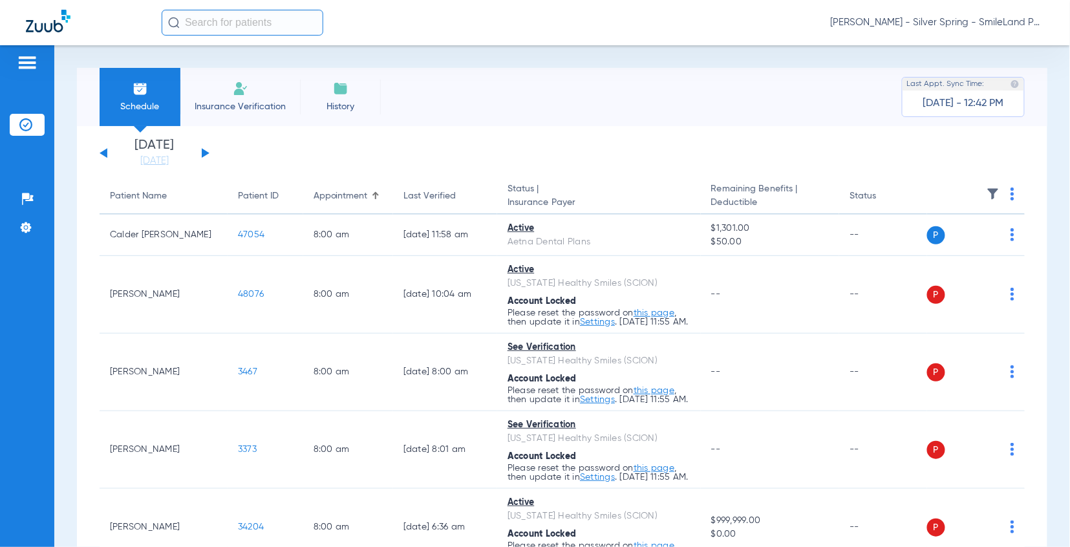
click at [1004, 198] on th at bounding box center [976, 196] width 98 height 36
click at [1010, 195] on img at bounding box center [1012, 193] width 4 height 13
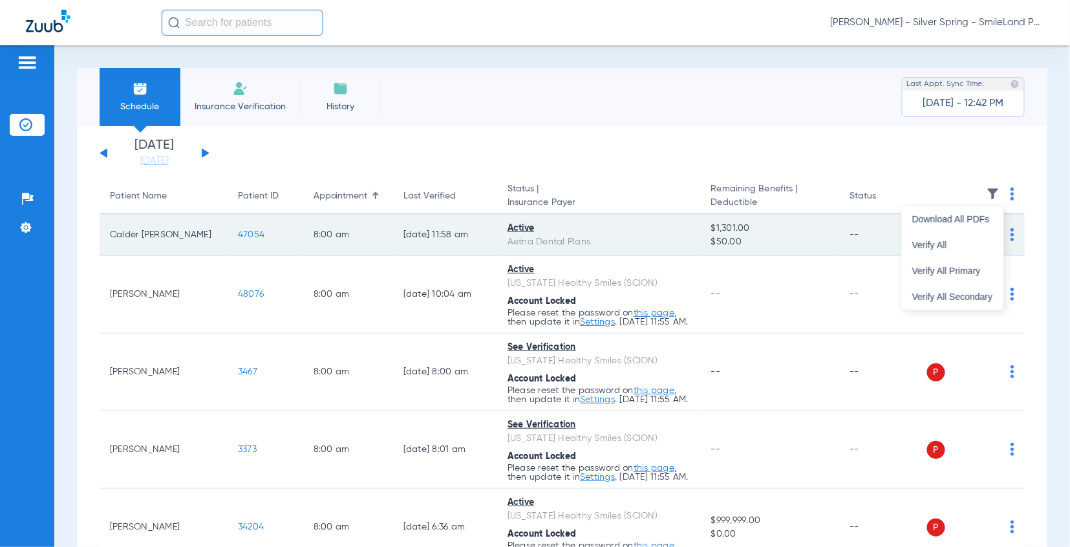
click at [978, 246] on span "Verify All" at bounding box center [952, 244] width 81 height 9
